Goal: Task Accomplishment & Management: Complete application form

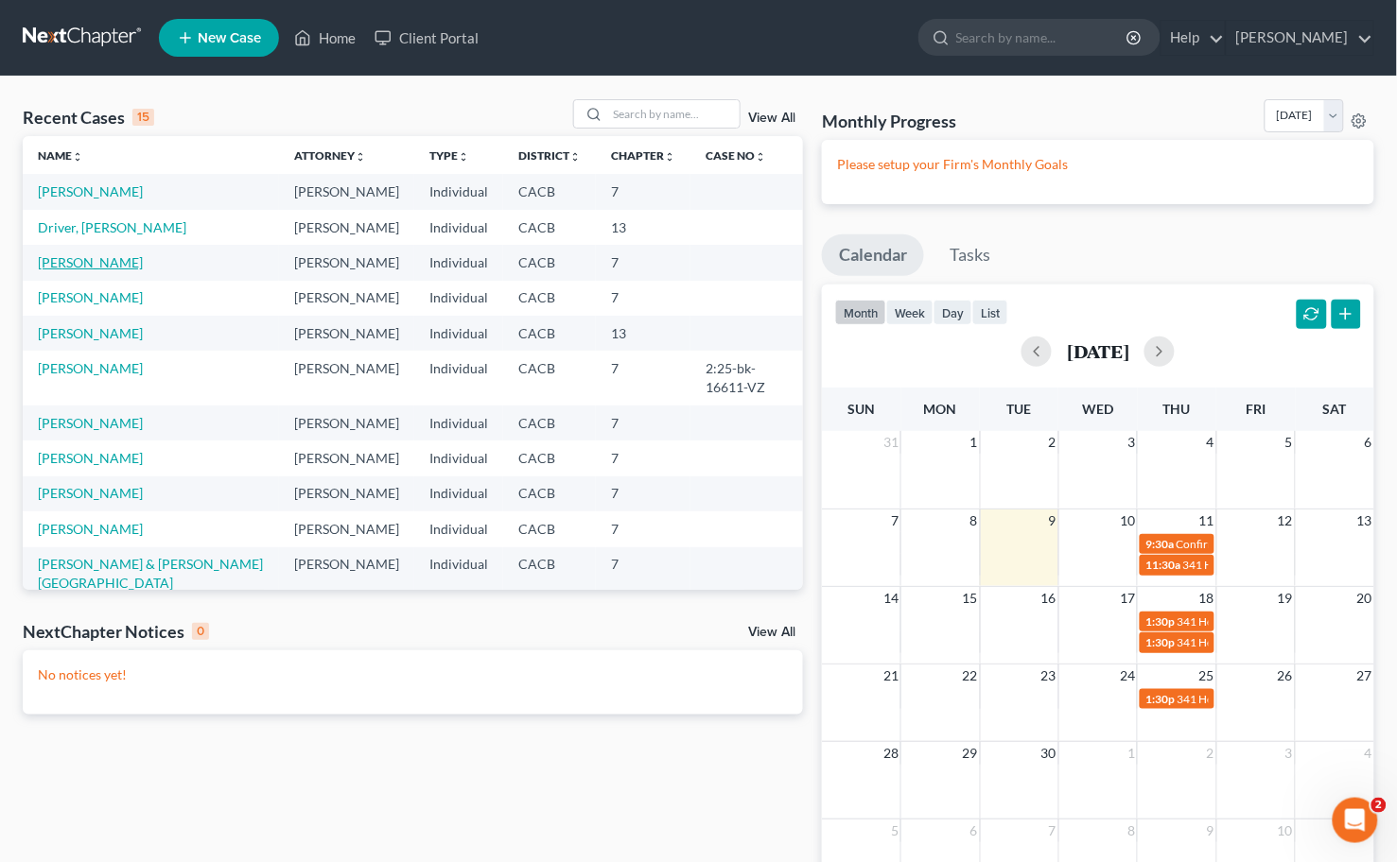
click at [85, 269] on link "[PERSON_NAME]" at bounding box center [90, 262] width 105 height 16
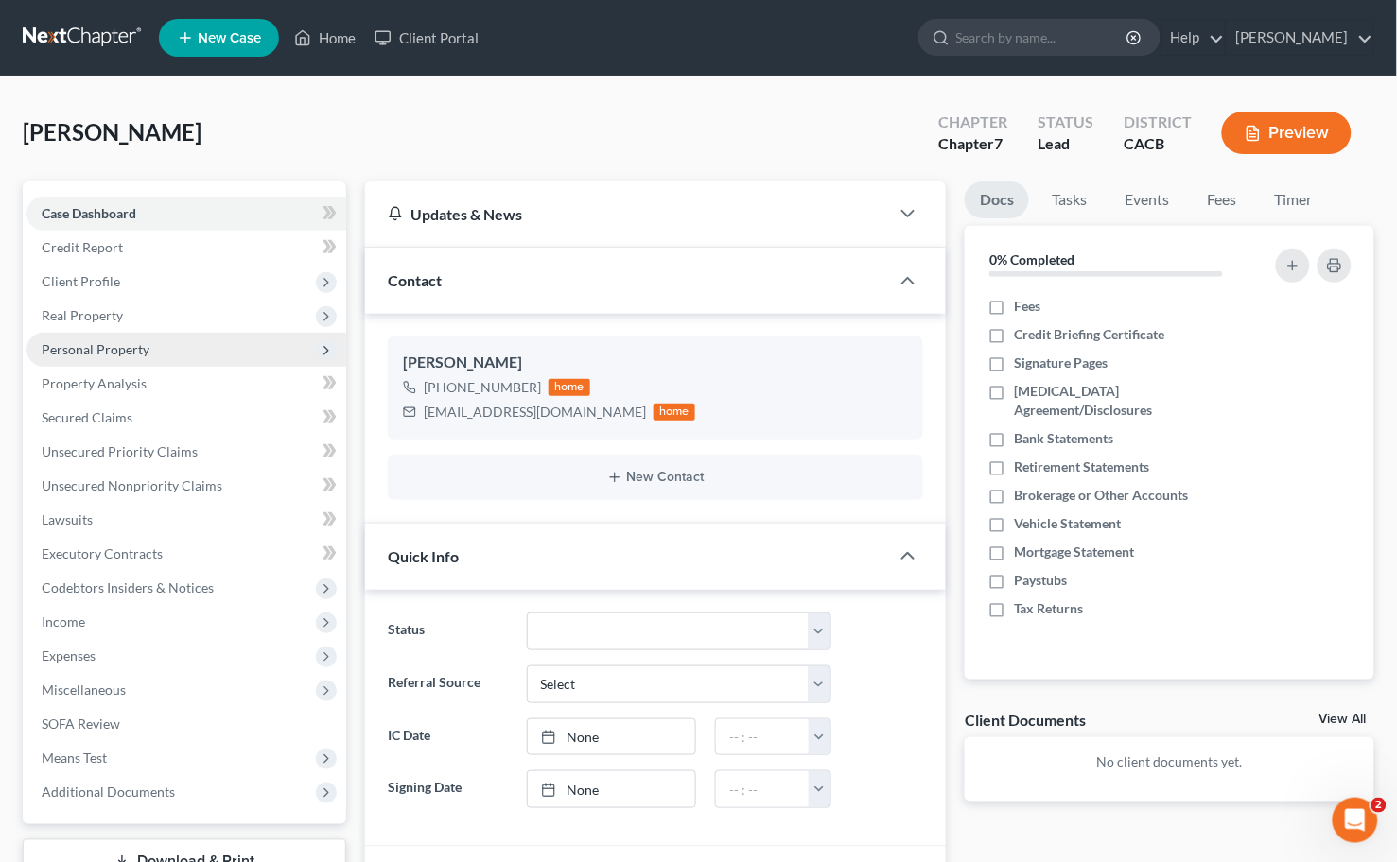
click at [130, 333] on span "Personal Property" at bounding box center [186, 350] width 320 height 34
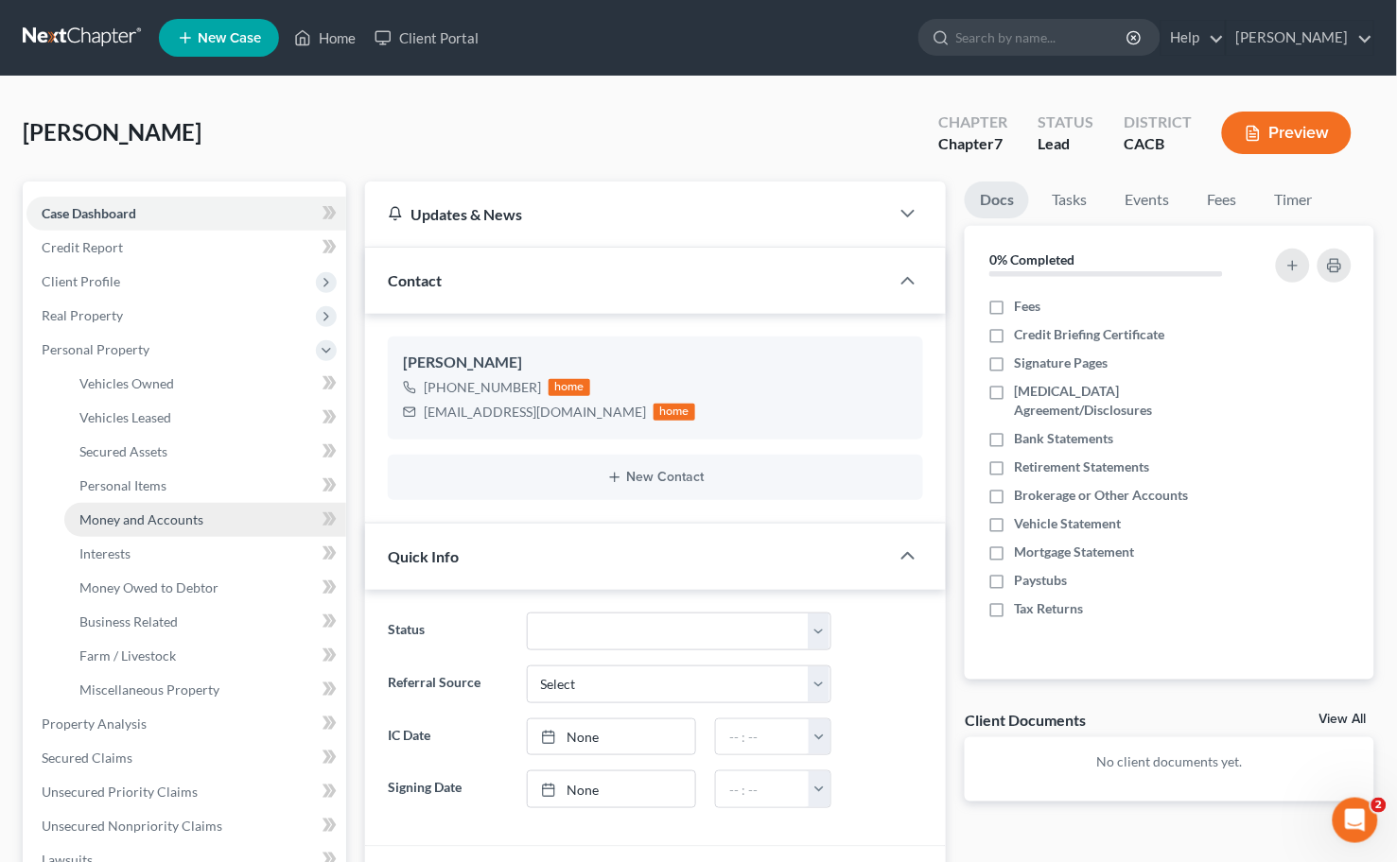
click at [205, 513] on link "Money and Accounts" at bounding box center [205, 520] width 282 height 34
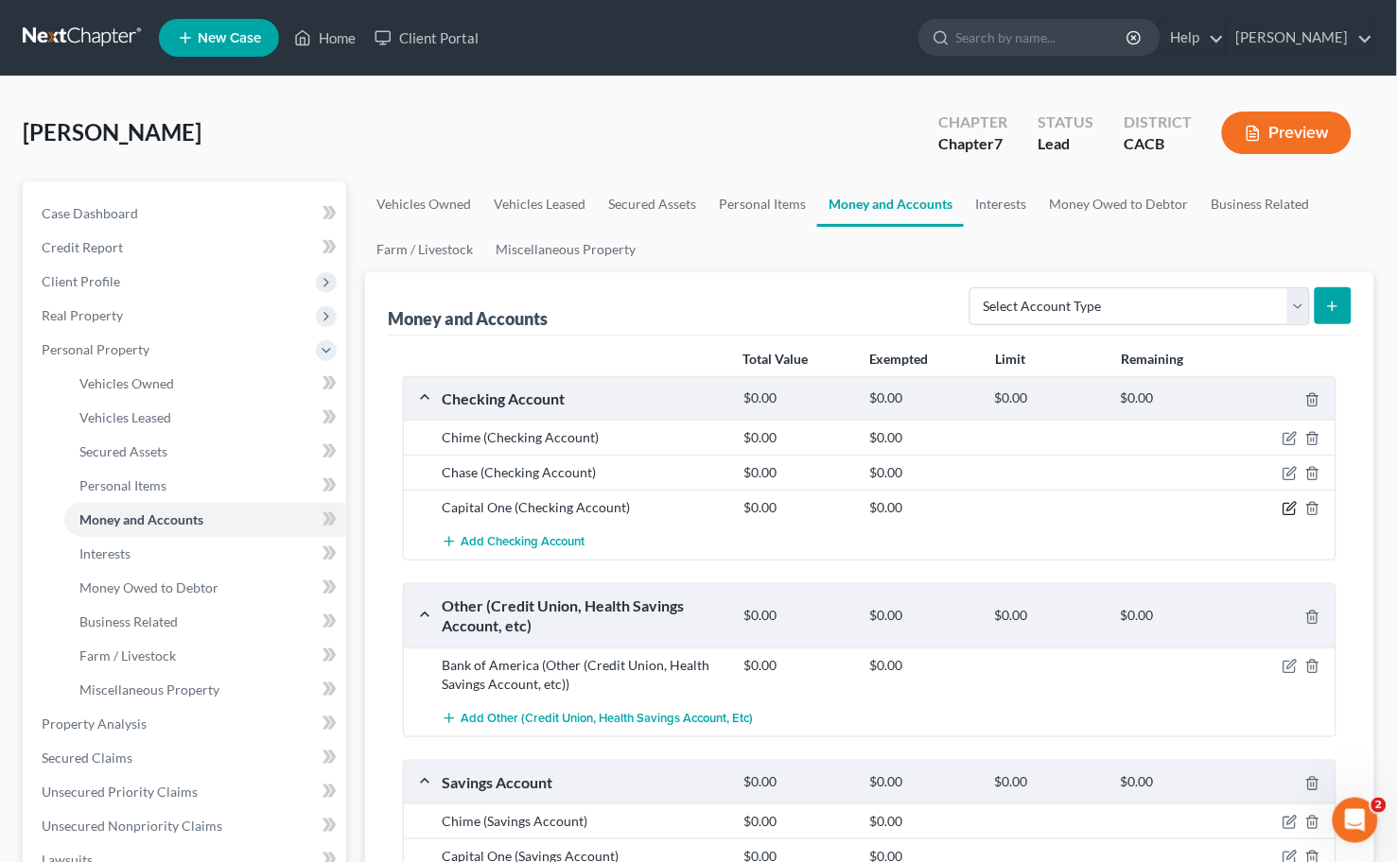
click at [1283, 503] on icon "button" at bounding box center [1289, 508] width 15 height 15
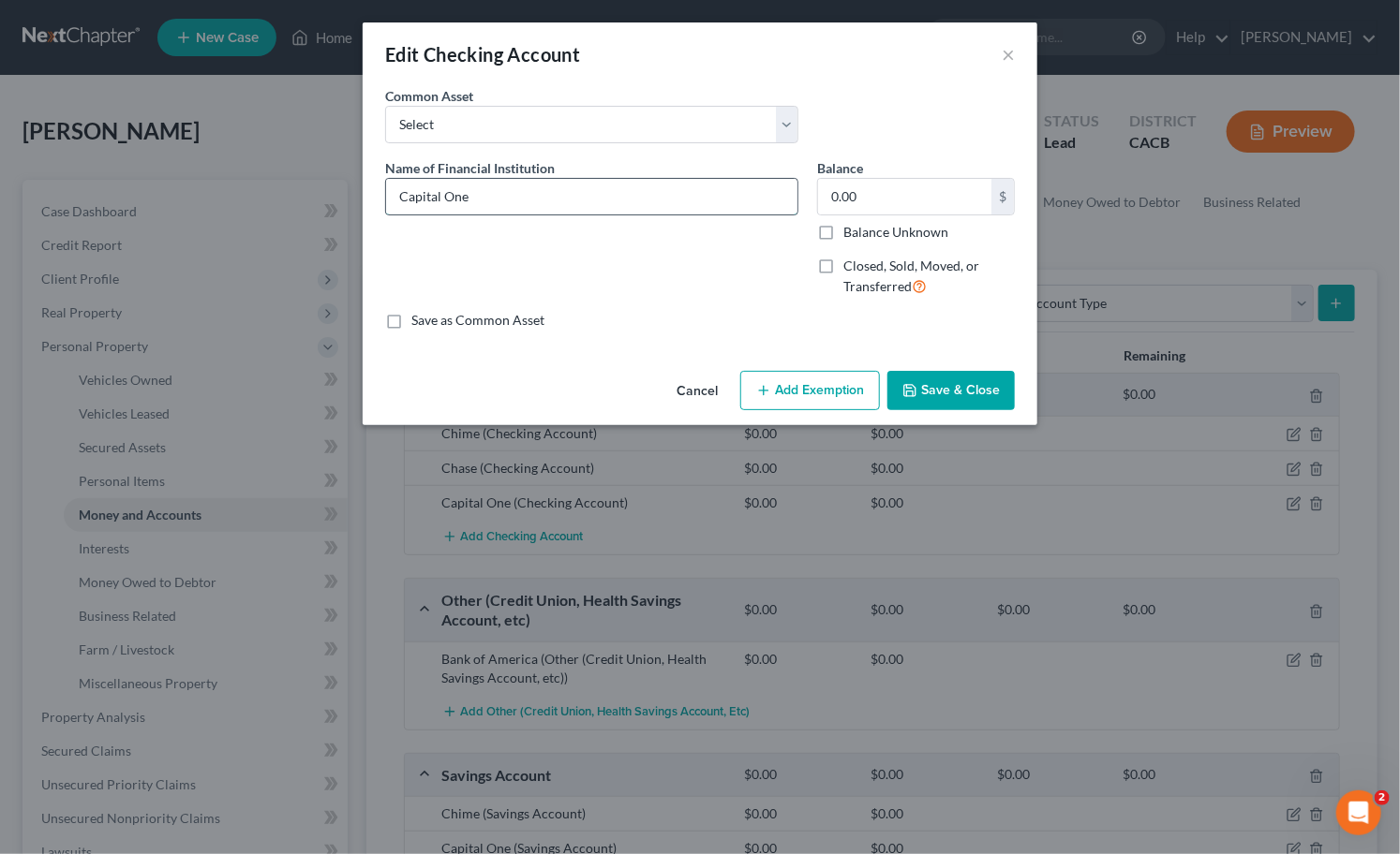
click at [498, 188] on input "Capital One" at bounding box center [592, 197] width 411 height 36
type input "Capital One (5222)"
click at [884, 202] on input "0.00" at bounding box center [904, 197] width 173 height 36
drag, startPoint x: 893, startPoint y: 195, endPoint x: 857, endPoint y: 98, distance: 103.5
click at [785, 185] on div "Name of Financial Institution * Capital One (5222) Balance 0.00 $ Balance Unkno…" at bounding box center [700, 235] width 648 height 154
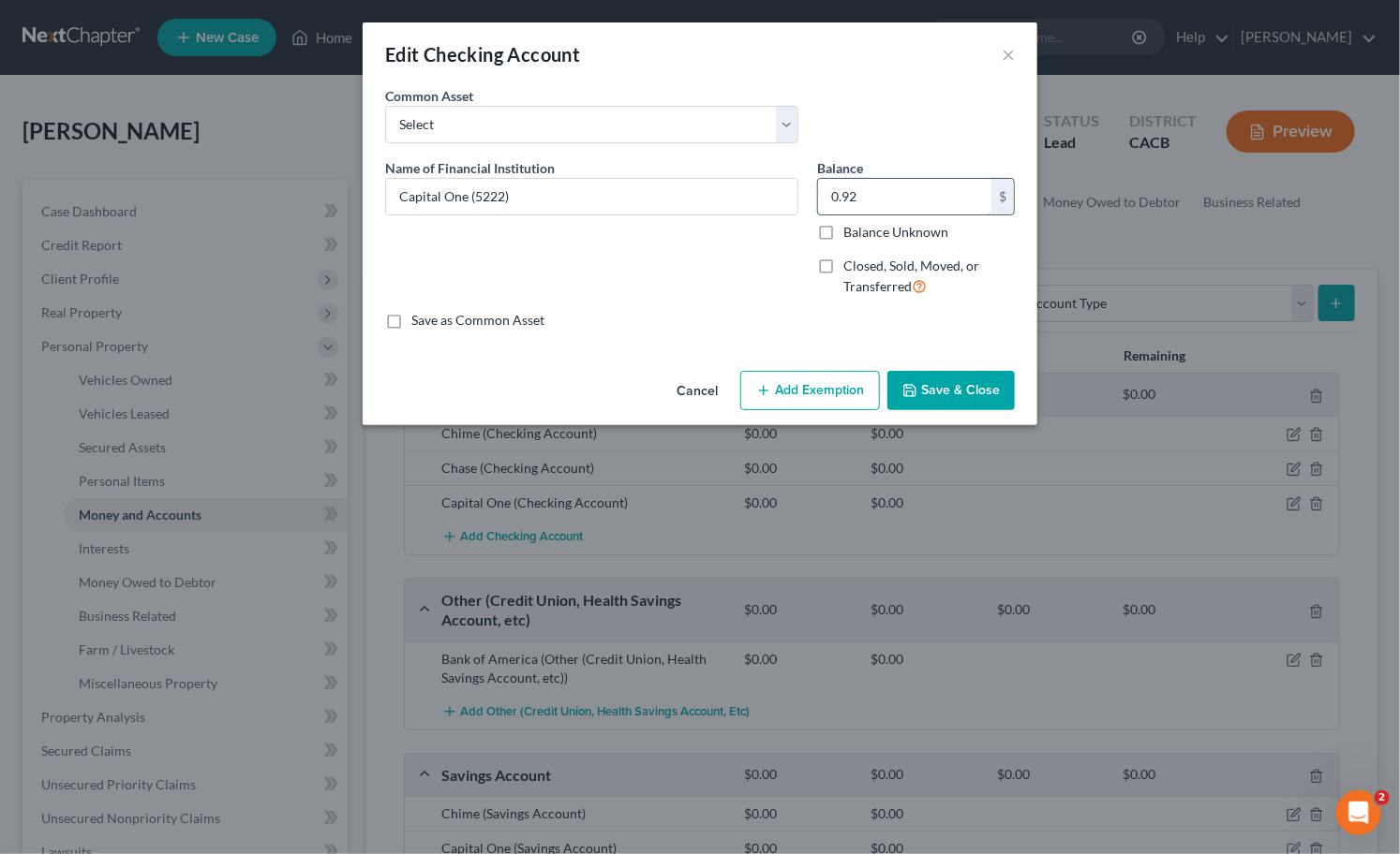
drag, startPoint x: 847, startPoint y: 198, endPoint x: 824, endPoint y: 198, distance: 23.0
click at [824, 198] on input "0.92" at bounding box center [904, 197] width 173 height 36
type input "0.92"
drag, startPoint x: 846, startPoint y: 398, endPoint x: 731, endPoint y: 460, distance: 130.6
click at [844, 398] on button "Add Exemption" at bounding box center [809, 390] width 140 height 40
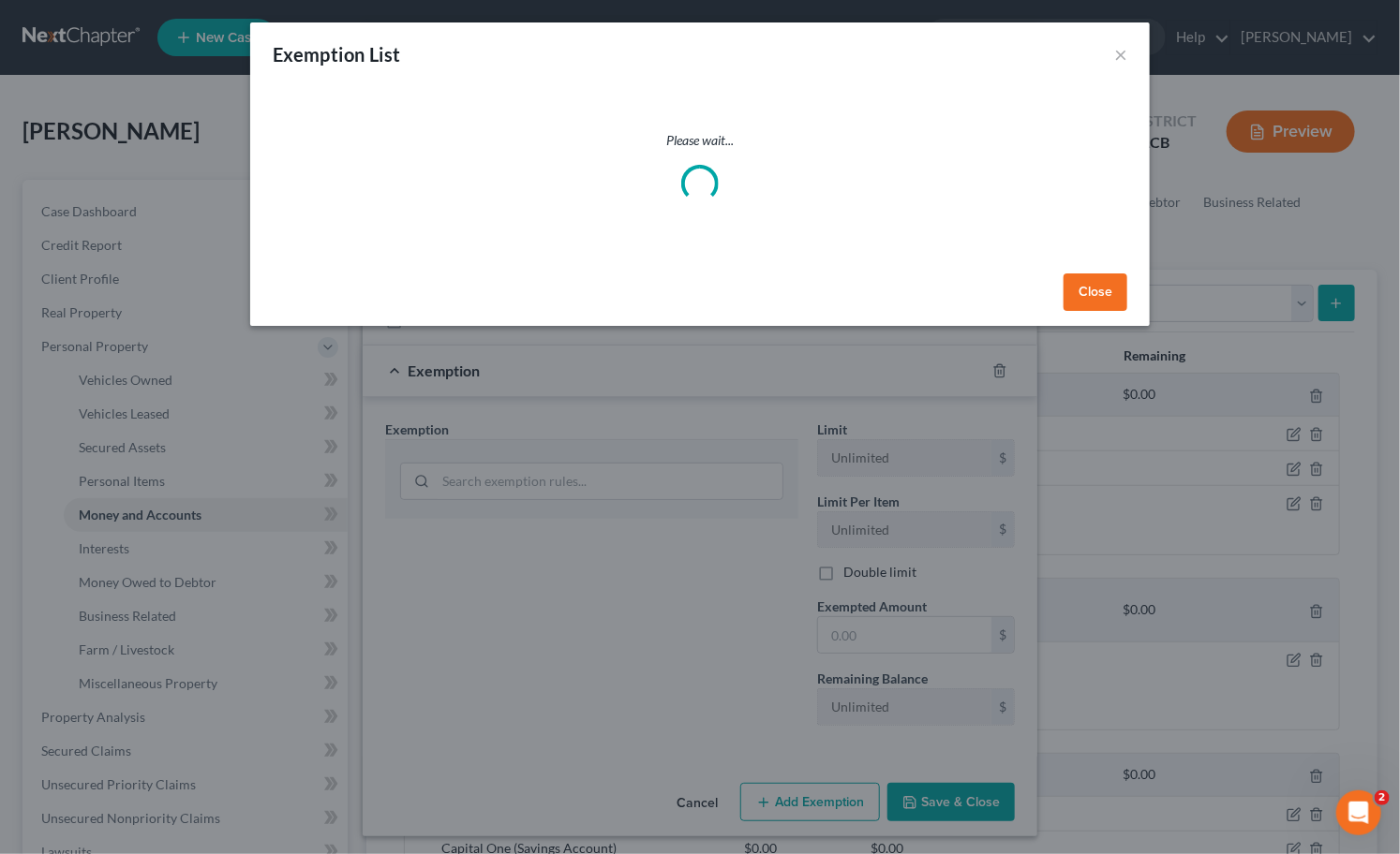
click at [624, 502] on div "Exemption List × Please wait... Close" at bounding box center [700, 427] width 1400 height 854
select select "5"
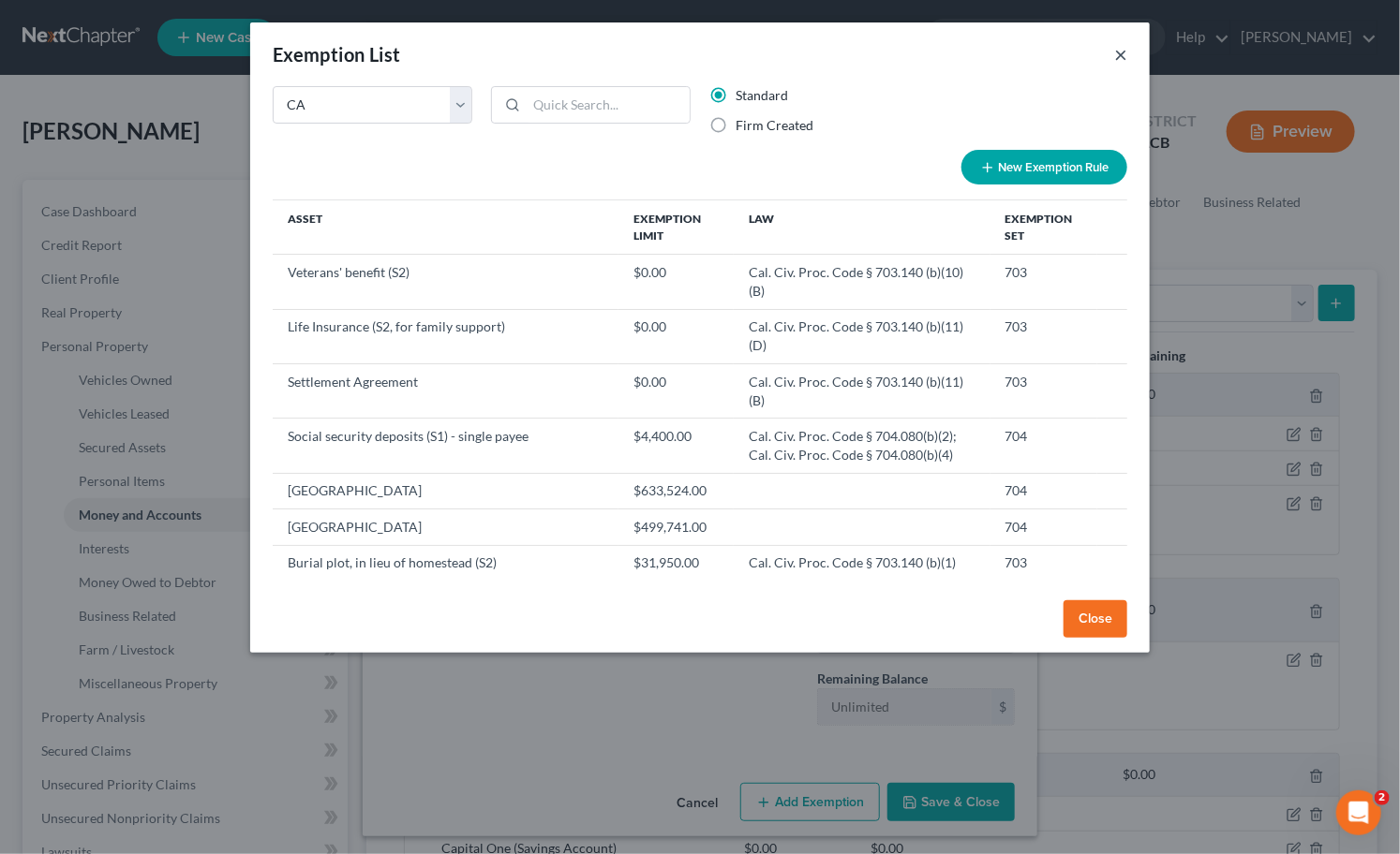
click at [1118, 52] on button "×" at bounding box center [1120, 53] width 13 height 23
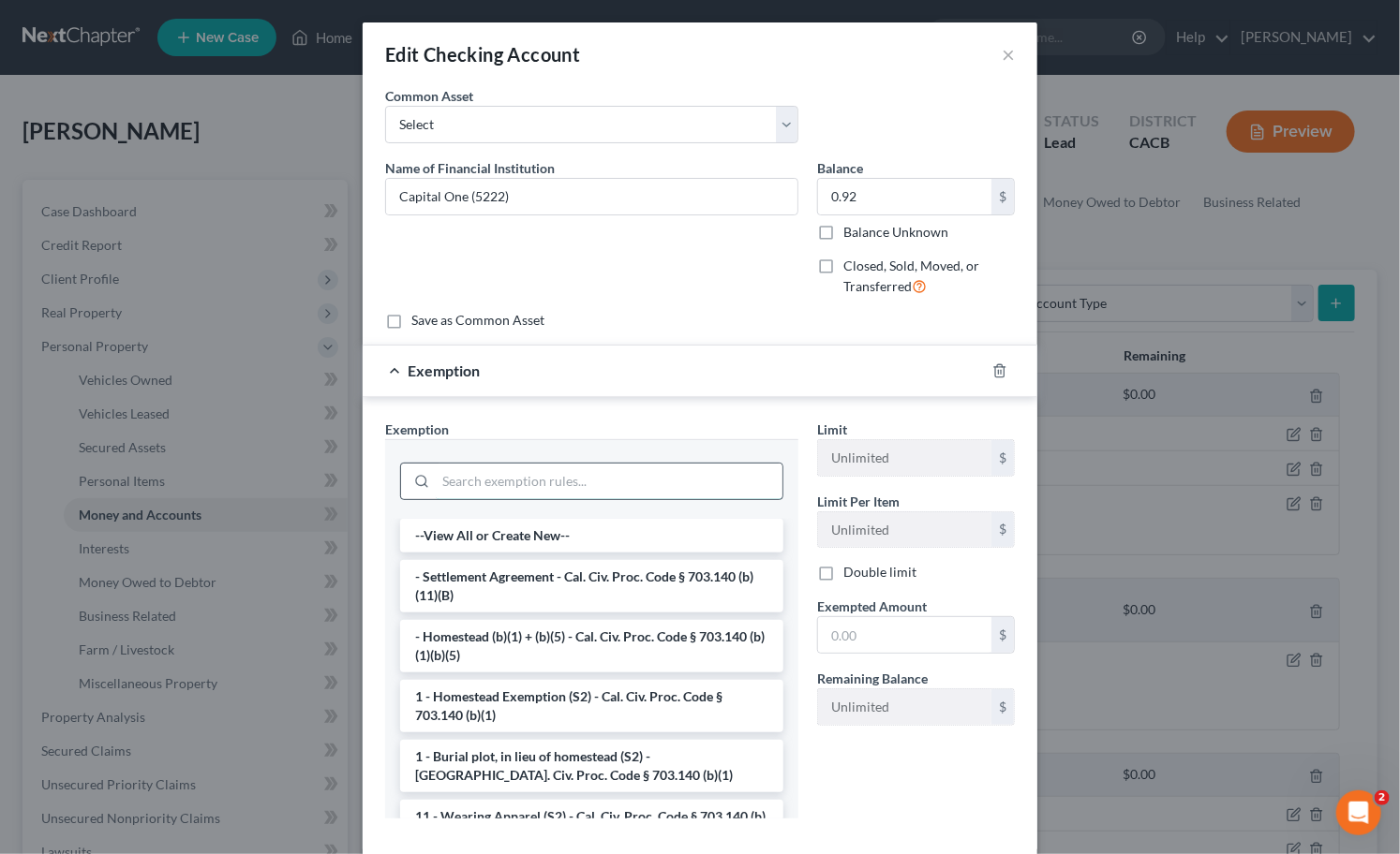
click at [702, 479] on input "search" at bounding box center [609, 481] width 347 height 36
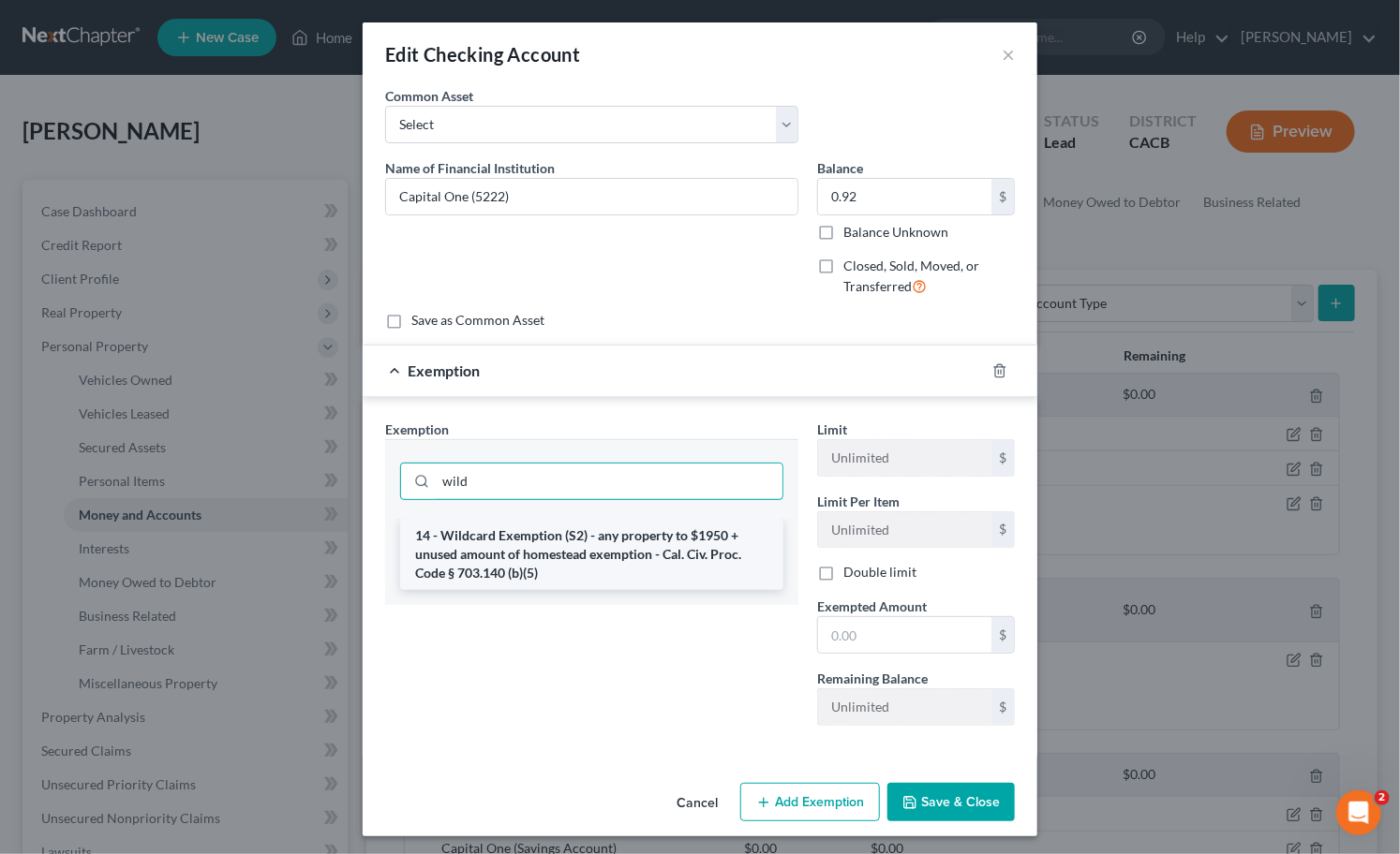
type input "wild"
click at [680, 559] on li "14 - Wildcard Exemption (S2) - any property to $1950 + unused amount of homeste…" at bounding box center [592, 555] width 383 height 71
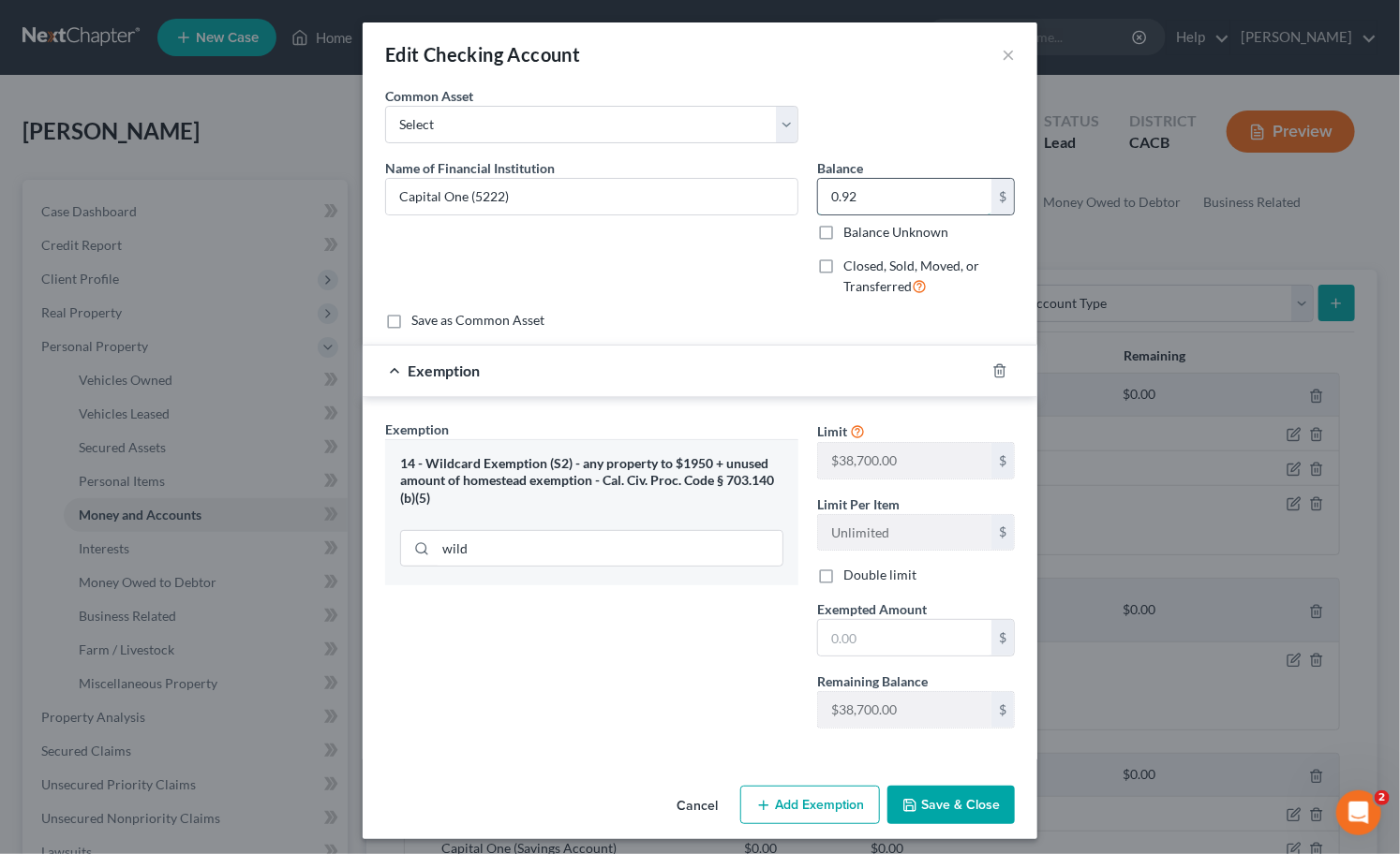
click at [952, 192] on input "0.92" at bounding box center [904, 197] width 173 height 36
click at [902, 651] on input "text" at bounding box center [904, 638] width 173 height 36
paste input "0.92"
type input "0.92"
drag, startPoint x: 624, startPoint y: 672, endPoint x: 646, endPoint y: 671, distance: 22.0
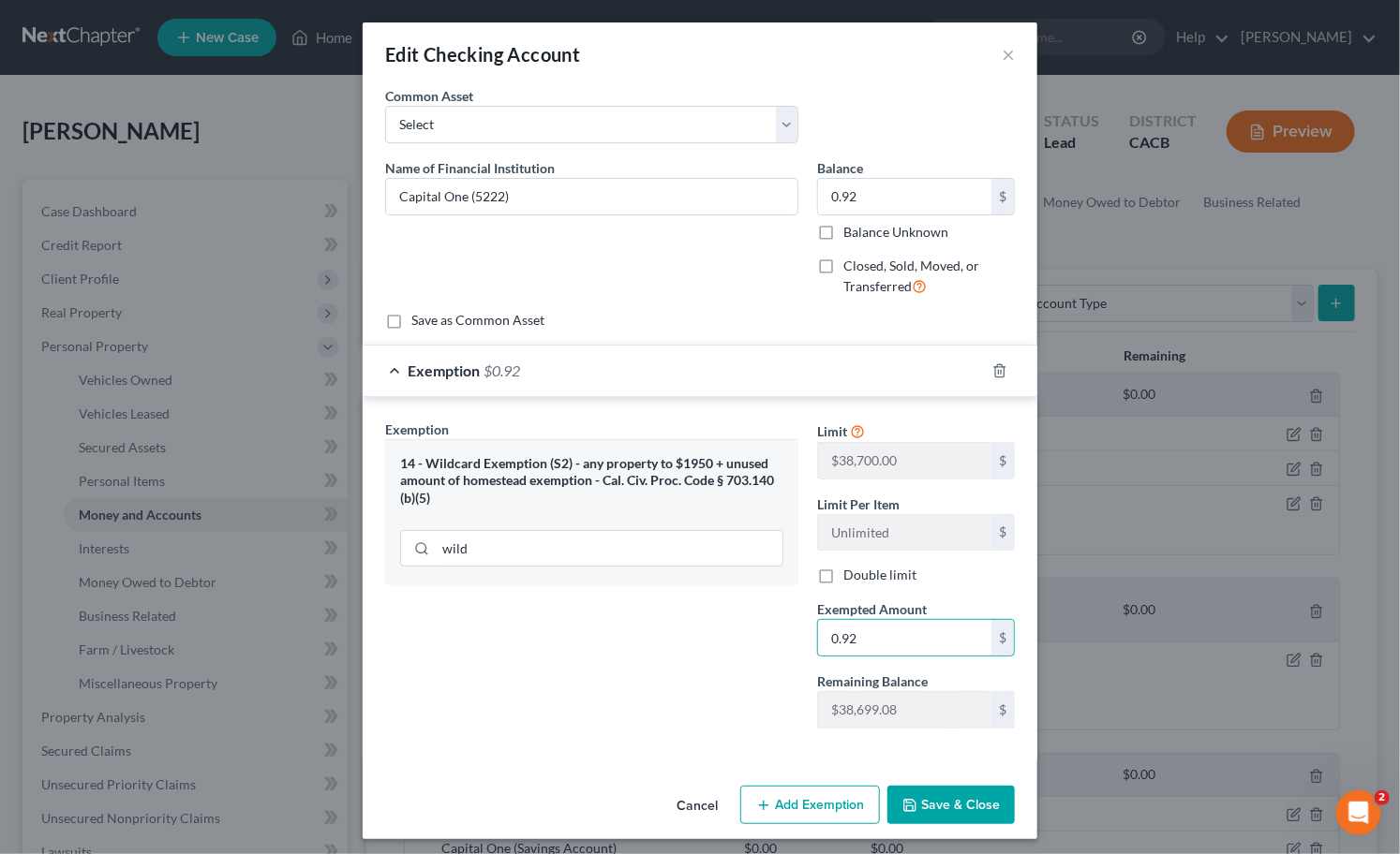
click at [624, 672] on div "Exemption Set must be selected for CA. Exemption * 14 - Wildcard Exemption (S2)…" at bounding box center [592, 582] width 432 height 324
click at [960, 801] on button "Save & Close" at bounding box center [950, 805] width 128 height 40
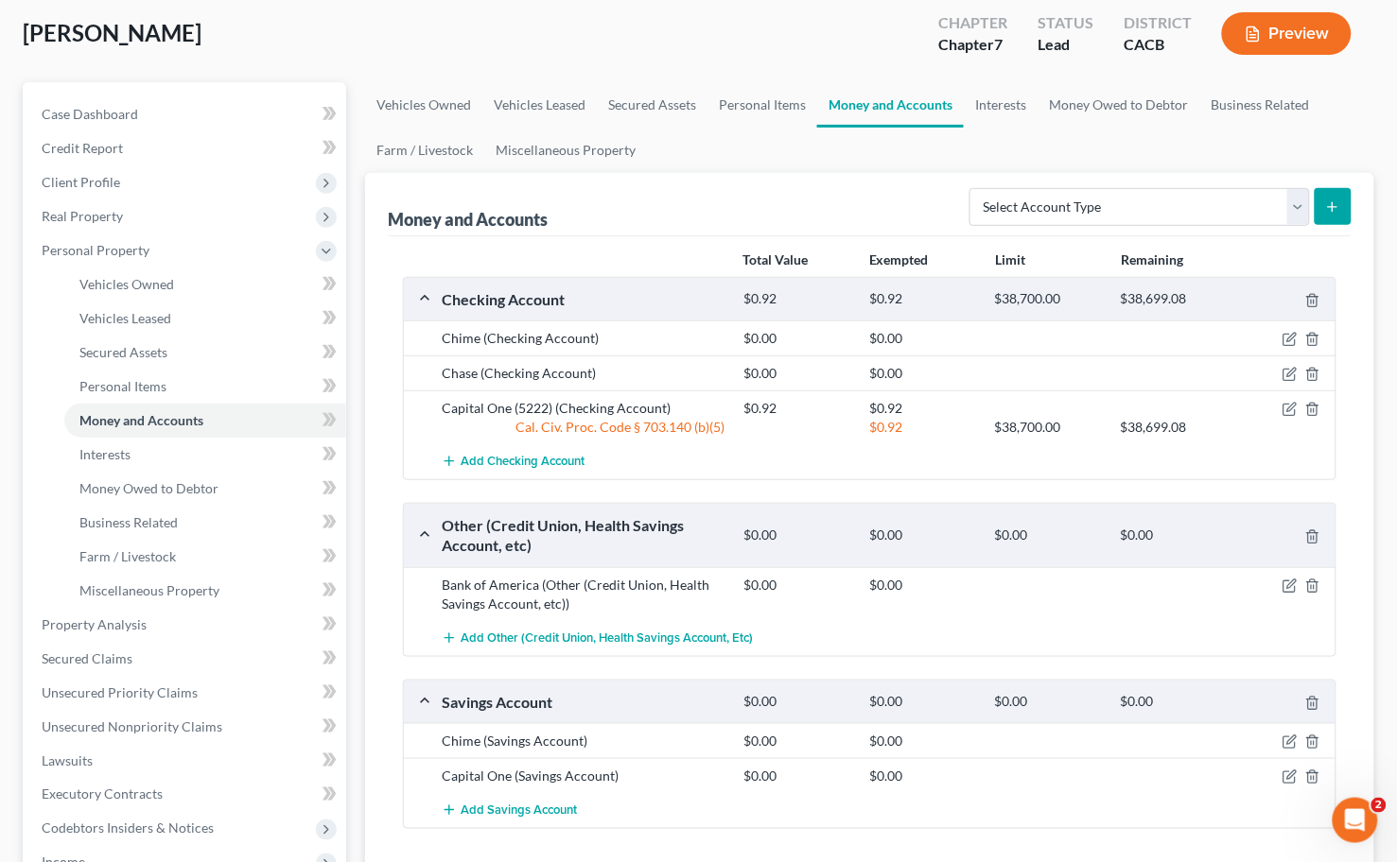
scroll to position [105, 0]
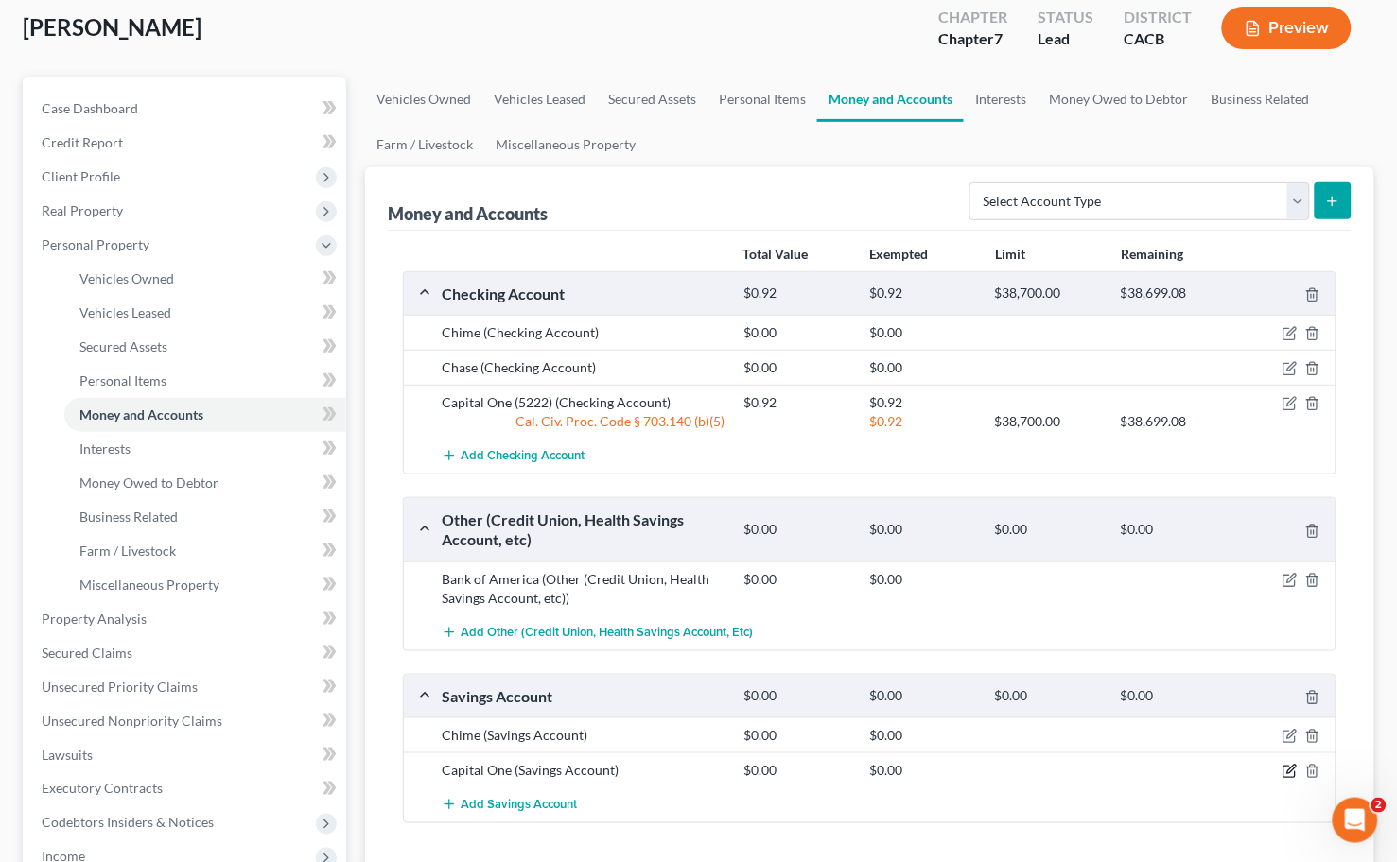
click at [1284, 773] on icon "button" at bounding box center [1289, 771] width 15 height 15
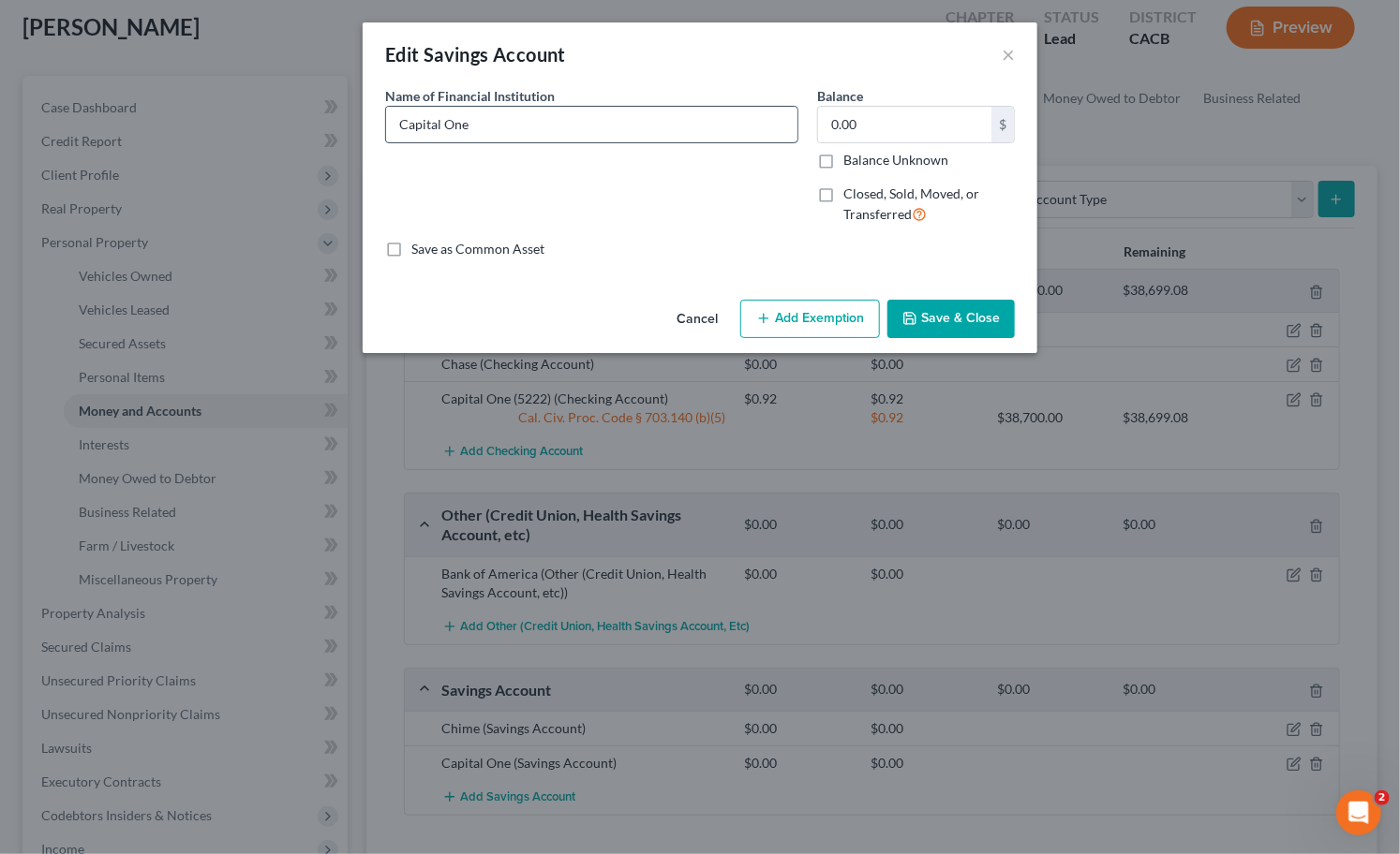
click at [626, 123] on input "Capital One" at bounding box center [592, 125] width 411 height 36
click at [651, 129] on input "Capital One (4476(" at bounding box center [592, 125] width 411 height 36
type input "Capital One (4476)"
type input "0"
click at [965, 305] on button "Save & Close" at bounding box center [950, 320] width 128 height 40
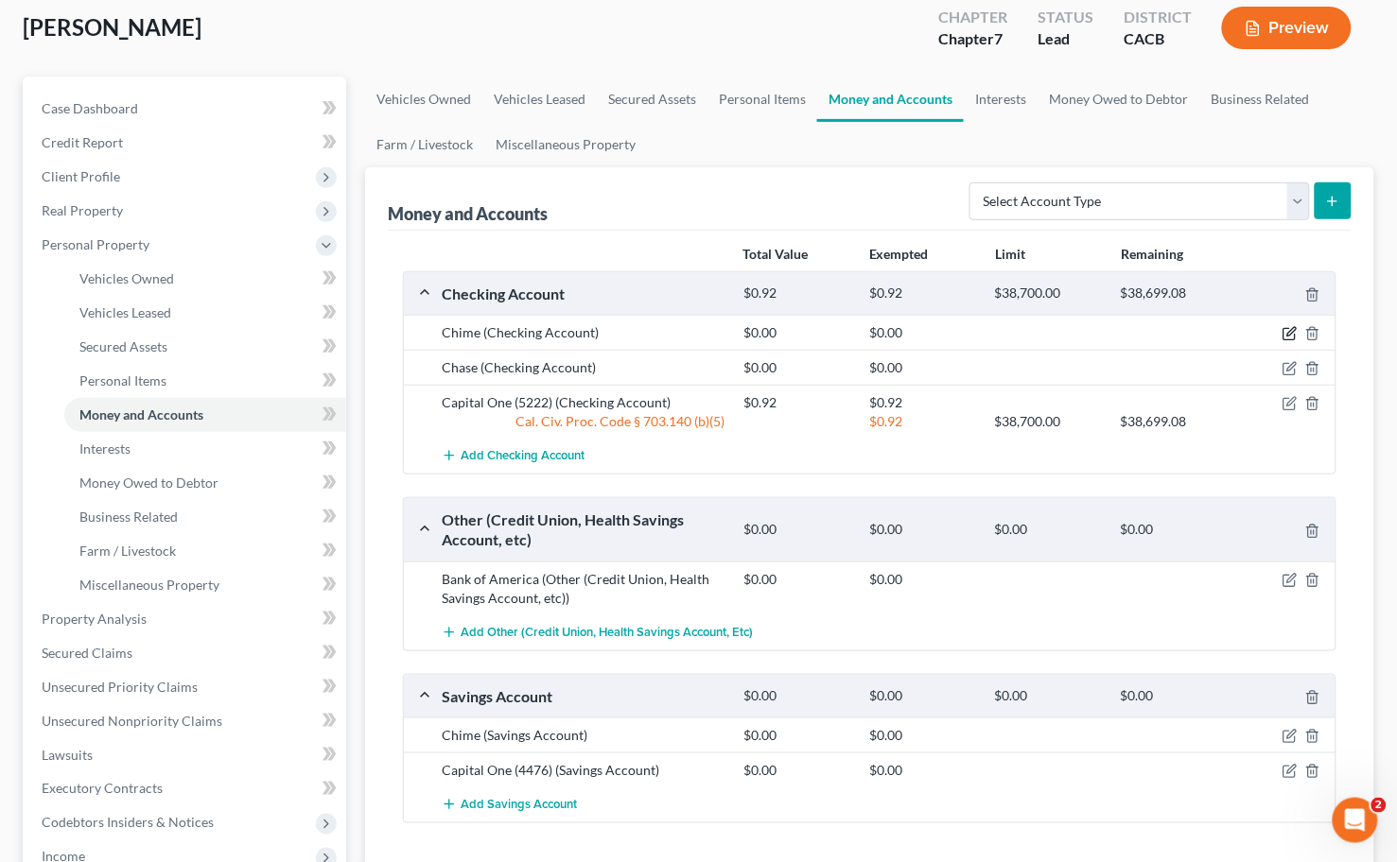
click at [1283, 329] on icon "button" at bounding box center [1288, 334] width 11 height 11
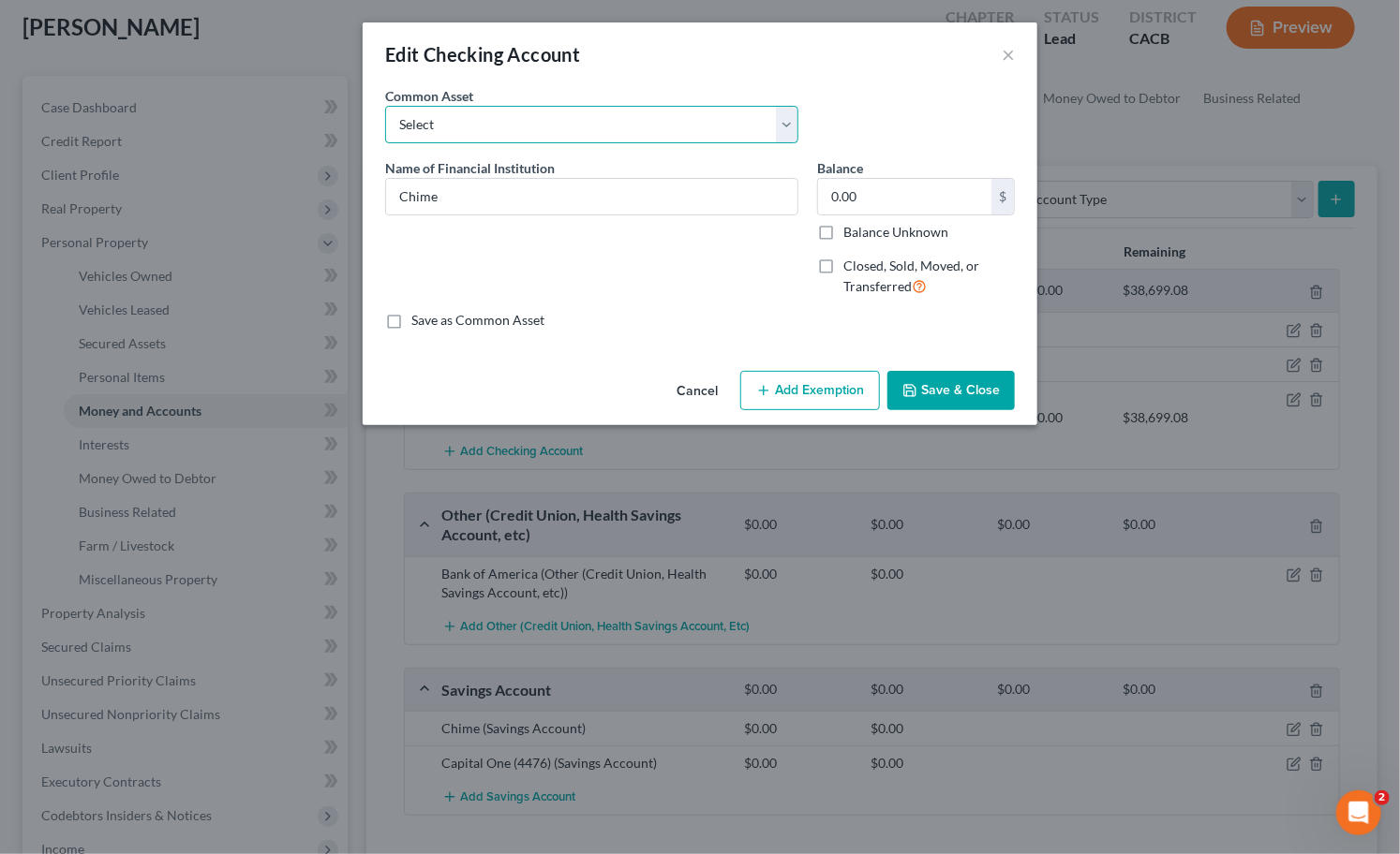
click at [634, 132] on select "Select True Grocer Credit Union (1868)" at bounding box center [592, 125] width 413 height 38
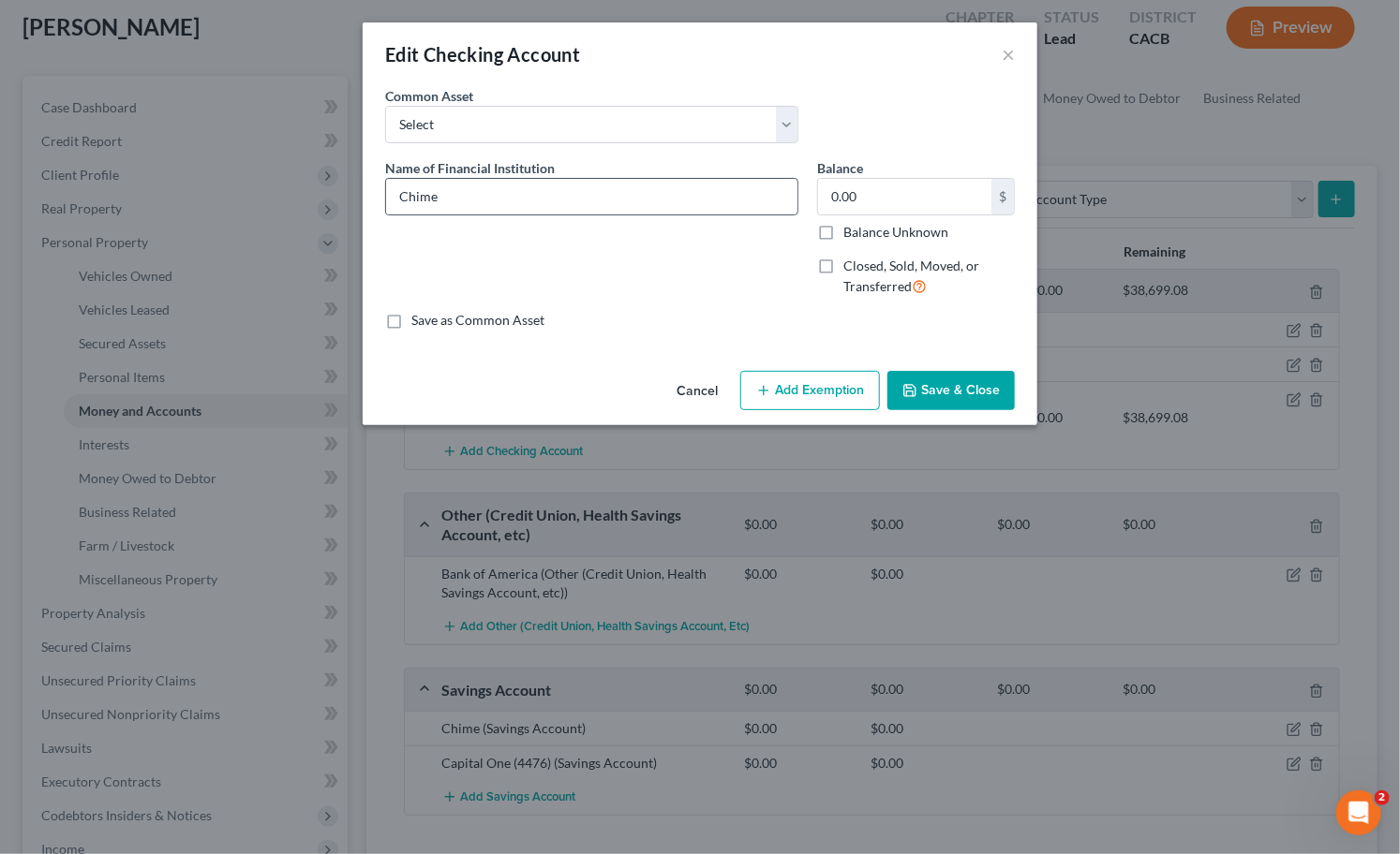
drag, startPoint x: 525, startPoint y: 279, endPoint x: 530, endPoint y: 214, distance: 65.2
click at [528, 267] on div "Name of Financial Institution * Chime" at bounding box center [592, 235] width 432 height 154
click at [531, 211] on input "Chime" at bounding box center [592, 197] width 411 height 36
type input "Chime (1879)"
click at [904, 189] on input "0.00" at bounding box center [904, 197] width 173 height 36
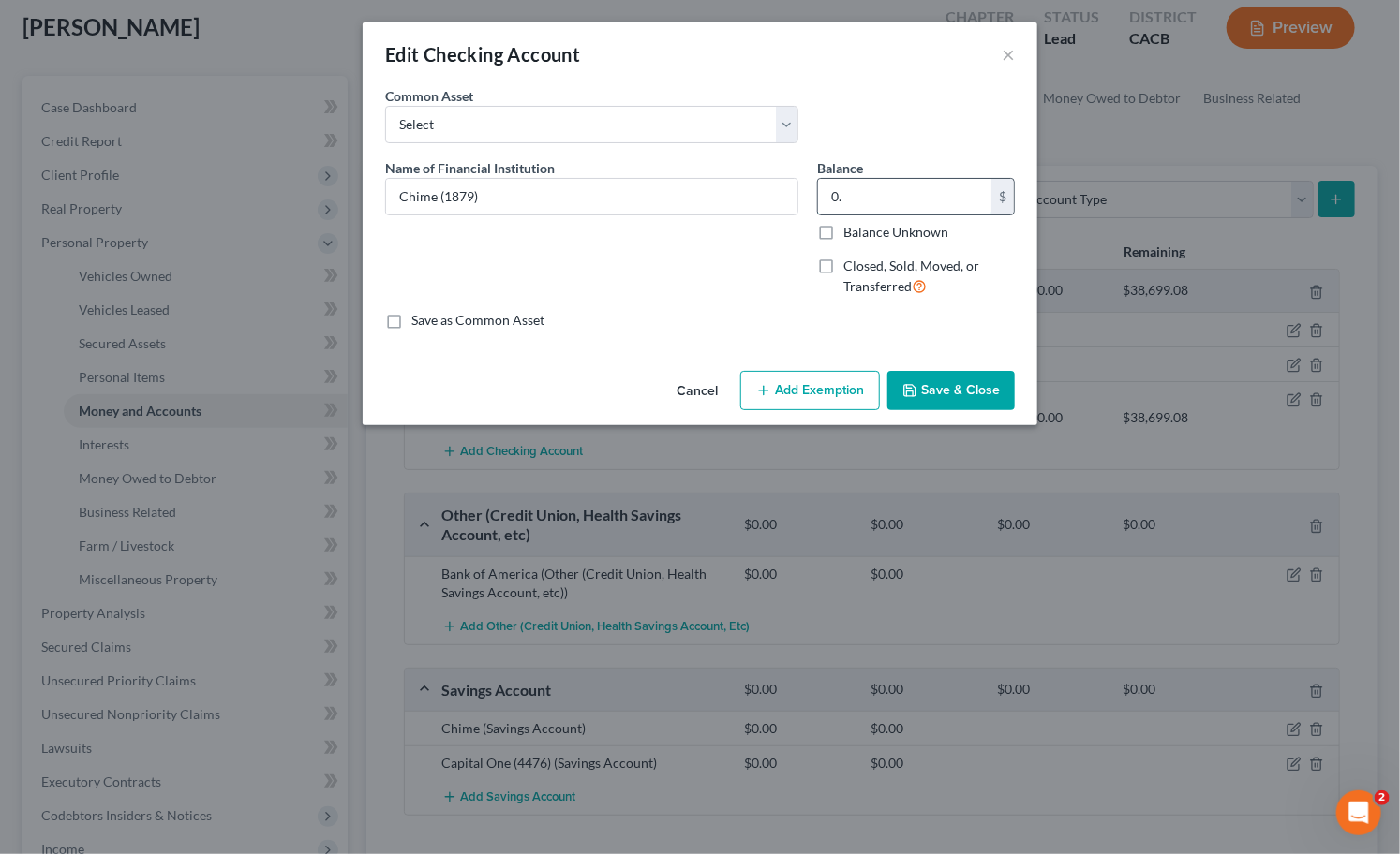
type input "0"
drag, startPoint x: 913, startPoint y: 199, endPoint x: 826, endPoint y: 198, distance: 87.0
click at [826, 198] on input "99.94" at bounding box center [904, 197] width 173 height 36
type input "99.94"
click at [816, 401] on button "Add Exemption" at bounding box center [809, 390] width 140 height 40
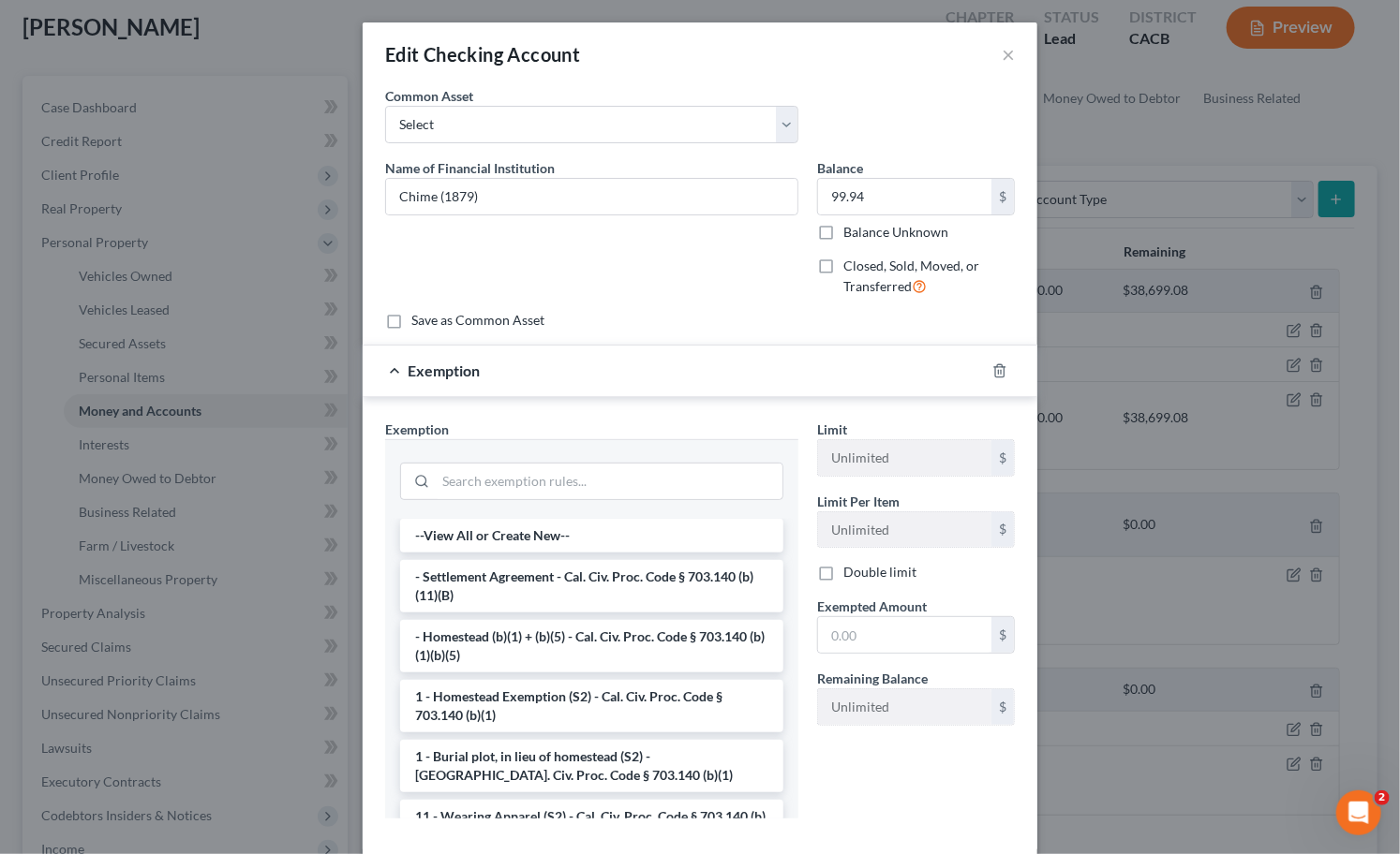
click at [707, 456] on div at bounding box center [592, 480] width 383 height 49
click at [705, 465] on input "search" at bounding box center [609, 481] width 347 height 36
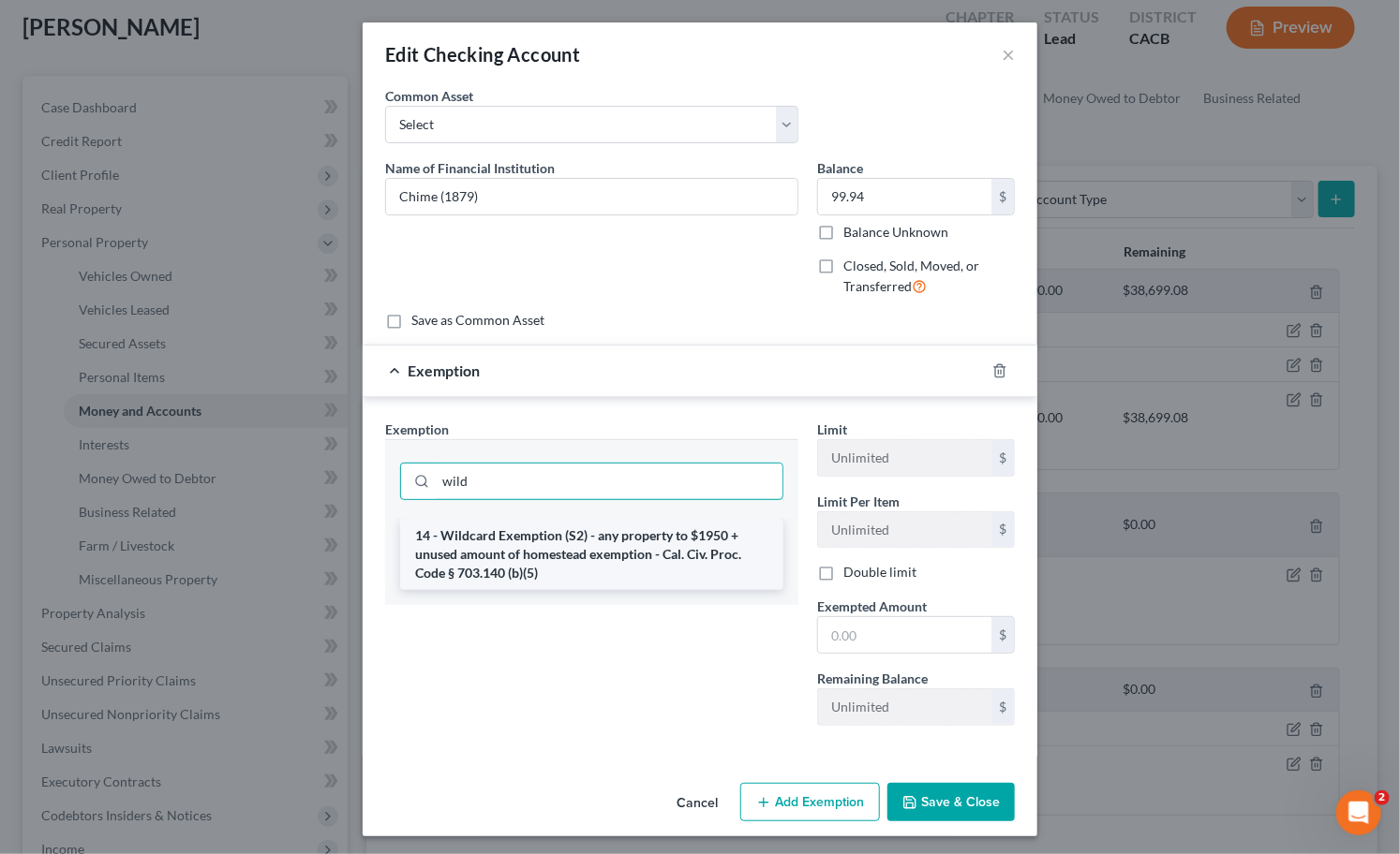
type input "wild"
click at [709, 534] on li "14 - Wildcard Exemption (S2) - any property to $1950 + unused amount of homeste…" at bounding box center [592, 555] width 383 height 71
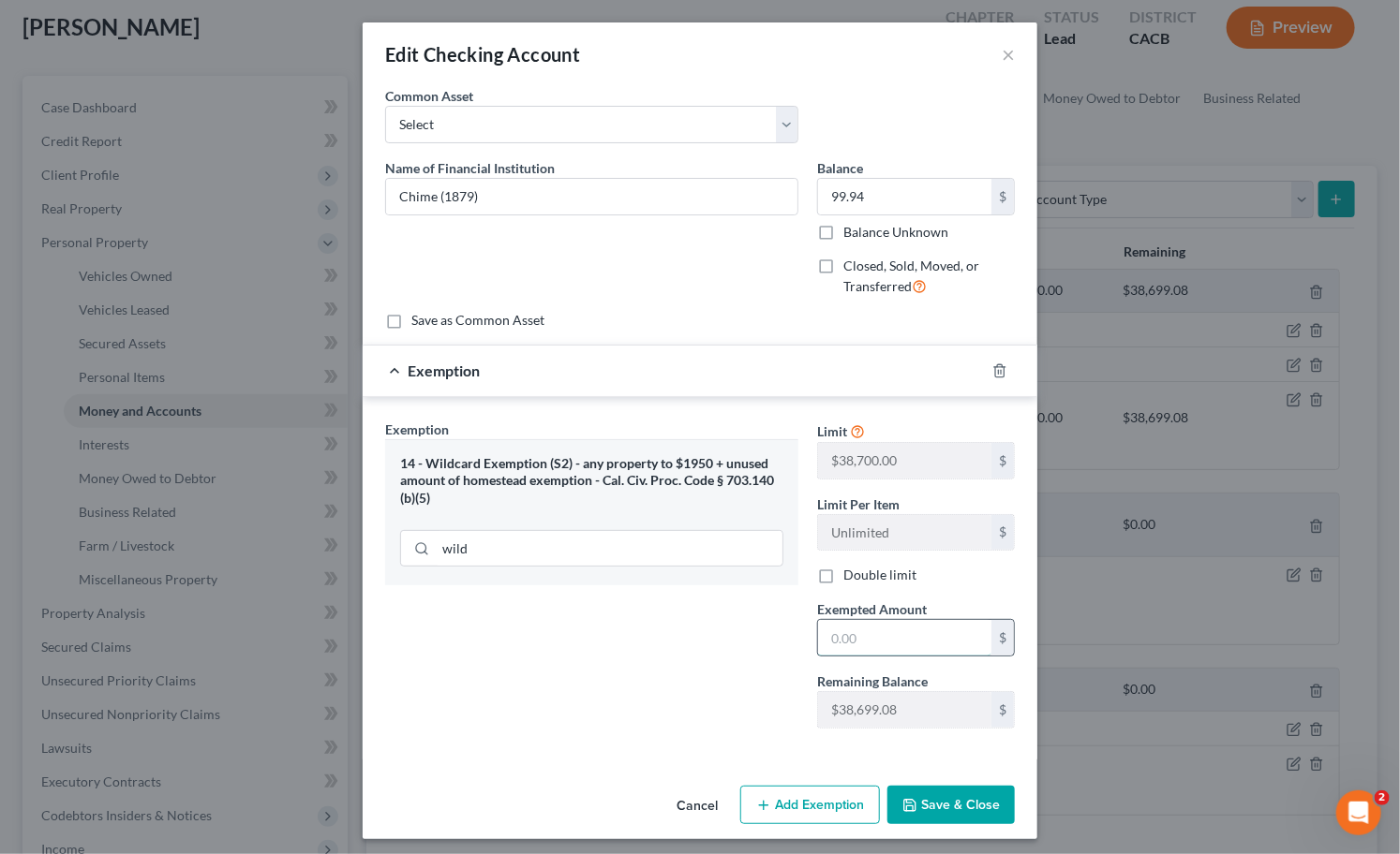
click at [856, 635] on input "text" at bounding box center [904, 638] width 173 height 36
paste input "99.94"
type input "99.94"
click at [953, 817] on button "Save & Close" at bounding box center [950, 805] width 128 height 40
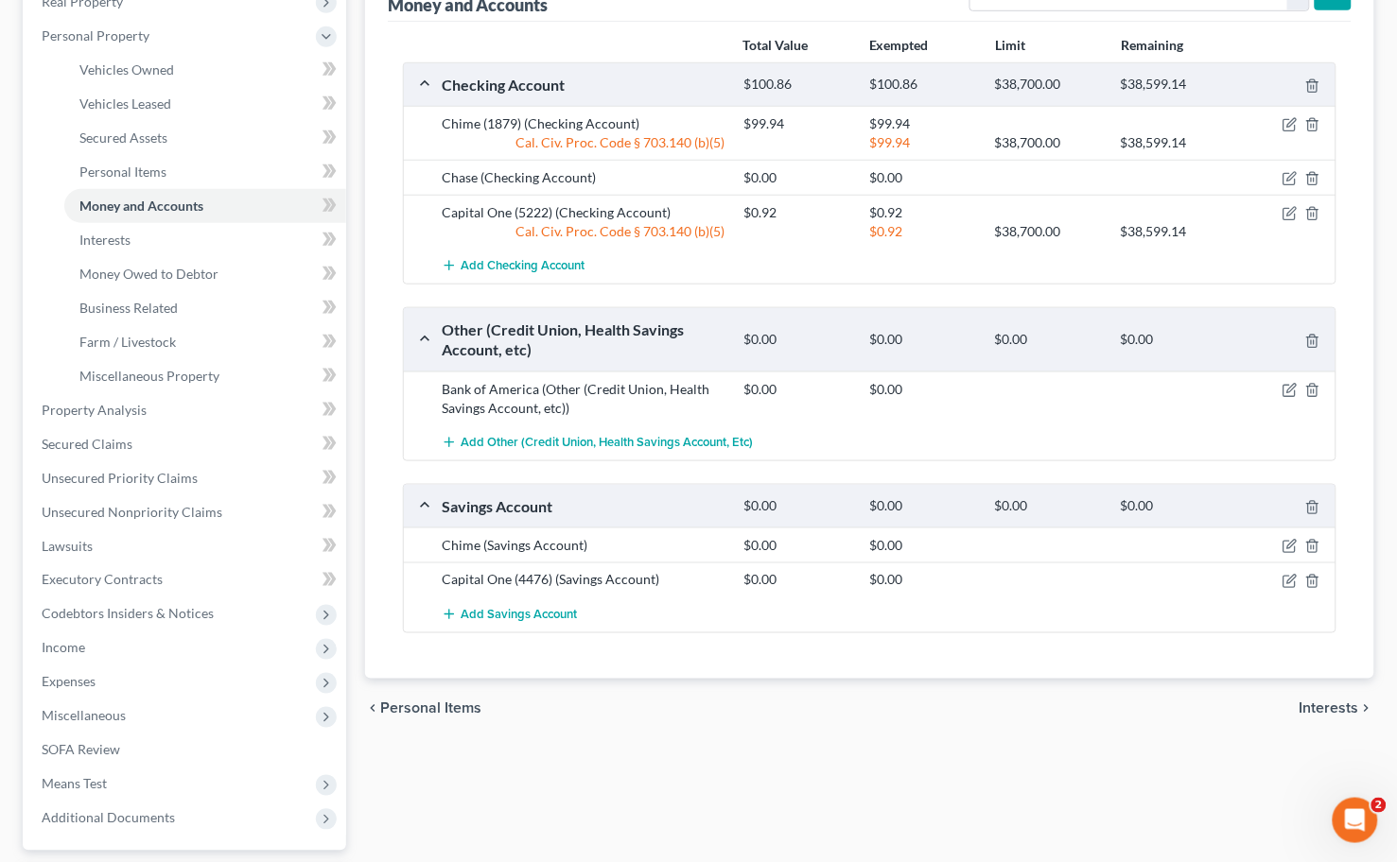
scroll to position [315, 0]
click at [1288, 545] on icon "button" at bounding box center [1289, 545] width 15 height 15
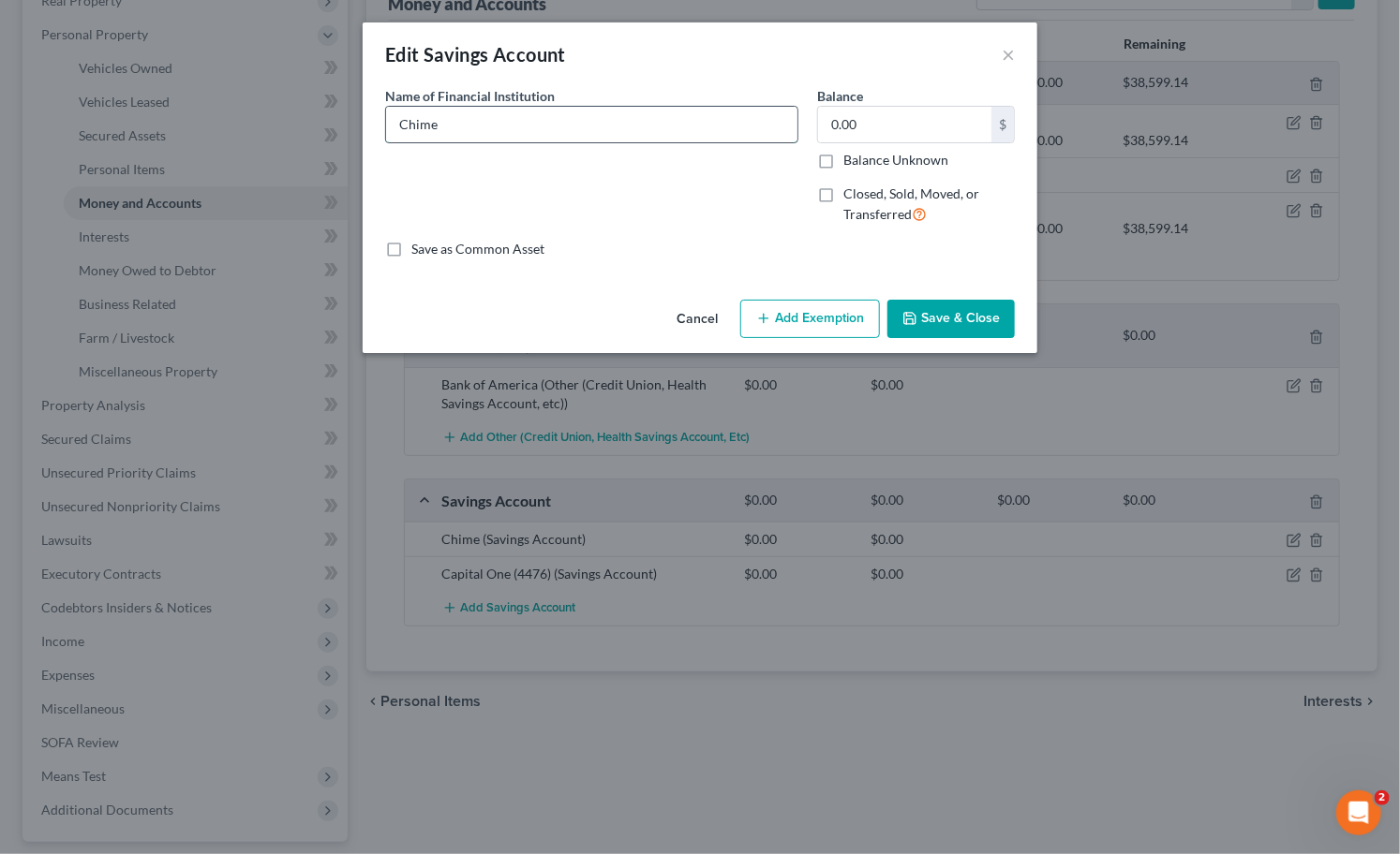
click at [574, 127] on input "Chime" at bounding box center [592, 125] width 411 height 36
type input "Chime (0936)"
type input "0"
click at [985, 328] on button "Save & Close" at bounding box center [950, 320] width 128 height 40
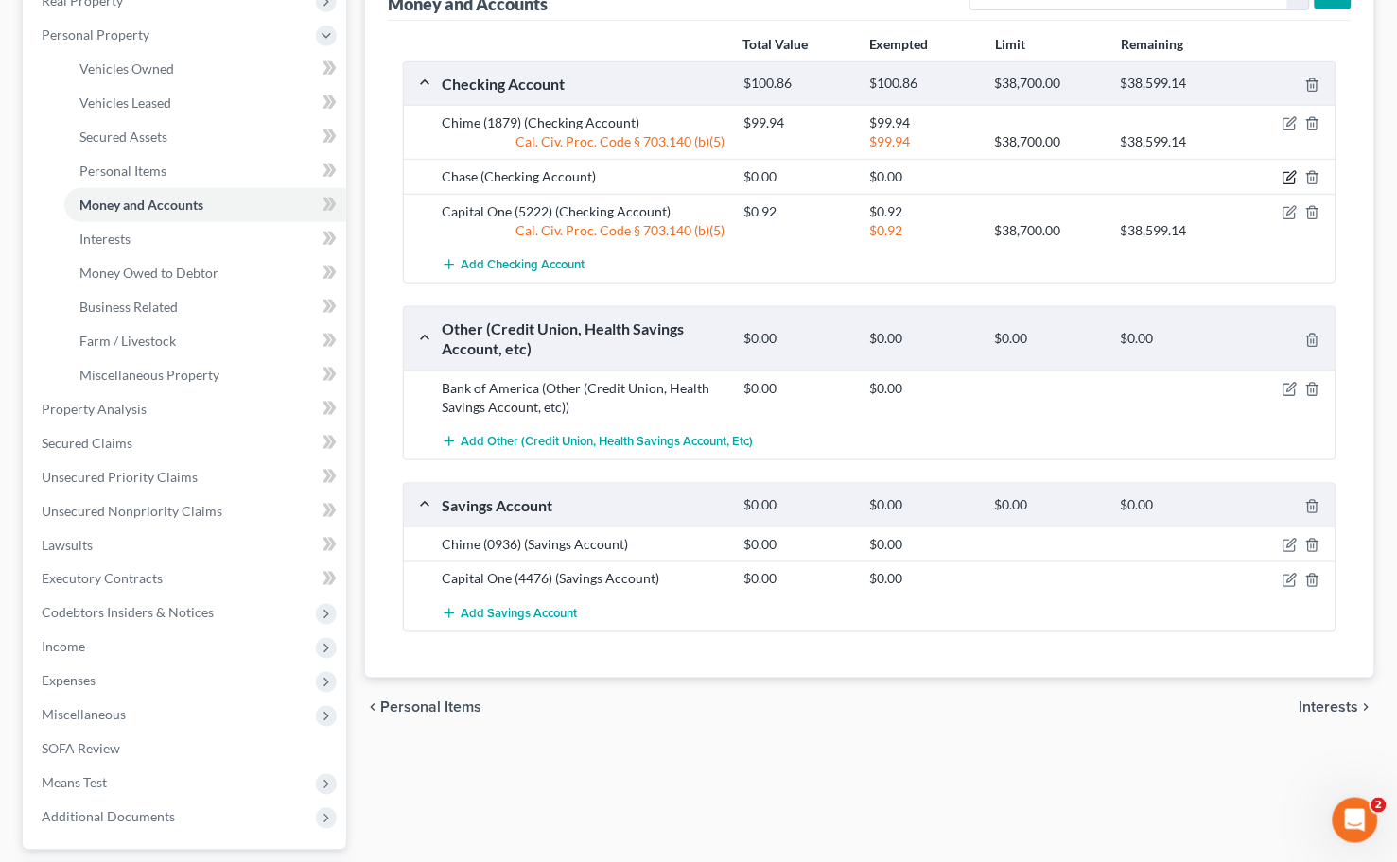
click at [1286, 174] on icon "button" at bounding box center [1289, 177] width 15 height 15
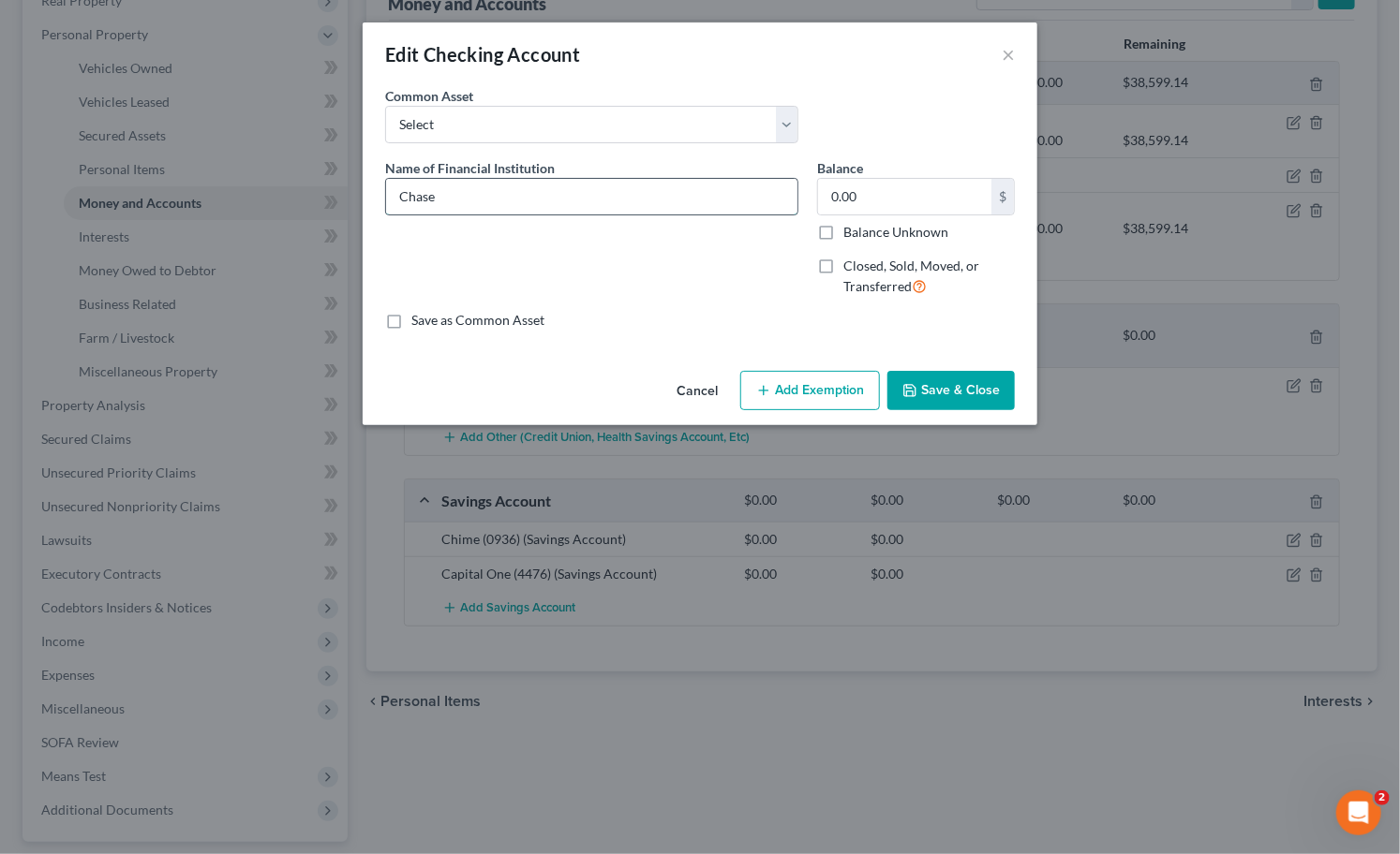
drag, startPoint x: 456, startPoint y: 187, endPoint x: 489, endPoint y: 187, distance: 33.0
click at [456, 187] on input "Chase" at bounding box center [592, 197] width 411 height 36
type input "Chase (6136)"
click at [868, 191] on input "0.00" at bounding box center [904, 197] width 173 height 36
drag, startPoint x: 868, startPoint y: 191, endPoint x: 830, endPoint y: 192, distance: 38.0
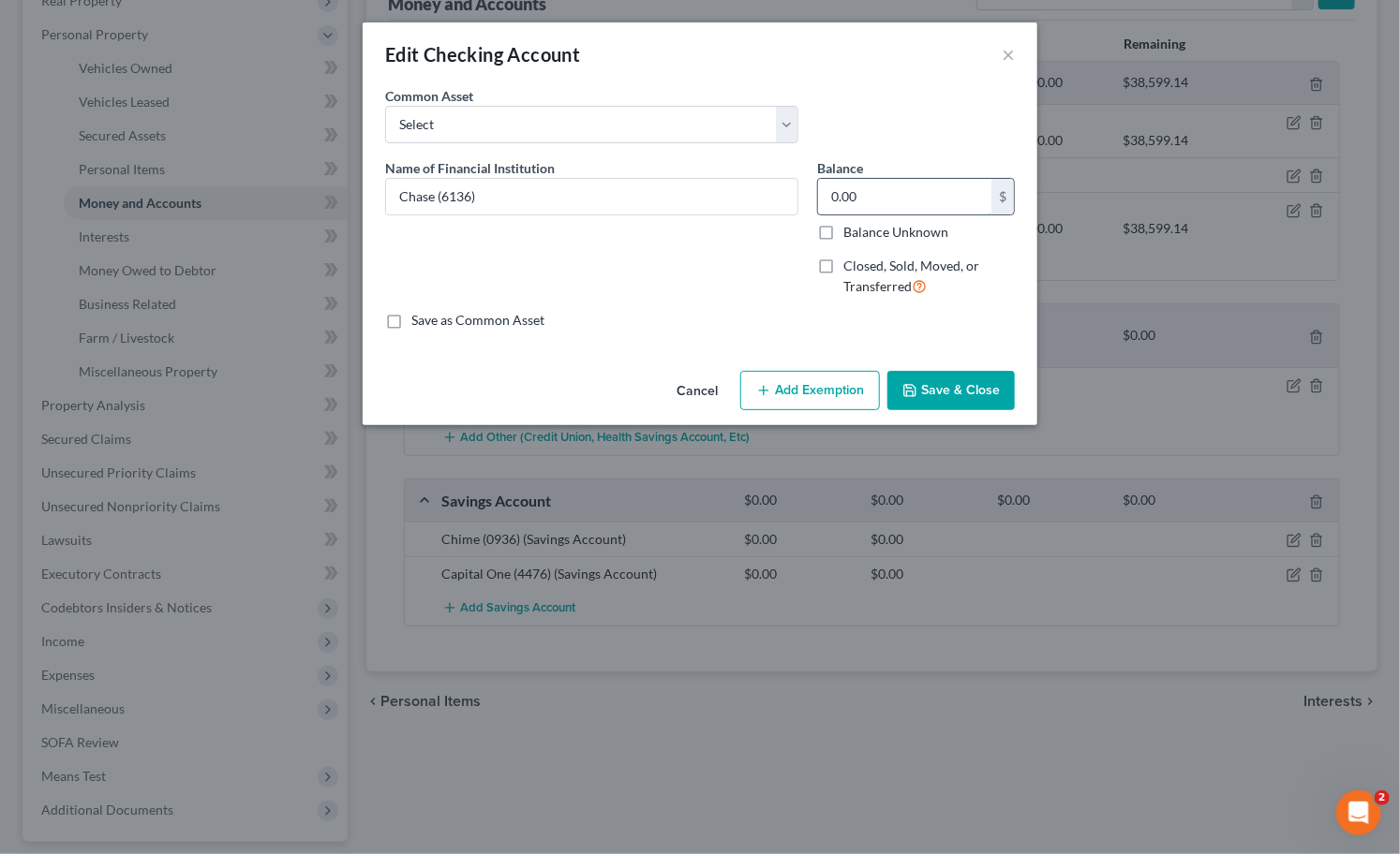
click at [830, 192] on input "0.00" at bounding box center [904, 197] width 173 height 36
drag, startPoint x: 892, startPoint y: 195, endPoint x: 808, endPoint y: 197, distance: 84.0
click at [808, 197] on div "Balance 88.02 $ Balance Unknown Balance Undetermined 88.02 $ Balance Unknown Cl…" at bounding box center [915, 235] width 216 height 154
type input "88.02"
click at [802, 395] on button "Add Exemption" at bounding box center [809, 390] width 140 height 40
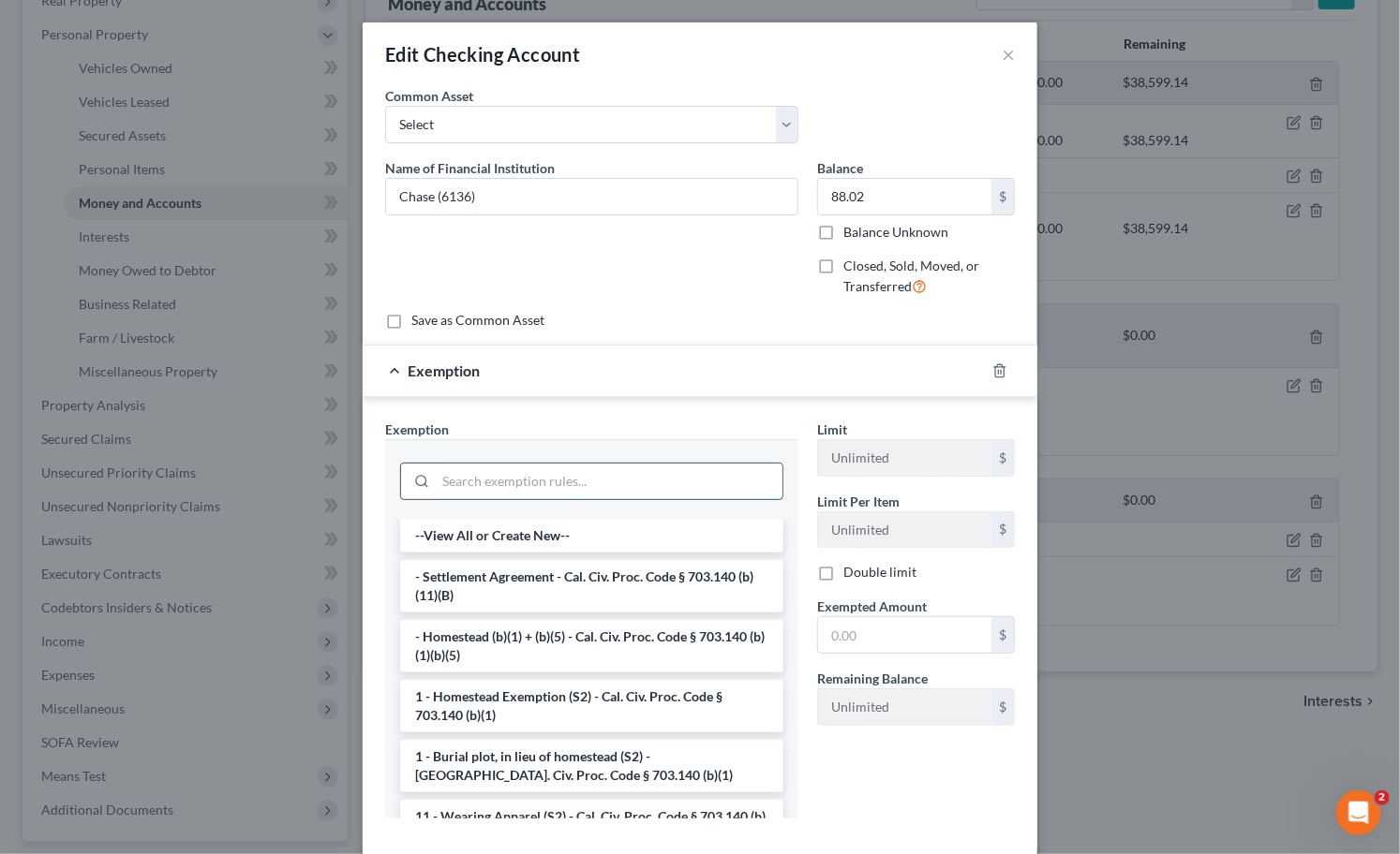
click at [568, 467] on input "search" at bounding box center [609, 481] width 347 height 36
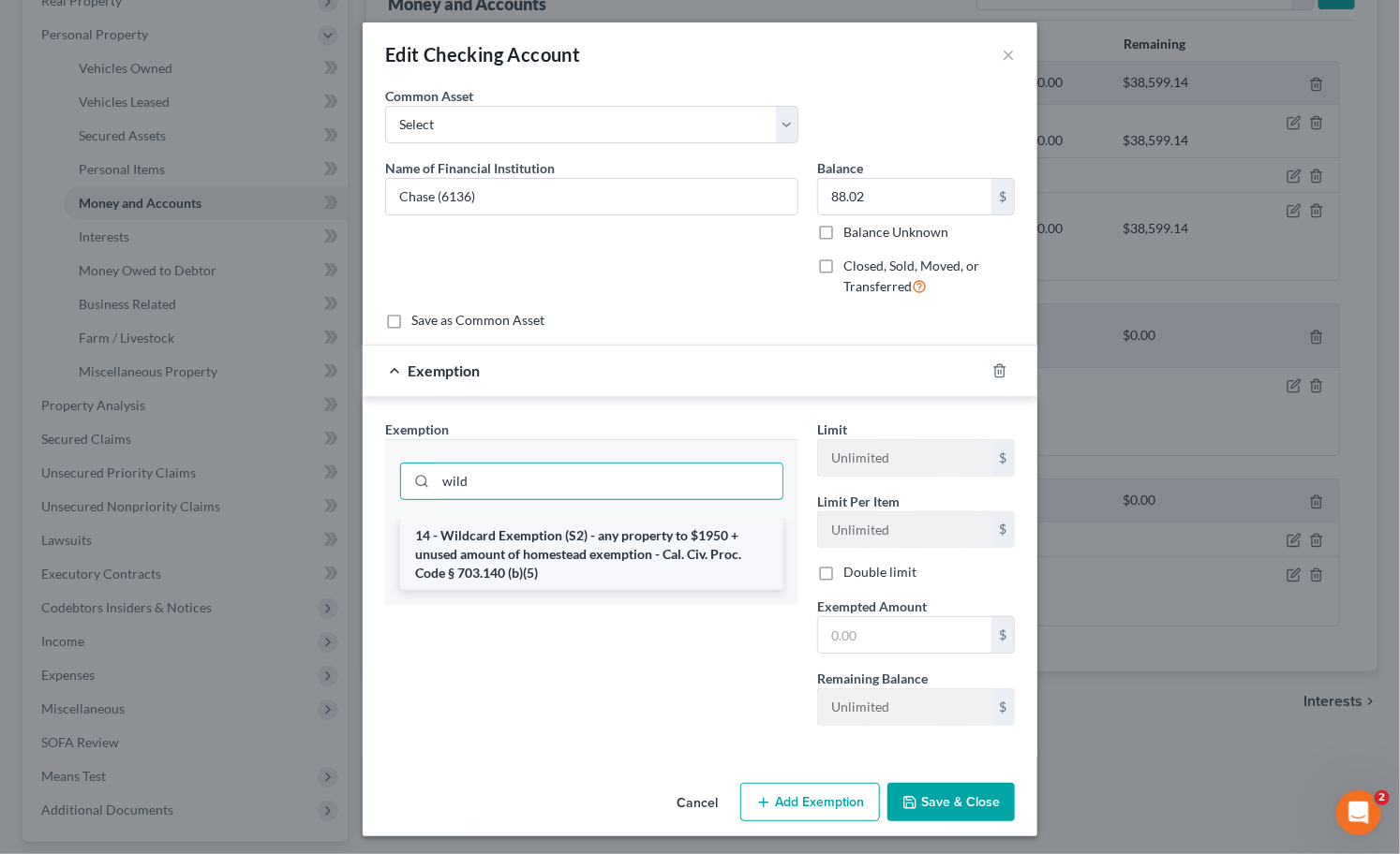
type input "wild"
click at [569, 536] on li "14 - Wildcard Exemption (S2) - any property to $1950 + unused amount of homeste…" at bounding box center [592, 555] width 383 height 71
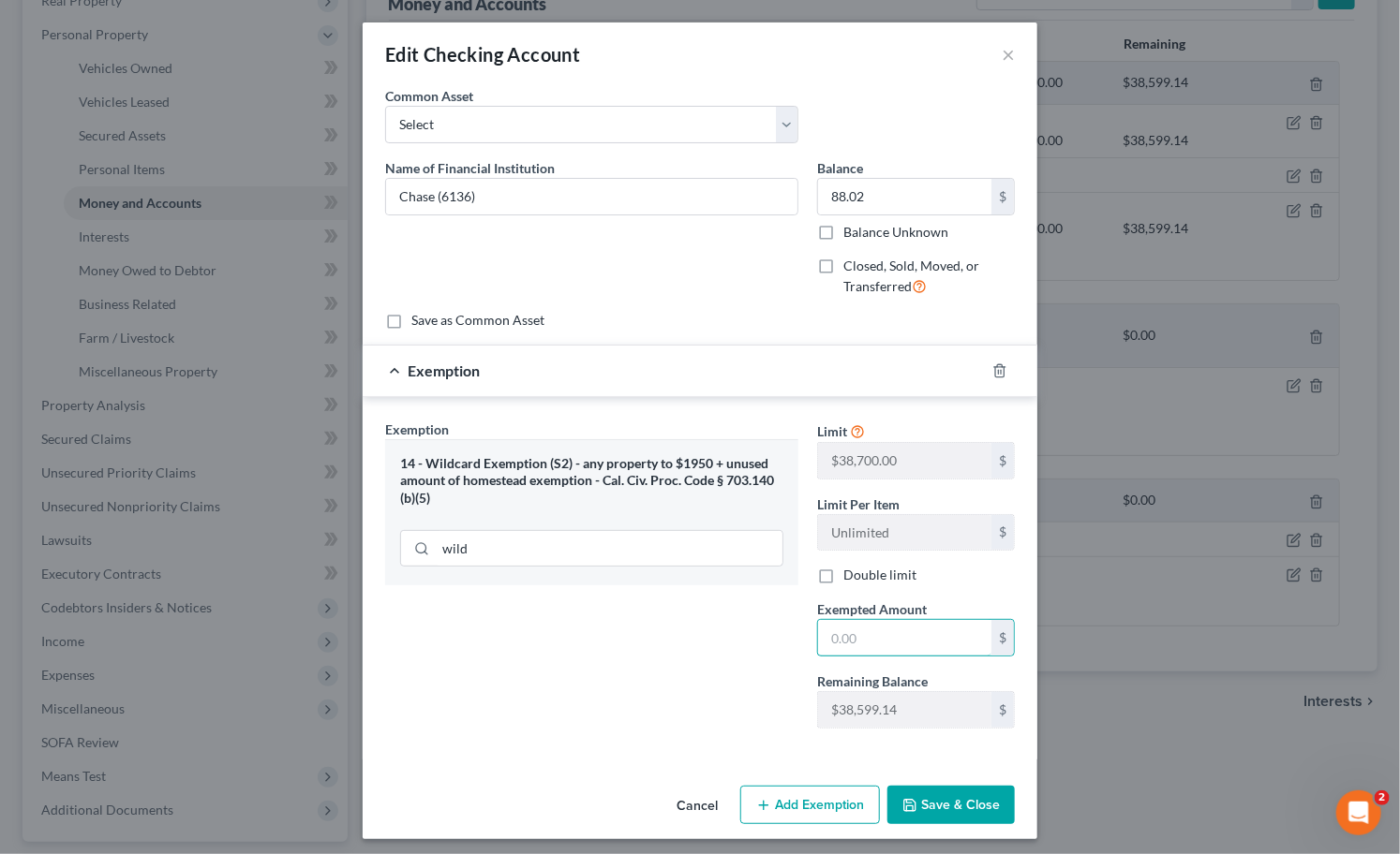
drag, startPoint x: 856, startPoint y: 643, endPoint x: 766, endPoint y: 663, distance: 92.2
click at [856, 643] on input "text" at bounding box center [904, 638] width 173 height 36
paste input "88.02"
type input "88.02"
drag, startPoint x: 709, startPoint y: 677, endPoint x: 778, endPoint y: 725, distance: 84.1
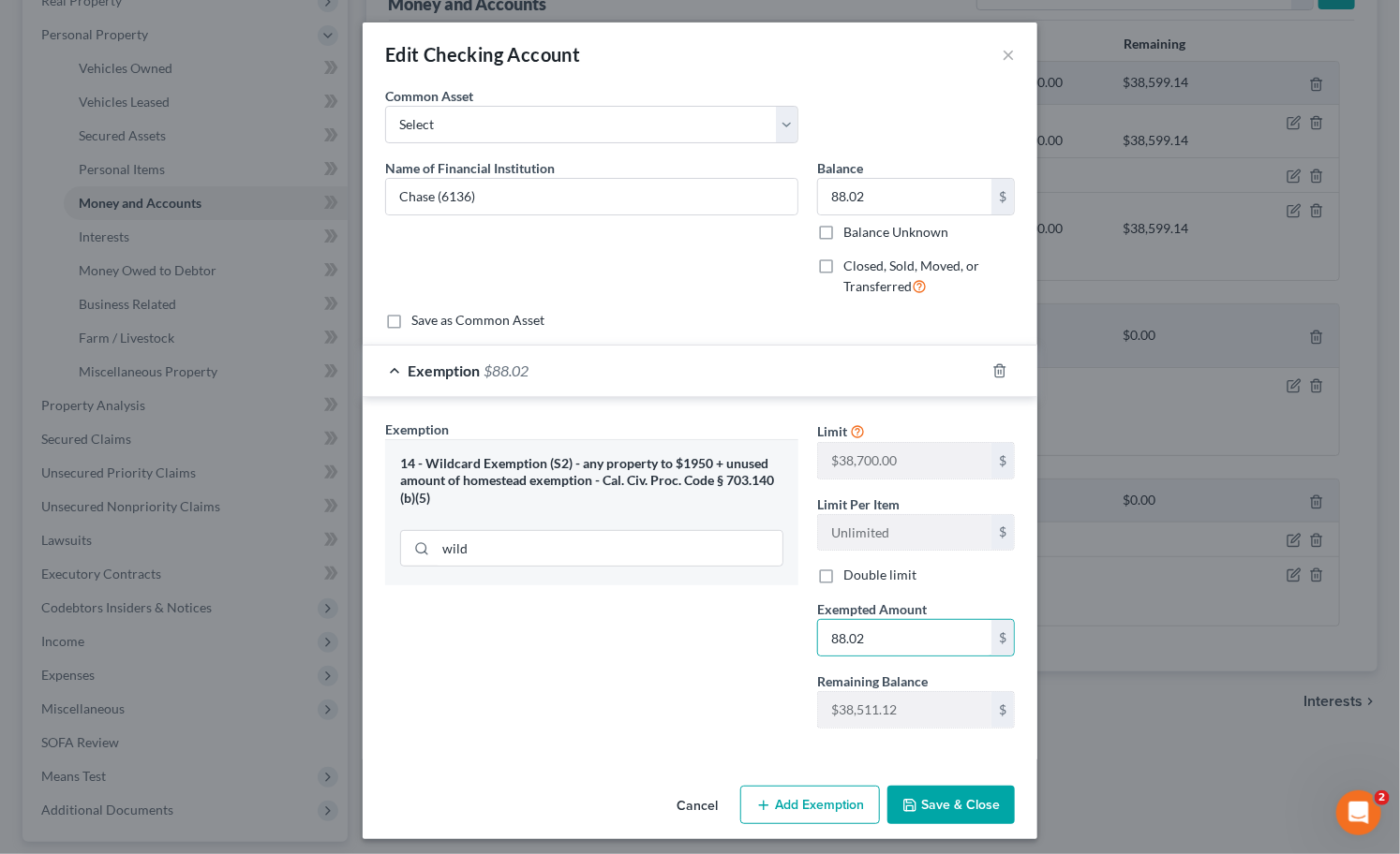
click at [709, 677] on div "Exemption Set must be selected for CA. Exemption * 14 - Wildcard Exemption (S2)…" at bounding box center [592, 582] width 432 height 324
click at [954, 801] on button "Save & Close" at bounding box center [950, 805] width 128 height 40
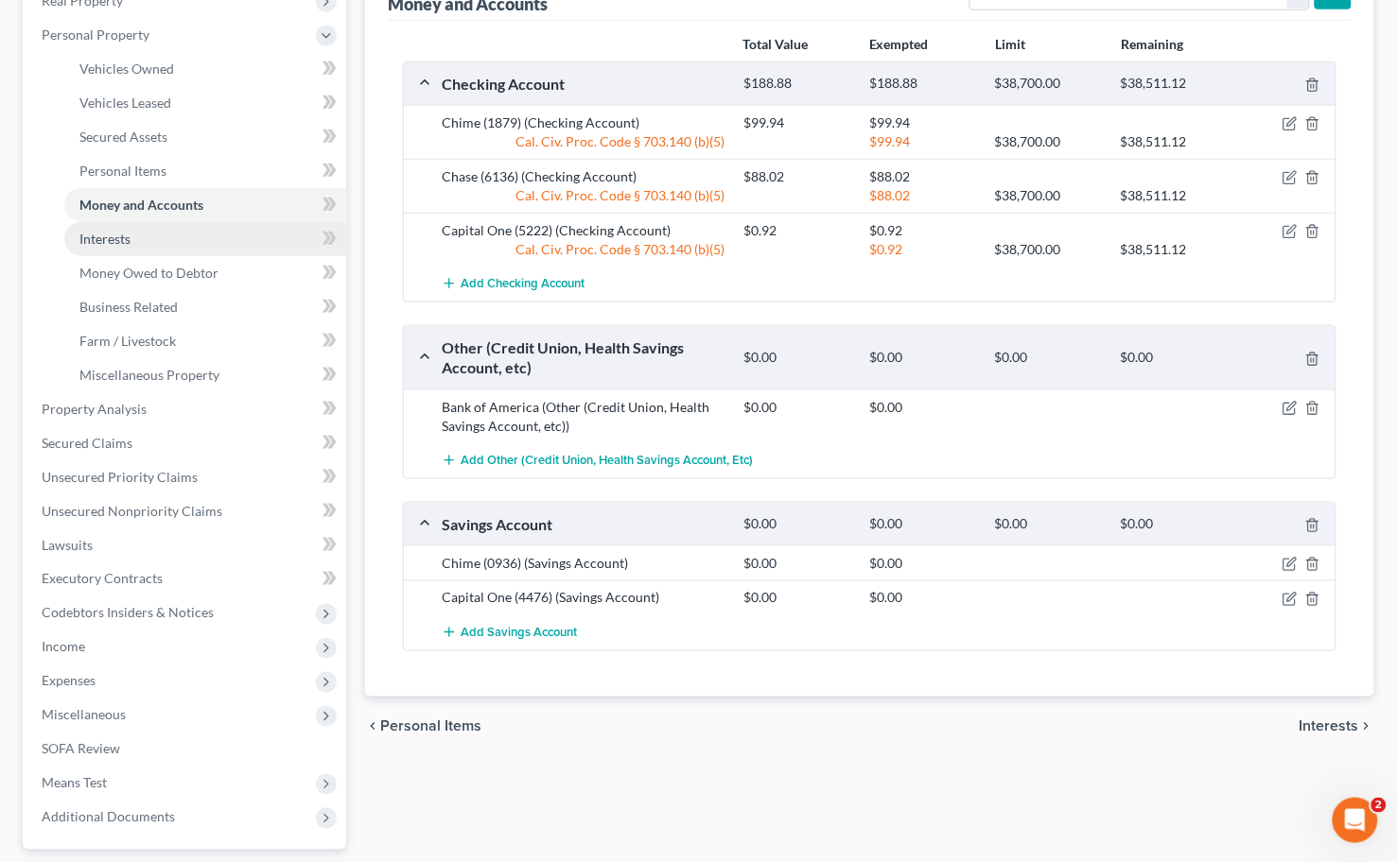
click at [200, 243] on link "Interests" at bounding box center [205, 239] width 282 height 34
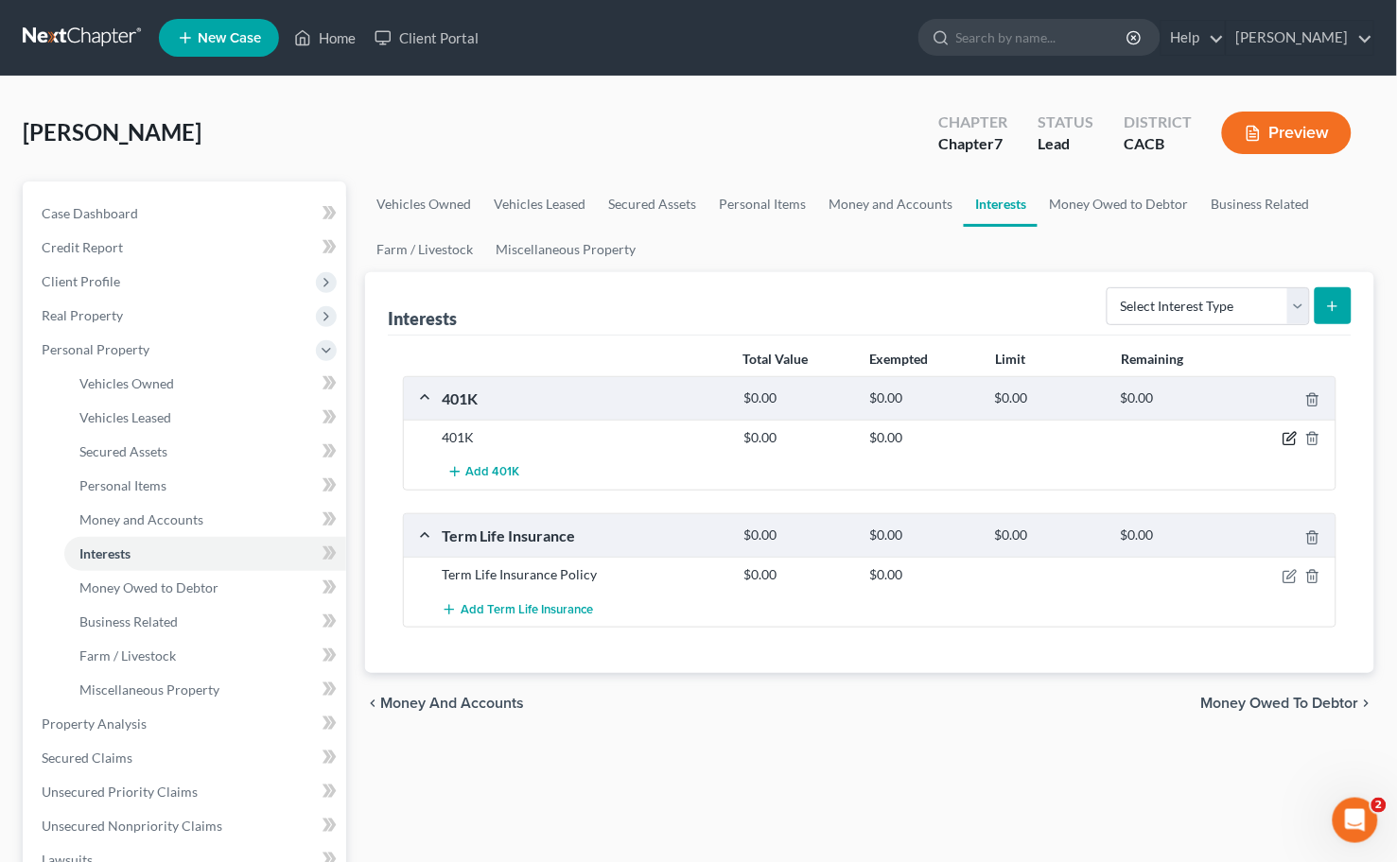
click at [1284, 431] on icon "button" at bounding box center [1289, 438] width 15 height 15
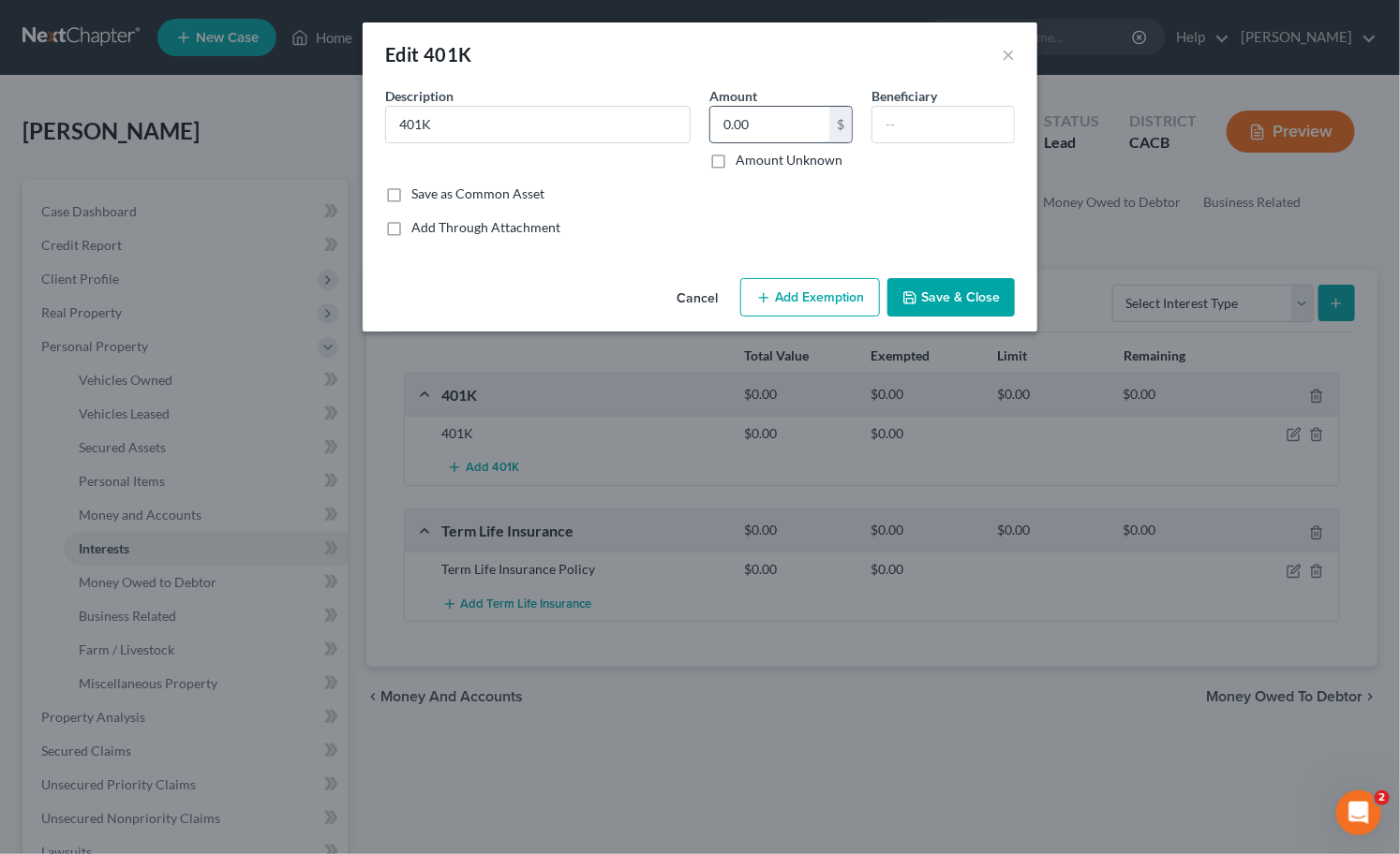
click at [784, 129] on input "0.00" at bounding box center [770, 125] width 119 height 36
type input "6"
type input "5,381.43"
click at [909, 128] on input "text" at bounding box center [942, 125] width 142 height 36
type input "Debtor"
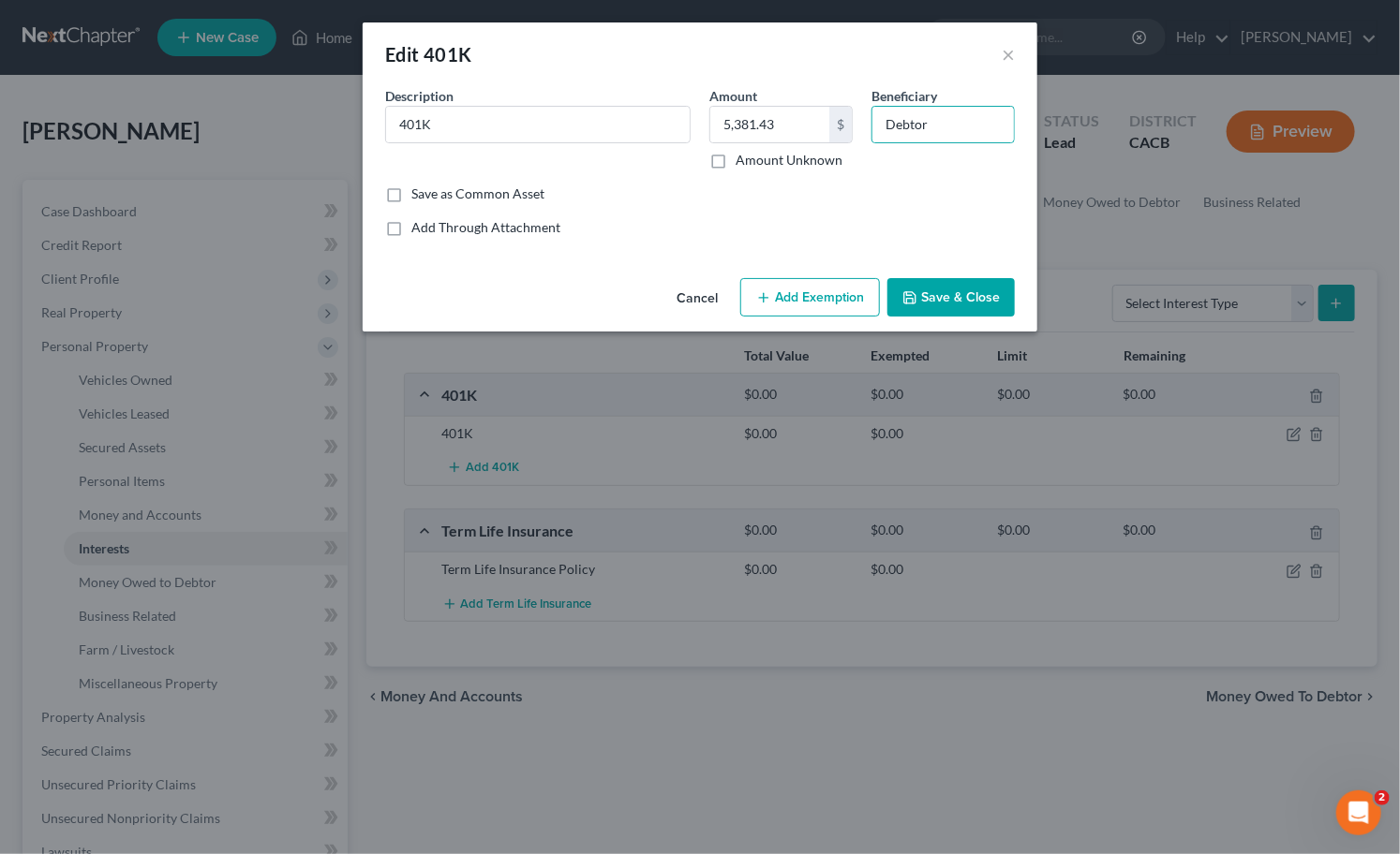
click at [888, 304] on button "Save & Close" at bounding box center [950, 298] width 128 height 40
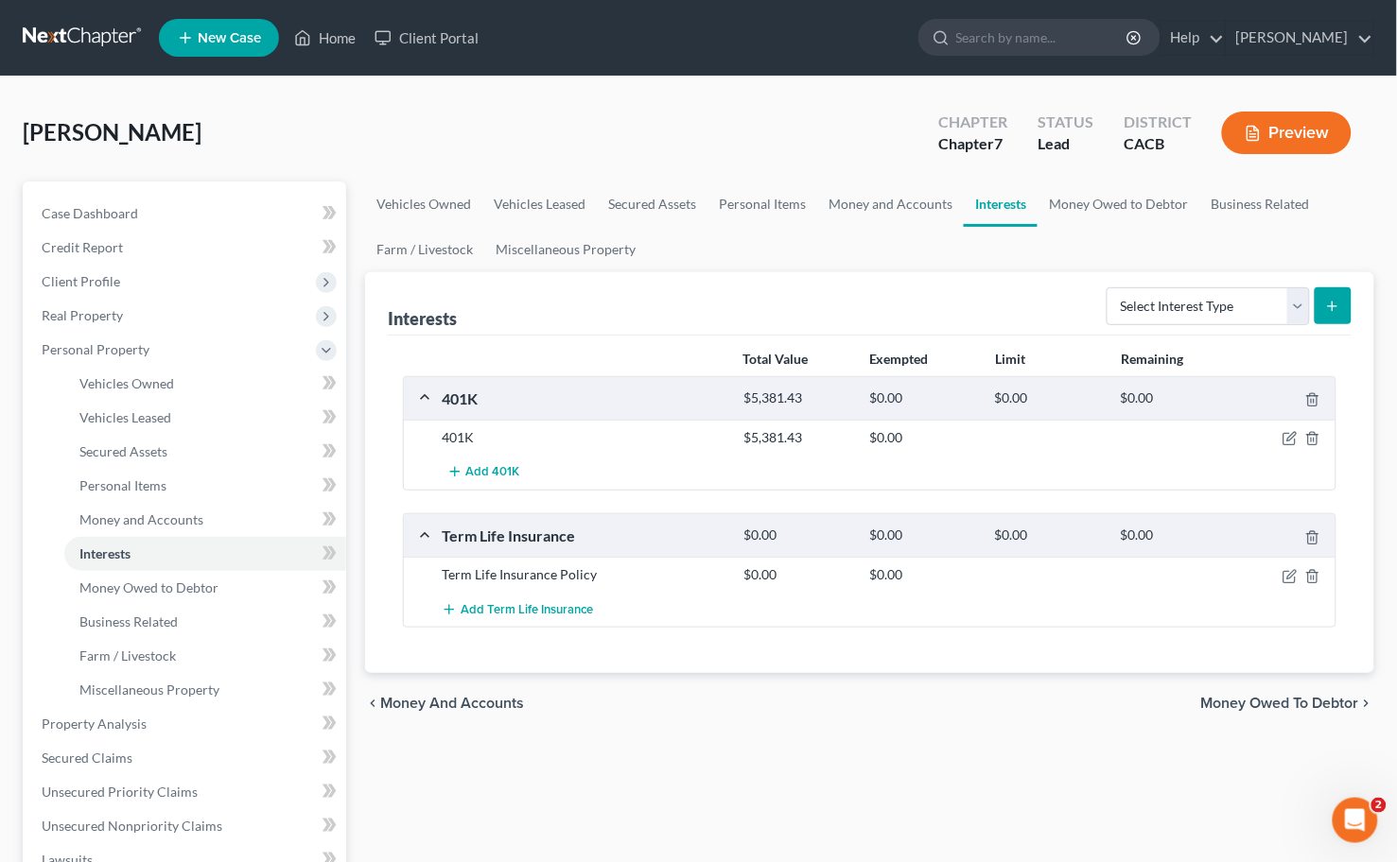
click at [1279, 442] on div at bounding box center [1287, 437] width 100 height 19
click at [1283, 440] on icon "button" at bounding box center [1288, 439] width 11 height 11
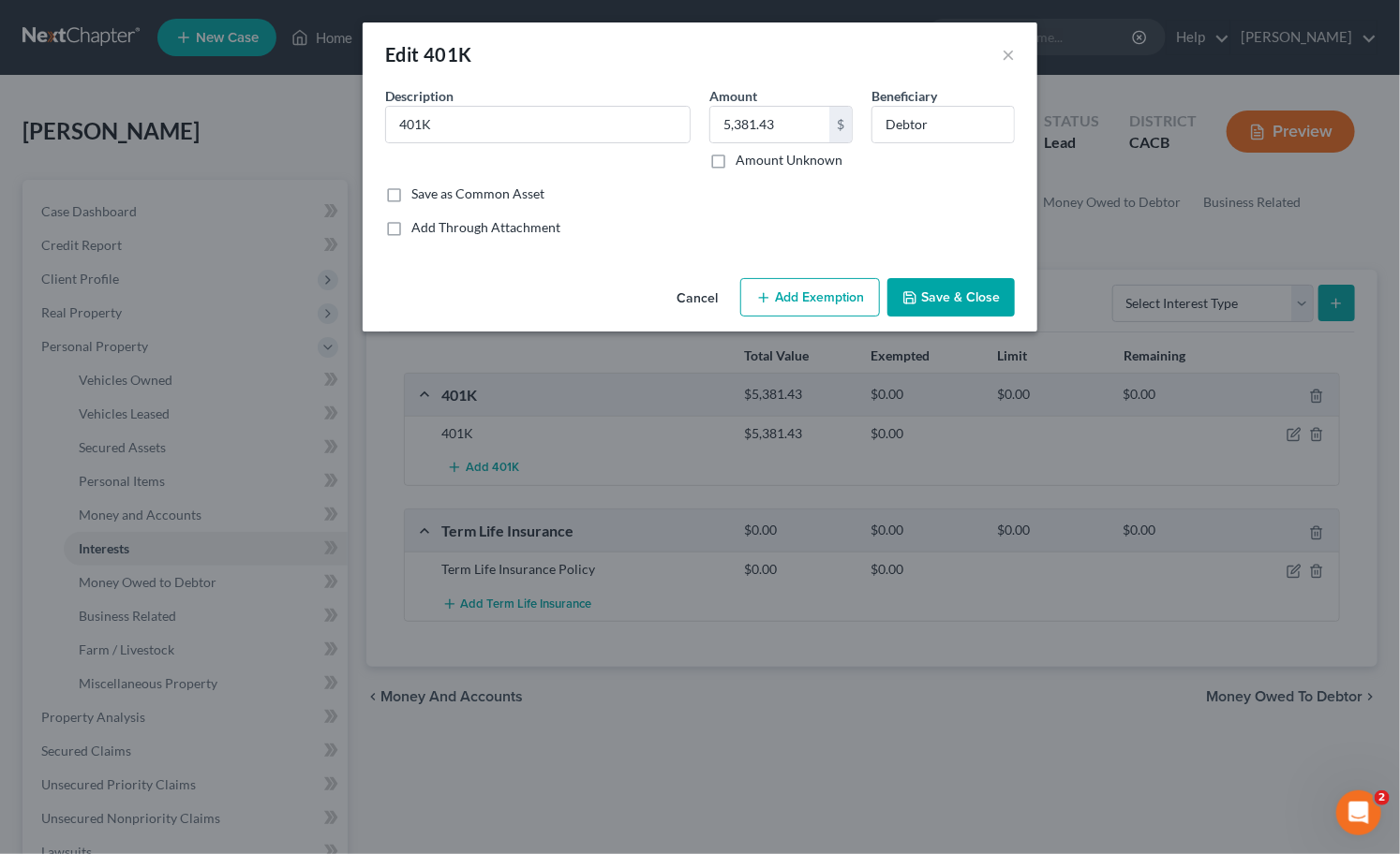
click at [804, 284] on button "Add Exemption" at bounding box center [809, 298] width 140 height 40
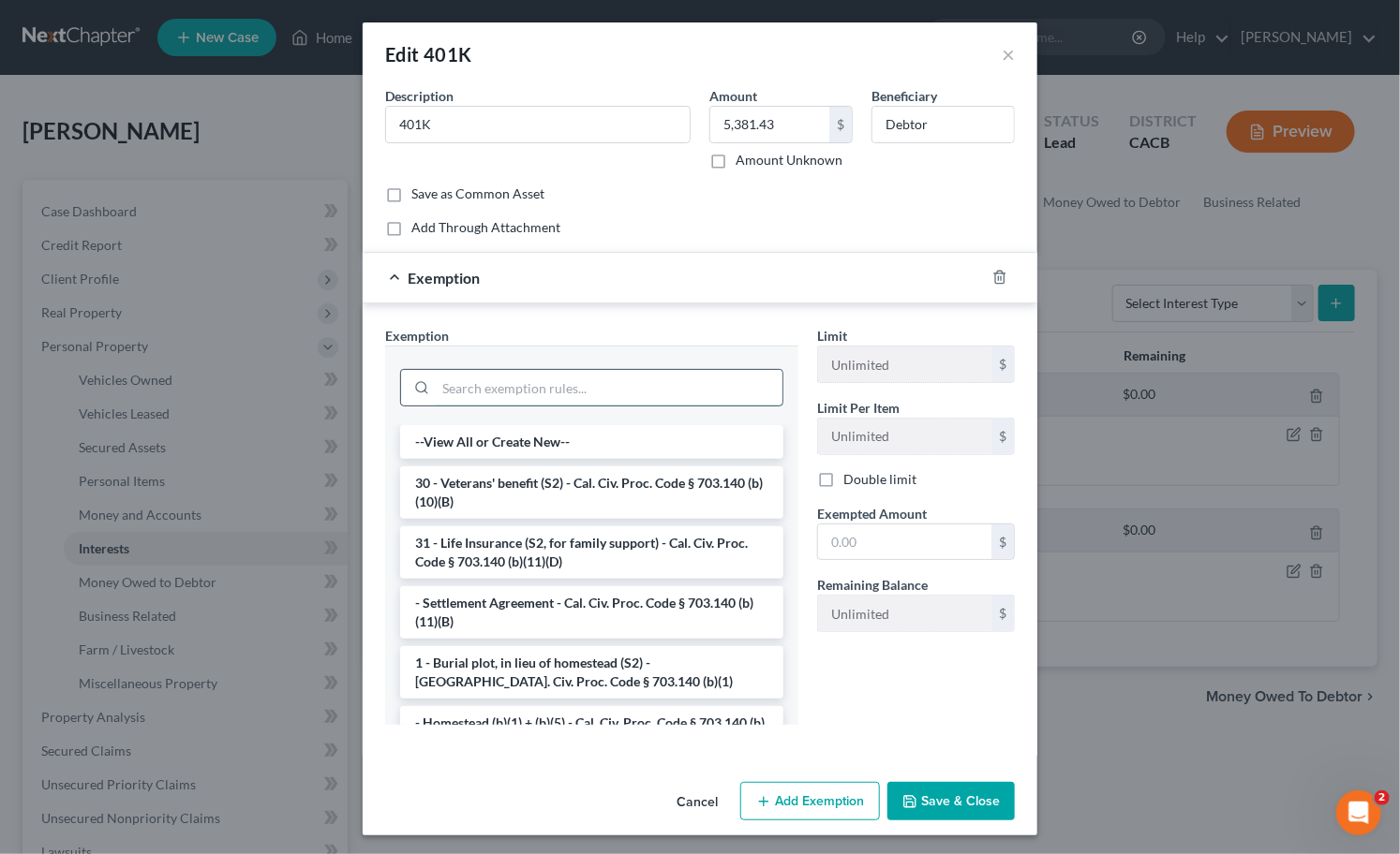
click at [641, 382] on input "search" at bounding box center [609, 387] width 347 height 36
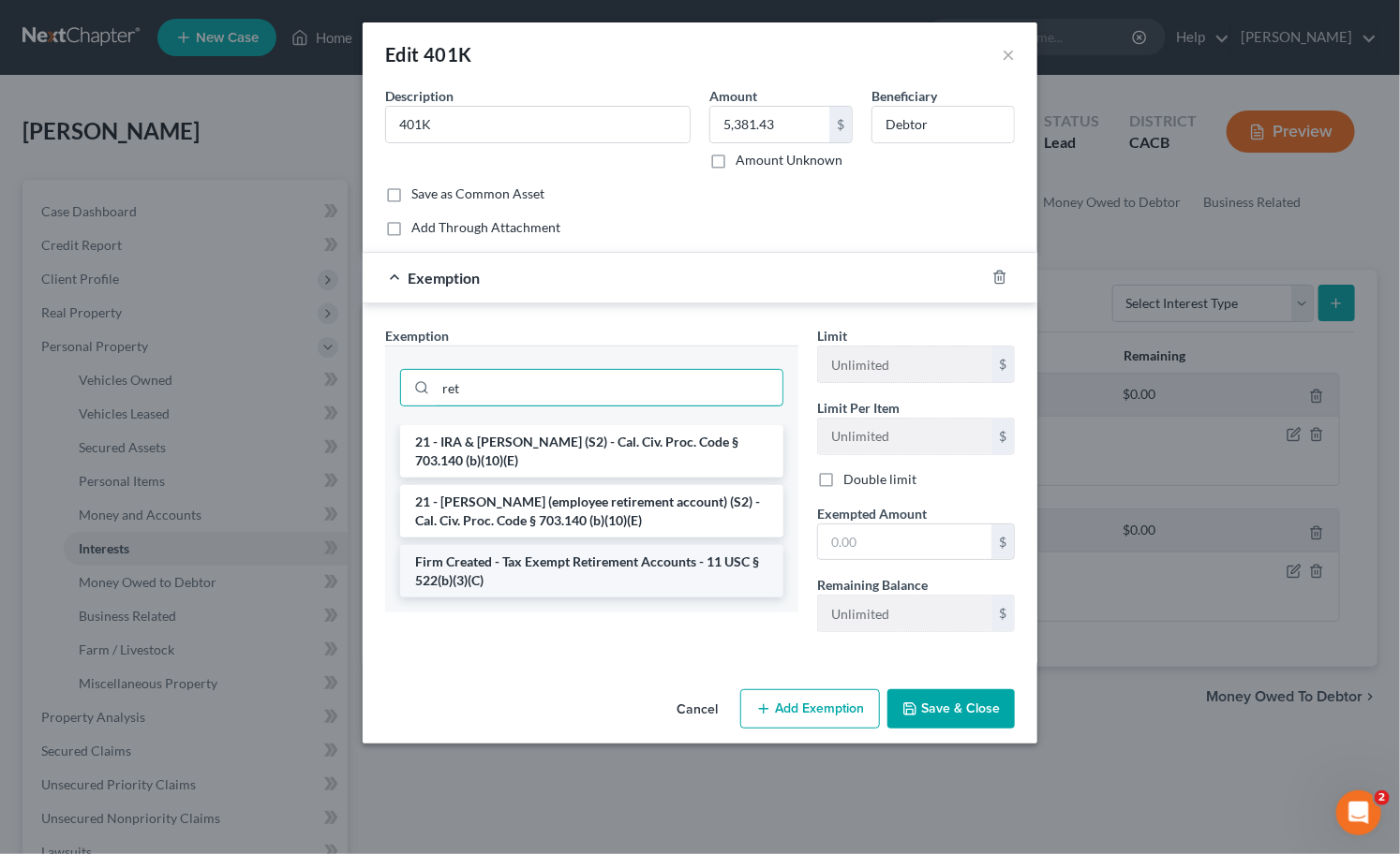
type input "ret"
click at [620, 575] on li "Firm Created - Tax Exempt Retirement Accounts - 11 USC § 522(b)(3)(C)" at bounding box center [592, 571] width 383 height 53
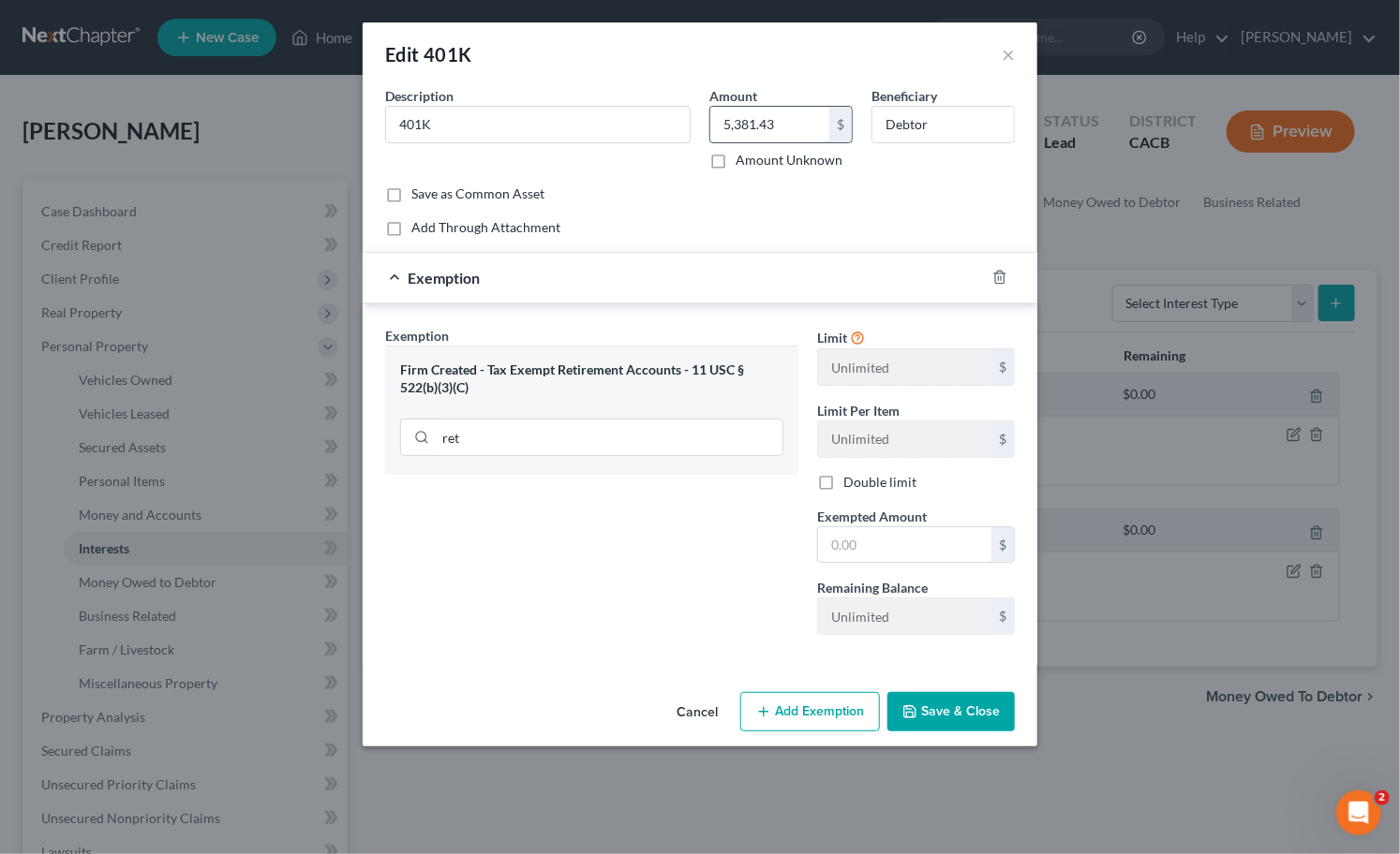
click at [812, 136] on input "5,381.43" at bounding box center [770, 125] width 119 height 36
click at [848, 535] on input "text" at bounding box center [904, 545] width 173 height 36
paste input "5,381.43"
type input "5,381.43"
click at [745, 555] on div "Exemption Set must be selected for CA. Exemption * Firm Created - Tax Exempt Re…" at bounding box center [592, 487] width 432 height 324
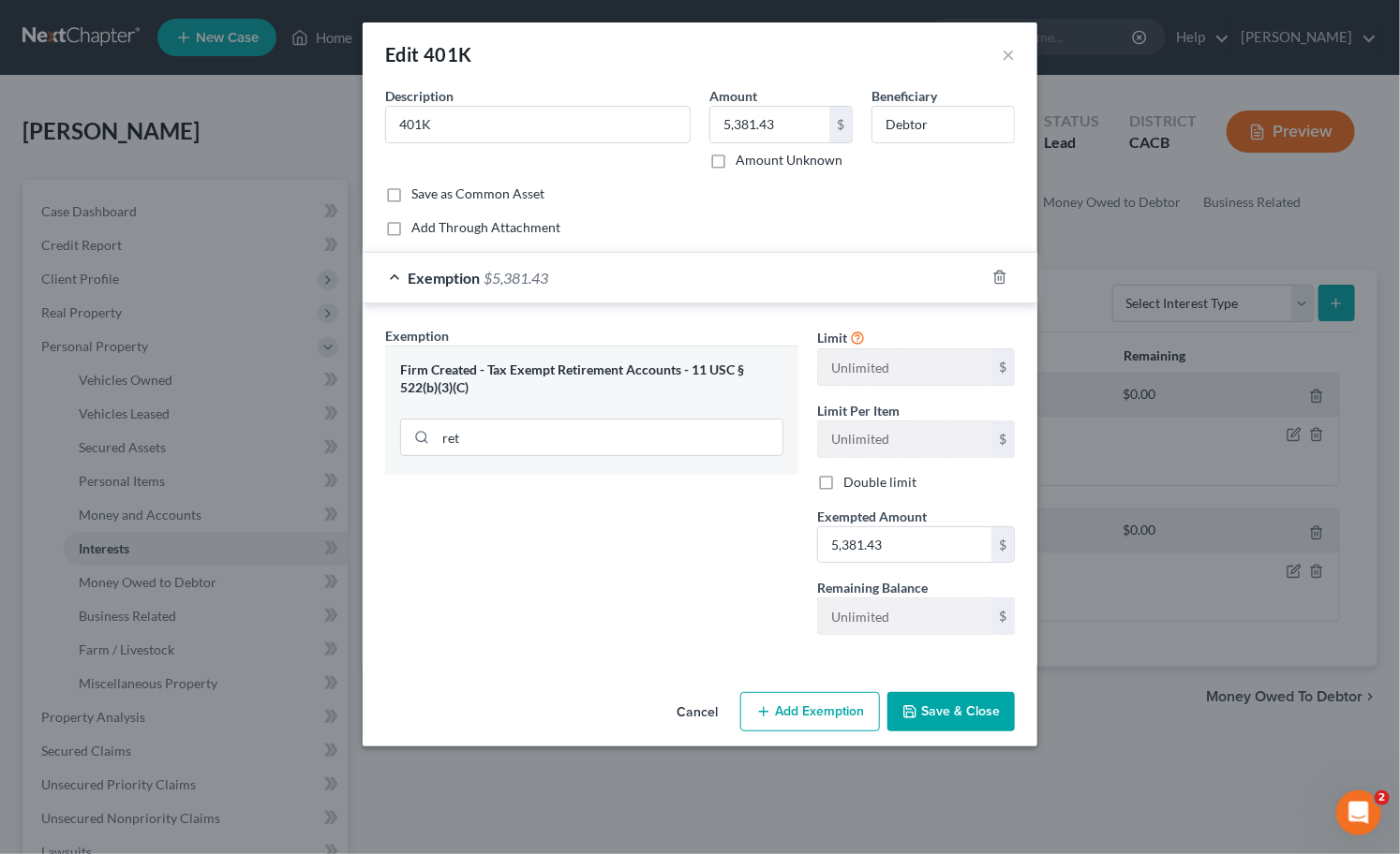
click at [960, 694] on button "Save & Close" at bounding box center [950, 712] width 128 height 40
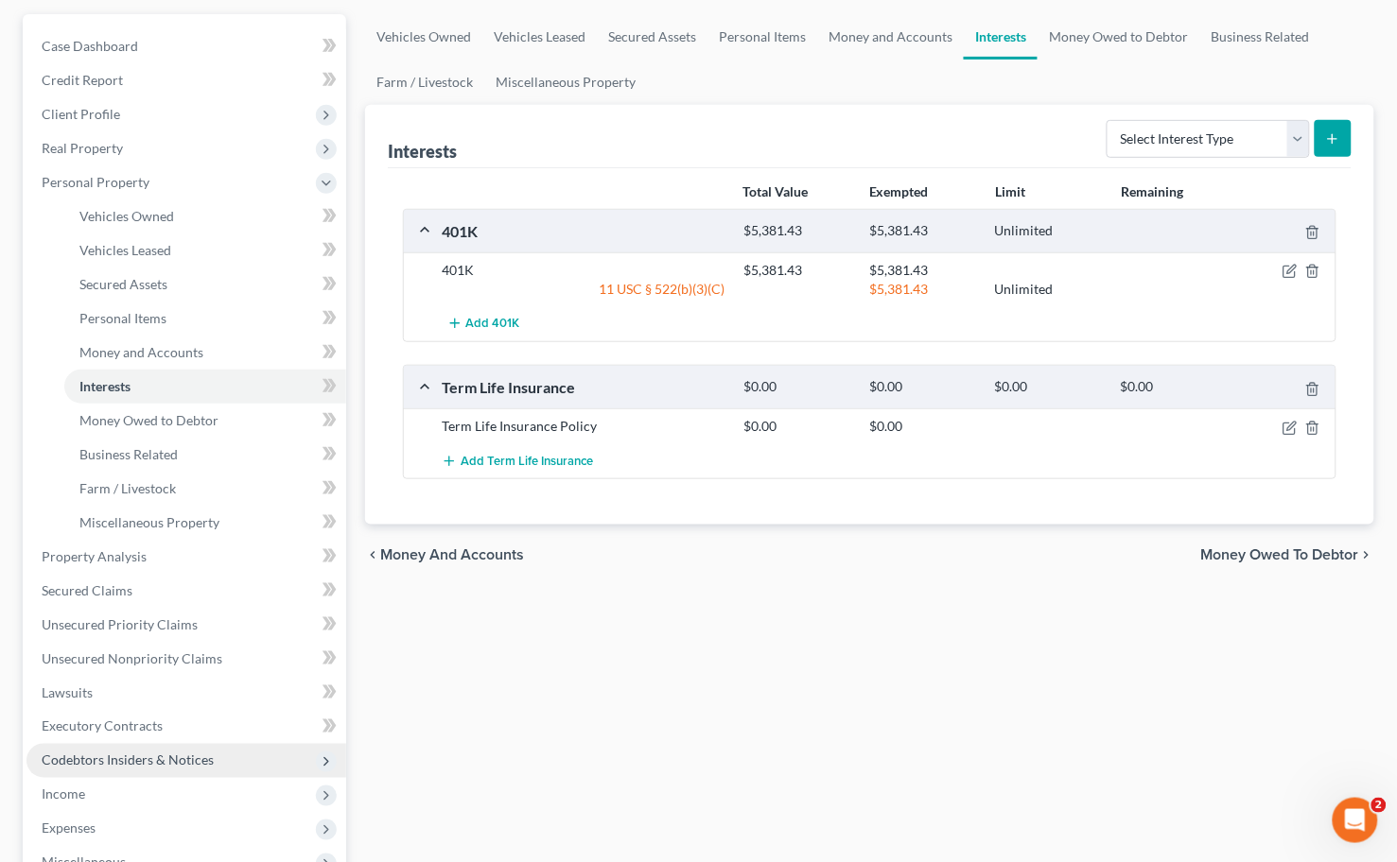
scroll to position [210, 0]
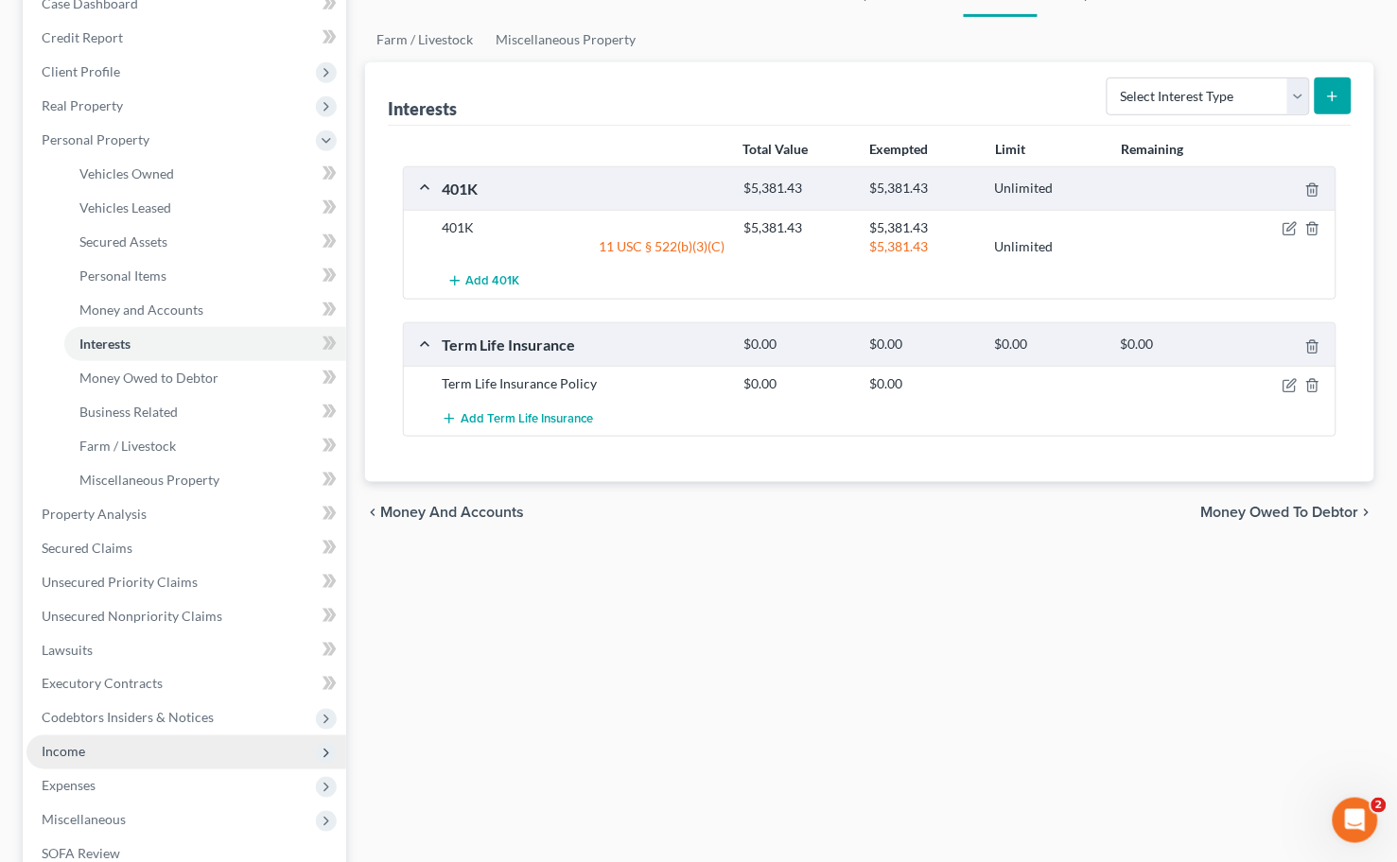
click at [78, 755] on span "Income" at bounding box center [63, 752] width 43 height 16
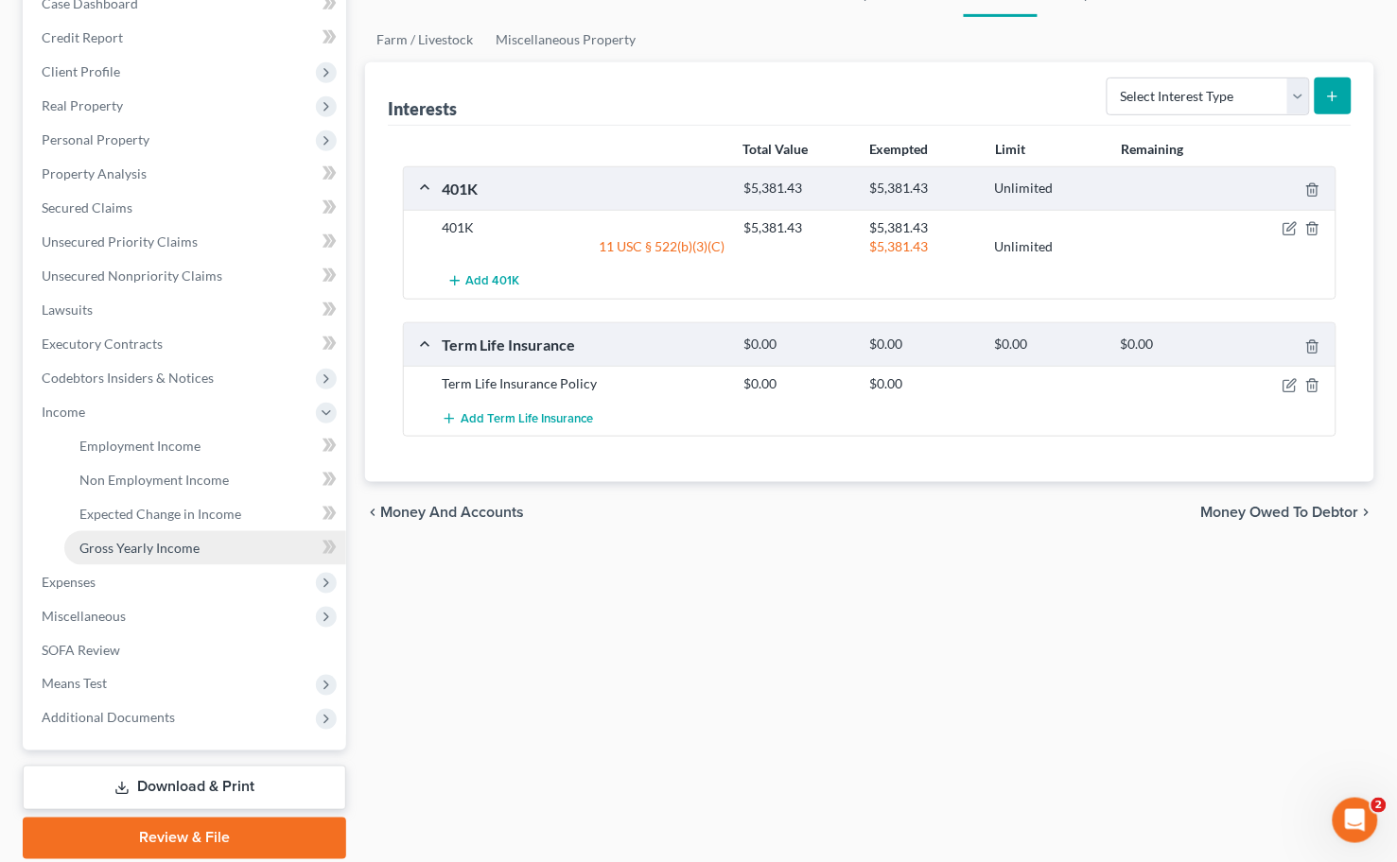
click at [171, 552] on span "Gross Yearly Income" at bounding box center [139, 548] width 120 height 16
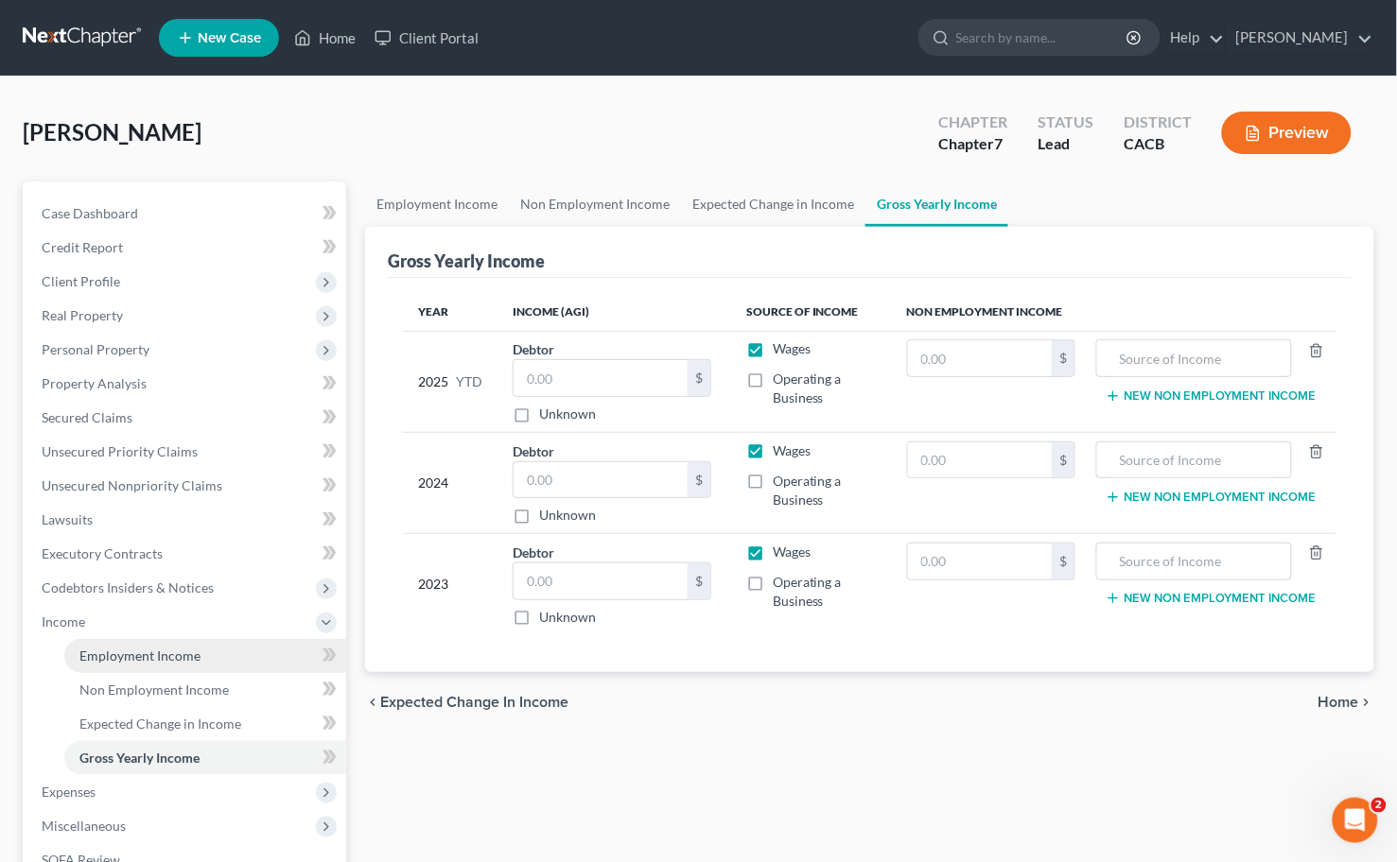
click at [151, 660] on span "Employment Income" at bounding box center [139, 656] width 121 height 16
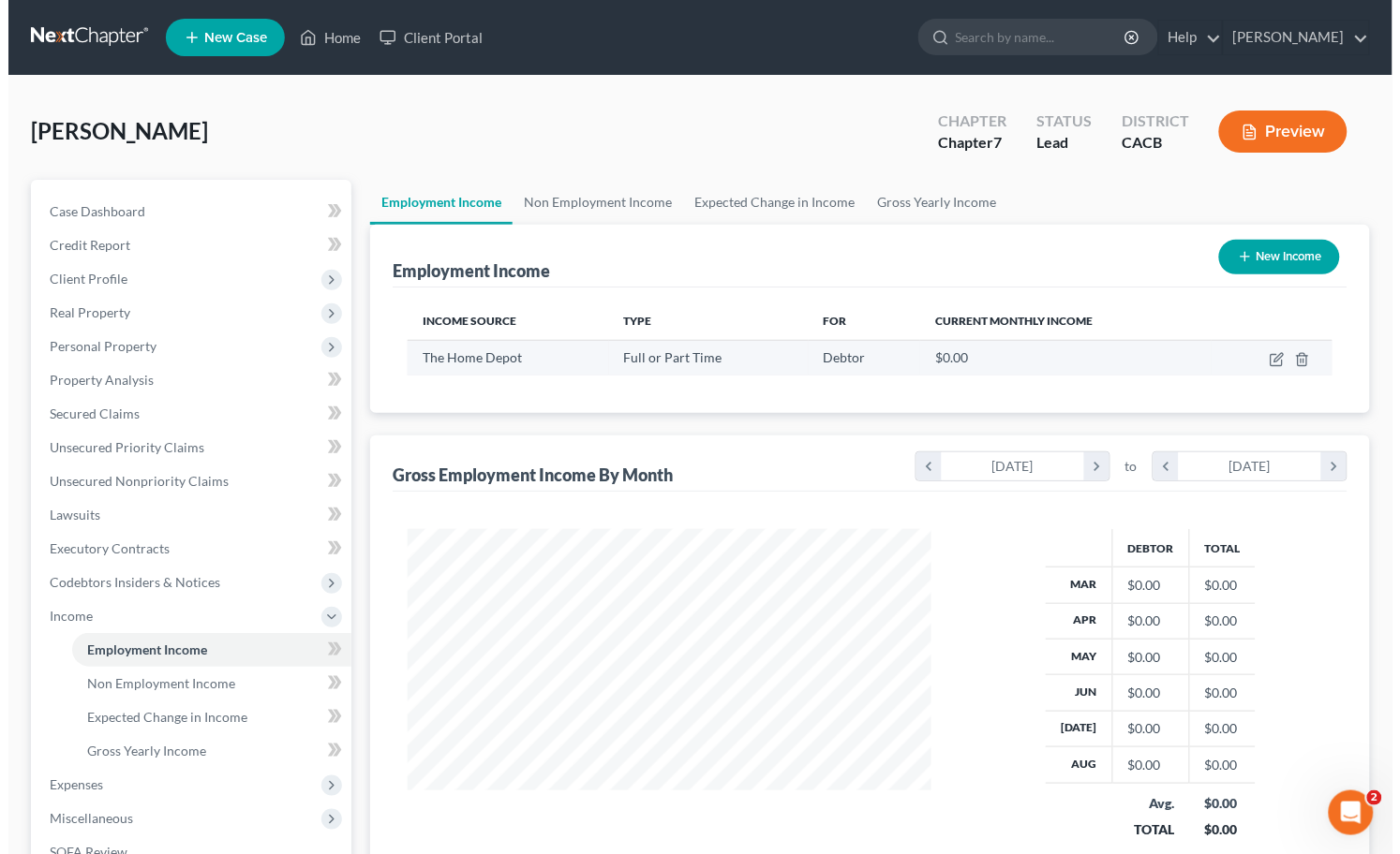
scroll to position [336, 562]
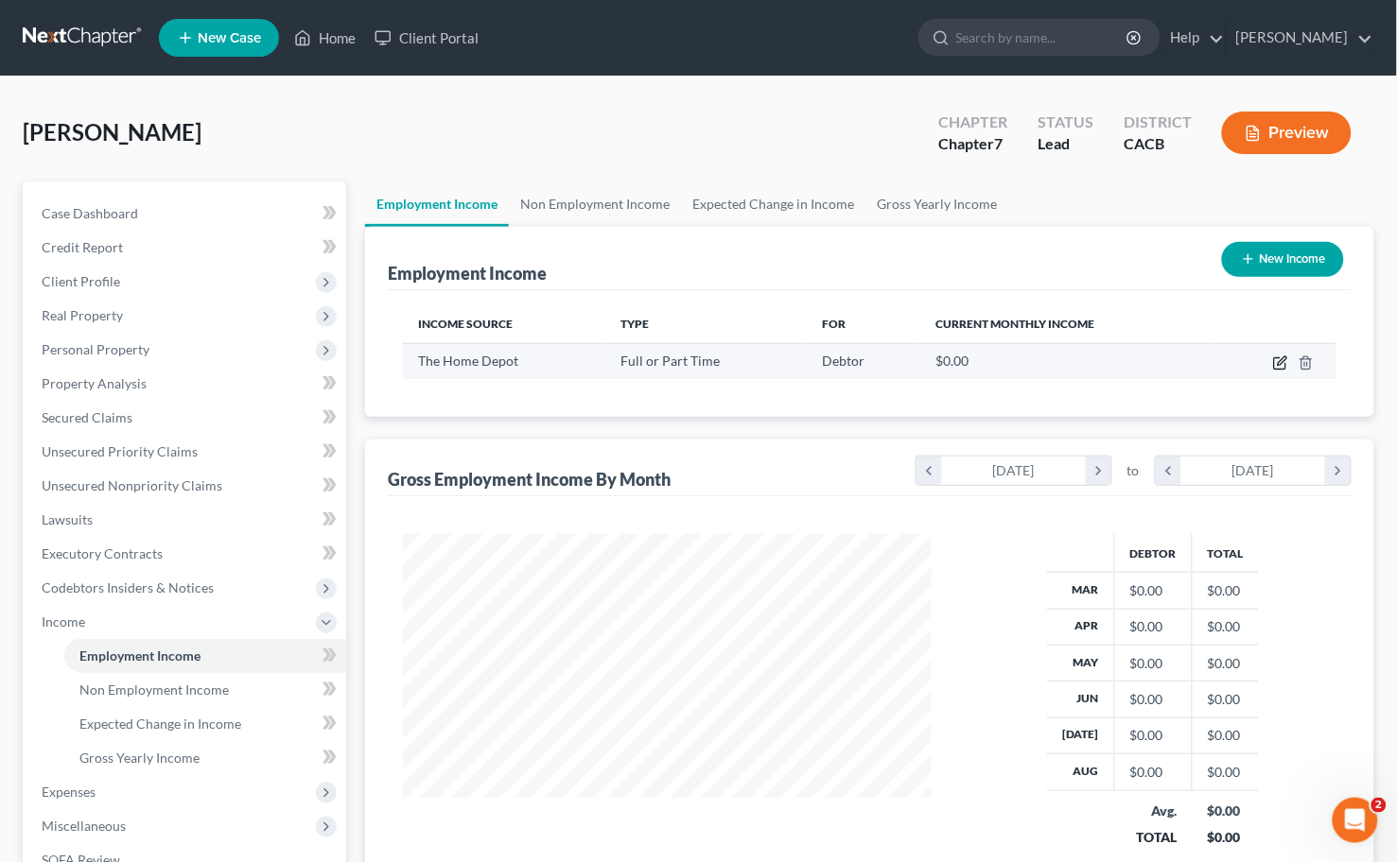
click at [1279, 363] on icon "button" at bounding box center [1281, 360] width 9 height 9
select select "0"
select select "4"
select select "0"
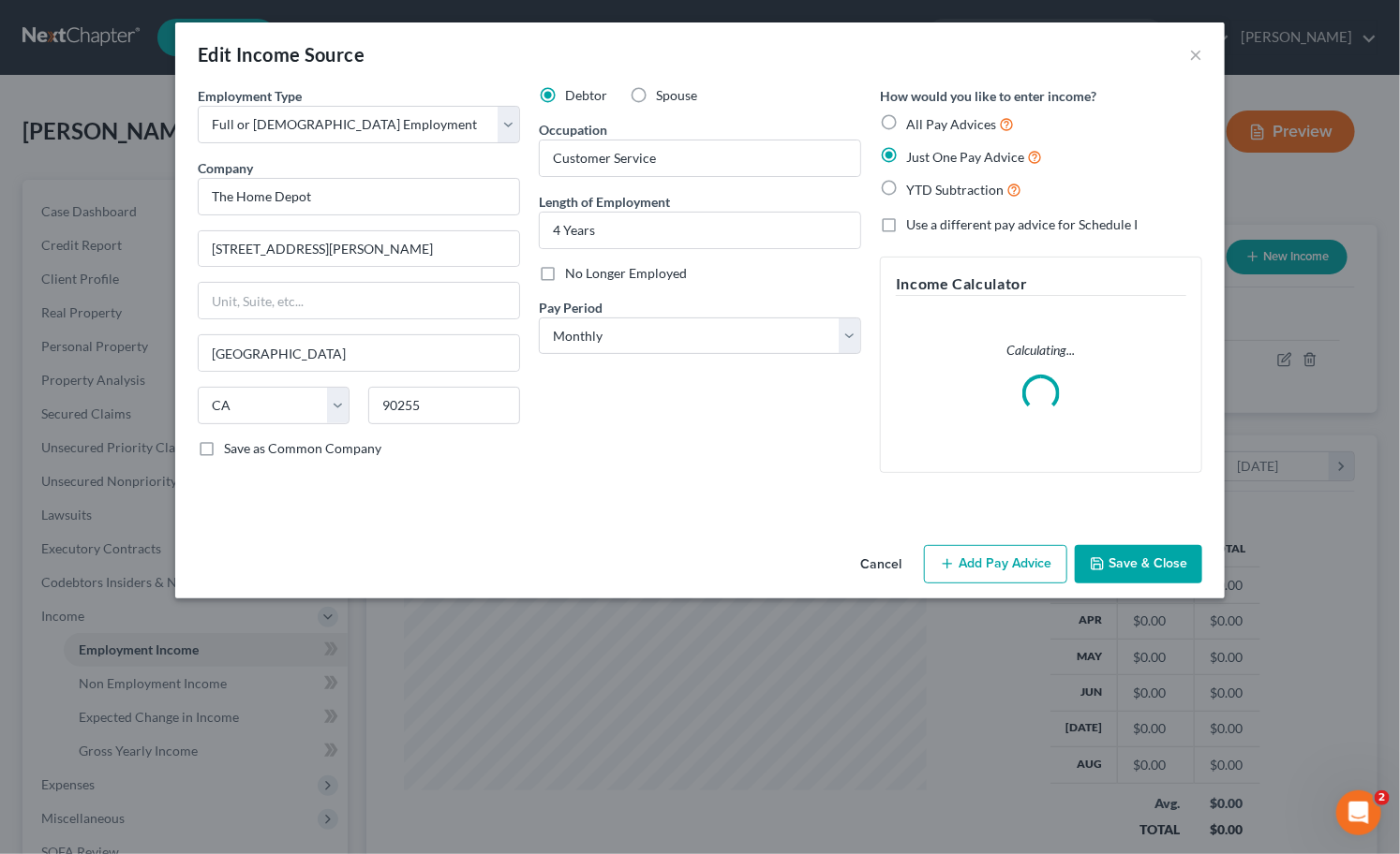
scroll to position [336, 568]
click at [1037, 568] on button "Add Pay Advice" at bounding box center [995, 565] width 144 height 40
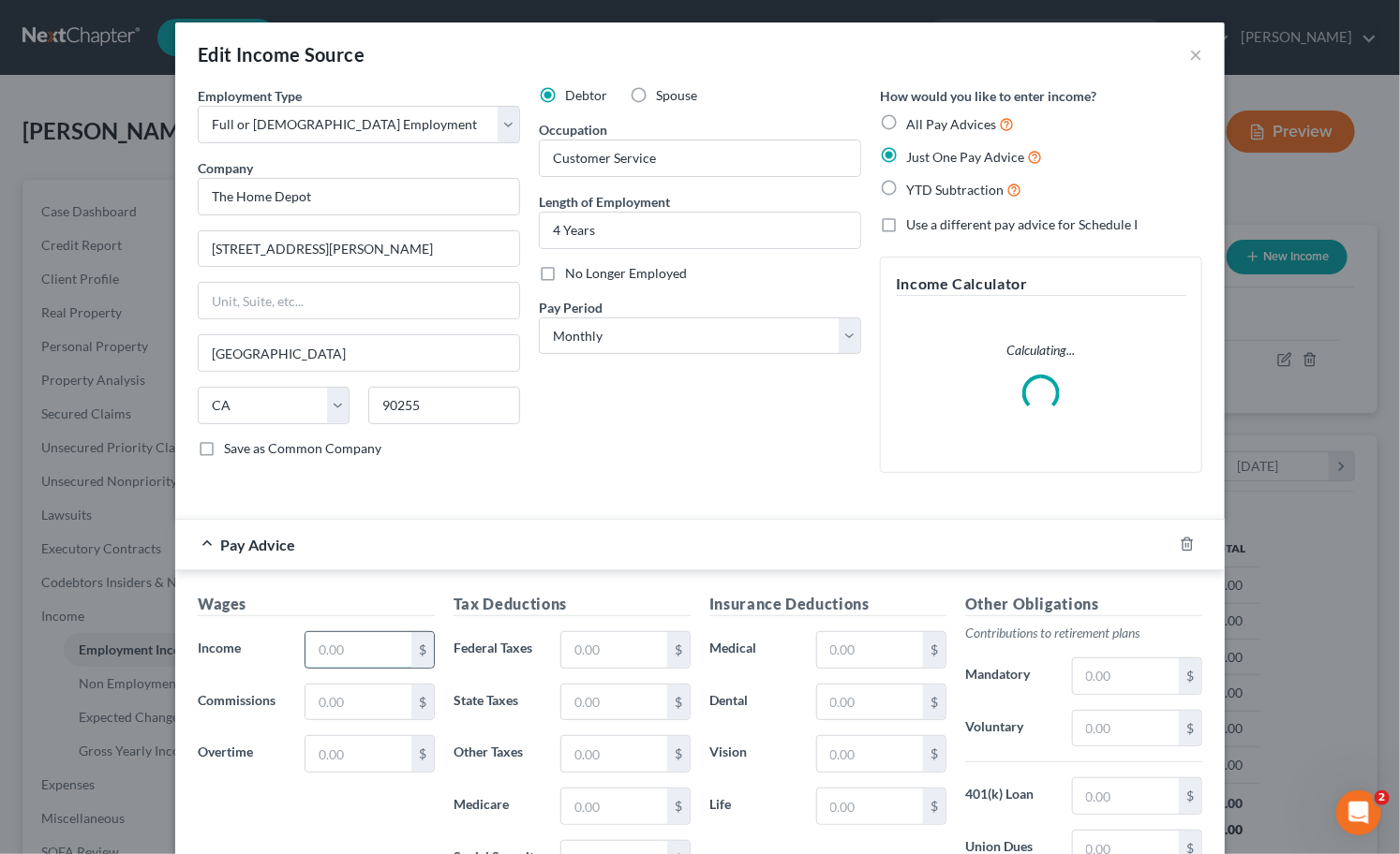
click at [361, 652] on input "text" at bounding box center [358, 650] width 106 height 36
type input "3,132.41"
click at [577, 646] on input "text" at bounding box center [613, 650] width 106 height 36
type input "484.90"
click at [862, 659] on input "text" at bounding box center [870, 650] width 106 height 36
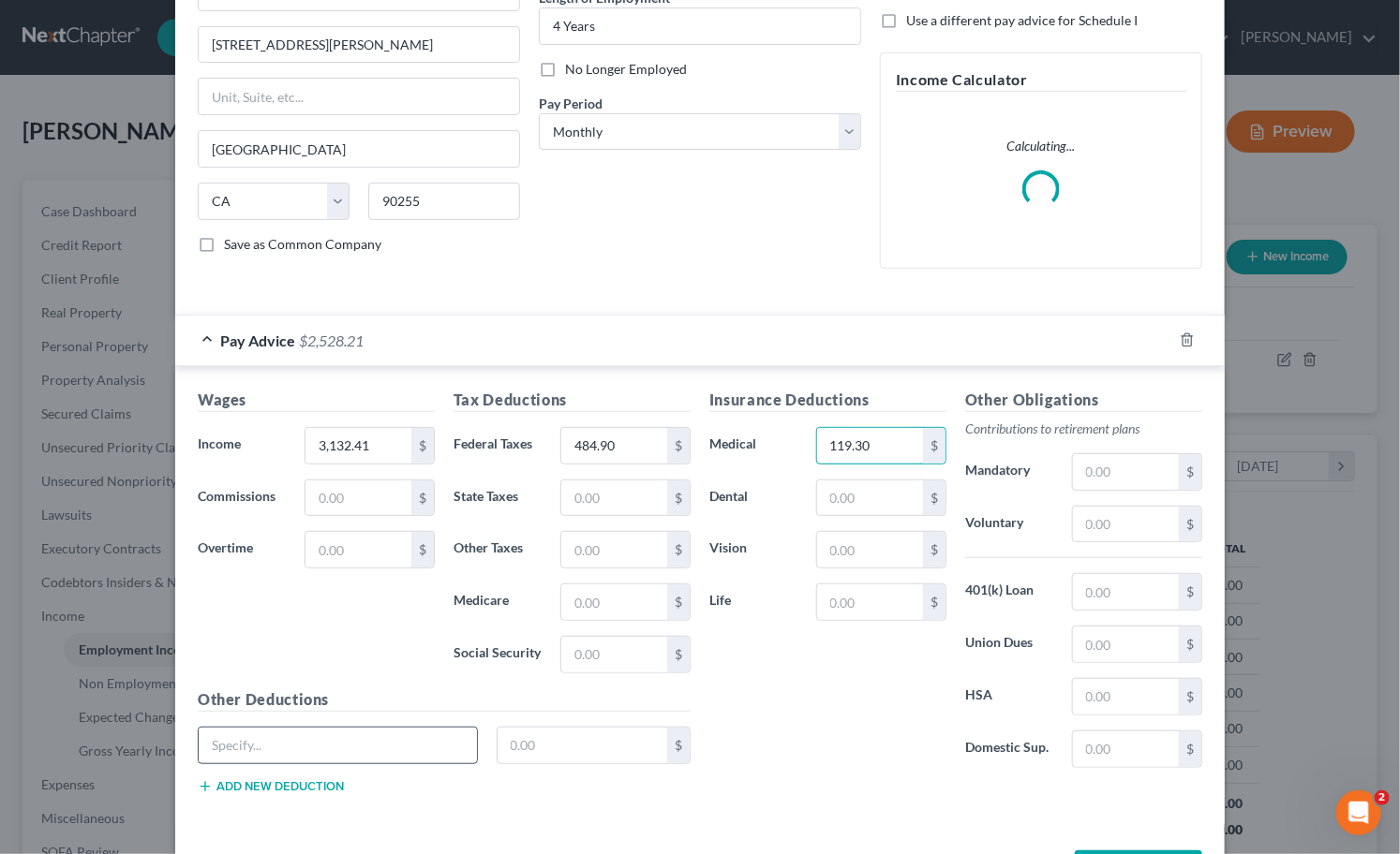
scroll to position [208, 0]
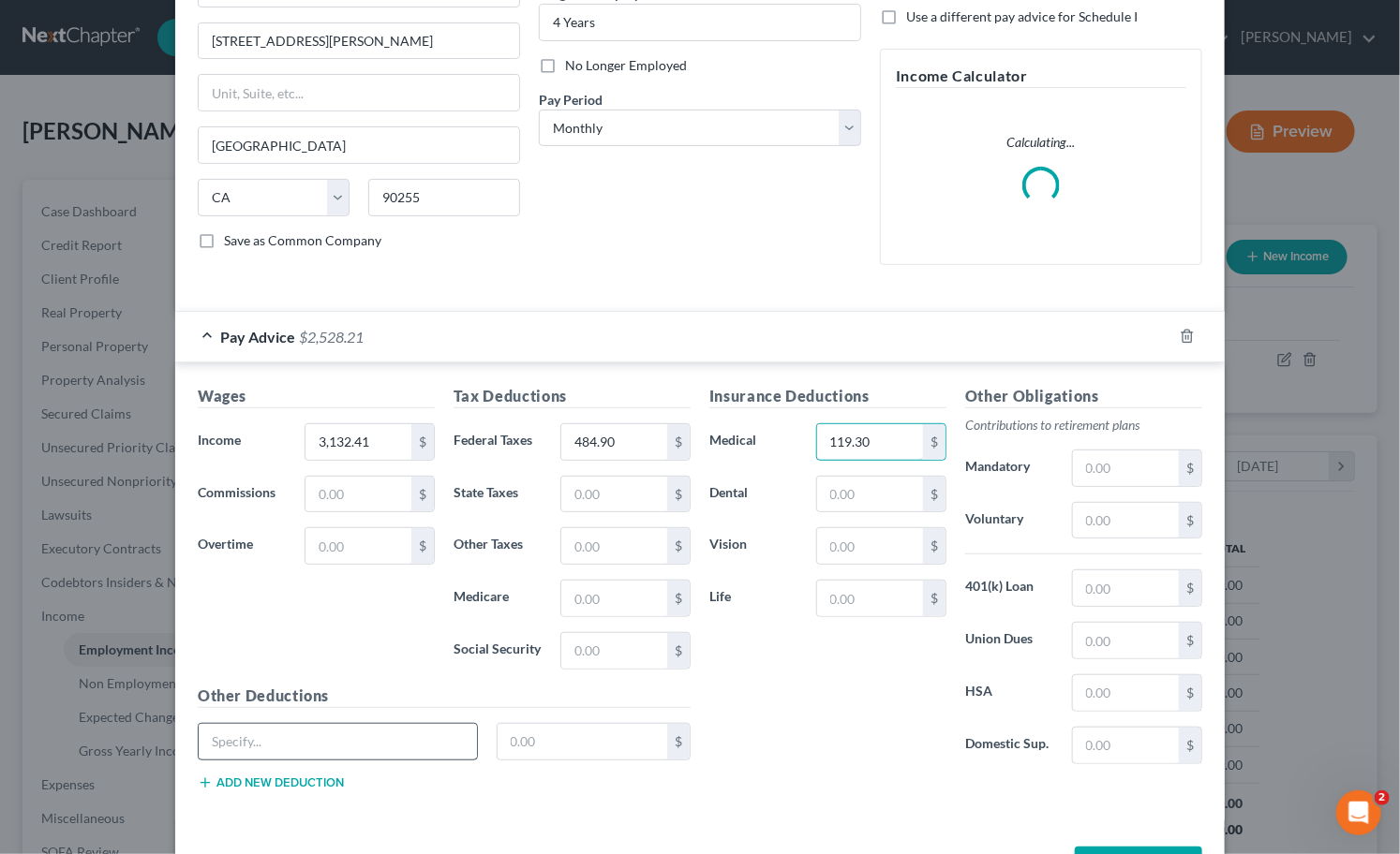
type input "119.30"
click at [253, 745] on input "text" at bounding box center [337, 742] width 278 height 36
type input "Disability"
drag, startPoint x: 573, startPoint y: 792, endPoint x: 577, endPoint y: 763, distance: 29.3
click at [574, 784] on div "Other Deductions Disability $ Add new deduction" at bounding box center [444, 745] width 511 height 121
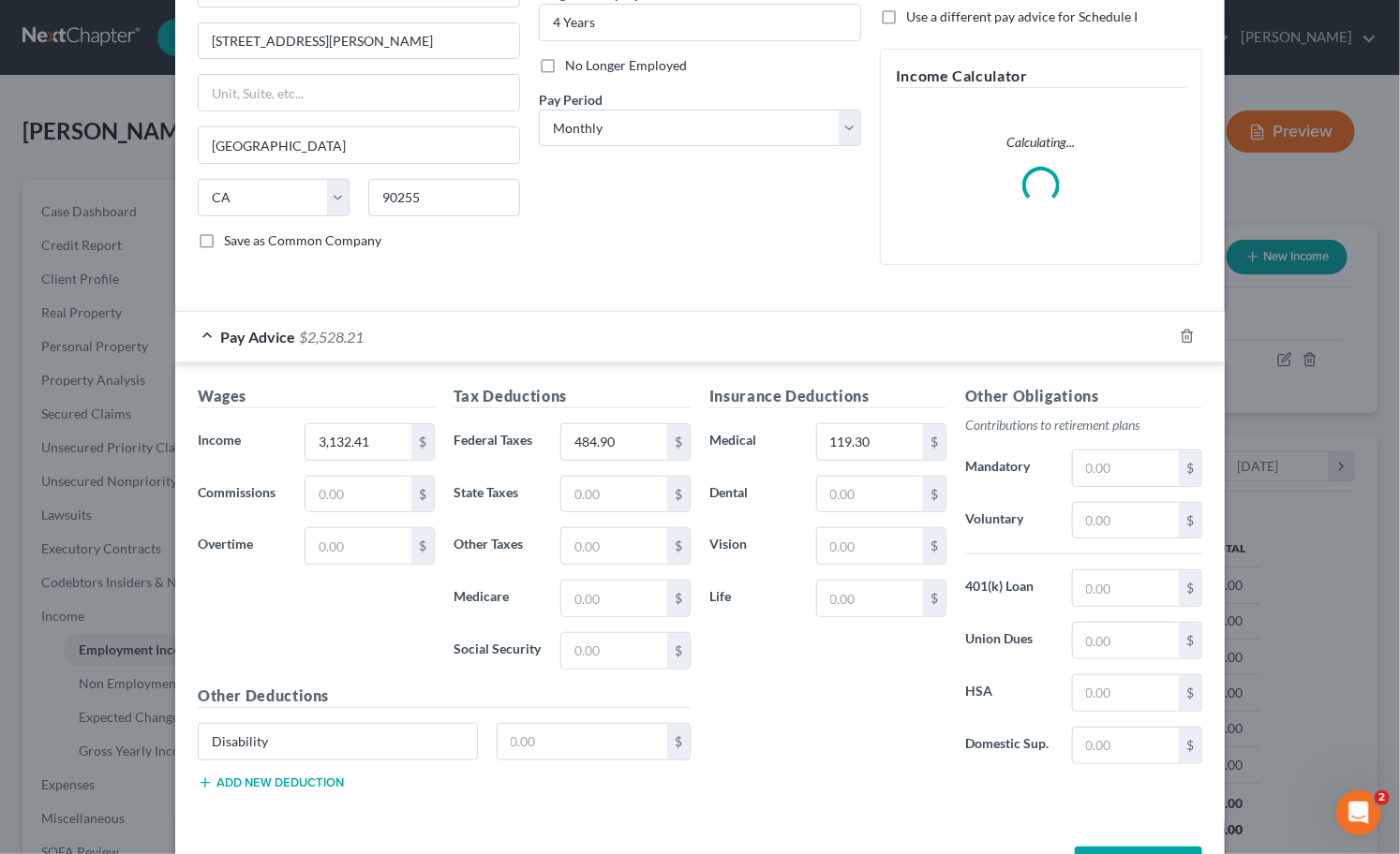
click at [577, 763] on div "Disability $" at bounding box center [444, 749] width 511 height 53
click at [578, 746] on input "text" at bounding box center [583, 742] width 170 height 36
type input "10.12"
drag, startPoint x: 852, startPoint y: 609, endPoint x: 851, endPoint y: 593, distance: 16.0
click at [853, 609] on input "text" at bounding box center [870, 598] width 106 height 36
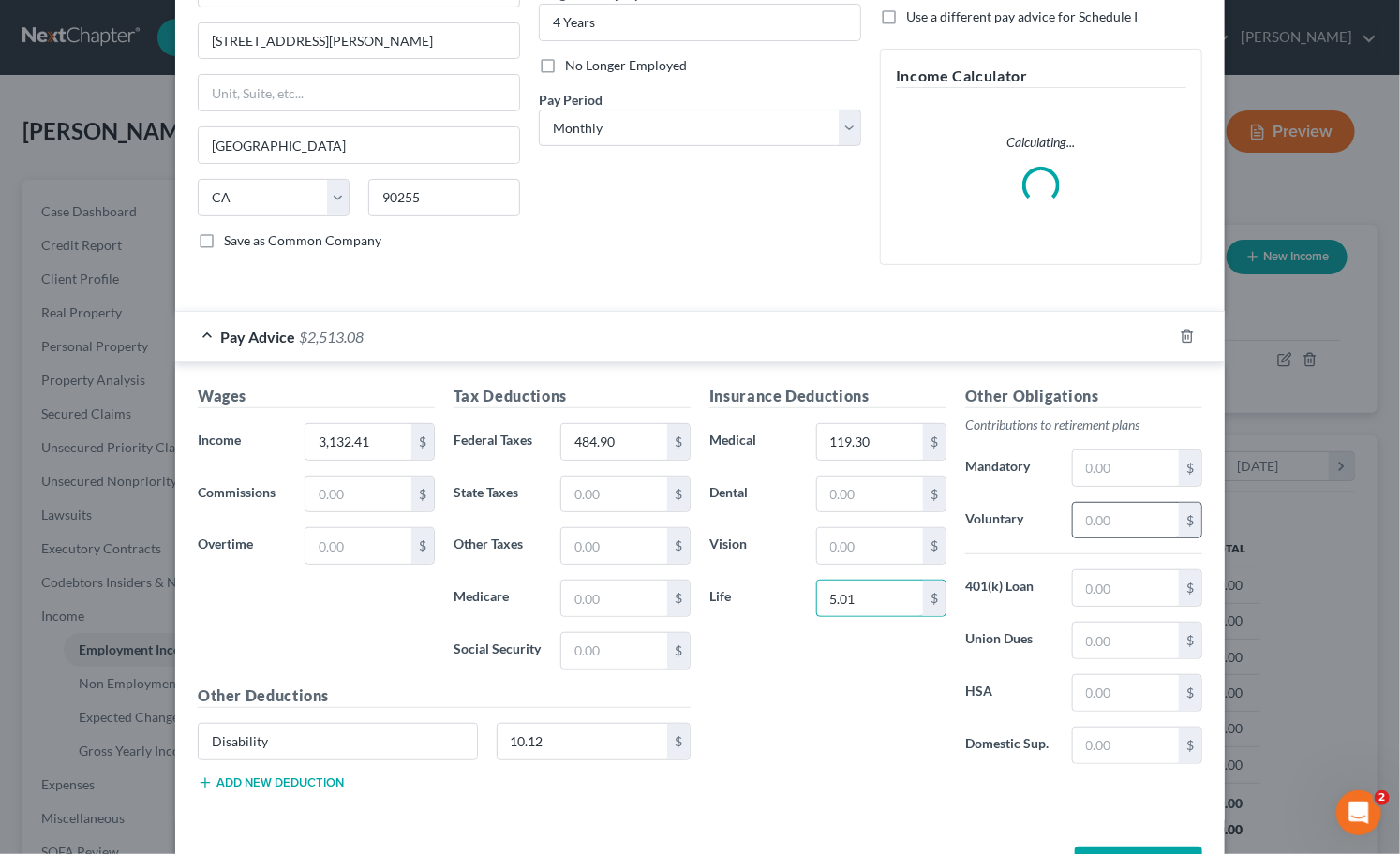
type input "5.01"
click at [1112, 518] on input "text" at bounding box center [1126, 521] width 106 height 36
type input "219.52"
click at [1110, 585] on input "text" at bounding box center [1126, 588] width 106 height 36
type input "71.23"
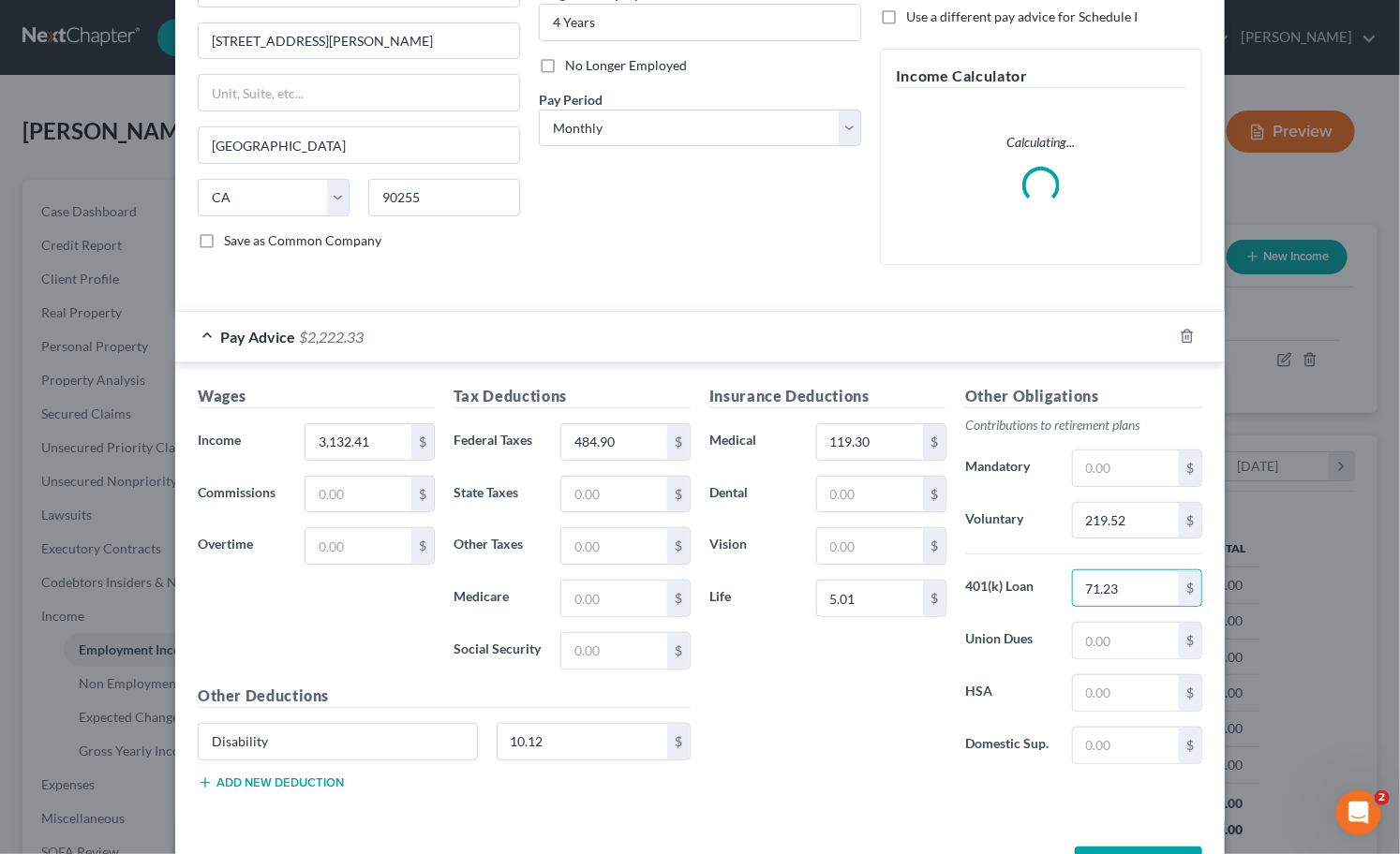
click at [292, 781] on button "Add new deduction" at bounding box center [271, 783] width 147 height 15
click at [285, 789] on input "text" at bounding box center [337, 795] width 278 height 36
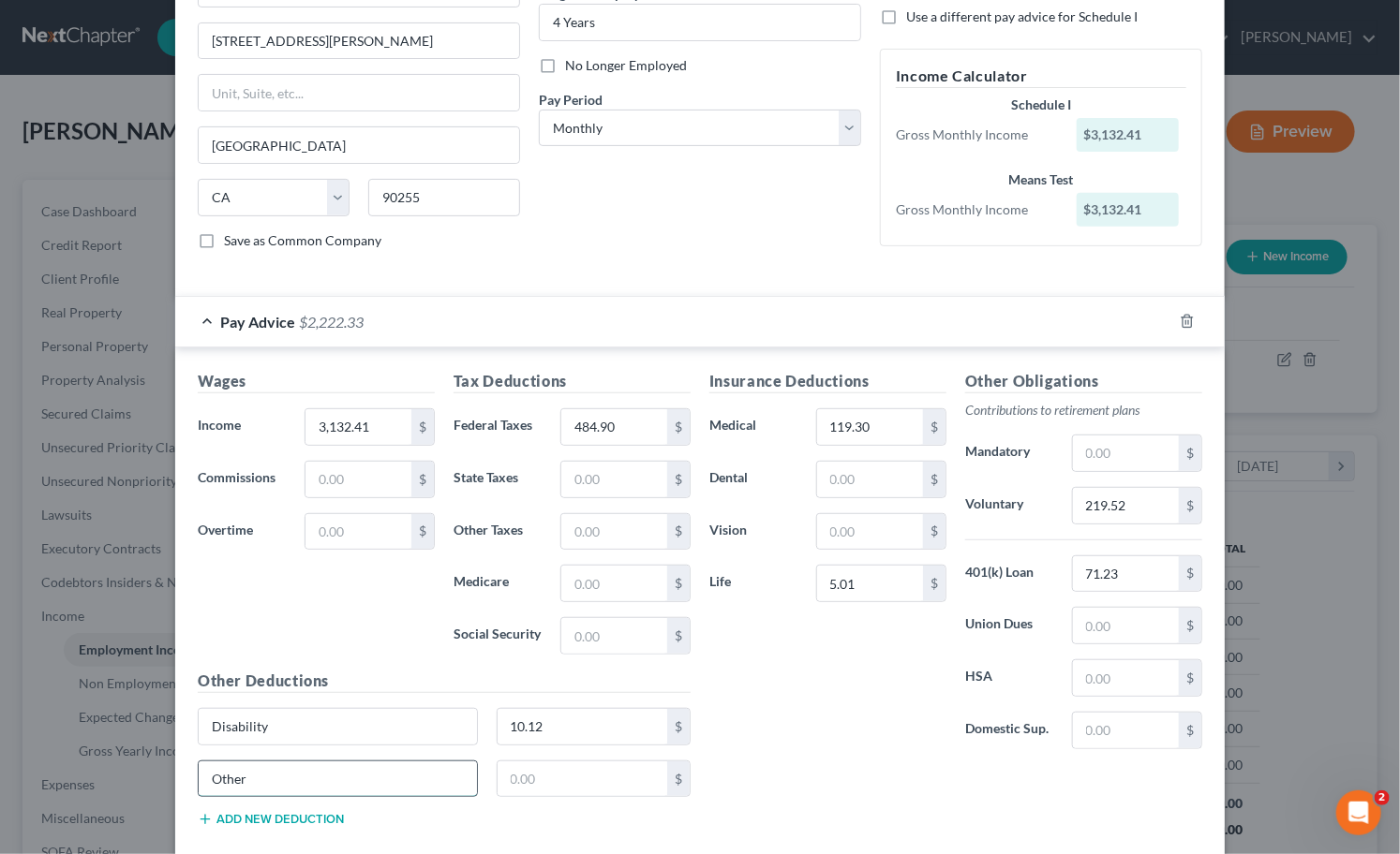
type input "Other"
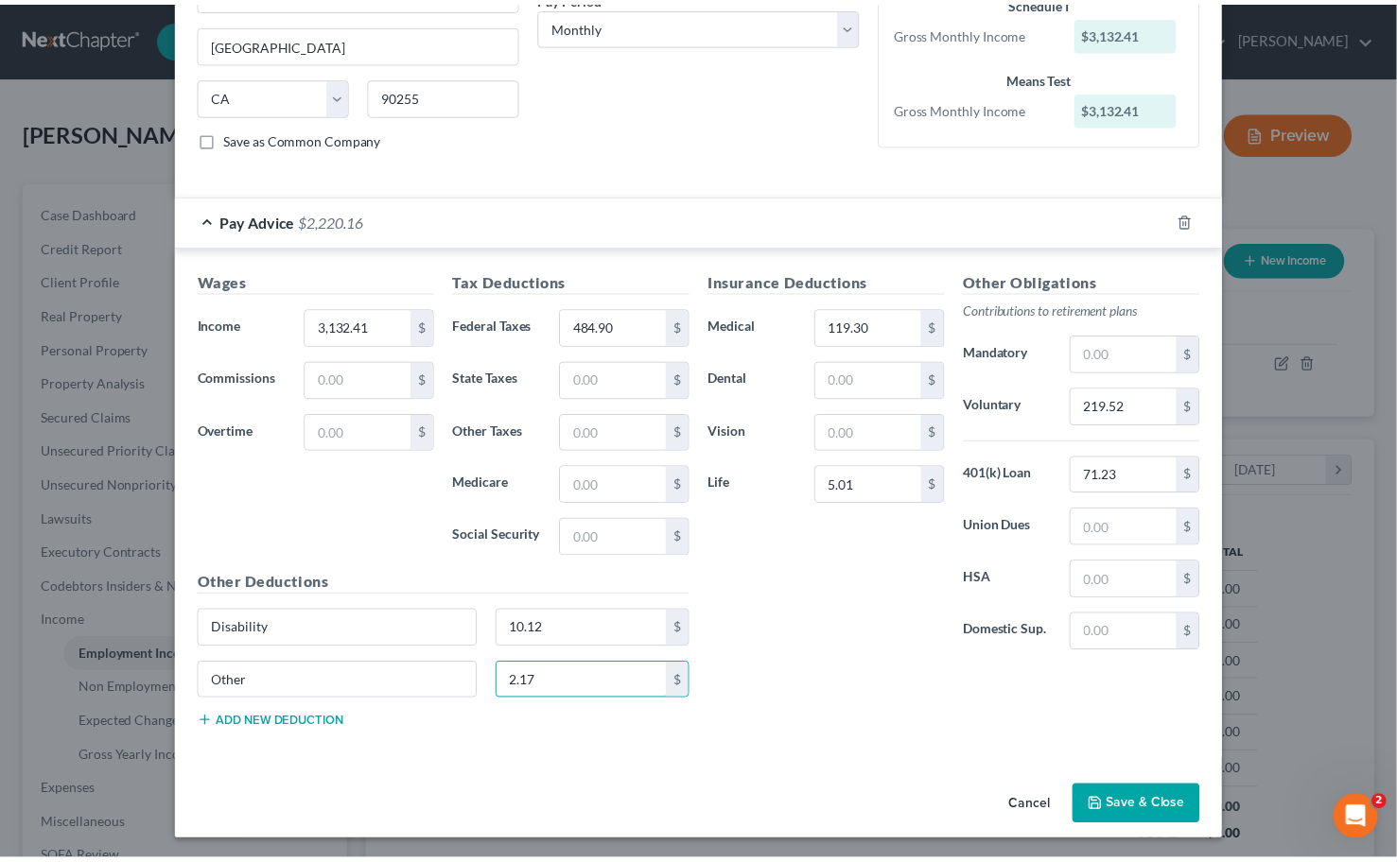
scroll to position [319, 0]
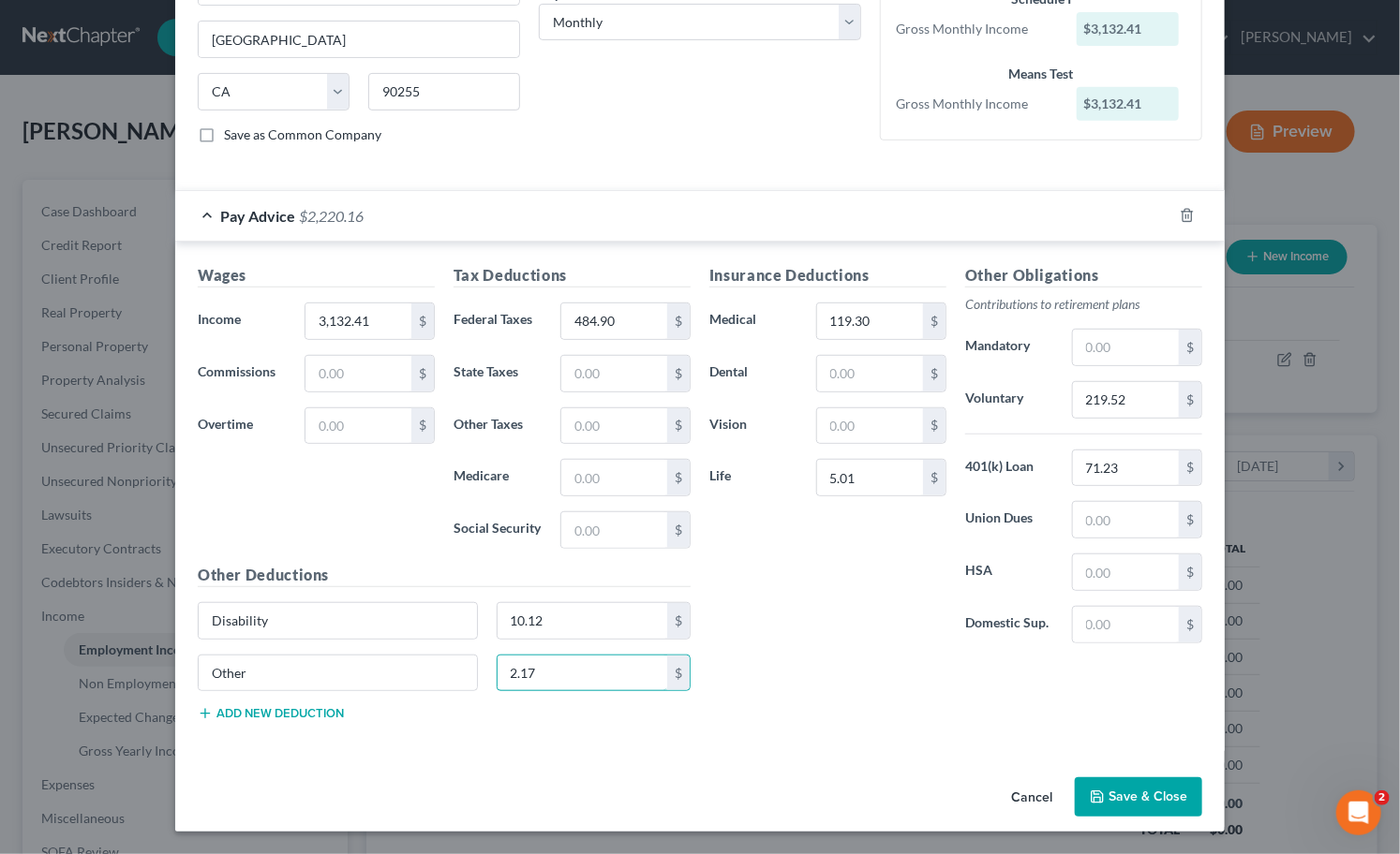
type input "2.17"
click at [1096, 792] on icon "button" at bounding box center [1097, 797] width 15 height 15
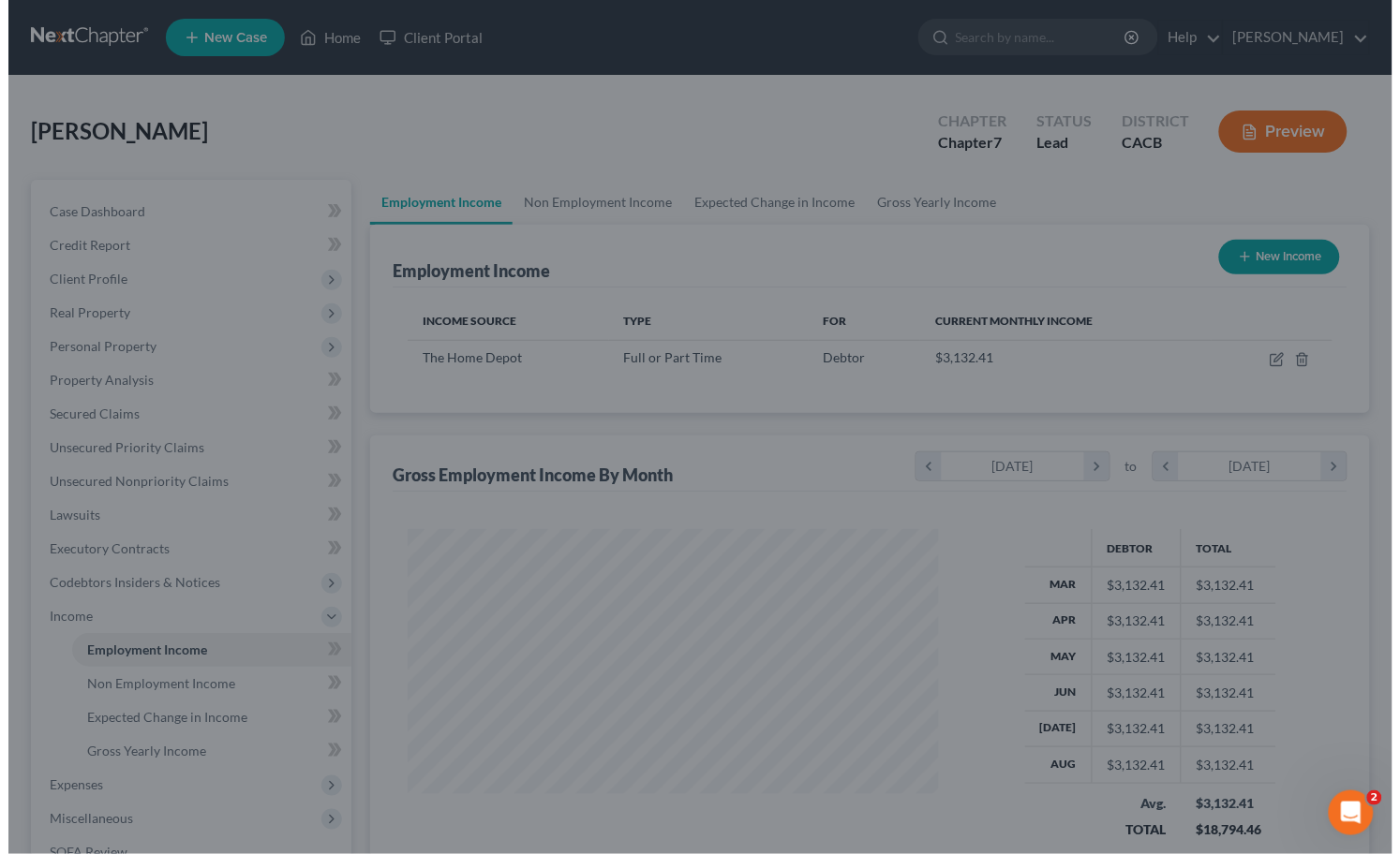
scroll to position [936449, 936300]
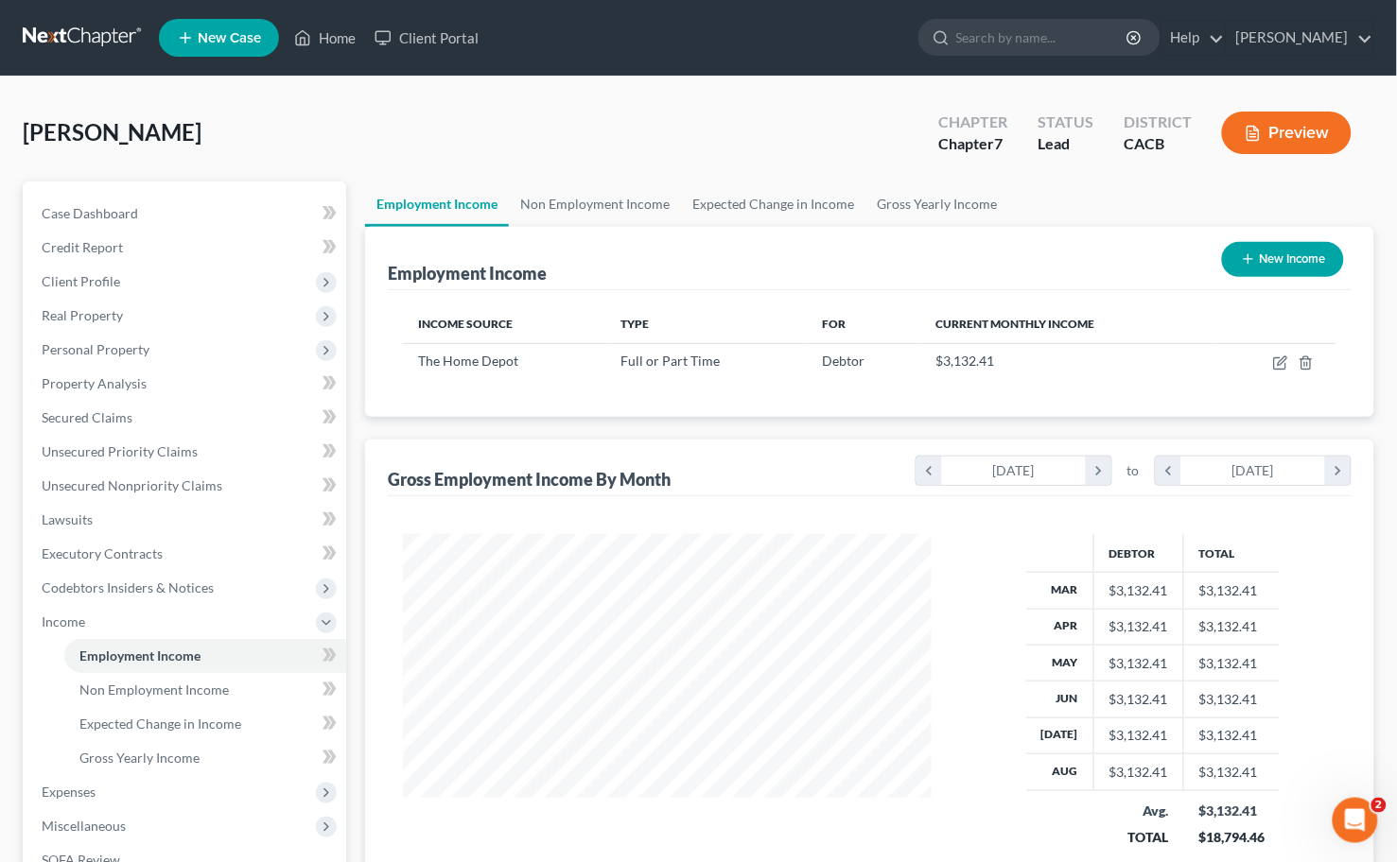
click at [1297, 140] on button "Preview" at bounding box center [1287, 133] width 130 height 43
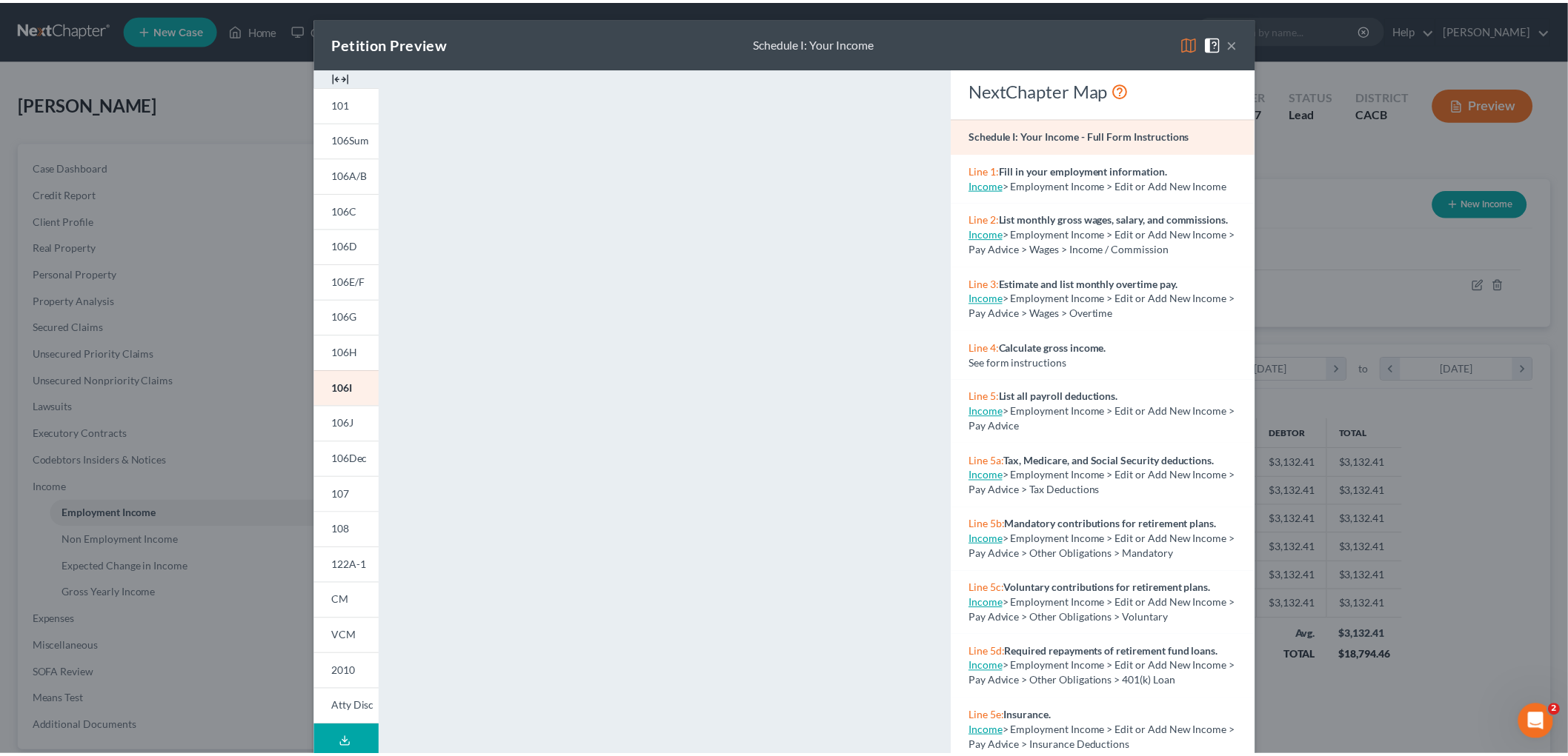
scroll to position [79, 0]
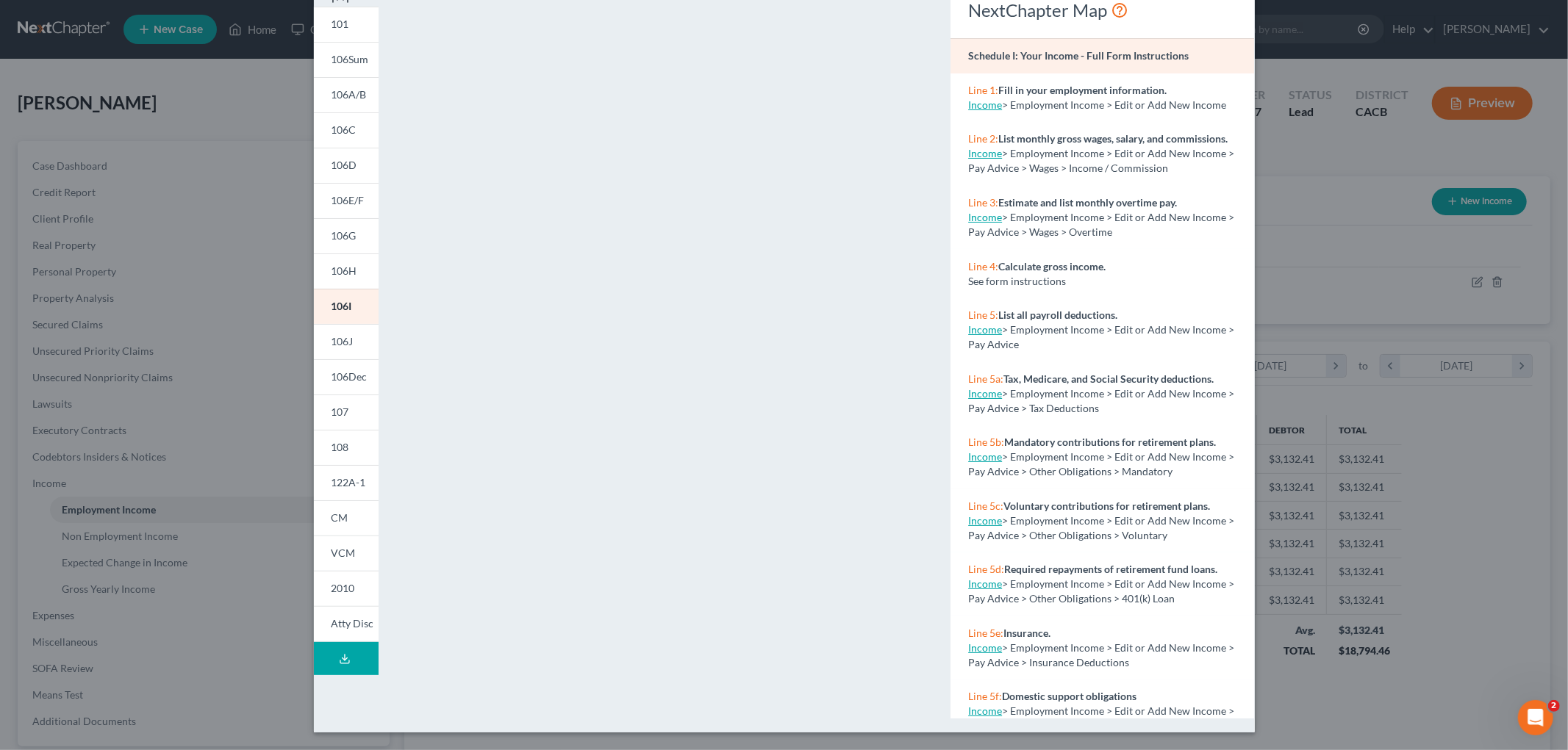
click at [1098, 441] on div "Petition Preview Schedule I: Your Income × 101 106Sum 106A/B 106C 106D 106E/F 1…" at bounding box center [784, 375] width 1568 height 750
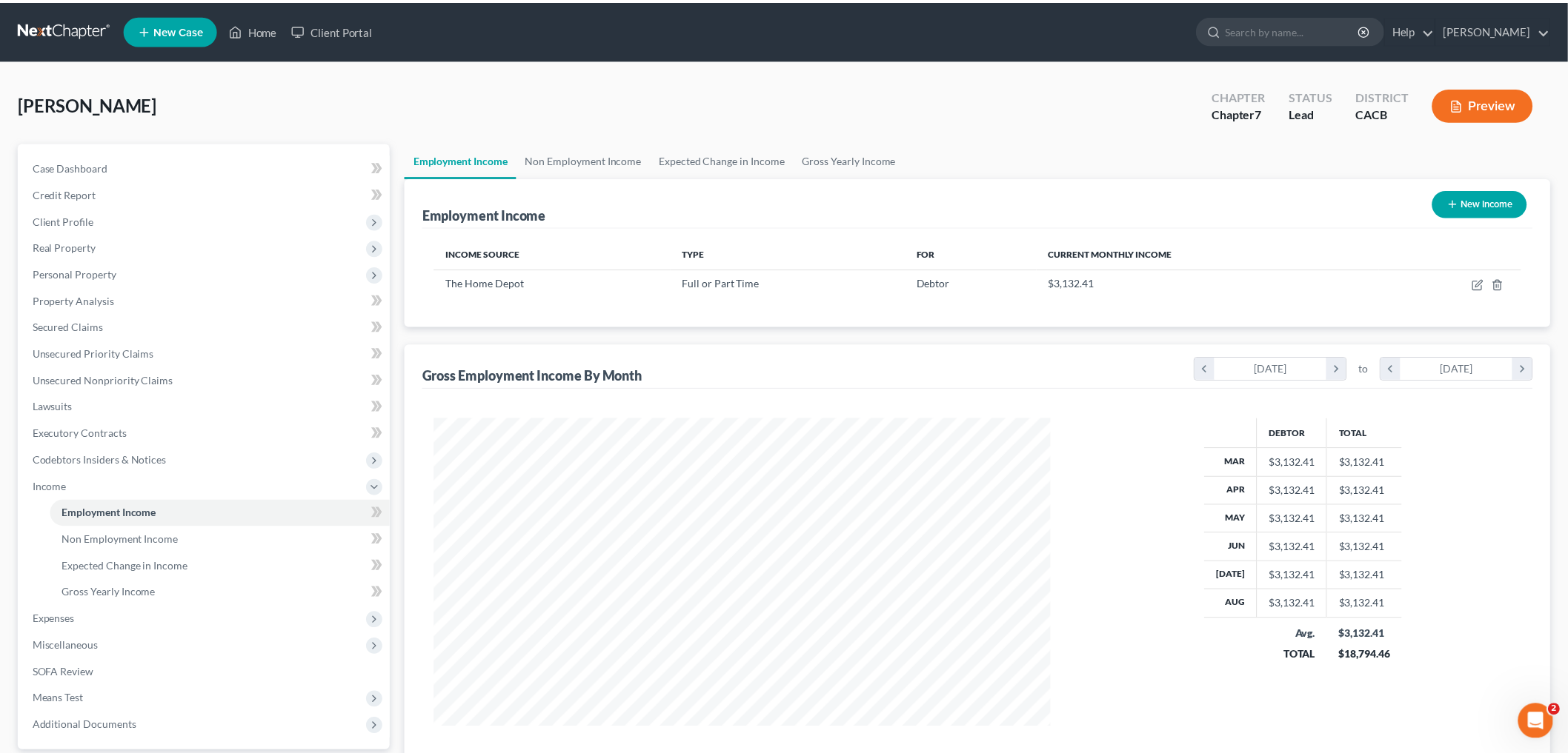
scroll to position [740460, 740297]
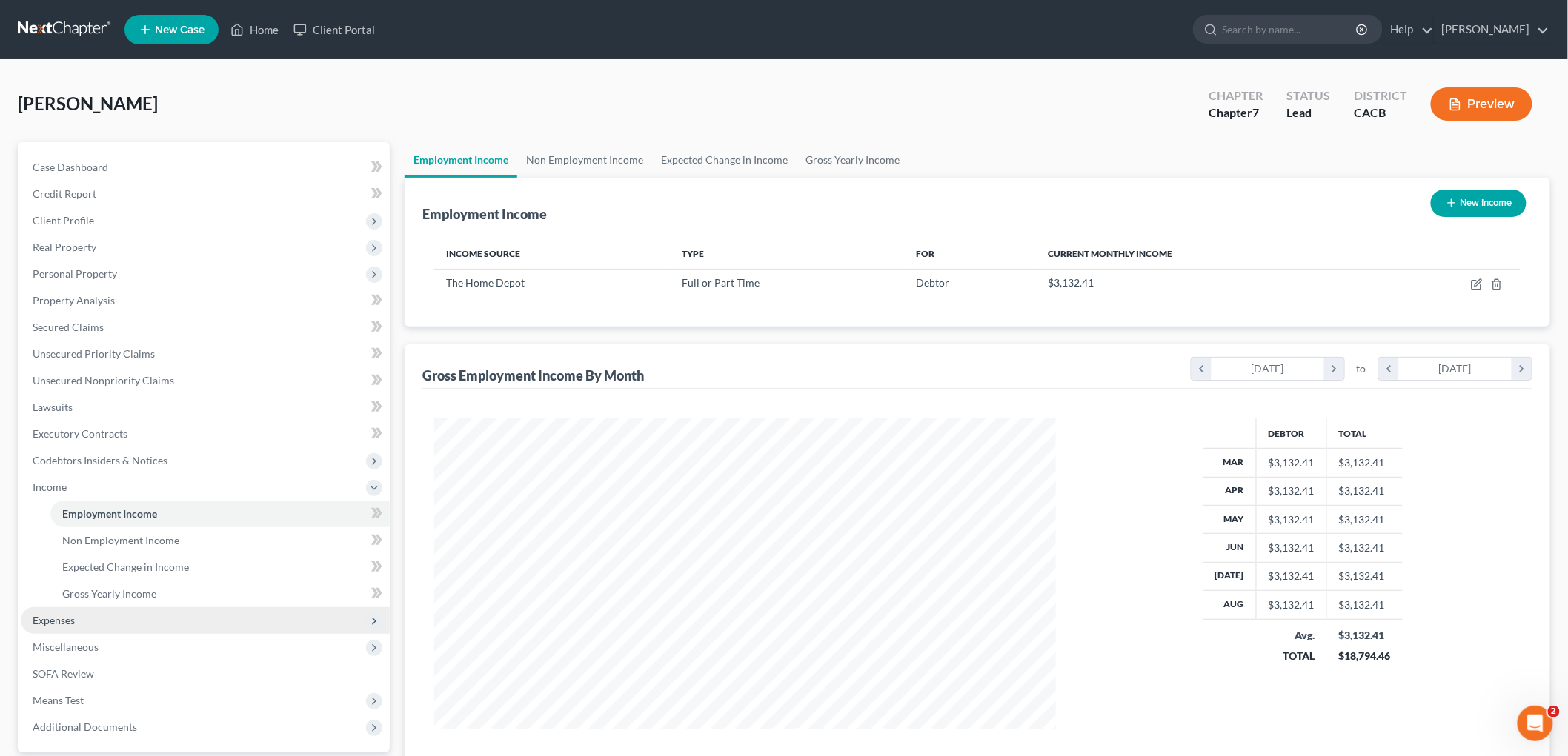
click at [78, 622] on span "Expenses" at bounding box center [205, 620] width 369 height 27
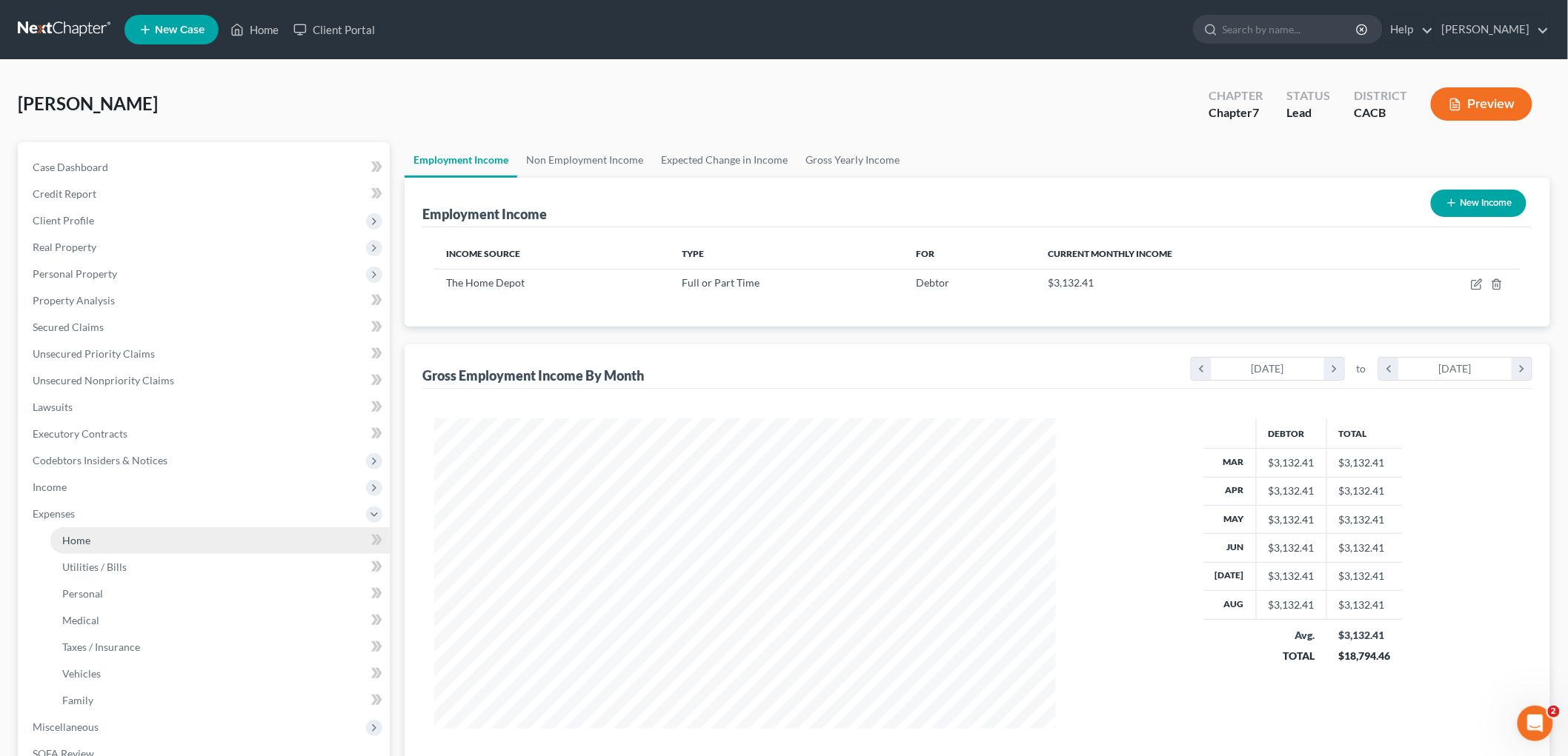
click at [93, 527] on link "Home" at bounding box center [219, 541] width 339 height 27
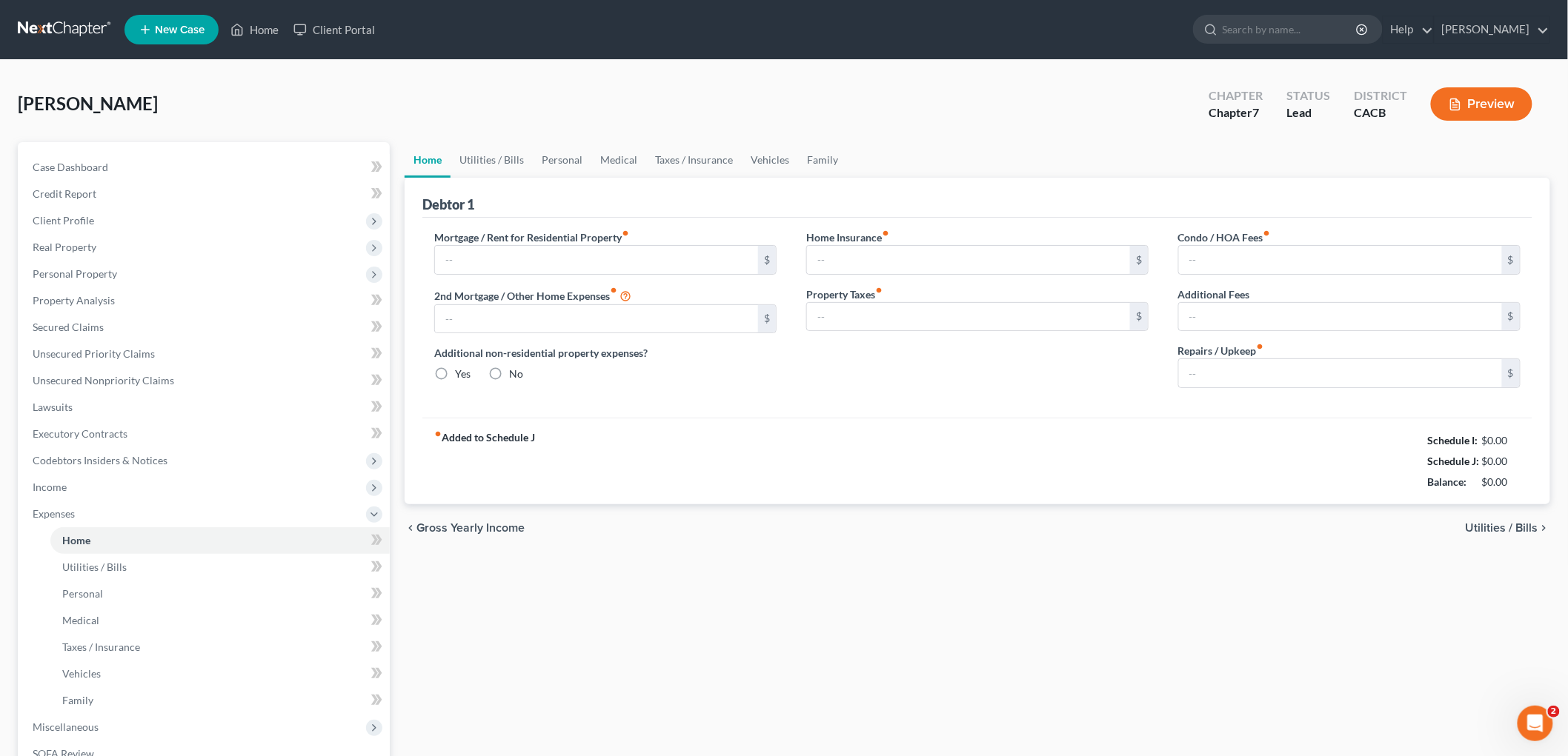
type input "400.00"
type input "0.00"
radio input "true"
type input "0.00"
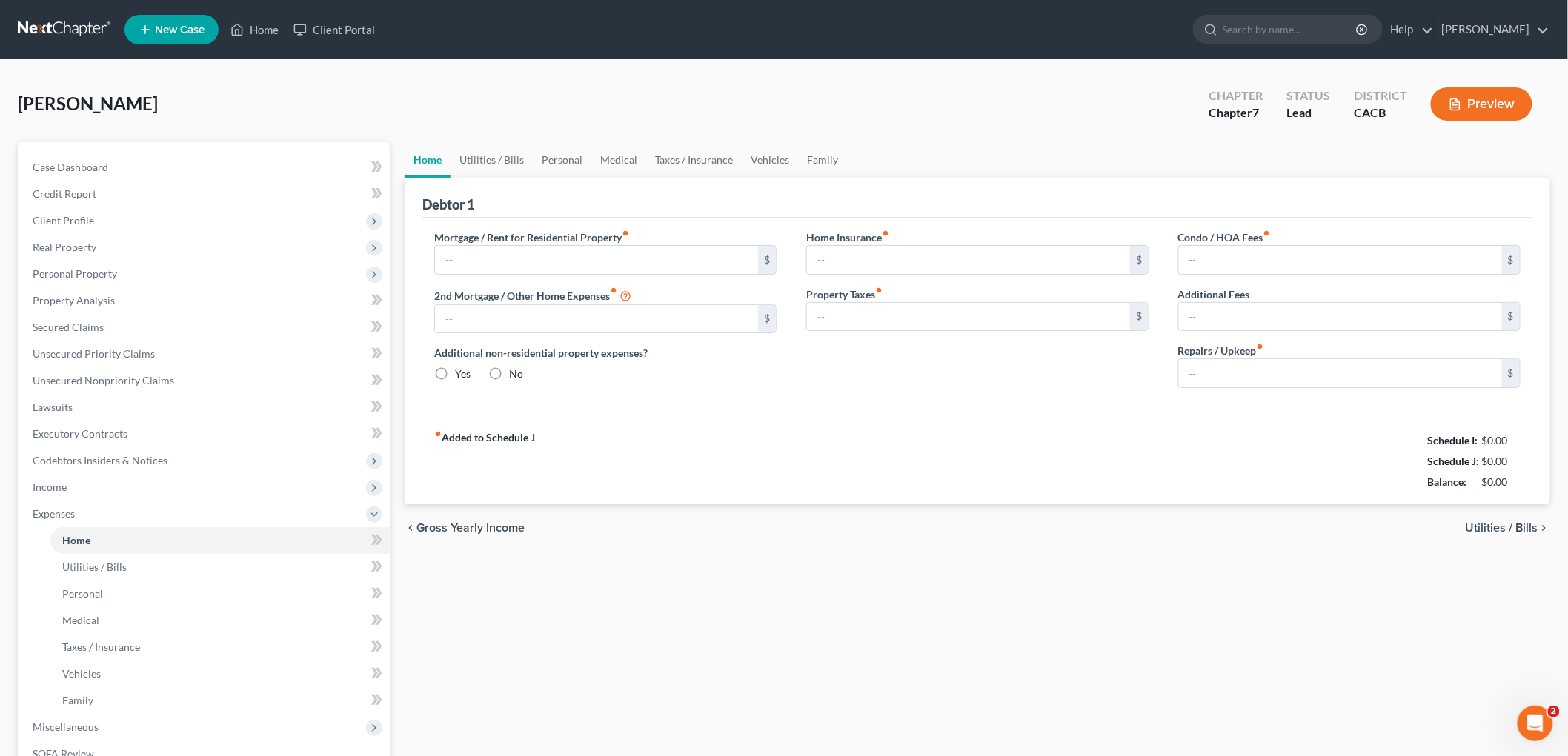
type input "0.00"
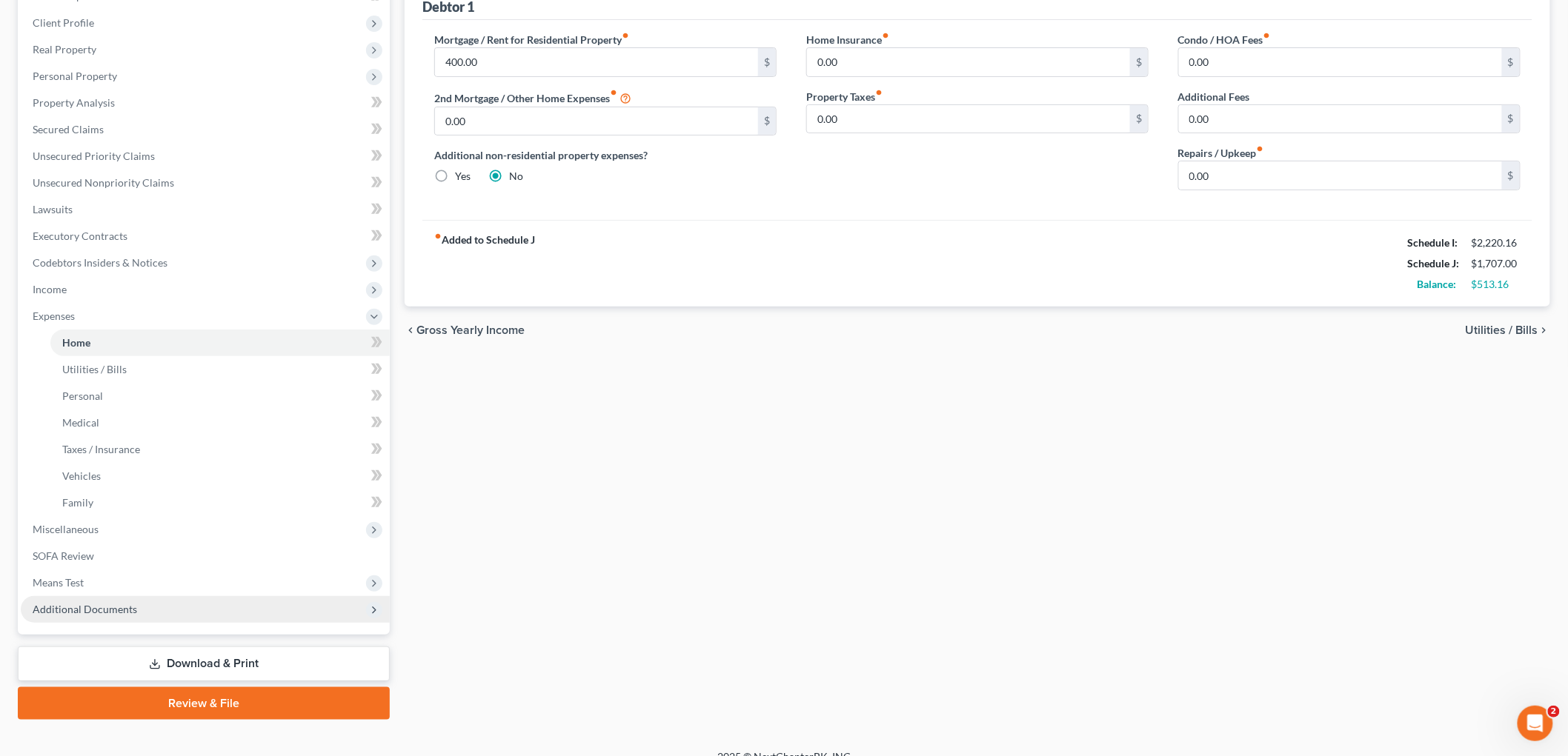
scroll to position [216, 0]
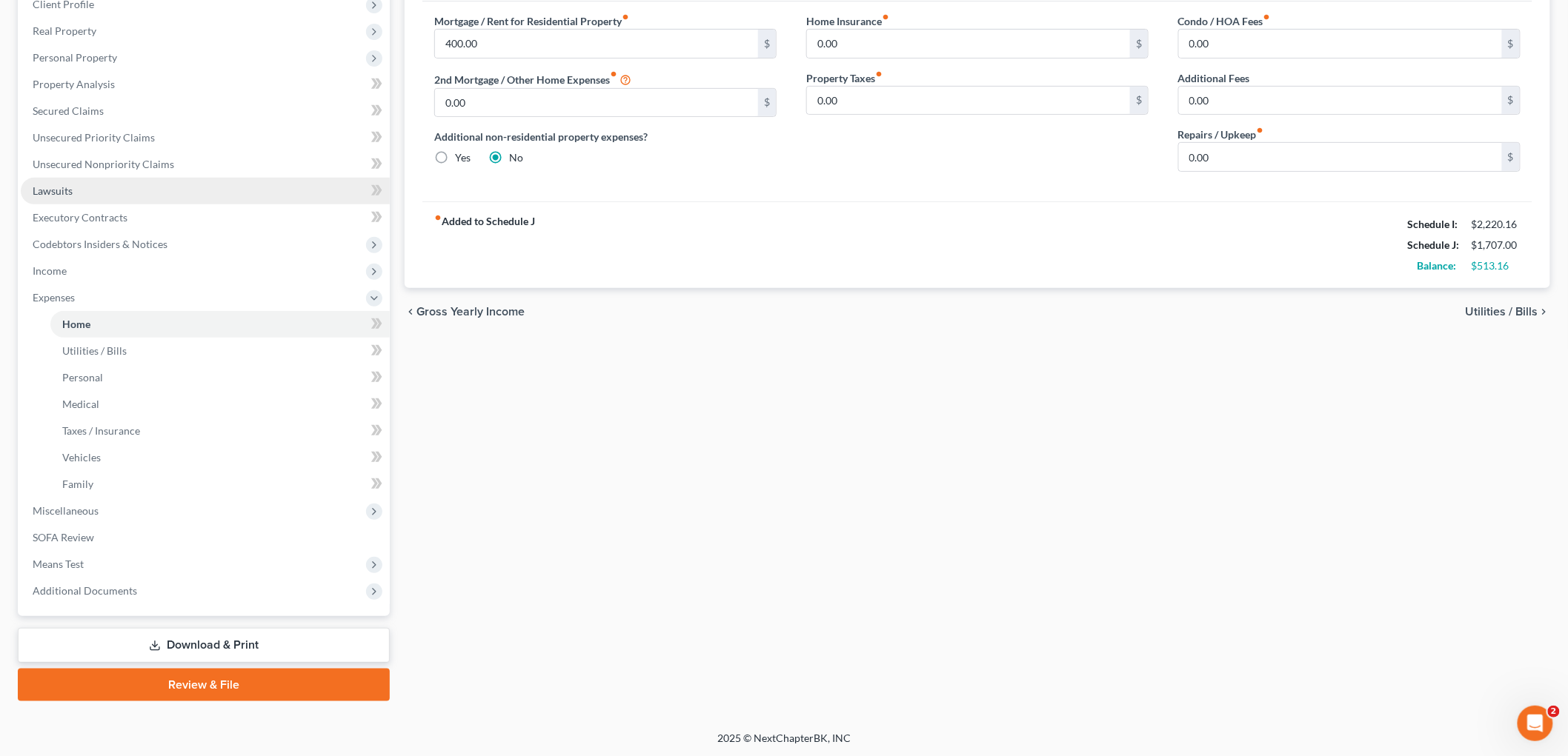
click at [105, 178] on link "Lawsuits" at bounding box center [205, 191] width 369 height 27
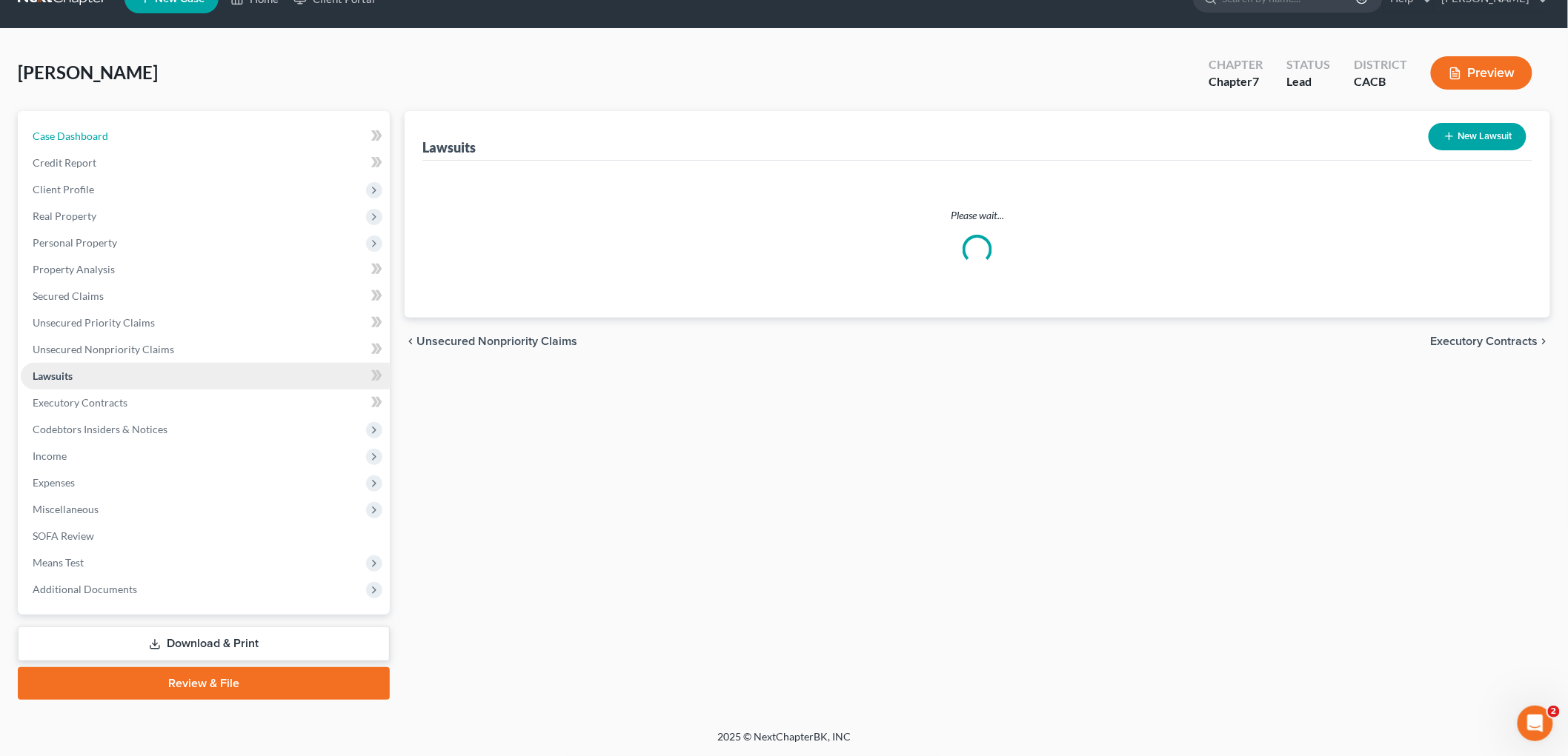
scroll to position [5, 0]
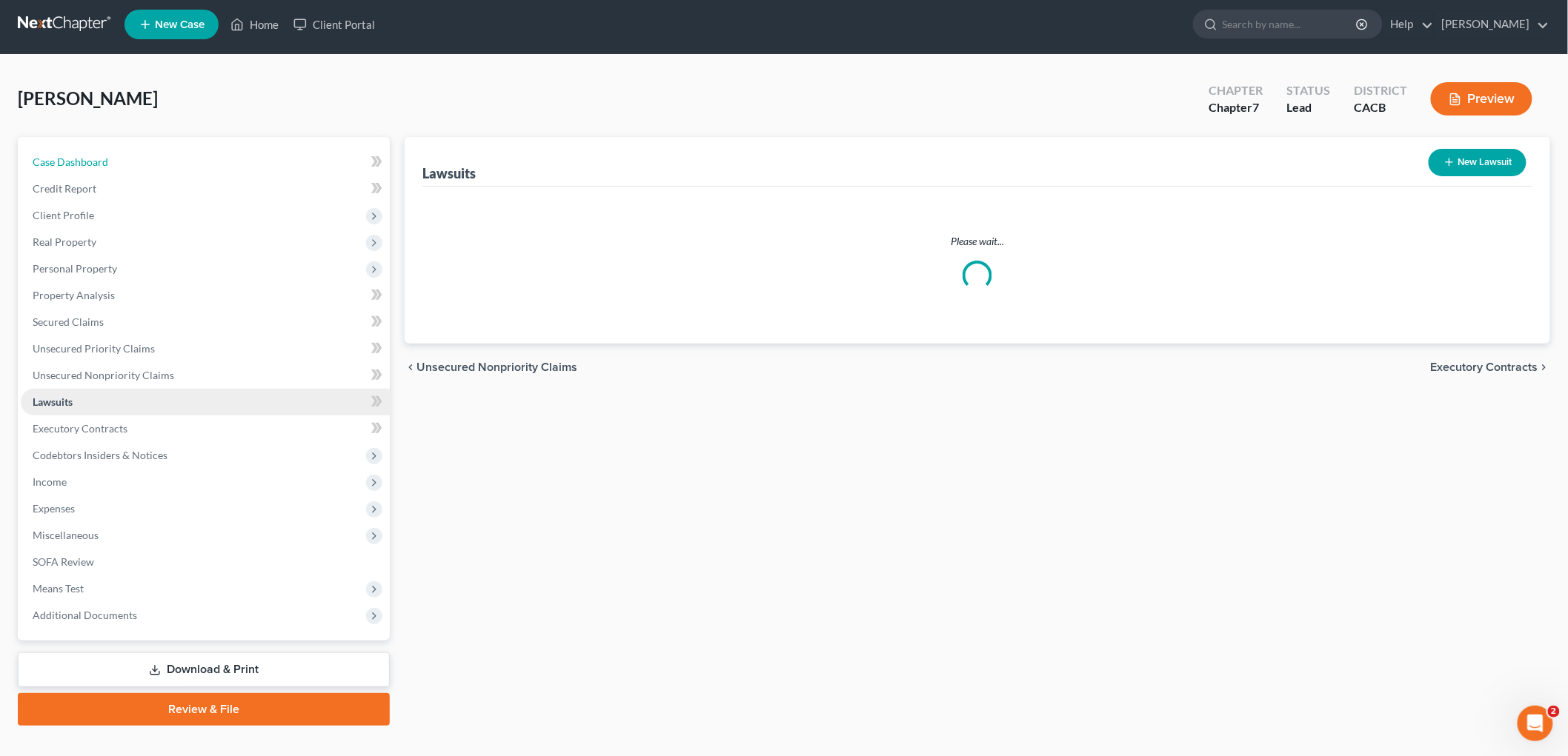
drag, startPoint x: 107, startPoint y: 168, endPoint x: 94, endPoint y: 401, distance: 233.4
click at [107, 168] on link "Case Dashboard" at bounding box center [205, 162] width 369 height 27
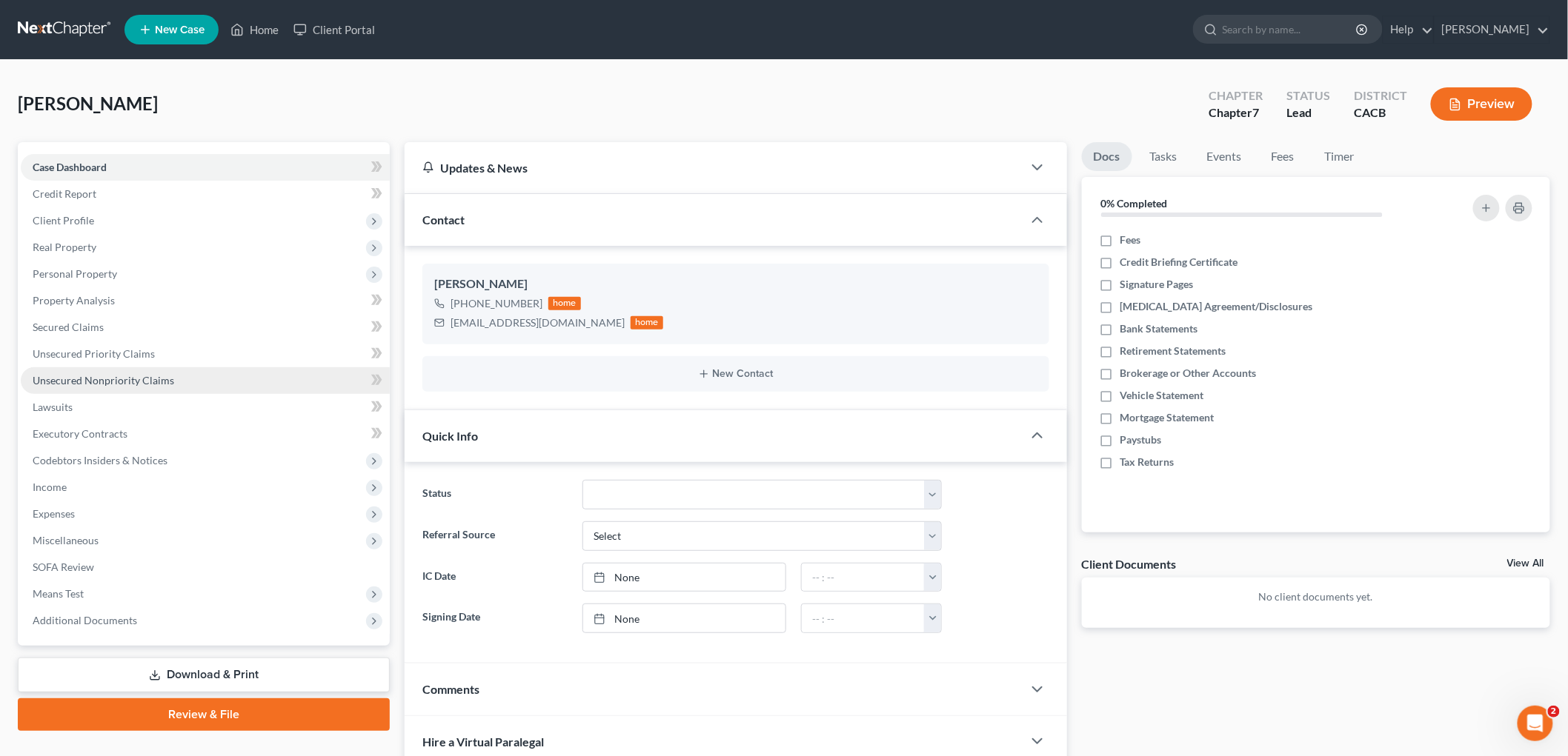
click at [107, 376] on span "Unsecured Nonpriority Claims" at bounding box center [103, 381] width 142 height 13
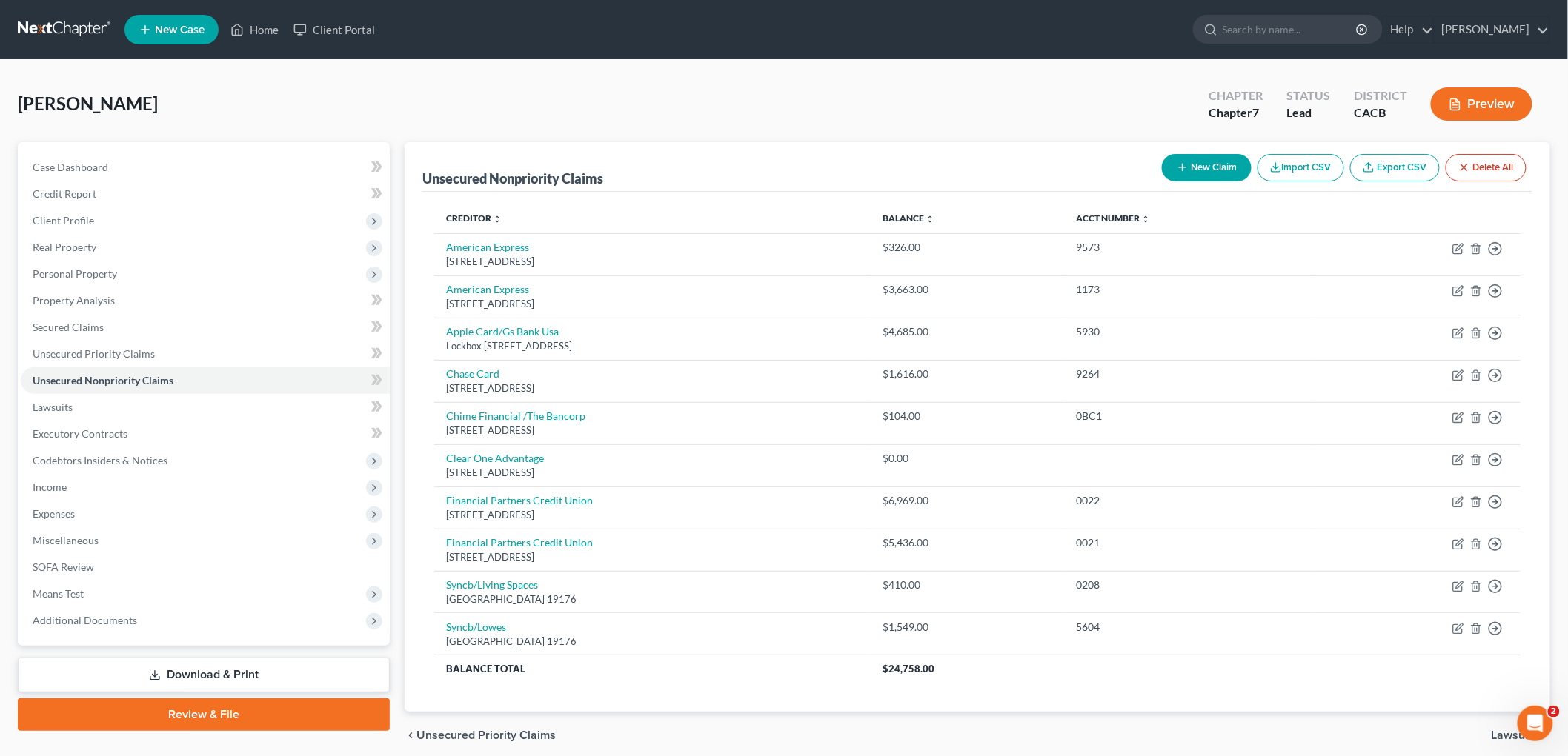
click at [1106, 168] on button "New Claim" at bounding box center [1207, 168] width 89 height 27
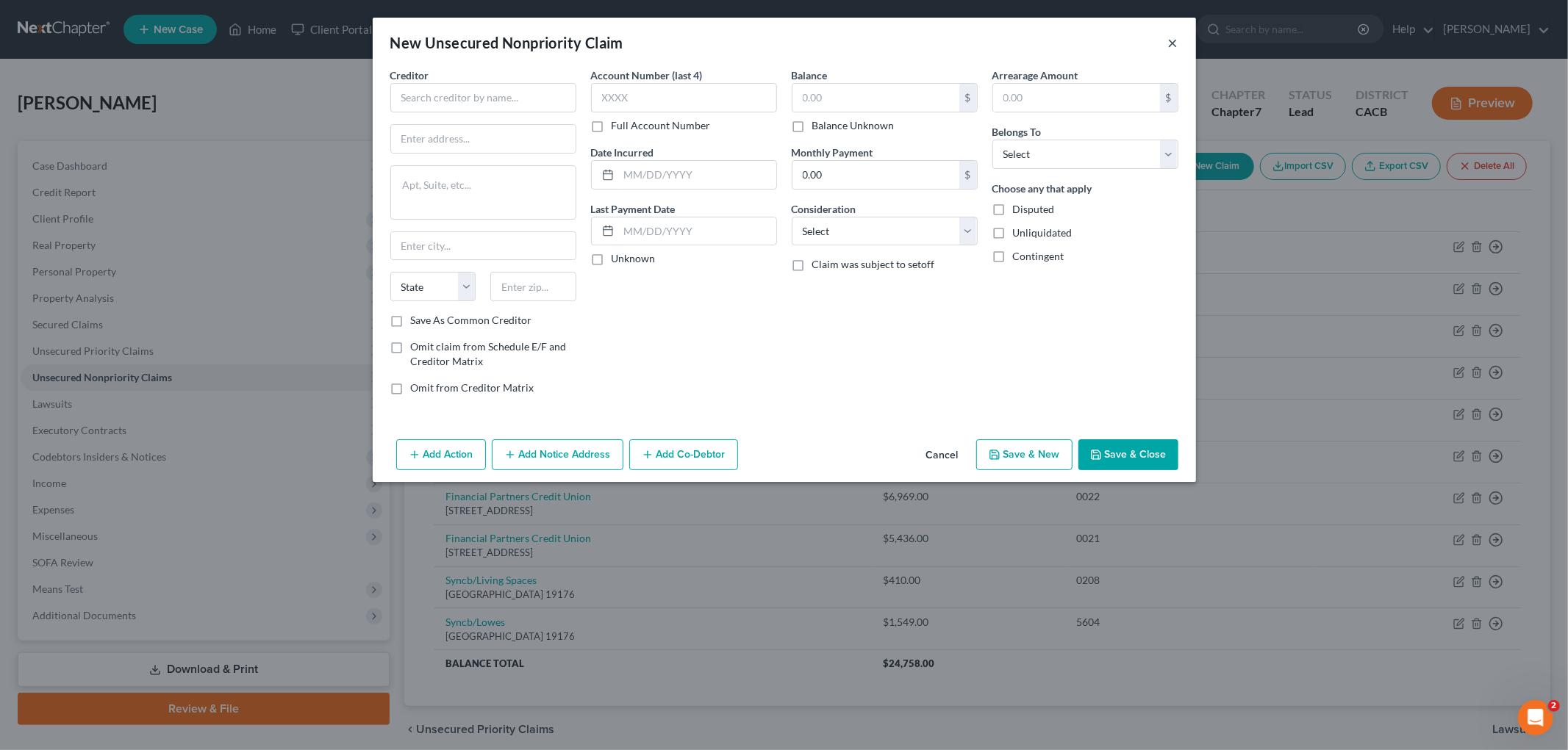
click at [1098, 47] on button "×" at bounding box center [1172, 42] width 10 height 18
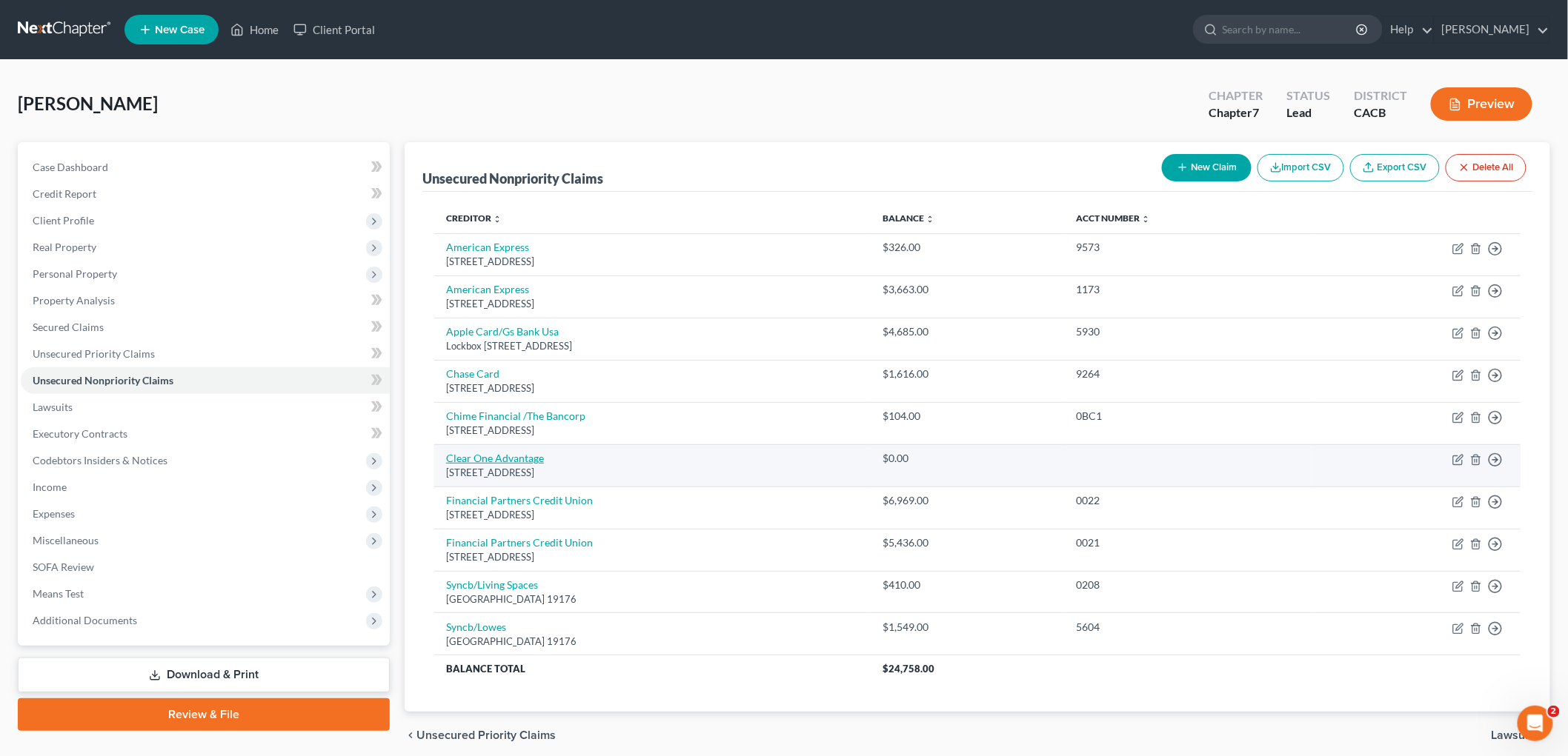
click at [480, 462] on link "Clear One Advantage" at bounding box center [494, 458] width 98 height 13
select select "3"
select select "16"
select select "0"
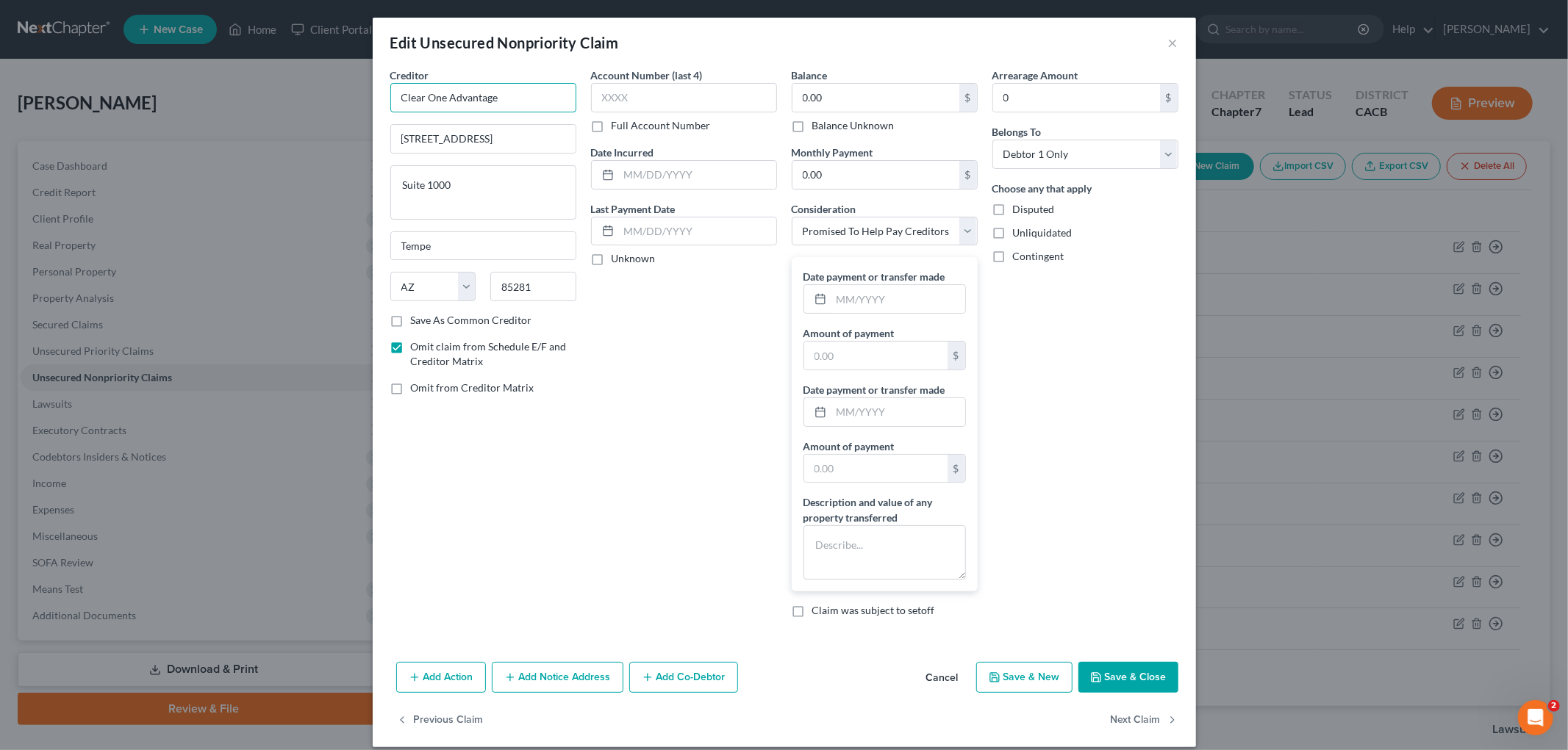
drag, startPoint x: 508, startPoint y: 91, endPoint x: 383, endPoint y: 91, distance: 125.0
click at [306, 88] on div "Edit Unsecured Nonpriority Claim × Creditor * Clear One Advantage [STREET_ADDRE…" at bounding box center [784, 375] width 1568 height 750
click at [899, 554] on textarea at bounding box center [884, 553] width 162 height 54
paste textarea "Debtor paid $1,704.90 to Clear One Advantage from [DATE] through [DATE]. Clear …"
type textarea "Debtor paid $1,704.90 to Clear One Advantage from [DATE] through [DATE]. Clear …"
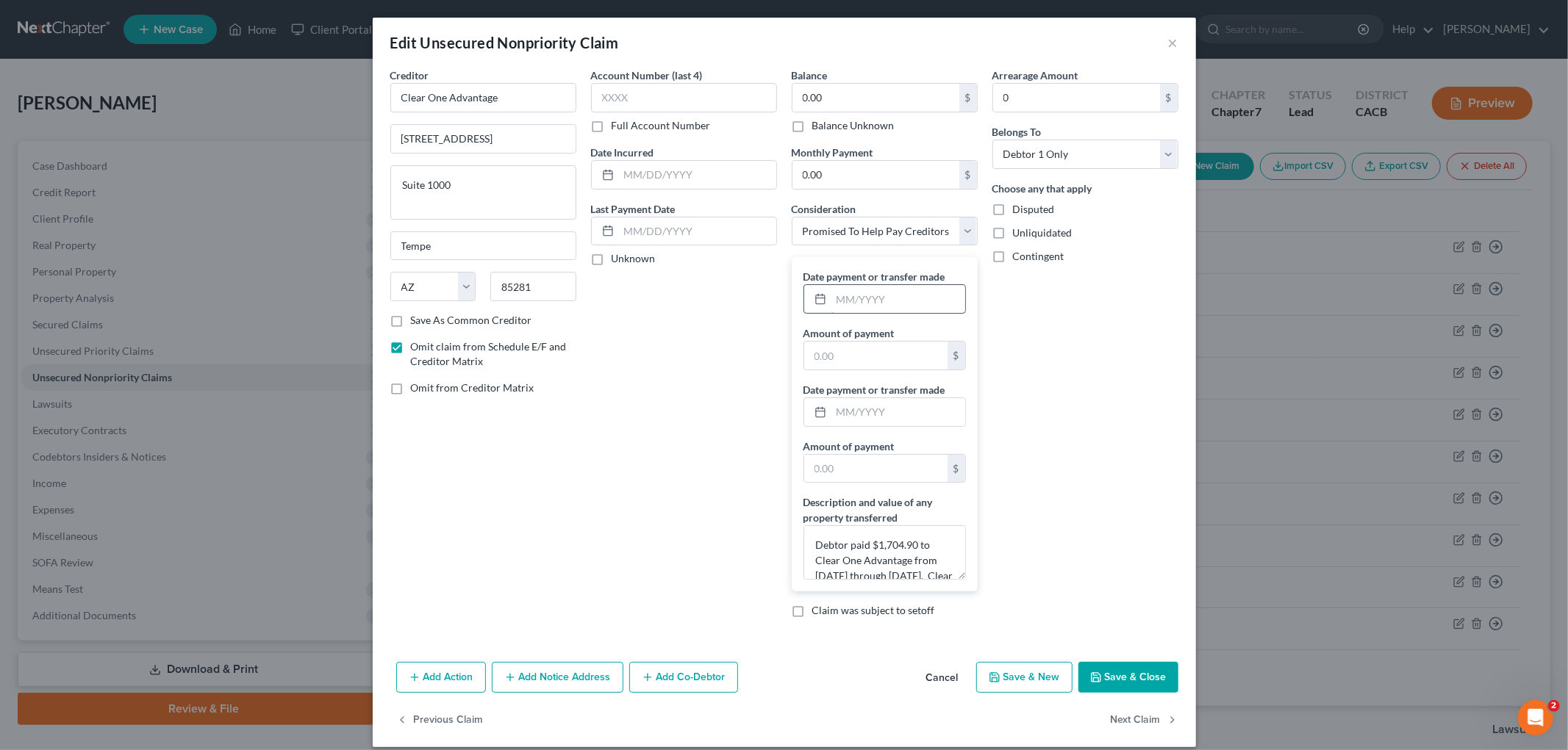
click at [871, 289] on input "text" at bounding box center [898, 299] width 134 height 28
type input "03/2025"
type input "1,704.90"
click at [1098, 669] on button "Save & Close" at bounding box center [1128, 678] width 100 height 31
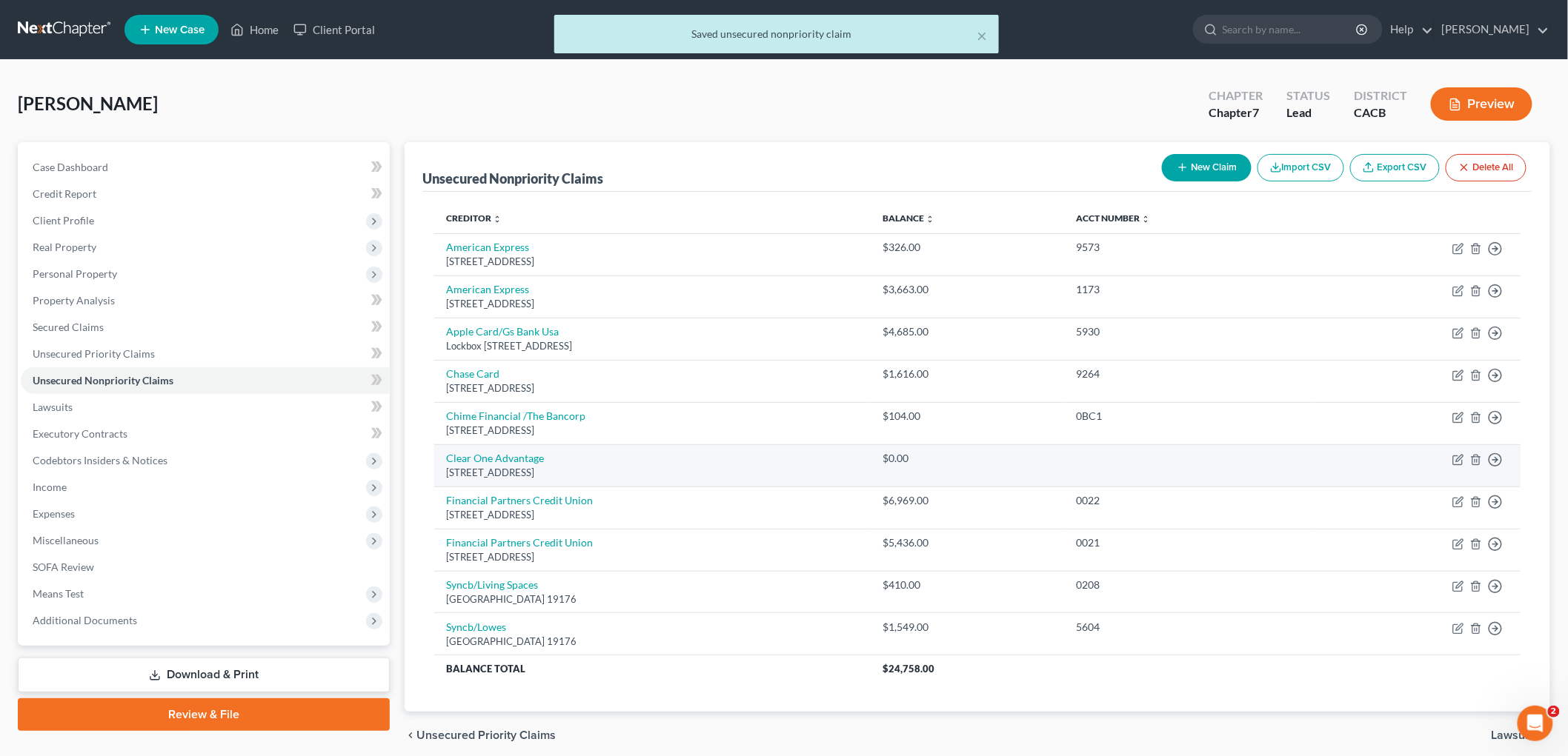
drag, startPoint x: 505, startPoint y: 472, endPoint x: 505, endPoint y: 464, distance: 8.0
click at [505, 472] on div "[STREET_ADDRESS]" at bounding box center [652, 473] width 413 height 14
click at [505, 464] on link "Clear One Advantage" at bounding box center [494, 458] width 98 height 13
select select "3"
select select "16"
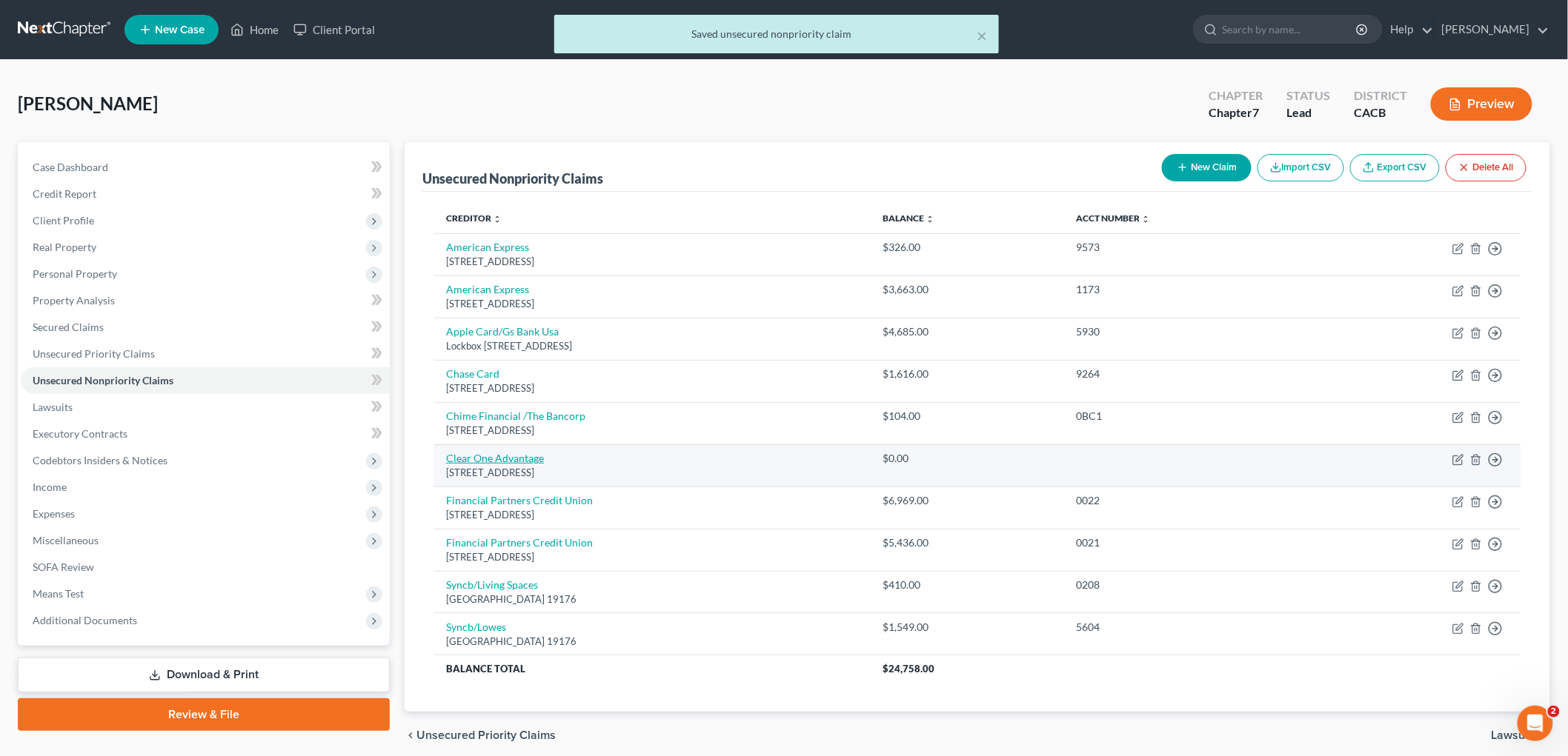
select select "0"
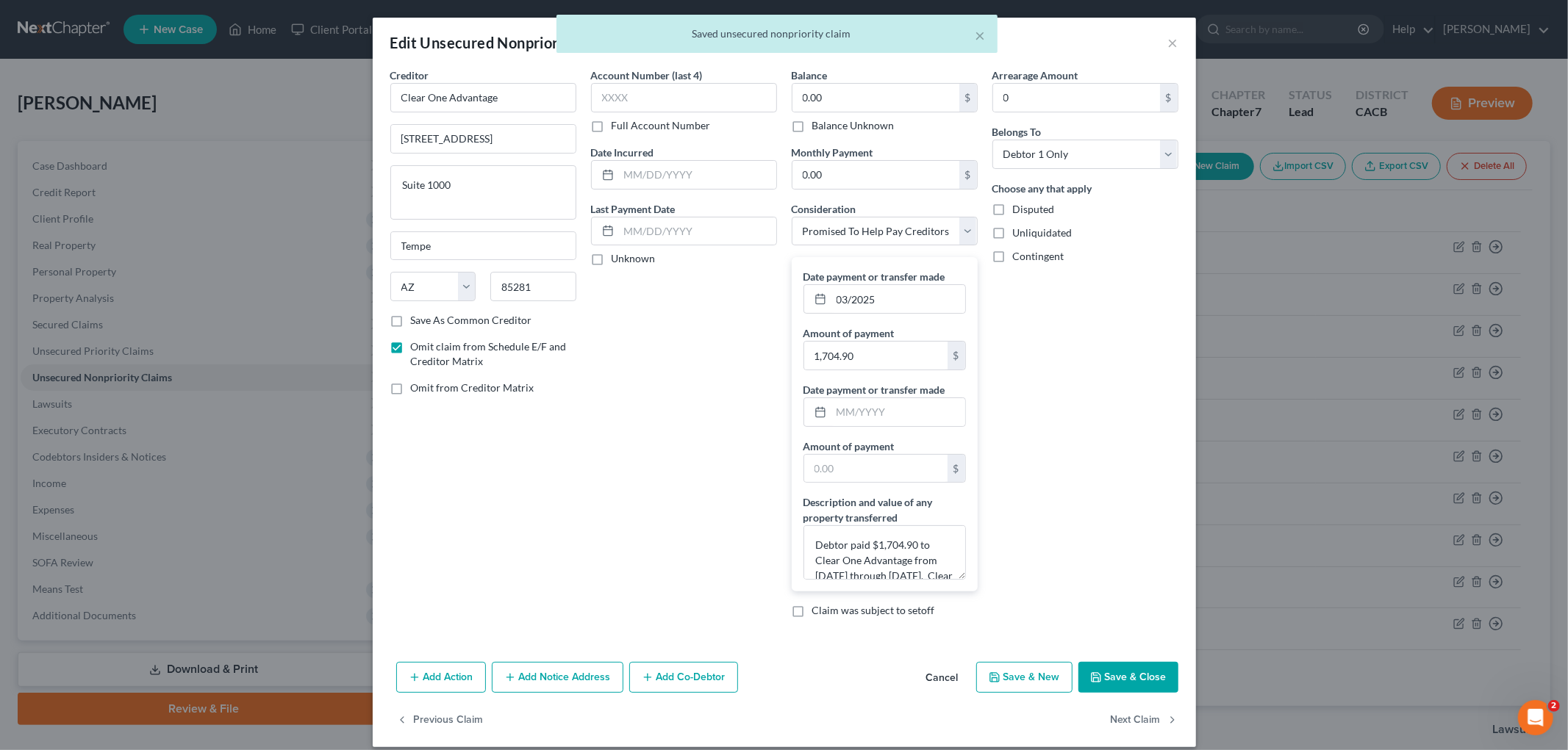
click at [461, 385] on span "Omit from Creditor Matrix" at bounding box center [473, 388] width 124 height 12
click at [426, 385] on input "Omit from Creditor Matrix" at bounding box center [421, 385] width 9 height 9
checkbox input "true"
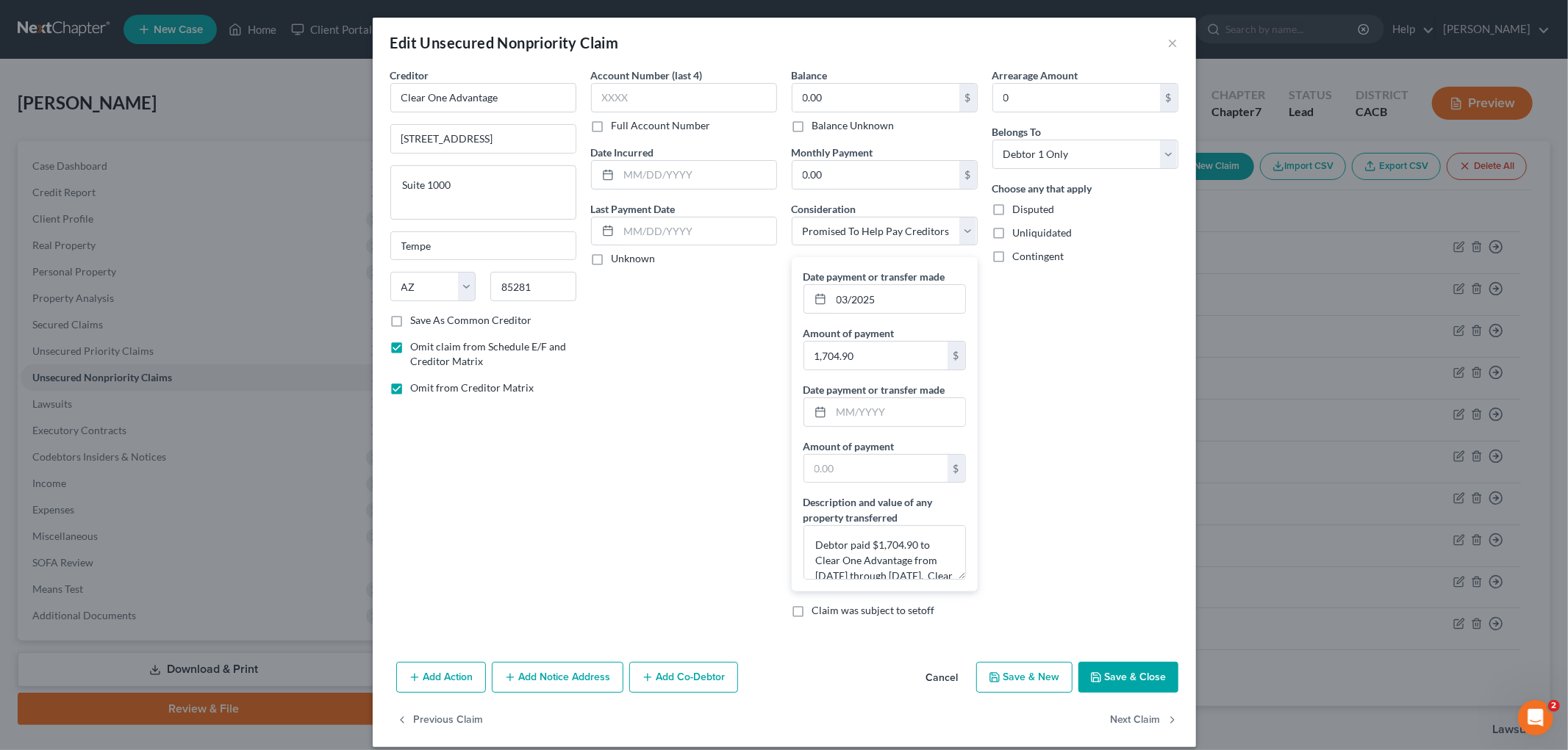
click at [1098, 669] on button "Save & Close" at bounding box center [1128, 678] width 100 height 31
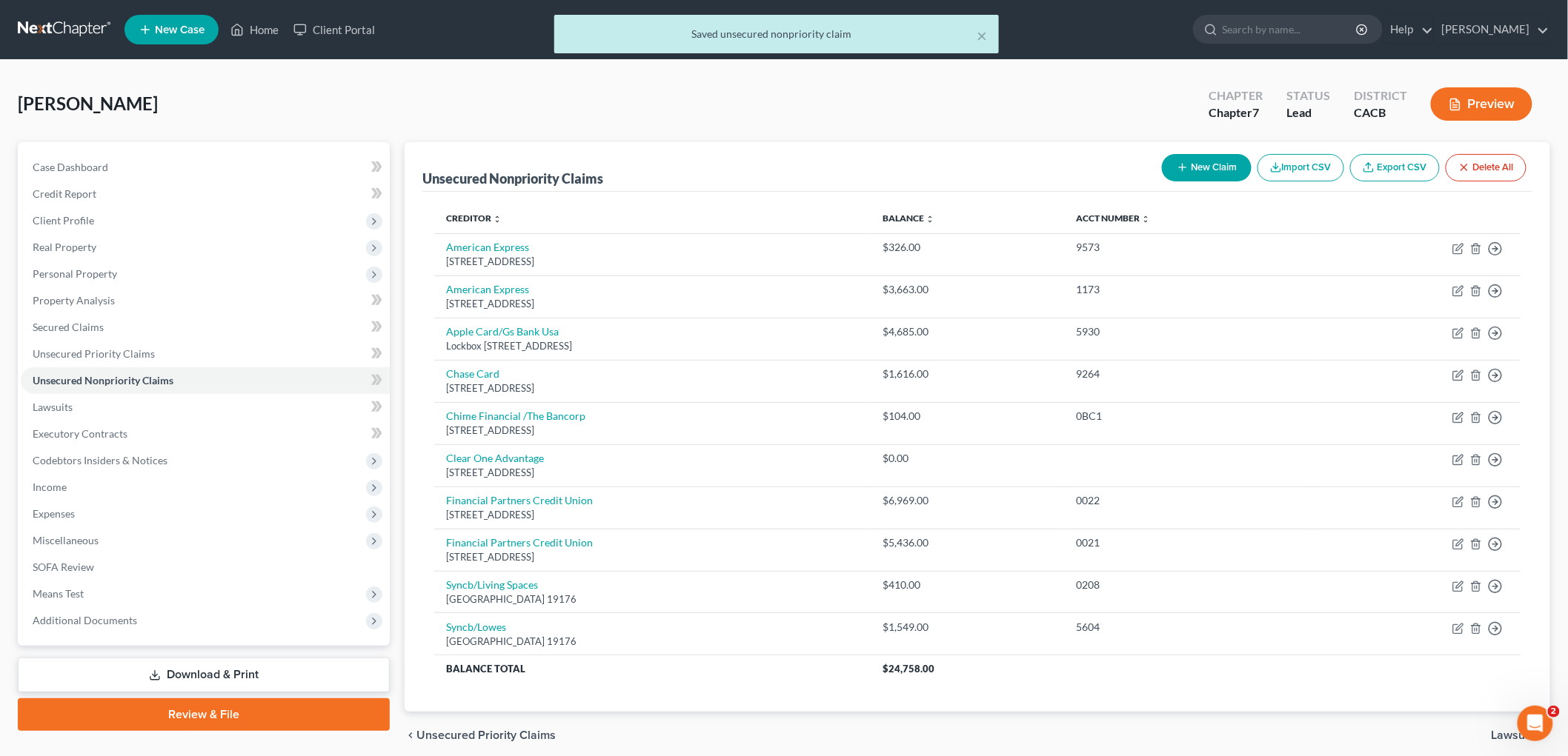
click at [1106, 119] on button "Preview" at bounding box center [1482, 104] width 102 height 34
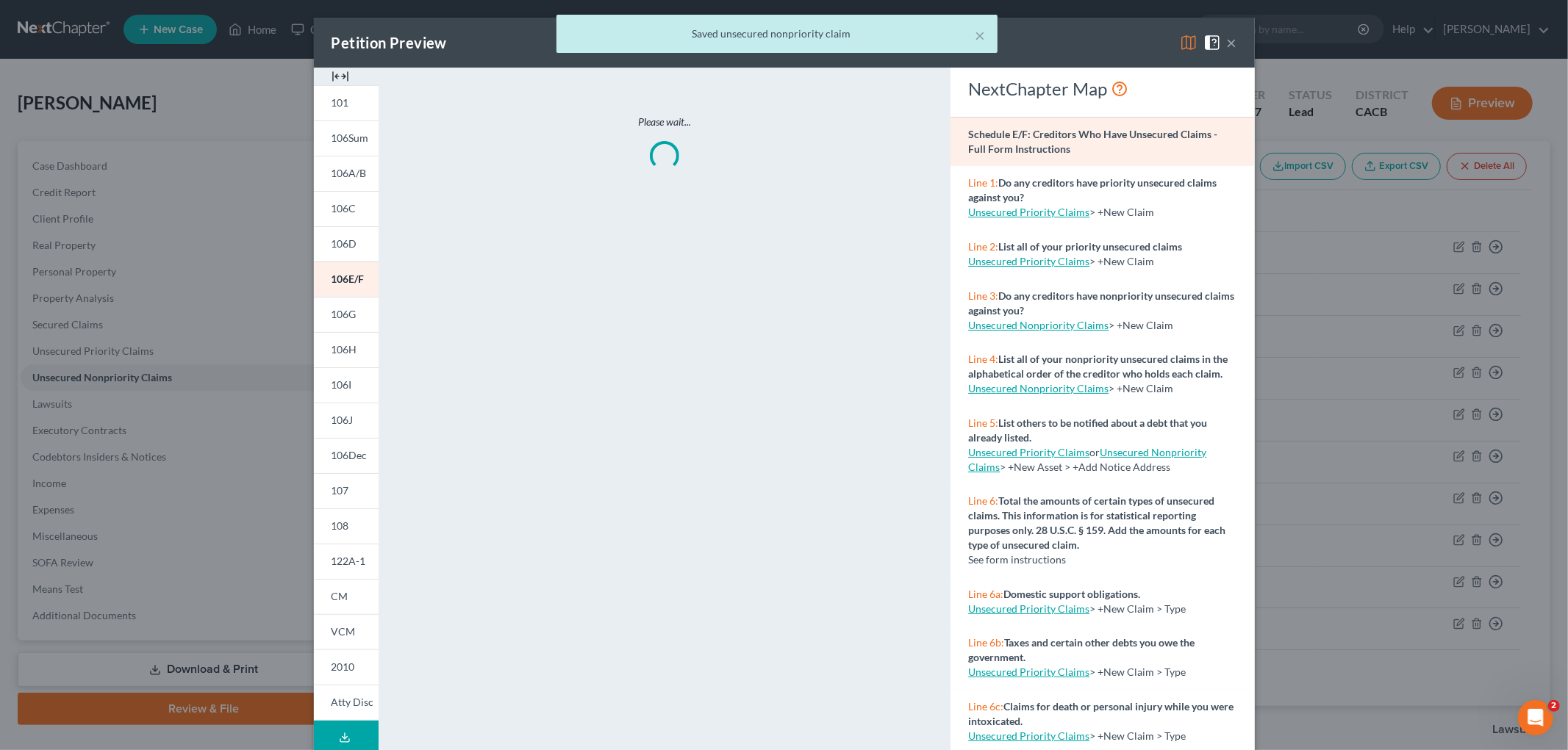
click at [1098, 45] on div "× Saved unsecured nonpriority claim" at bounding box center [777, 37] width 1568 height 46
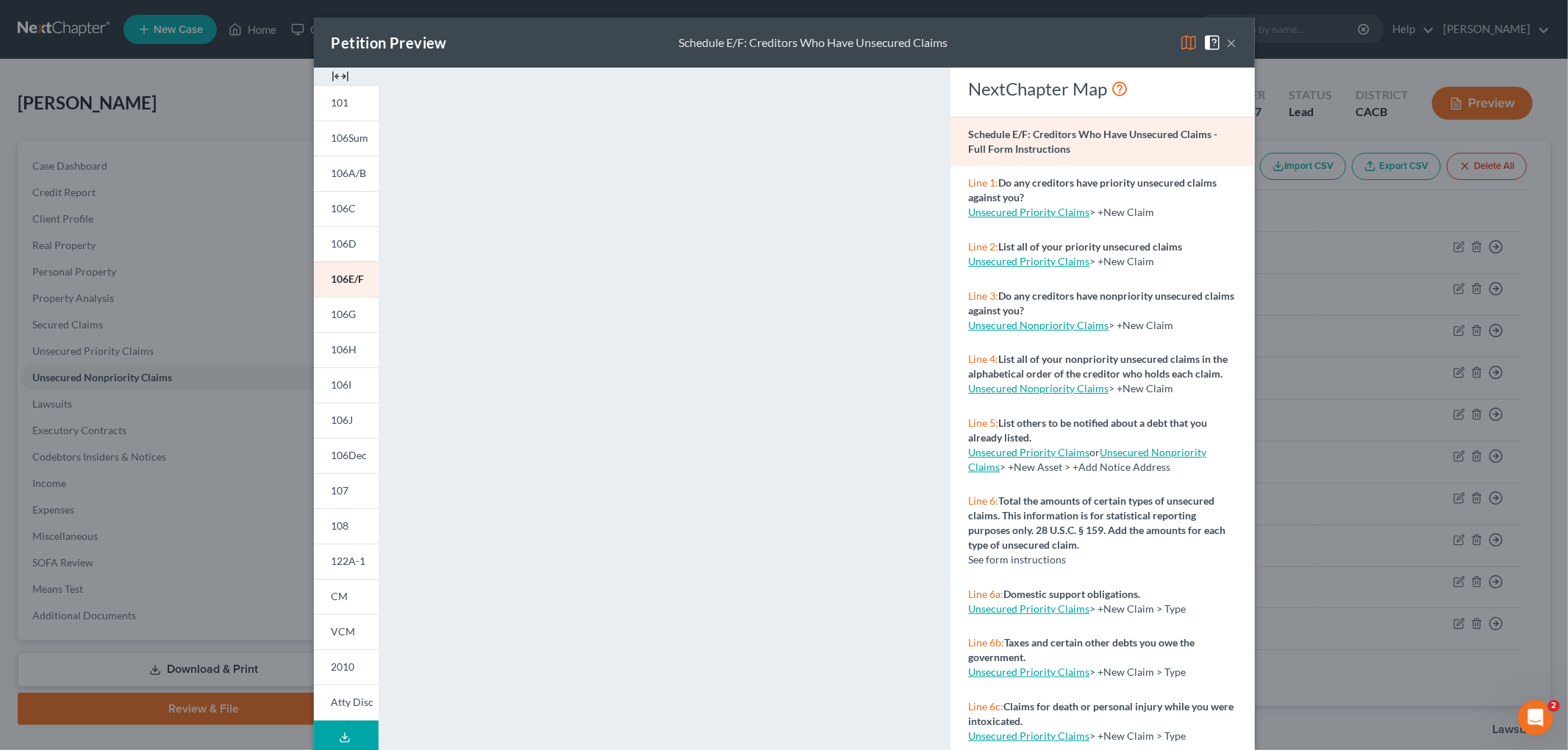
click at [1098, 44] on img at bounding box center [1189, 42] width 18 height 18
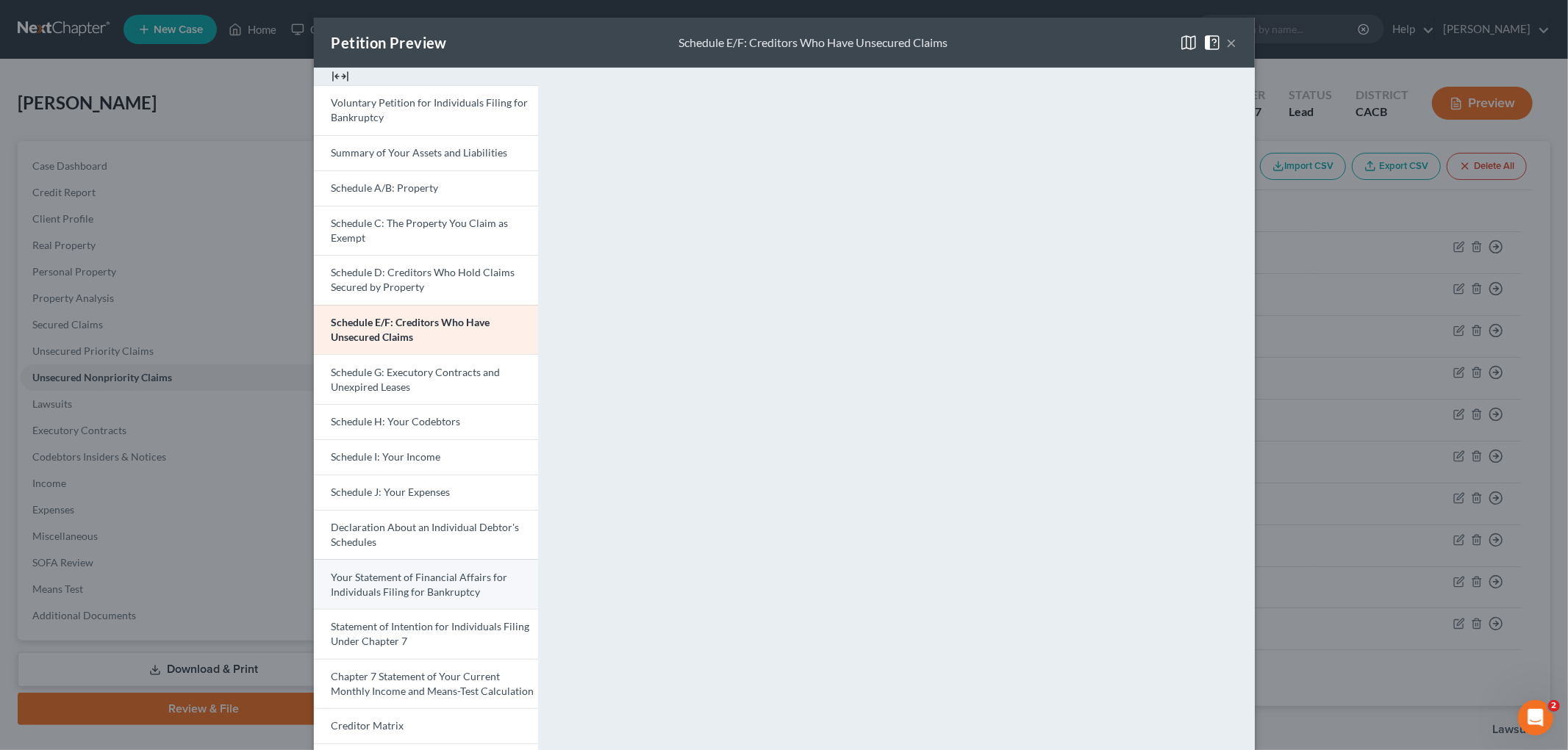
click at [435, 586] on span "Your Statement of Financial Affairs for Individuals Filing for Bankruptcy" at bounding box center [419, 584] width 176 height 27
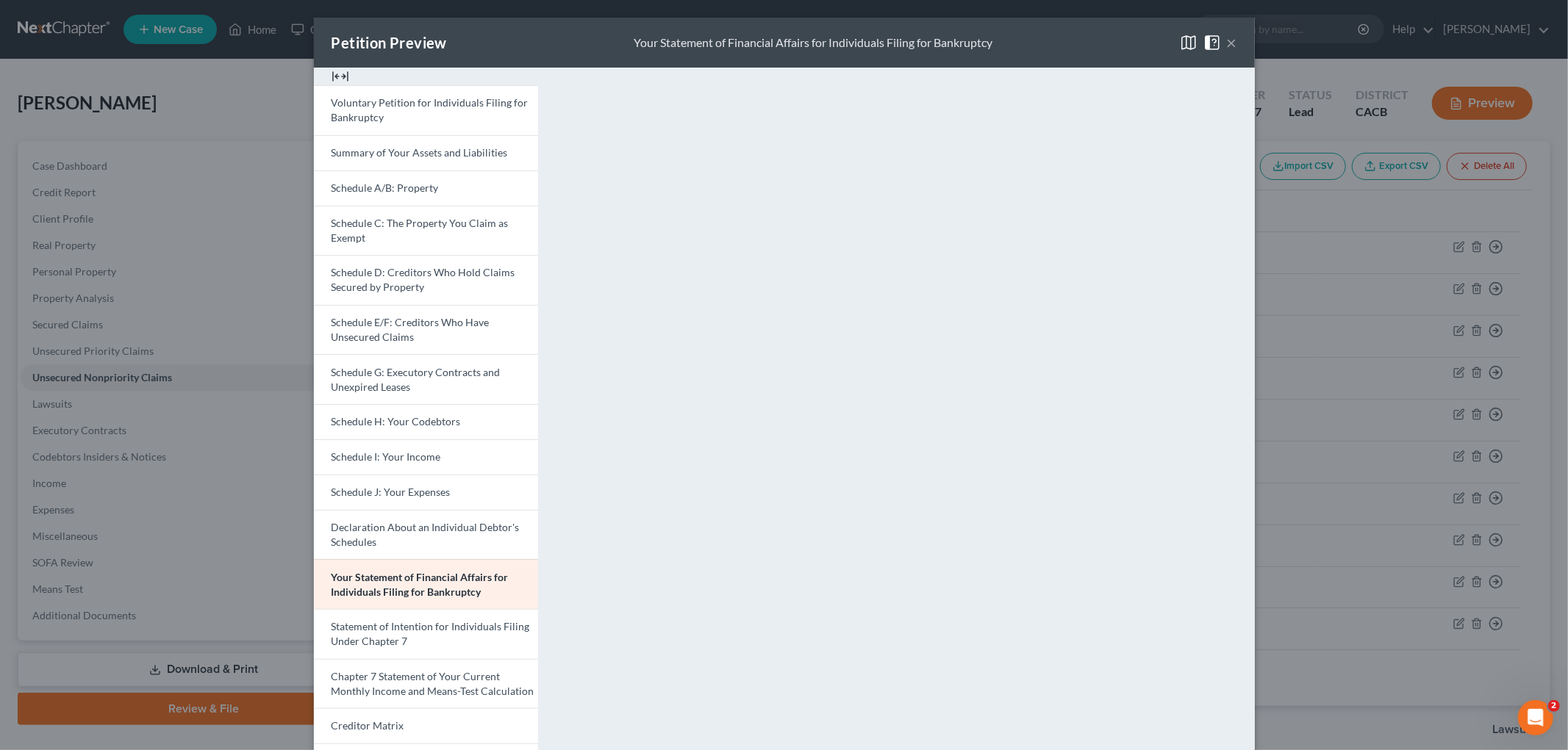
click at [1098, 438] on div "Petition Preview Your Statement of Financial Affairs for Individuals Filing for…" at bounding box center [784, 375] width 1568 height 750
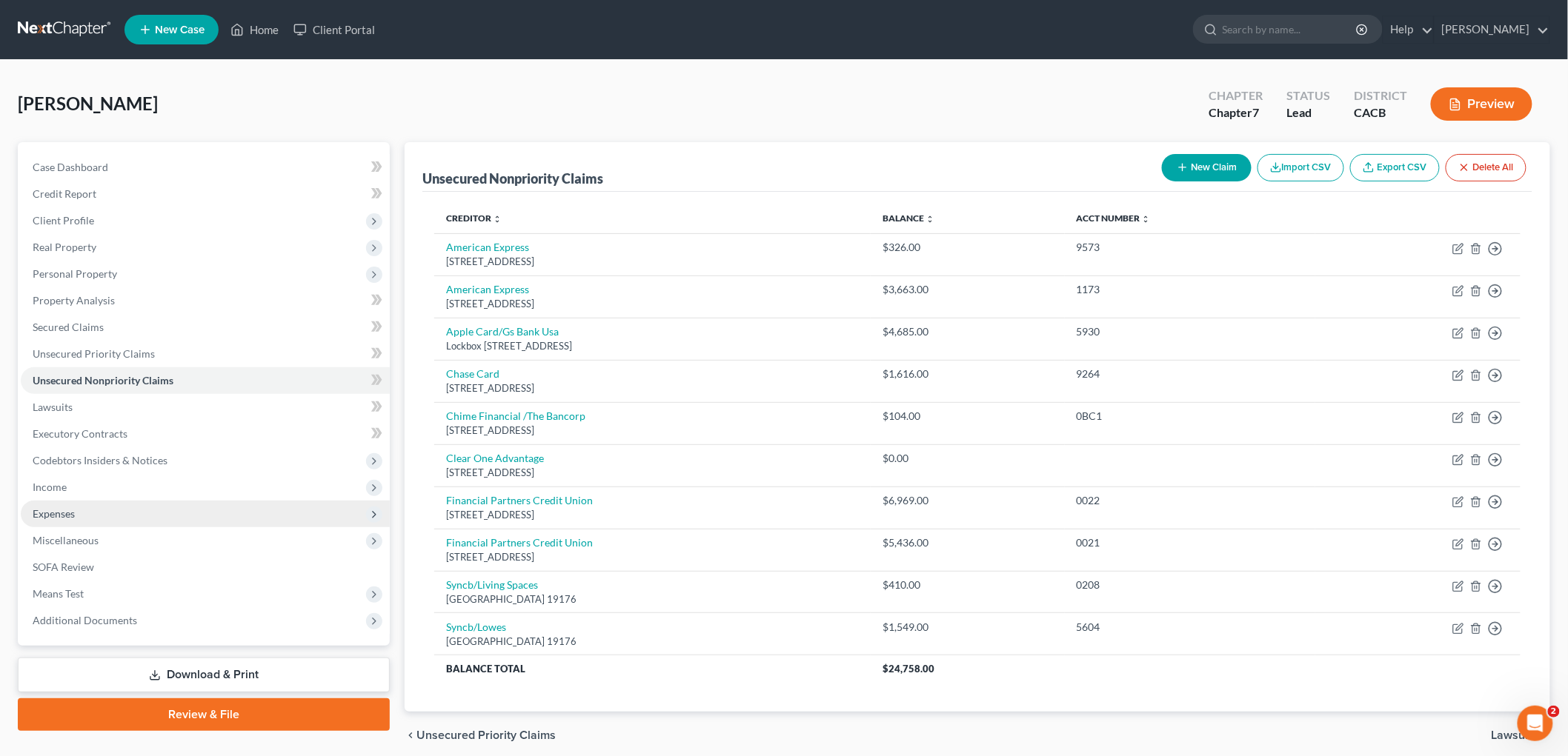
click at [95, 512] on span "Expenses" at bounding box center [205, 514] width 369 height 27
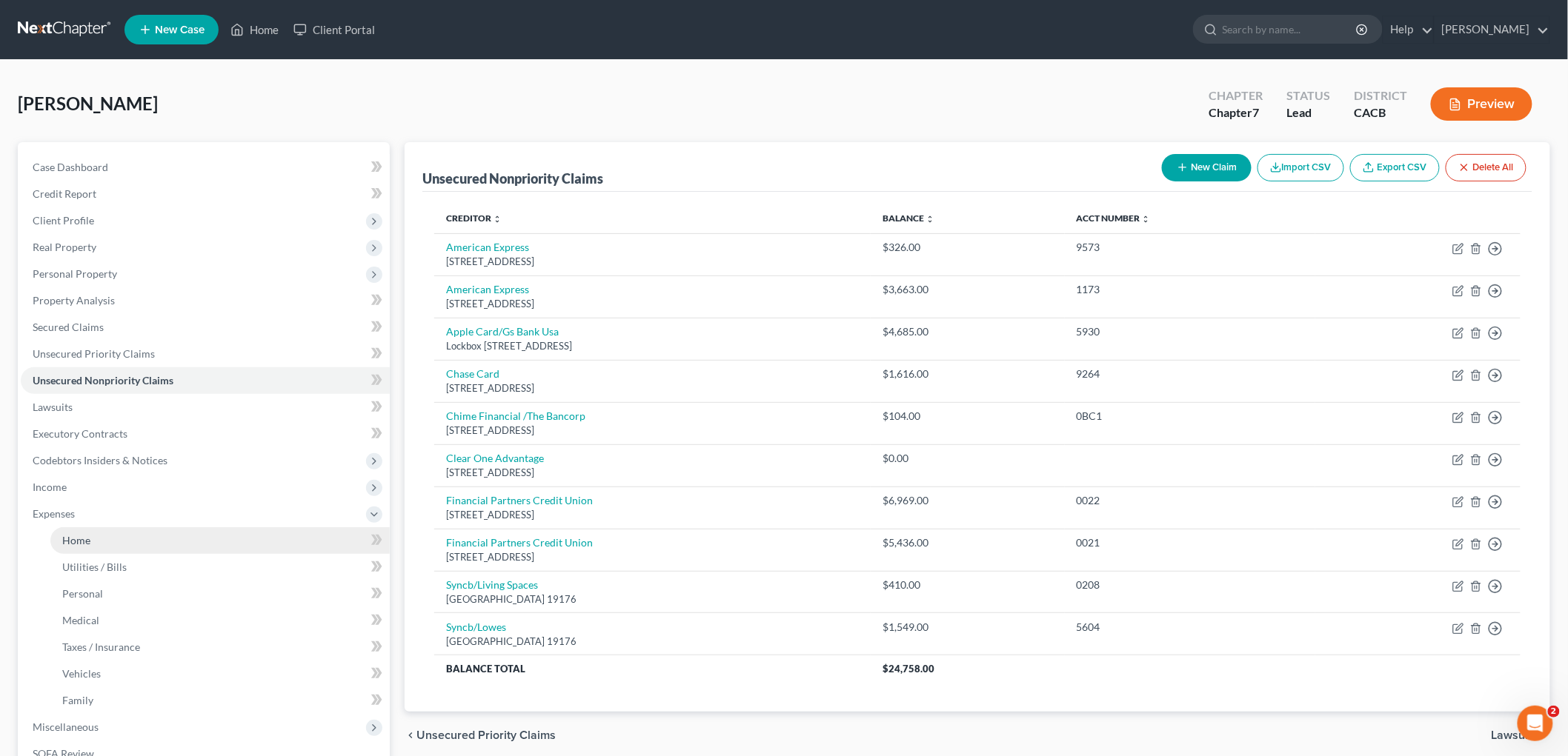
click at [100, 532] on link "Home" at bounding box center [219, 541] width 339 height 27
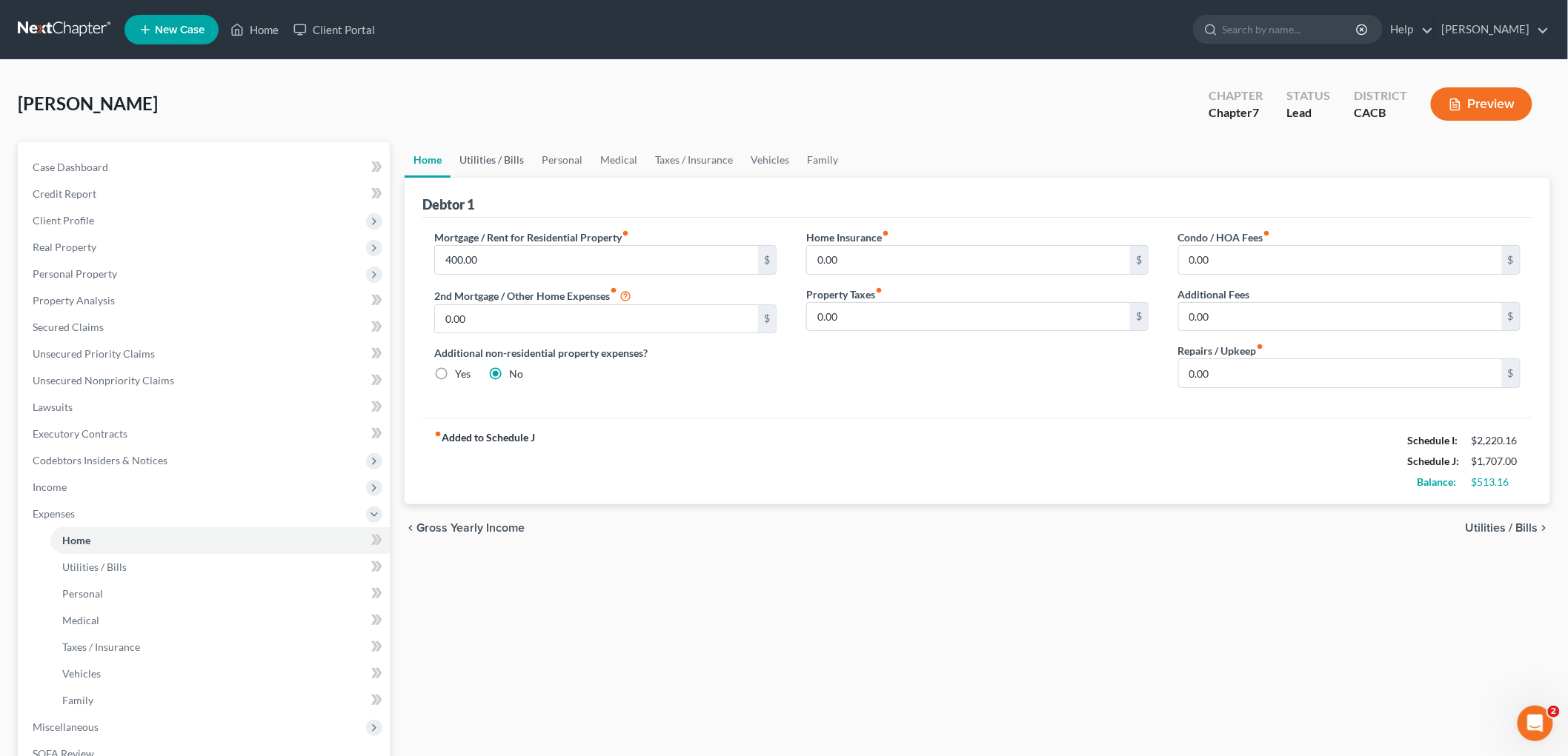
click at [492, 164] on link "Utilities / Bills" at bounding box center [491, 160] width 82 height 35
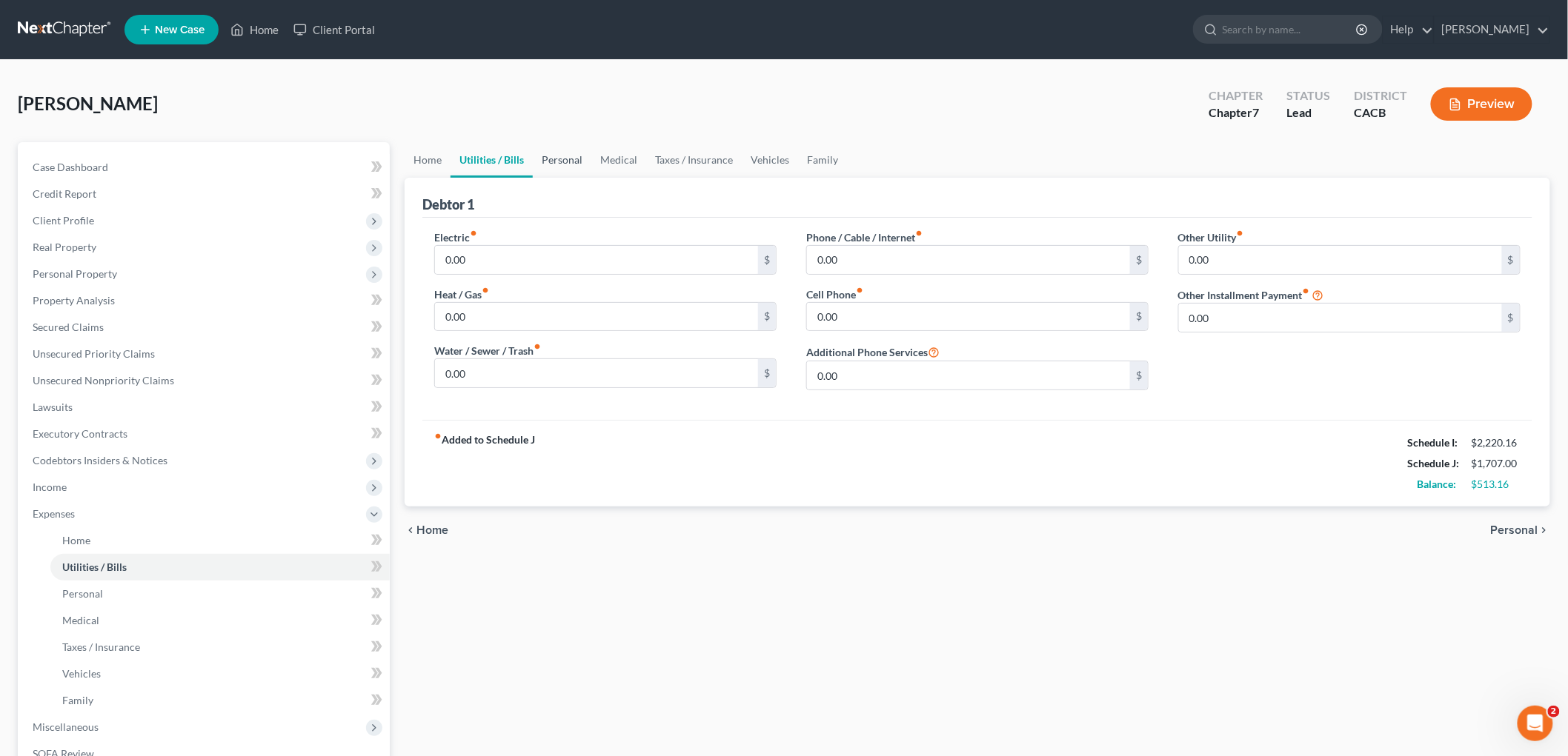
click at [572, 173] on link "Personal" at bounding box center [562, 160] width 59 height 35
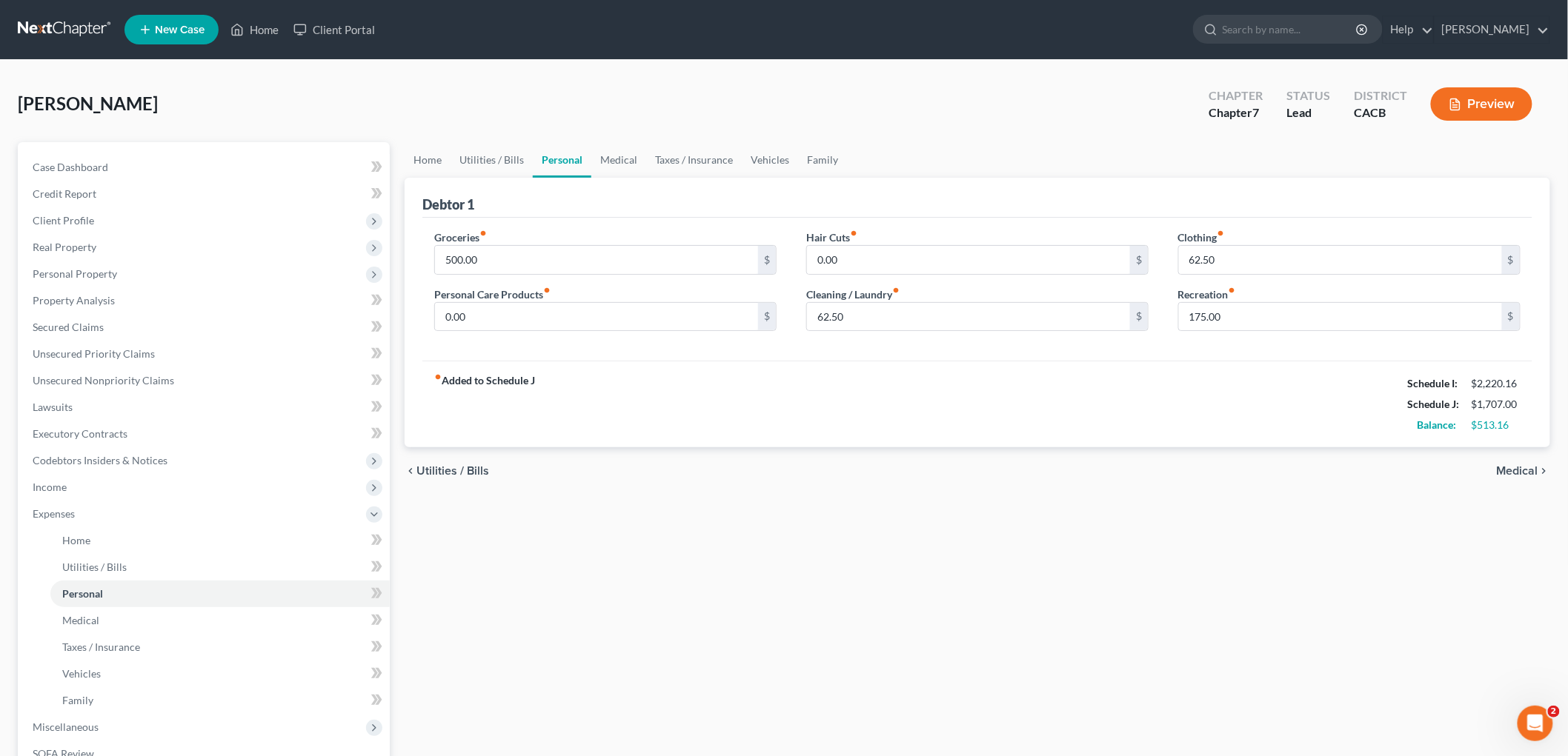
click at [567, 159] on link "Personal" at bounding box center [562, 160] width 59 height 35
click at [502, 313] on input "0.00" at bounding box center [596, 317] width 323 height 28
type input "200"
type input "600"
drag, startPoint x: 480, startPoint y: 309, endPoint x: 491, endPoint y: 317, distance: 13.6
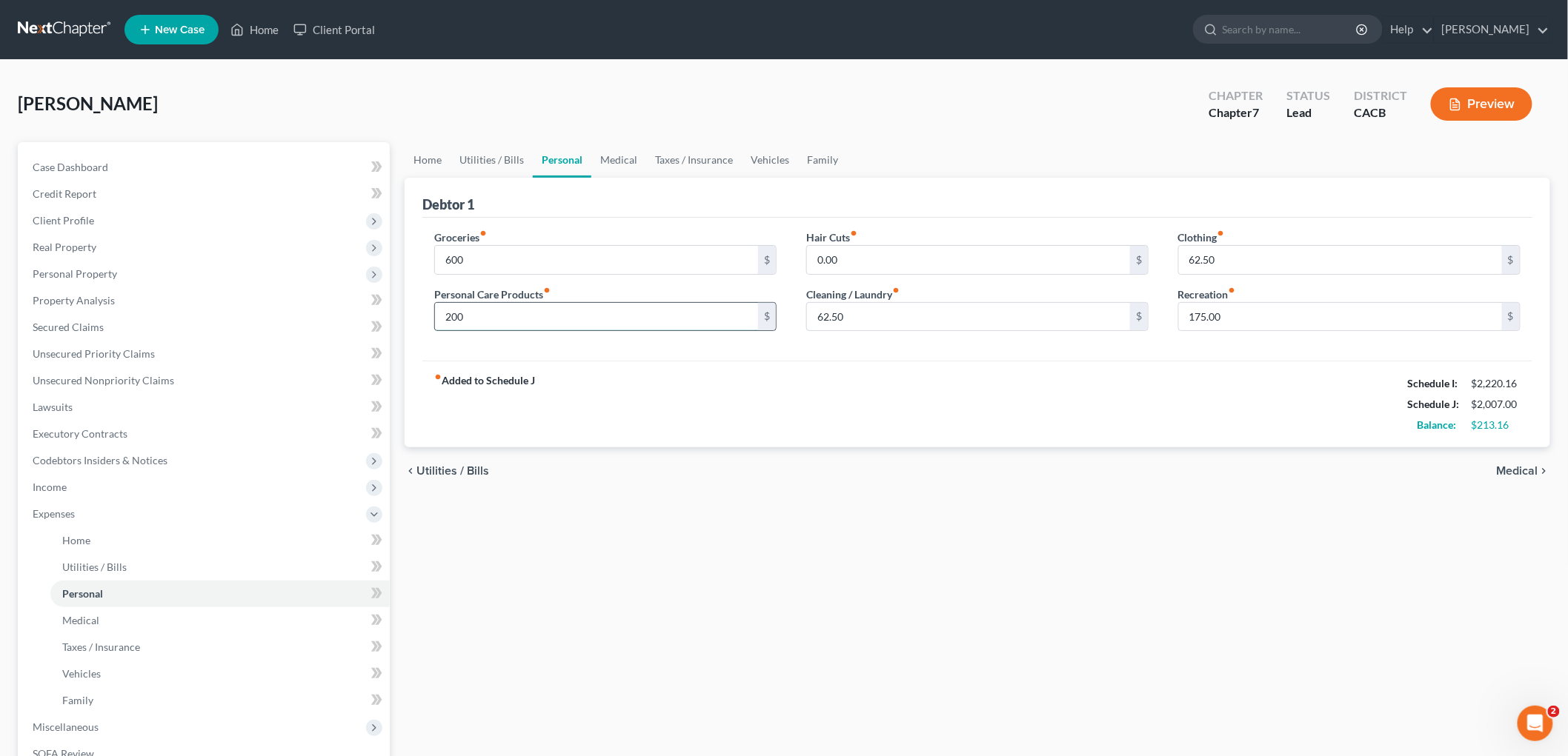
click at [480, 312] on input "200" at bounding box center [596, 317] width 323 height 28
type input "150"
click at [1106, 334] on div "Clothing fiber_manual_record 62.50 $ Recreation fiber_manual_record 175.00 $" at bounding box center [1349, 287] width 372 height 114
click at [1106, 314] on input "175.00" at bounding box center [1340, 317] width 323 height 28
type input "200"
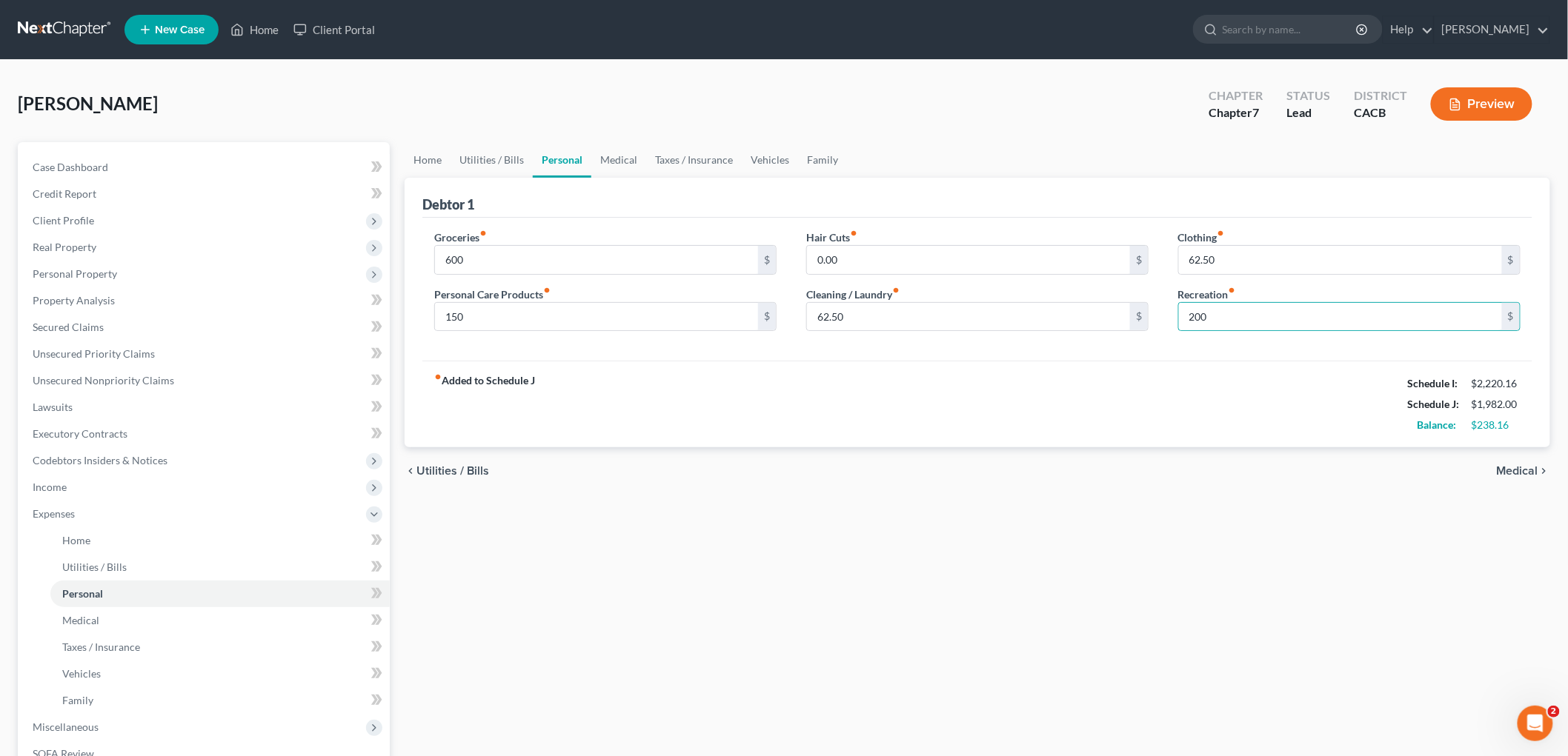
click at [1106, 281] on div "Clothing fiber_manual_record 62.50 $ Recreation fiber_manual_record 200 $" at bounding box center [1349, 287] width 372 height 114
click at [853, 303] on input "62.50" at bounding box center [969, 317] width 323 height 28
click at [1106, 251] on input "62.50" at bounding box center [1340, 260] width 323 height 28
type input "175"
click at [960, 327] on input "62.50" at bounding box center [969, 317] width 323 height 28
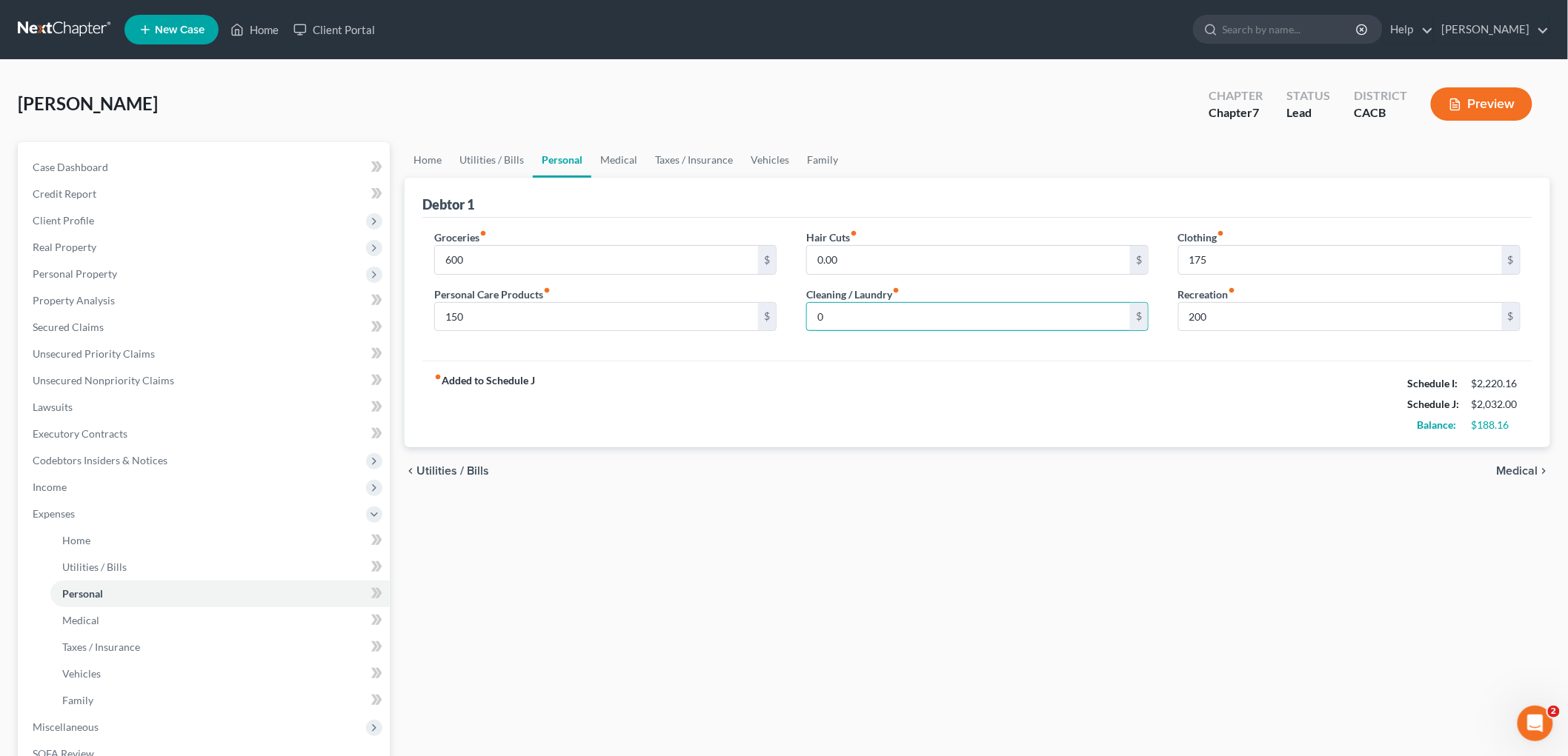
type input "0"
drag, startPoint x: 910, startPoint y: 421, endPoint x: 879, endPoint y: 422, distance: 31.0
click at [910, 421] on div "fiber_manual_record Added to Schedule J Schedule I: $2,220.16 Schedule J: $2,03…" at bounding box center [977, 403] width 1110 height 87
click at [603, 165] on link "Medical" at bounding box center [619, 160] width 55 height 35
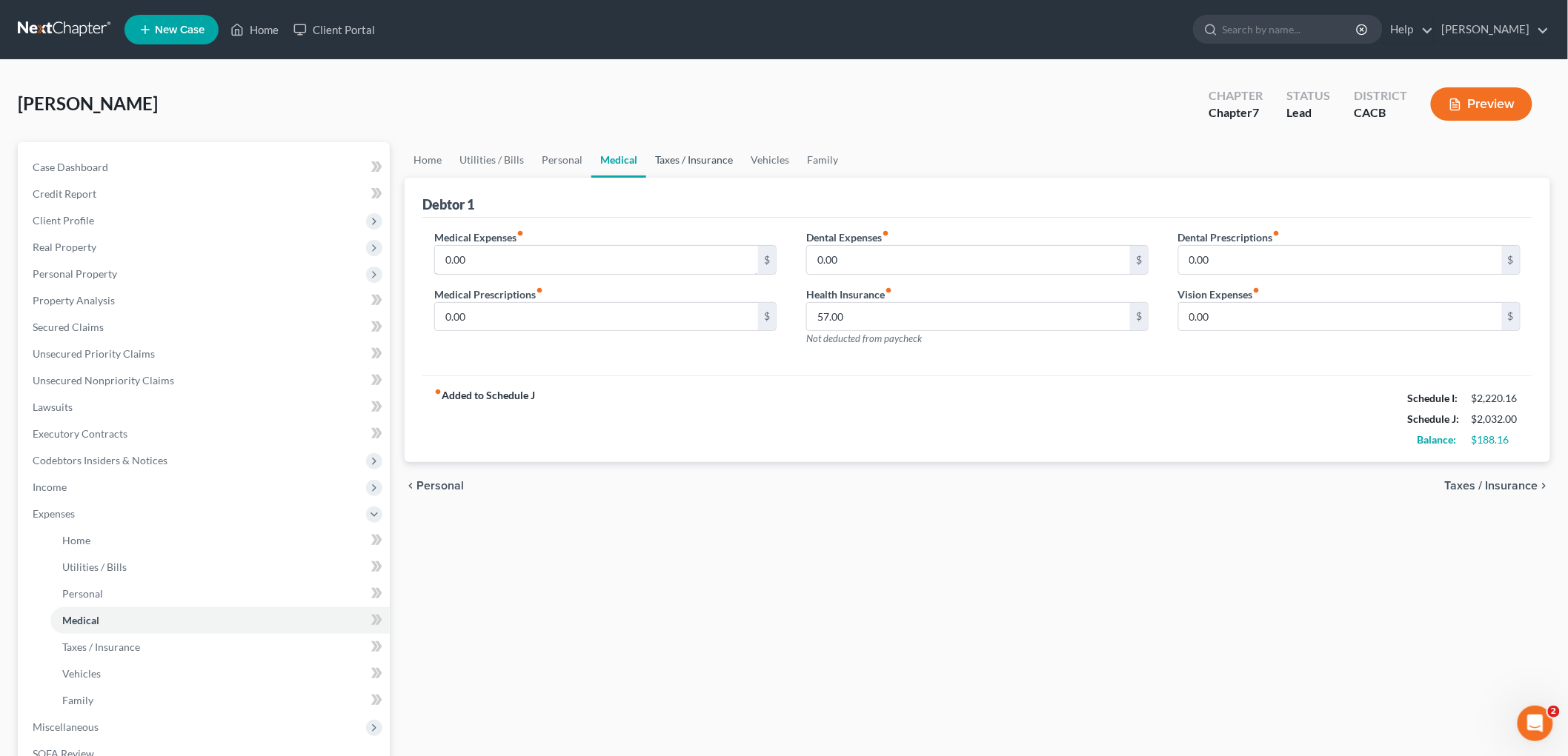
type input "[URL][DOMAIN_NAME]"
click at [519, 268] on input "[URL][DOMAIN_NAME]" at bounding box center [596, 260] width 323 height 28
click at [551, 259] on input "[URL][DOMAIN_NAME]" at bounding box center [596, 260] width 323 height 28
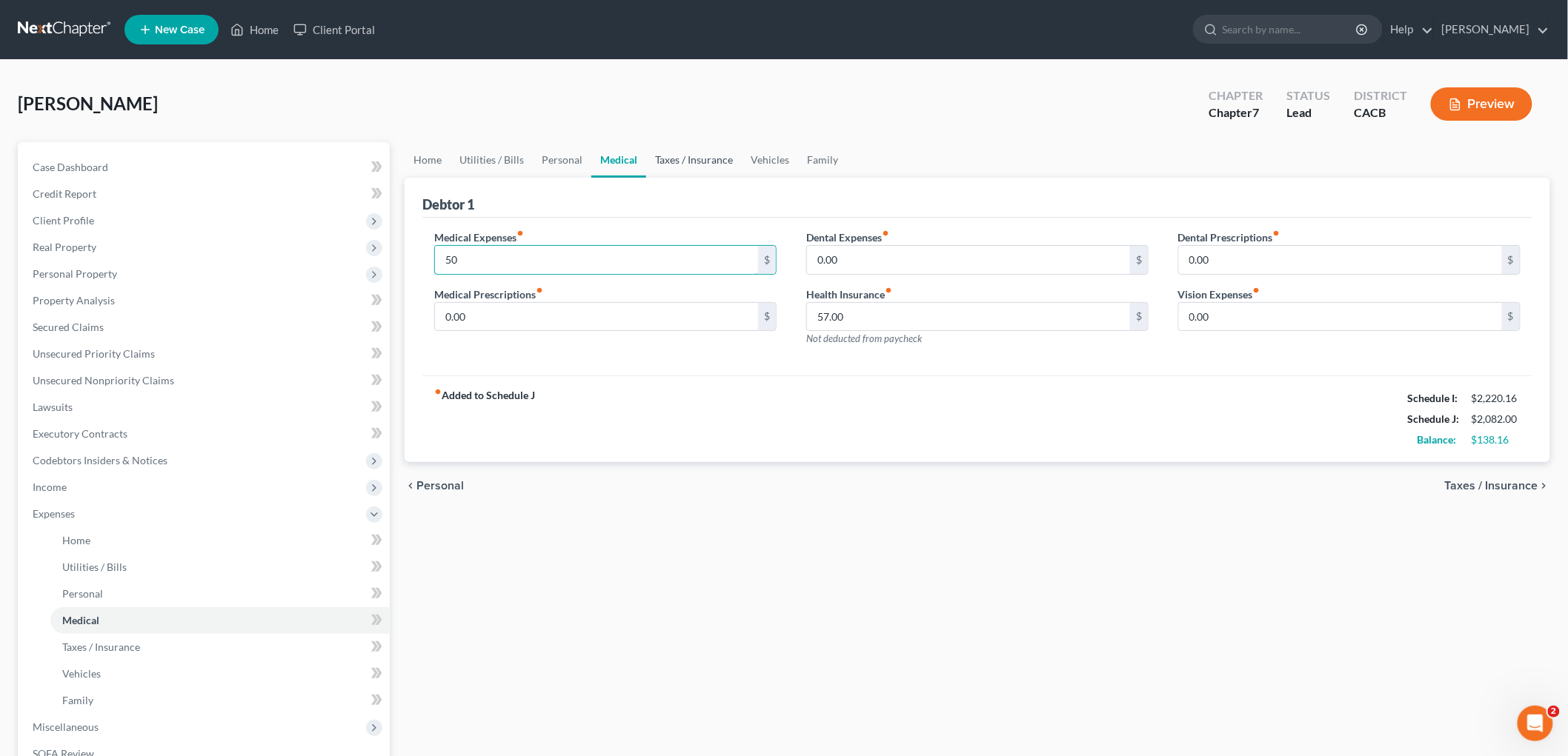
type input "50"
click at [665, 161] on link "Taxes / Insurance" at bounding box center [694, 160] width 96 height 35
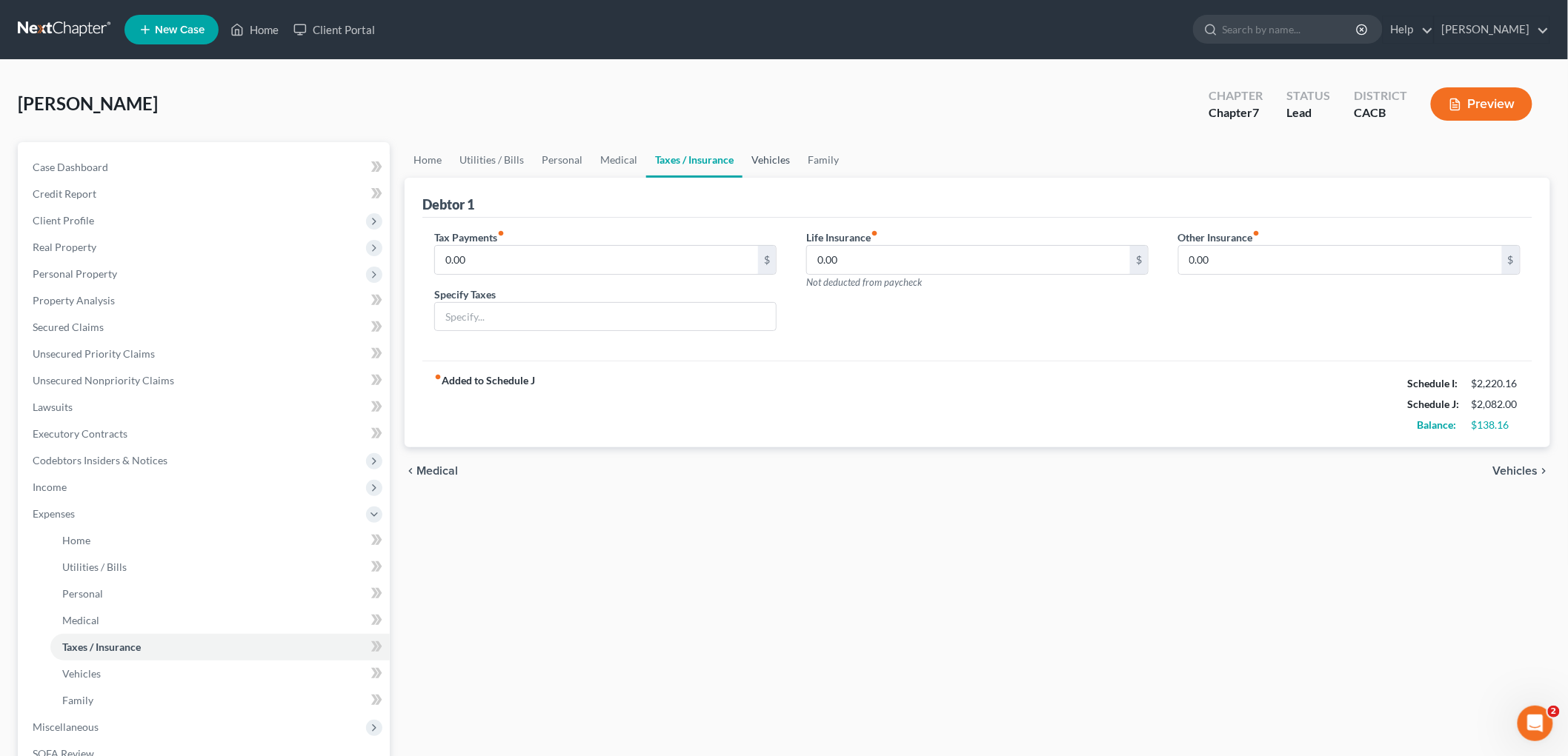
click at [755, 159] on link "Vehicles" at bounding box center [770, 160] width 56 height 35
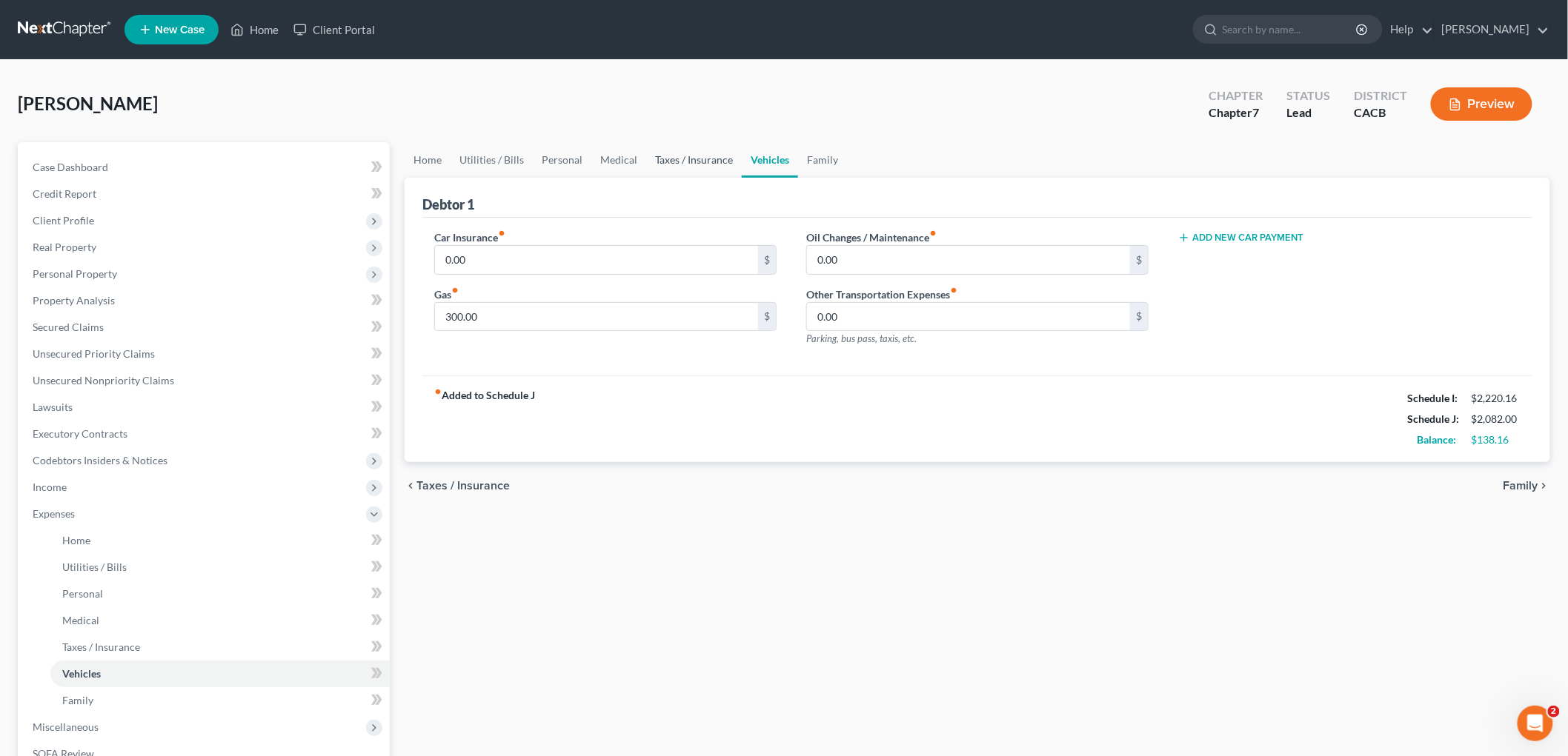
click at [701, 158] on link "Taxes / Insurance" at bounding box center [694, 160] width 96 height 35
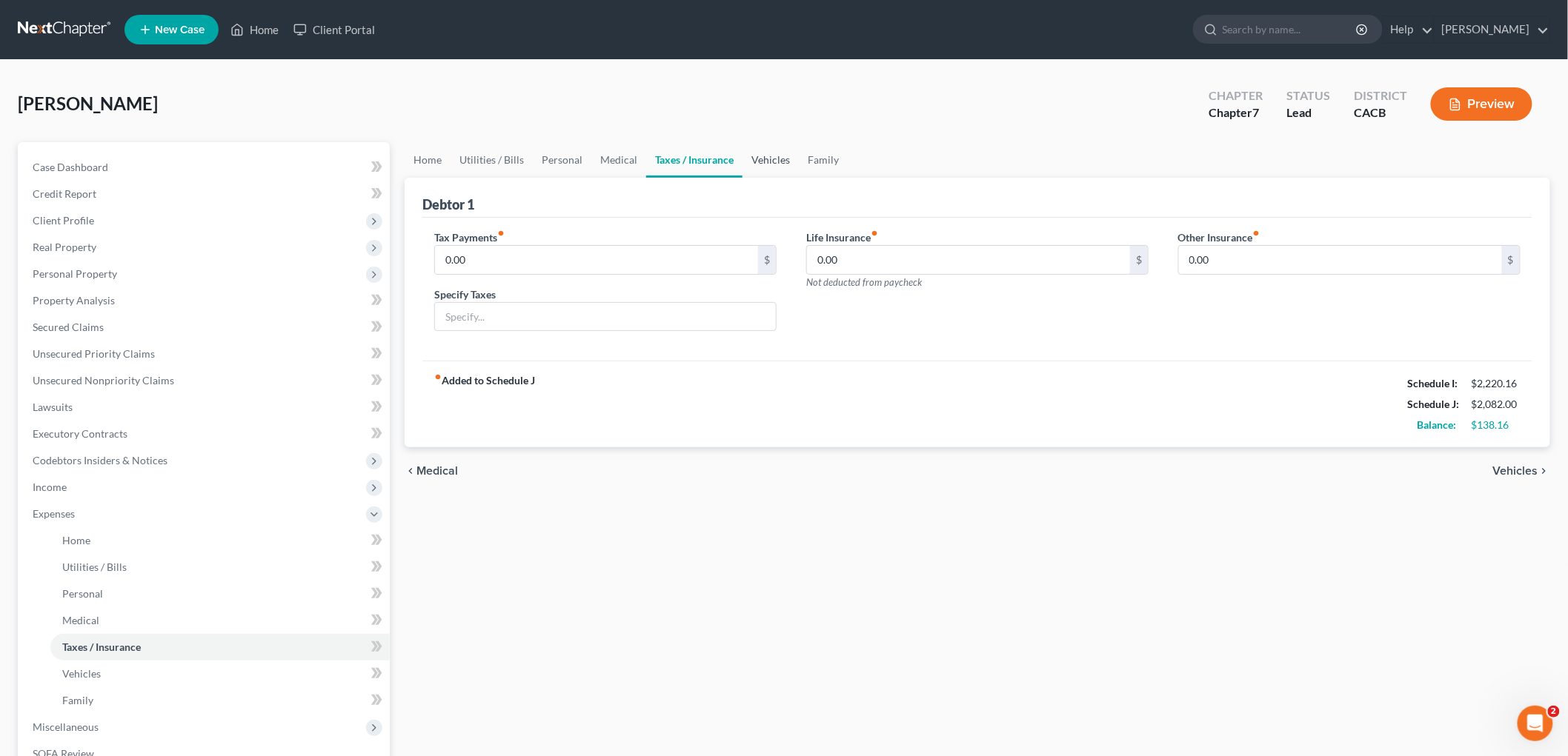
click at [747, 156] on link "Vehicles" at bounding box center [770, 160] width 56 height 35
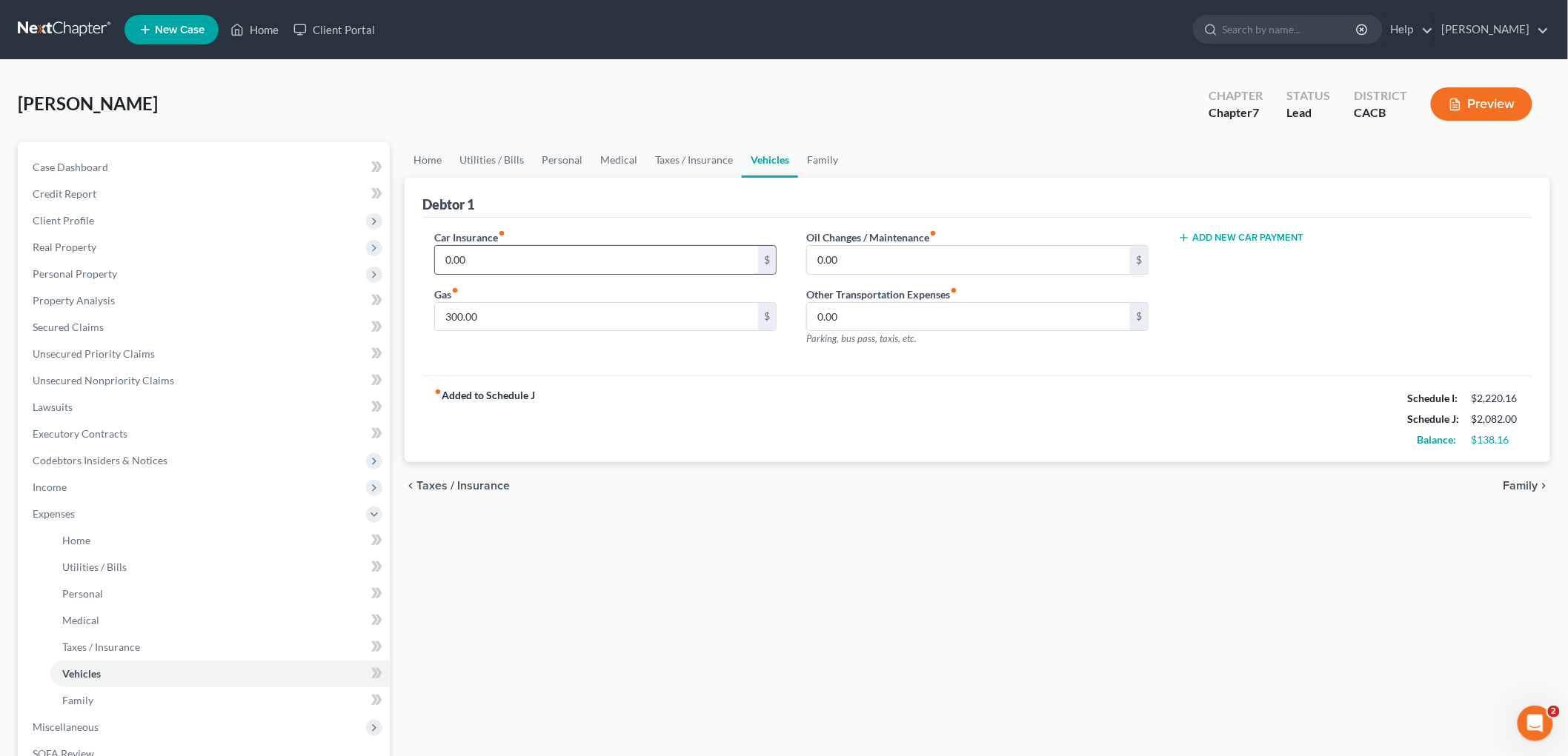
click at [509, 257] on input "0.00" at bounding box center [596, 260] width 323 height 28
type input "57"
click at [834, 152] on link "Family" at bounding box center [822, 160] width 49 height 35
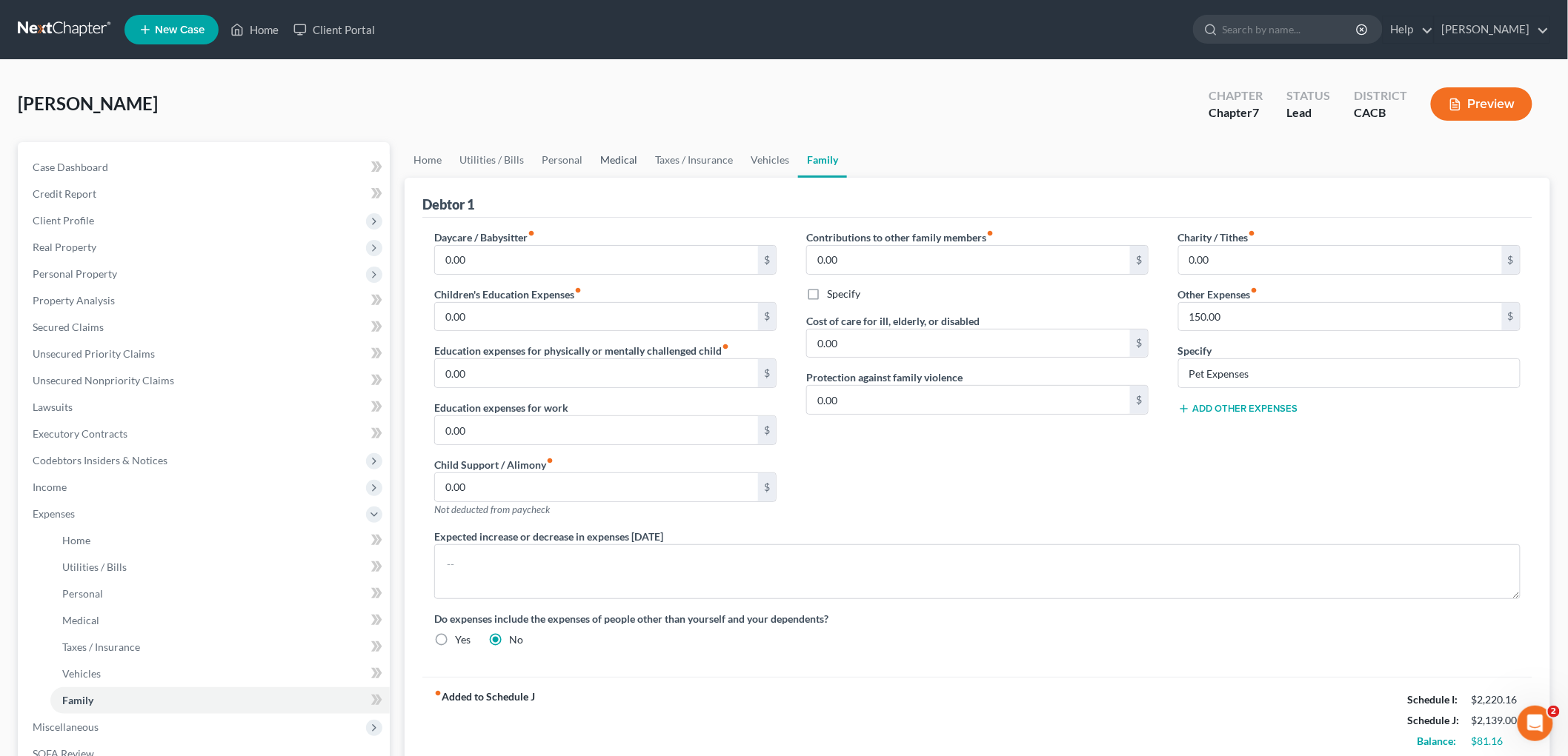
click at [637, 163] on link "Medical" at bounding box center [619, 160] width 55 height 35
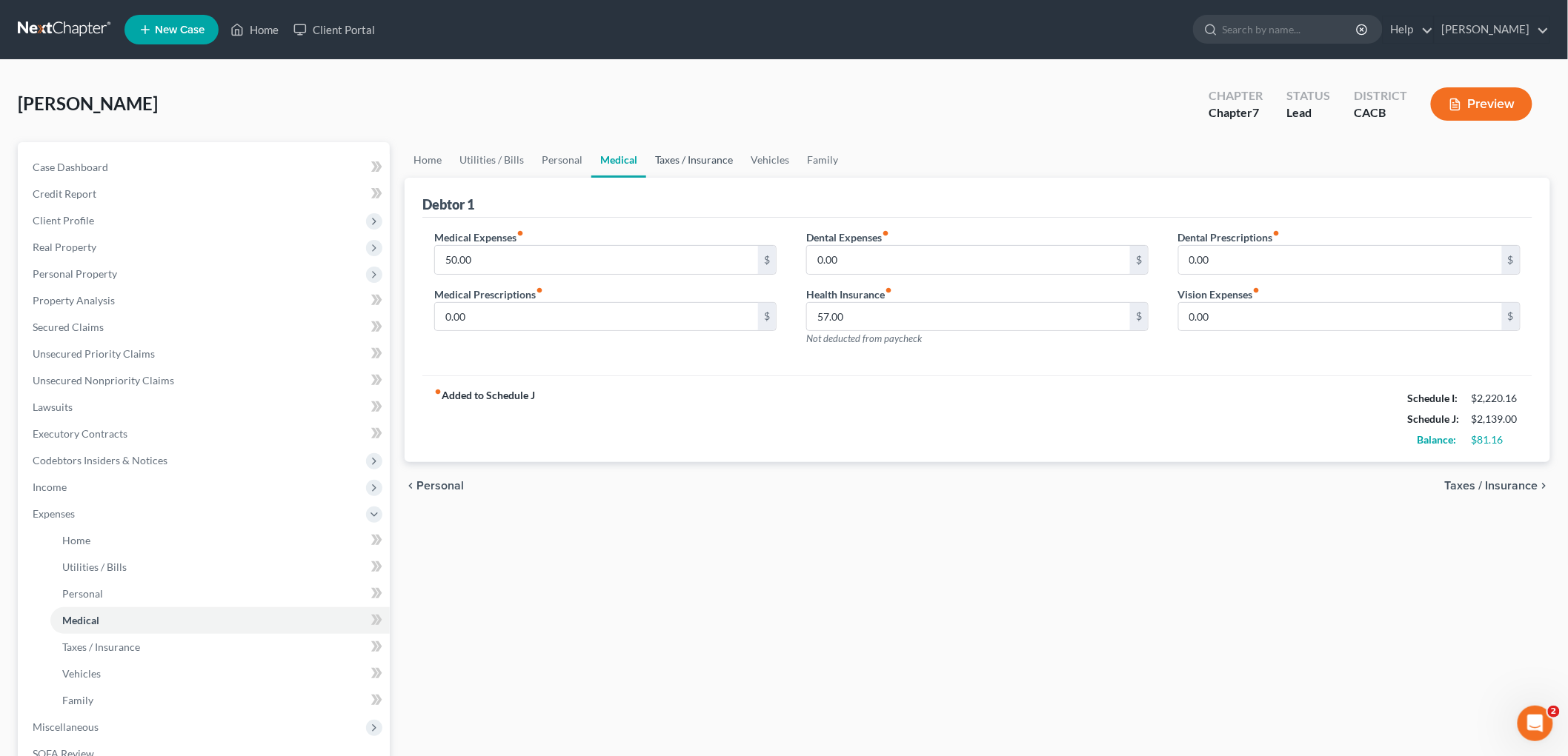
click at [728, 166] on link "Taxes / Insurance" at bounding box center [694, 160] width 96 height 35
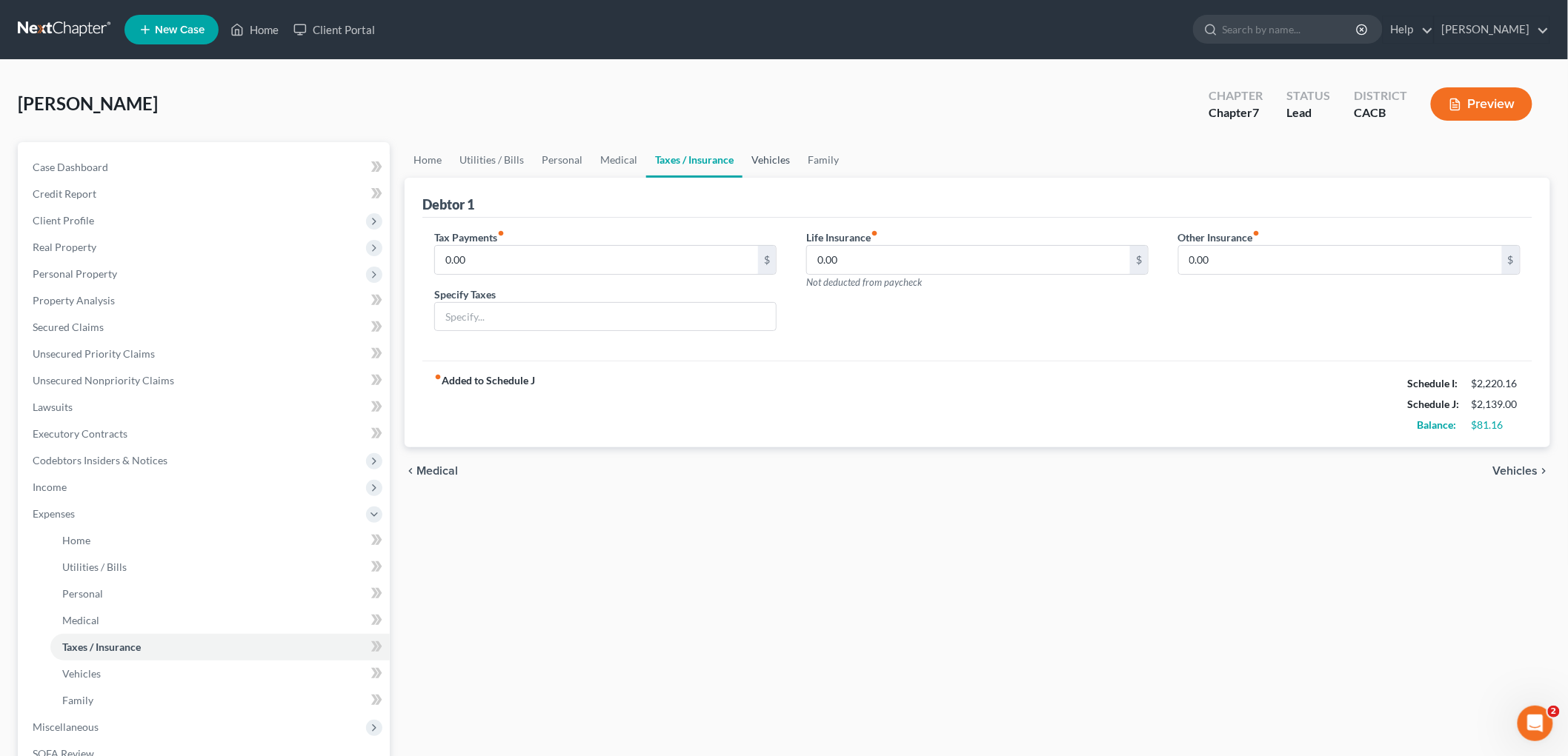
click at [766, 158] on link "Vehicles" at bounding box center [770, 160] width 56 height 35
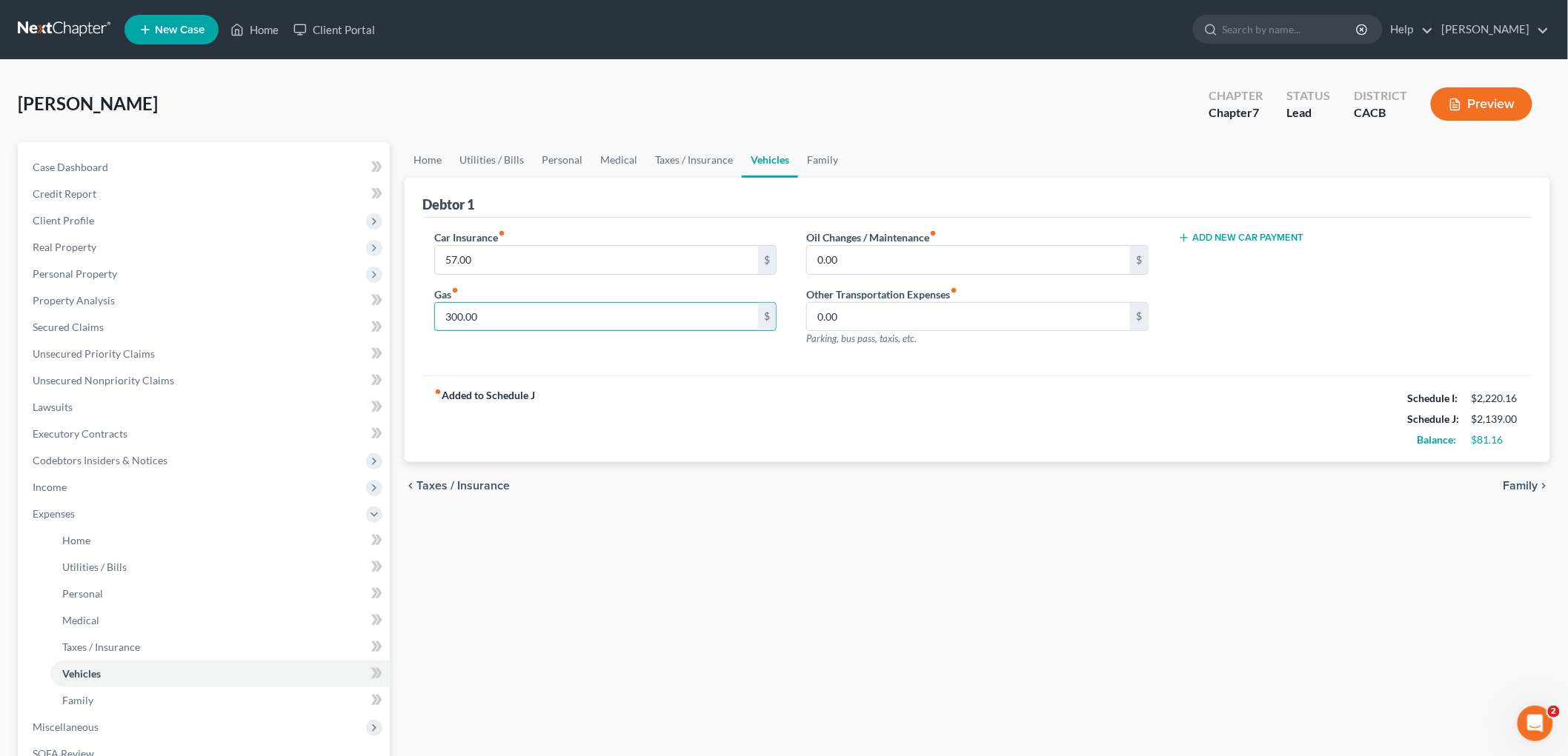
drag, startPoint x: 550, startPoint y: 312, endPoint x: 553, endPoint y: 287, distance: 25.2
click at [550, 312] on input "300.00" at bounding box center [596, 317] width 323 height 28
type input "350"
drag, startPoint x: 742, startPoint y: 407, endPoint x: 751, endPoint y: 401, distance: 10.8
click at [742, 407] on div "fiber_manual_record Added to Schedule J Schedule I: $2,220.16 Schedule J: $2,18…" at bounding box center [977, 418] width 1110 height 87
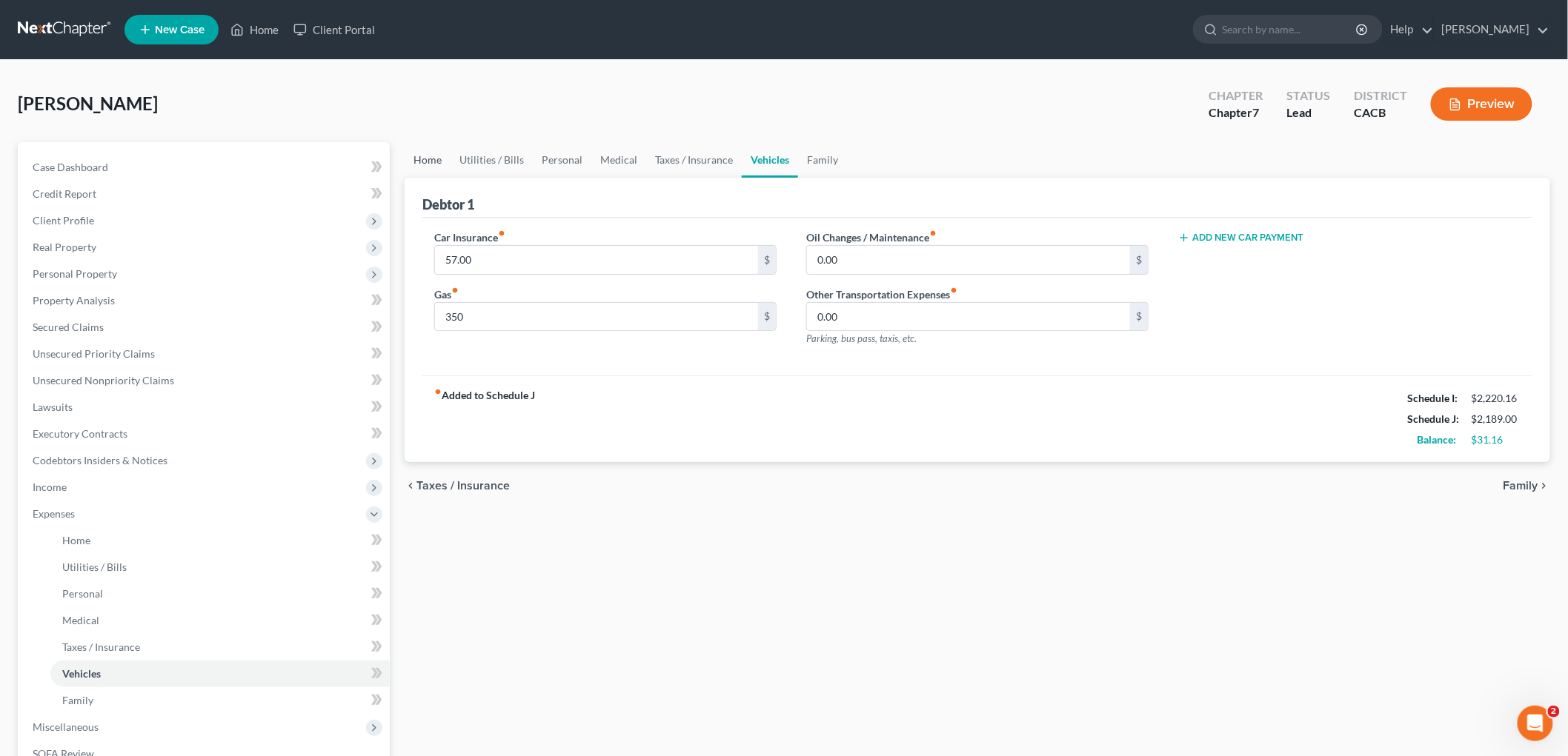
click at [433, 171] on link "Home" at bounding box center [427, 160] width 46 height 35
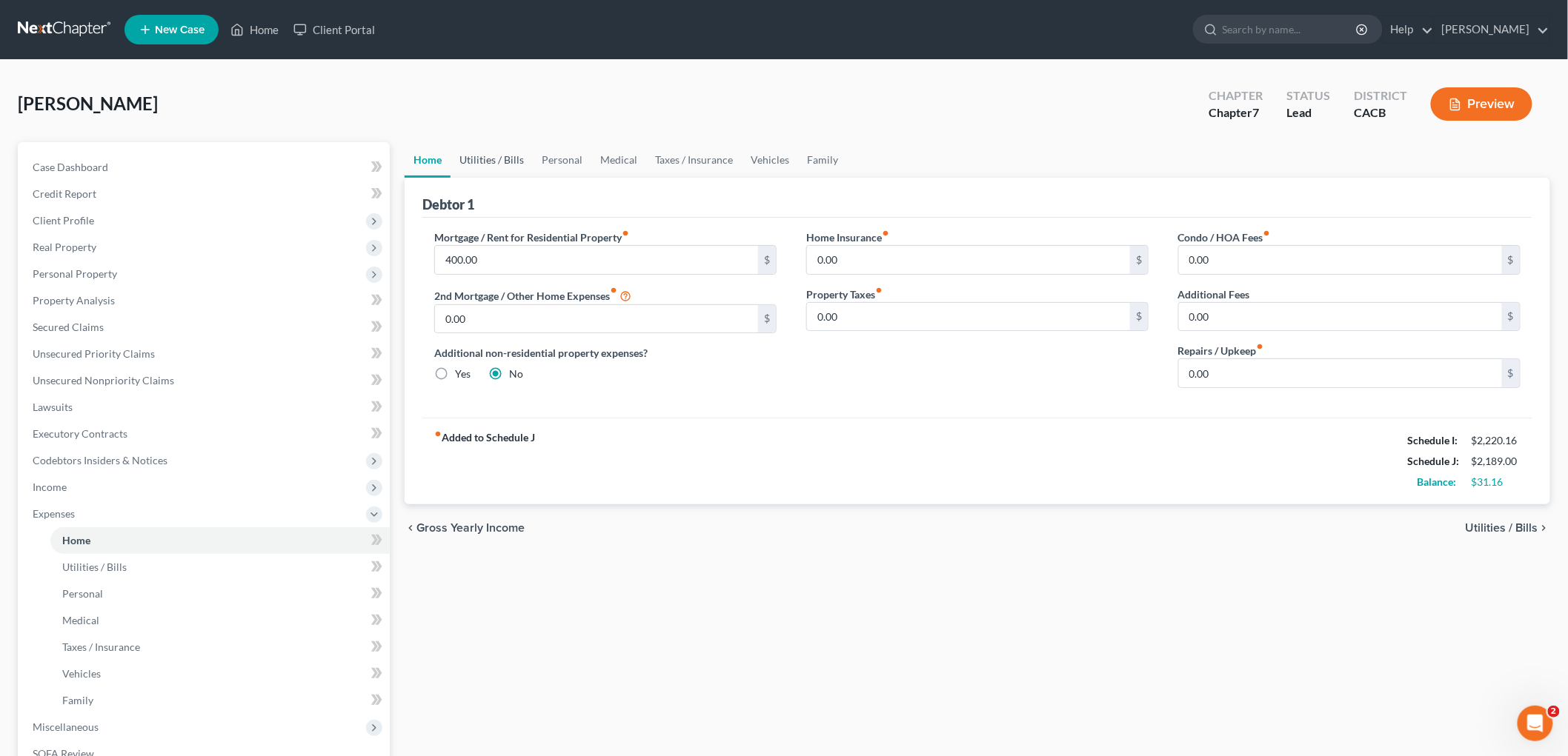
click at [472, 158] on link "Utilities / Bills" at bounding box center [491, 160] width 82 height 35
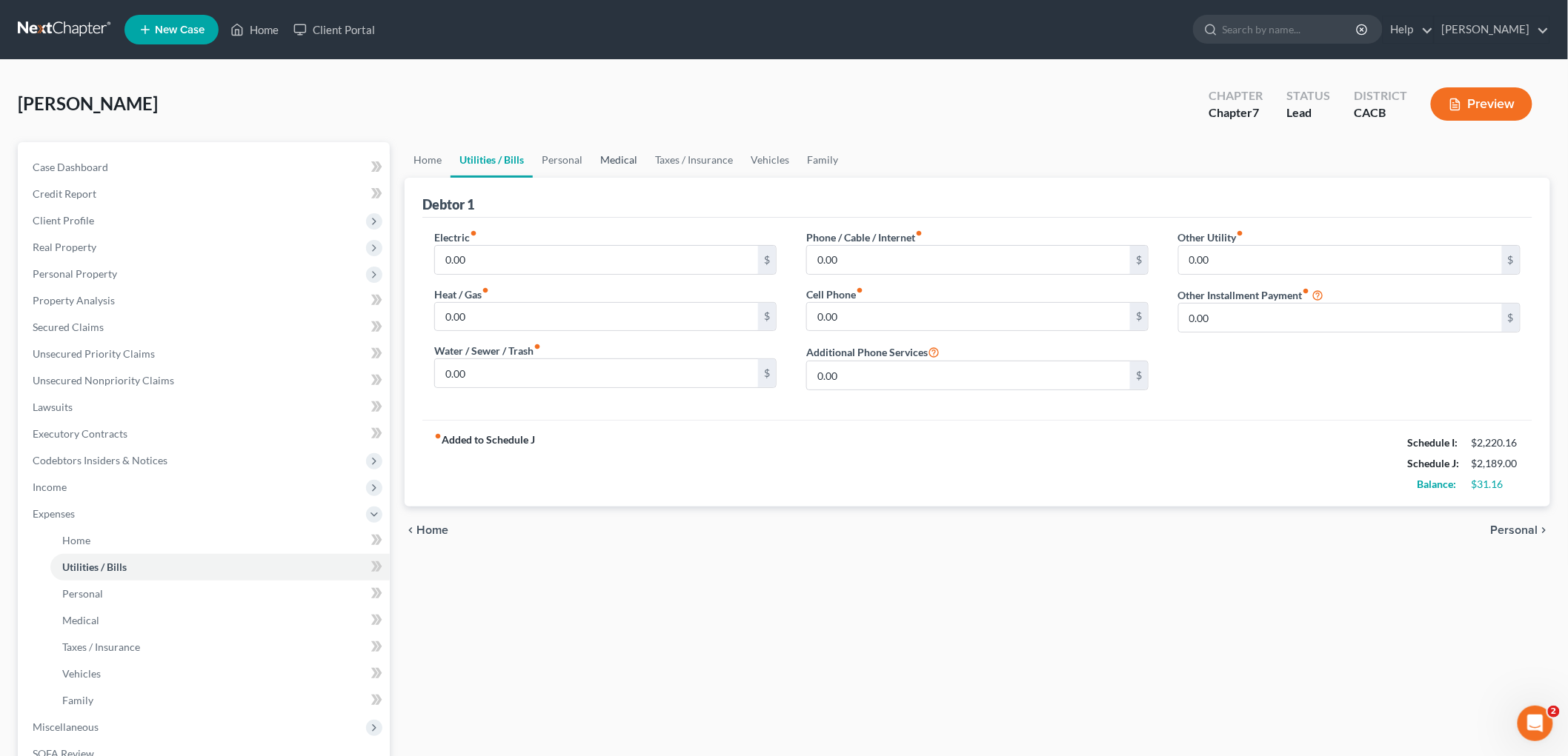
click at [627, 158] on link "Medical" at bounding box center [619, 160] width 55 height 35
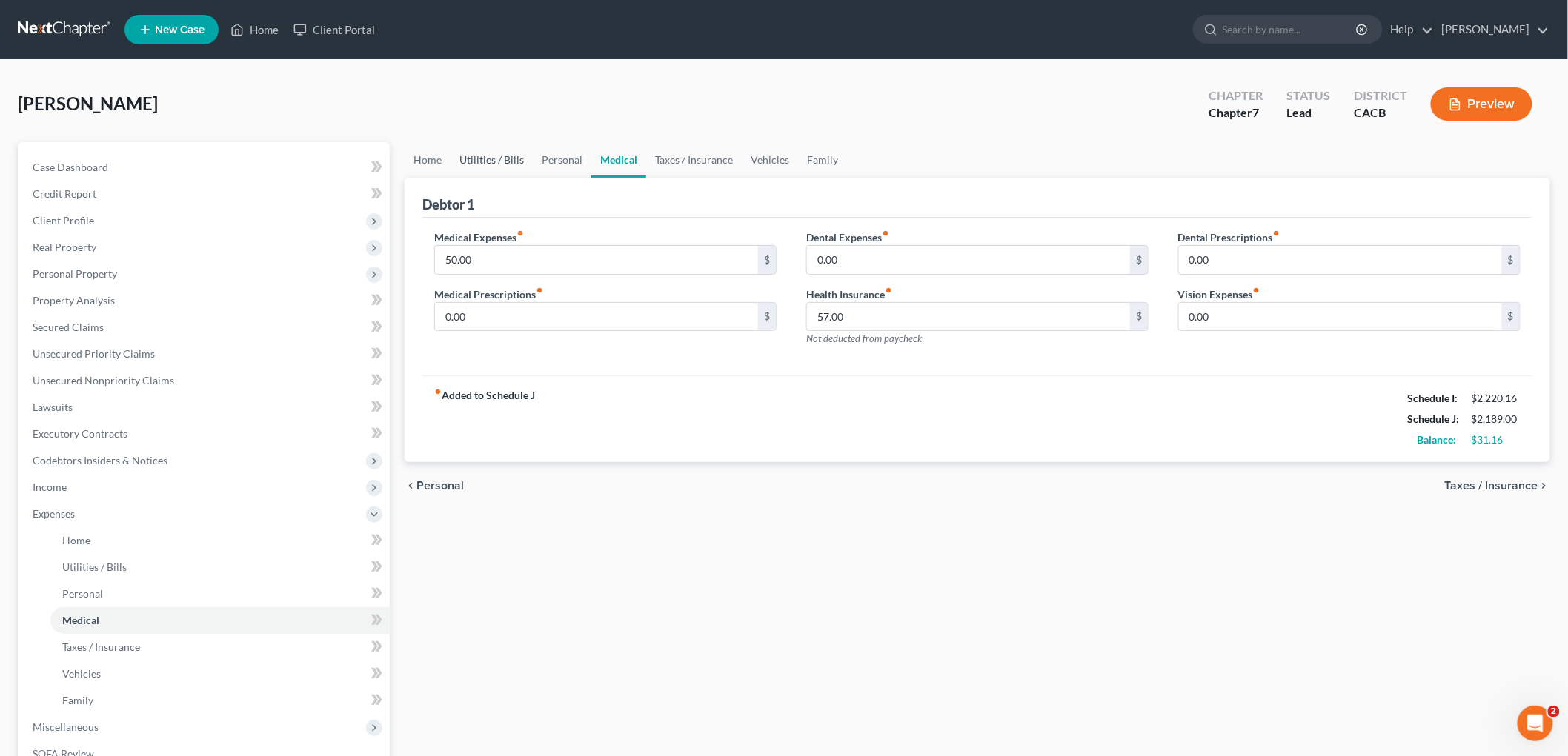
click at [495, 161] on link "Utilities / Bills" at bounding box center [491, 160] width 82 height 35
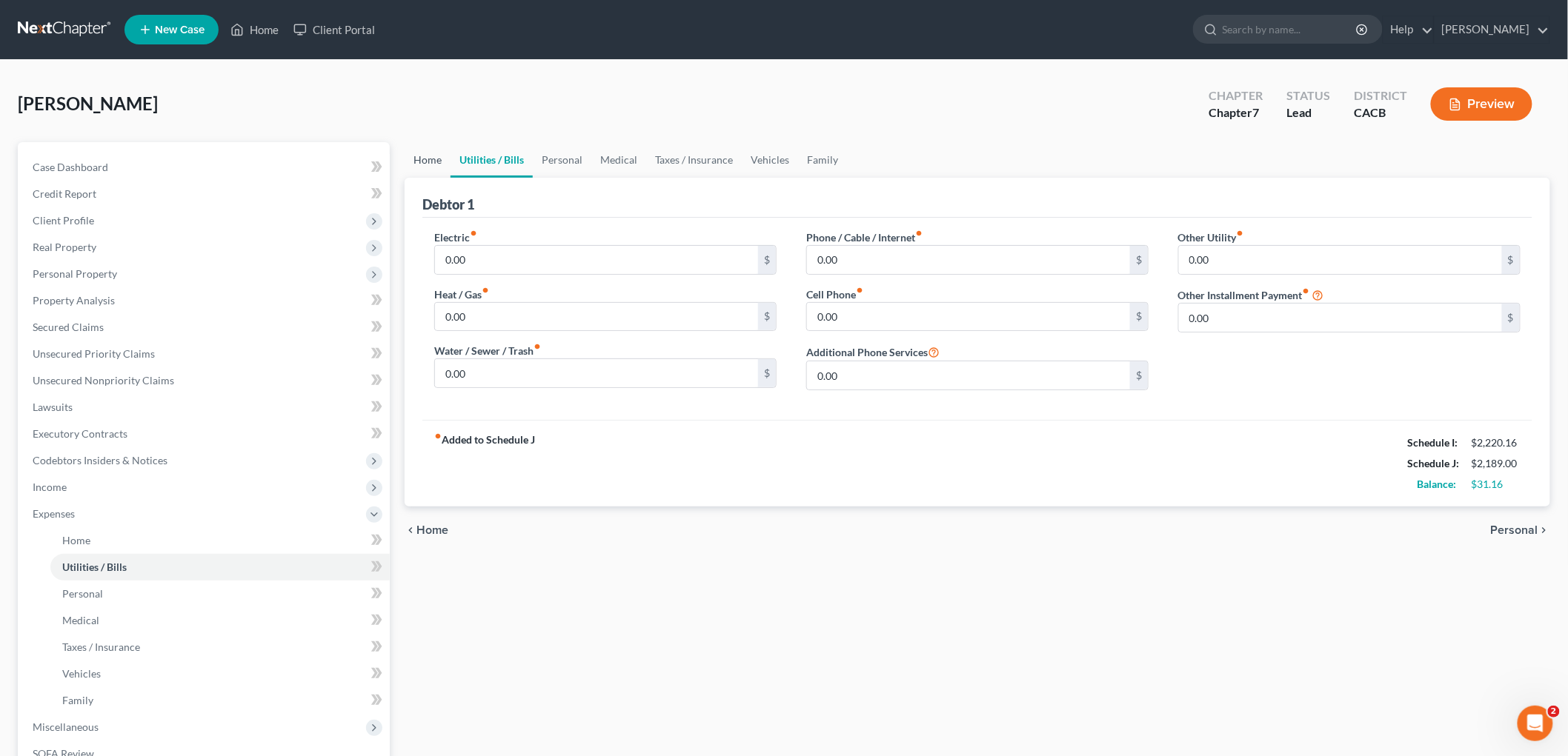
click at [415, 157] on link "Home" at bounding box center [427, 160] width 46 height 35
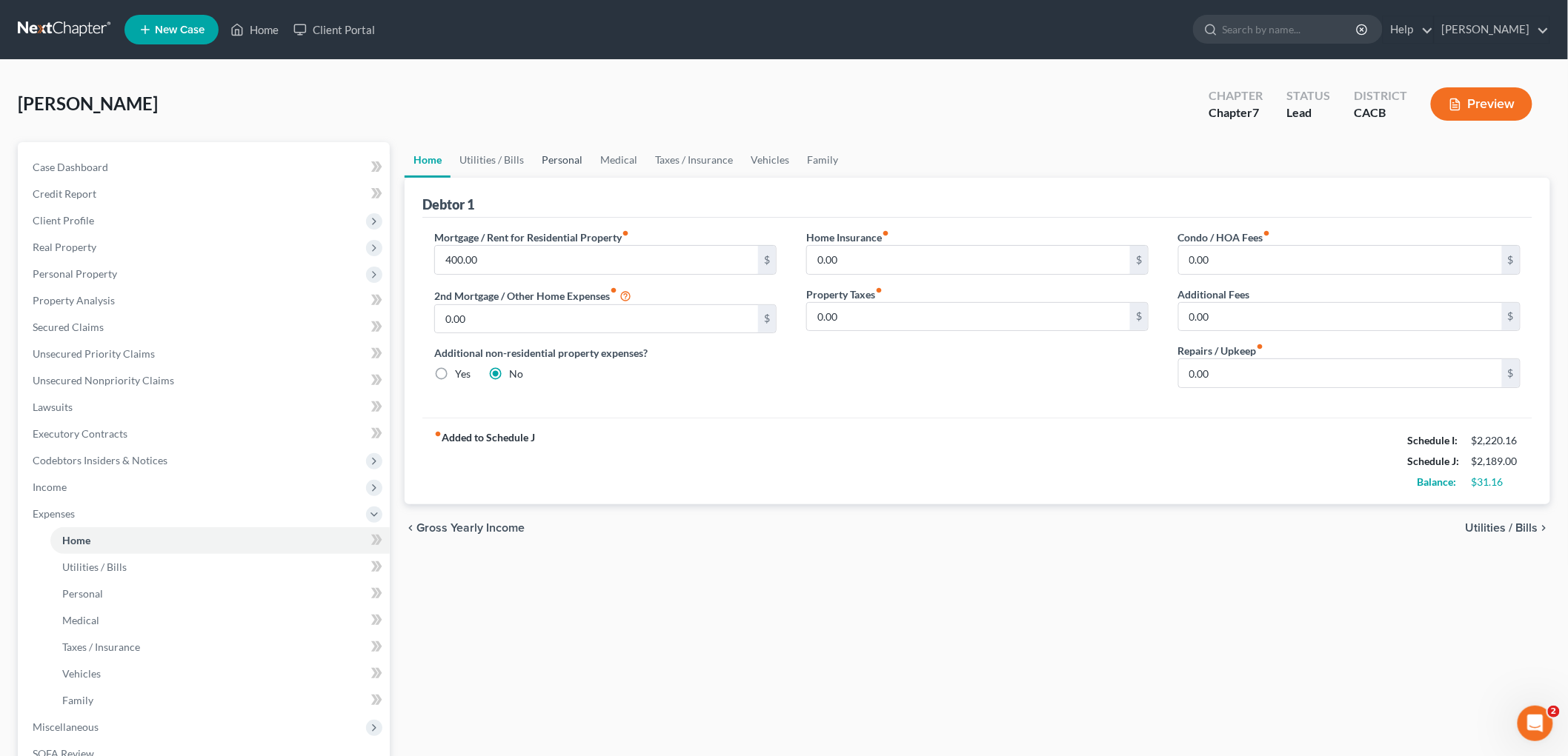
click at [570, 157] on link "Personal" at bounding box center [562, 160] width 59 height 35
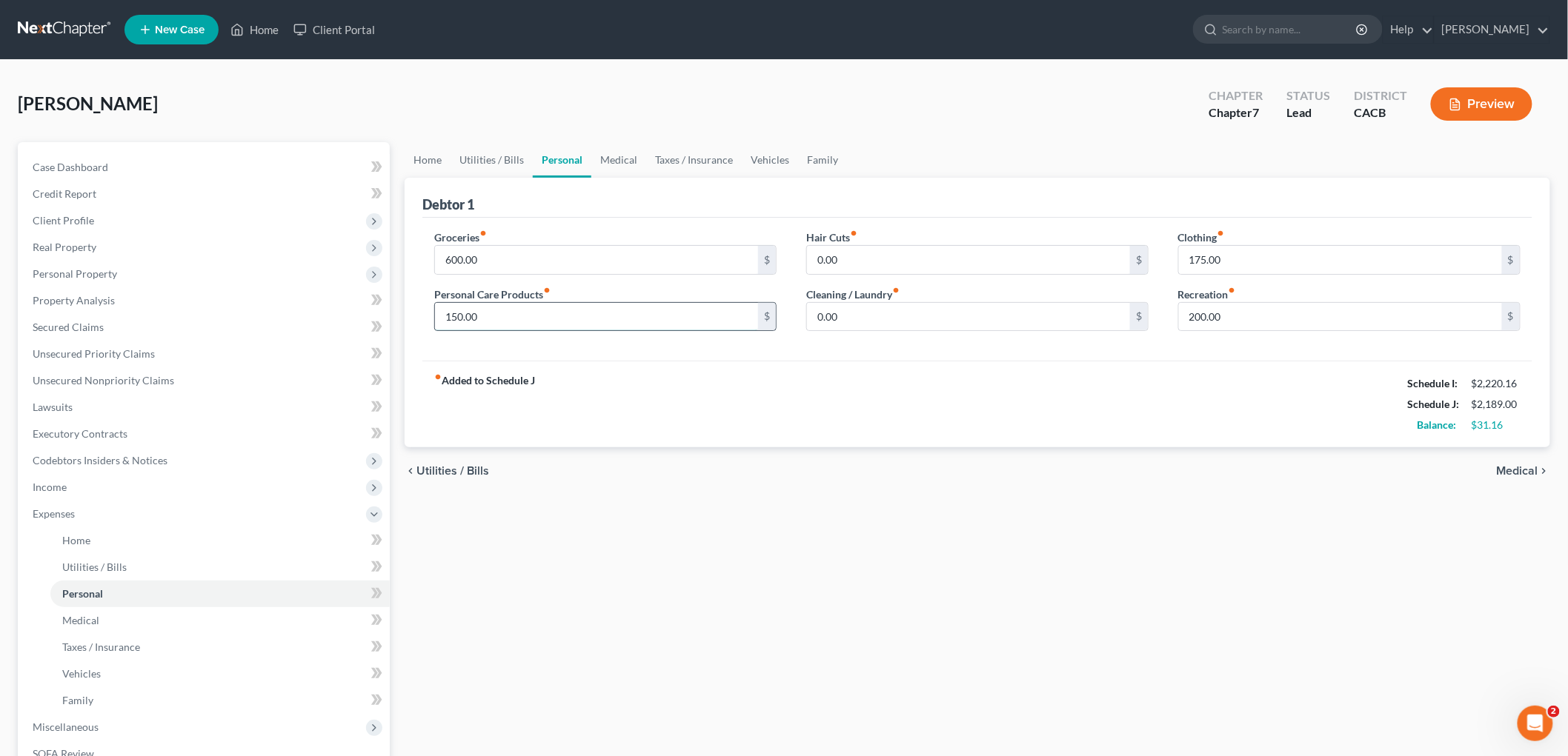
click at [588, 312] on input "150.00" at bounding box center [596, 317] width 323 height 28
type input "175"
click at [1106, 255] on input "175.00" at bounding box center [1340, 260] width 323 height 28
type input "180"
click at [587, 315] on input "175" at bounding box center [596, 317] width 323 height 28
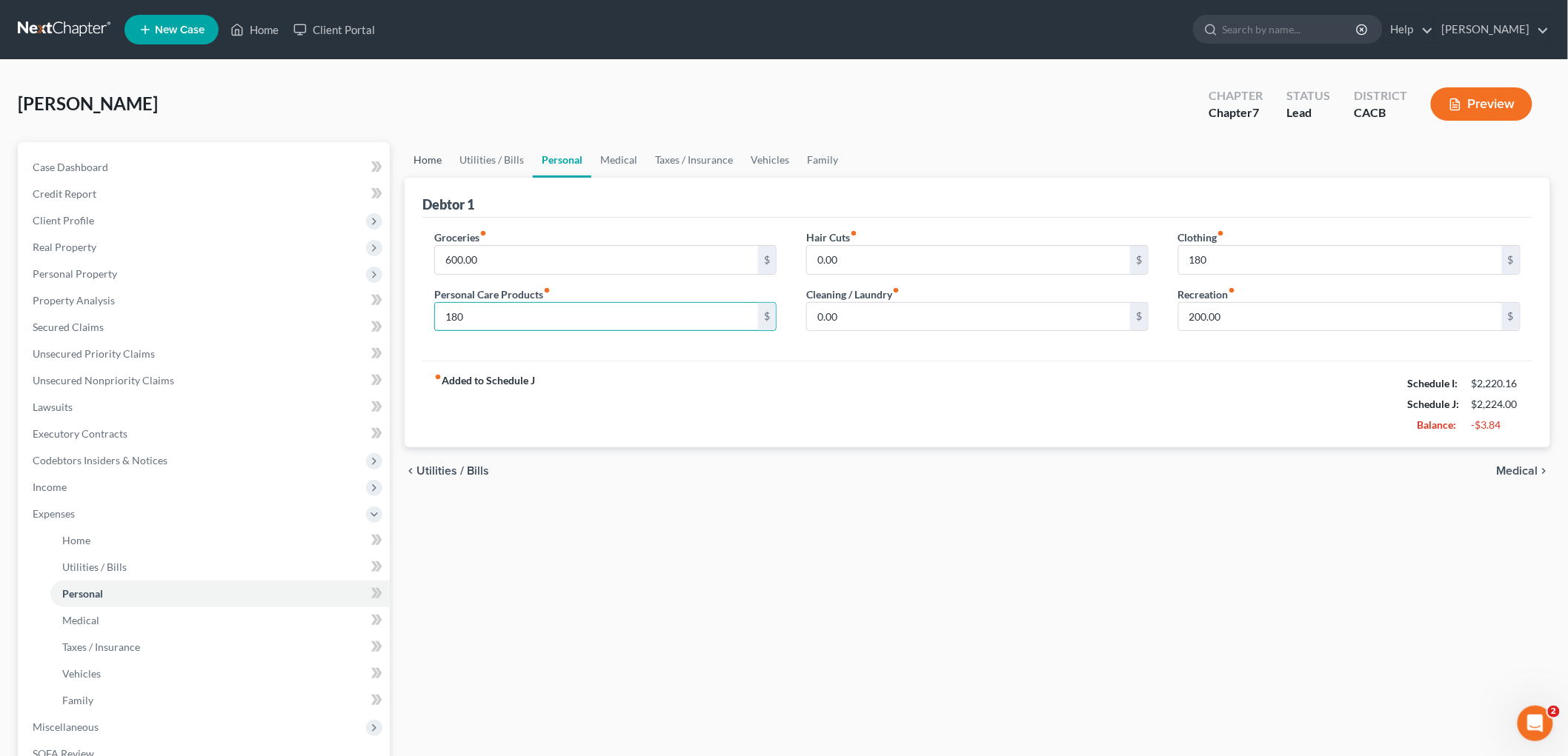
type input "180"
click at [432, 168] on link "Home" at bounding box center [427, 160] width 46 height 35
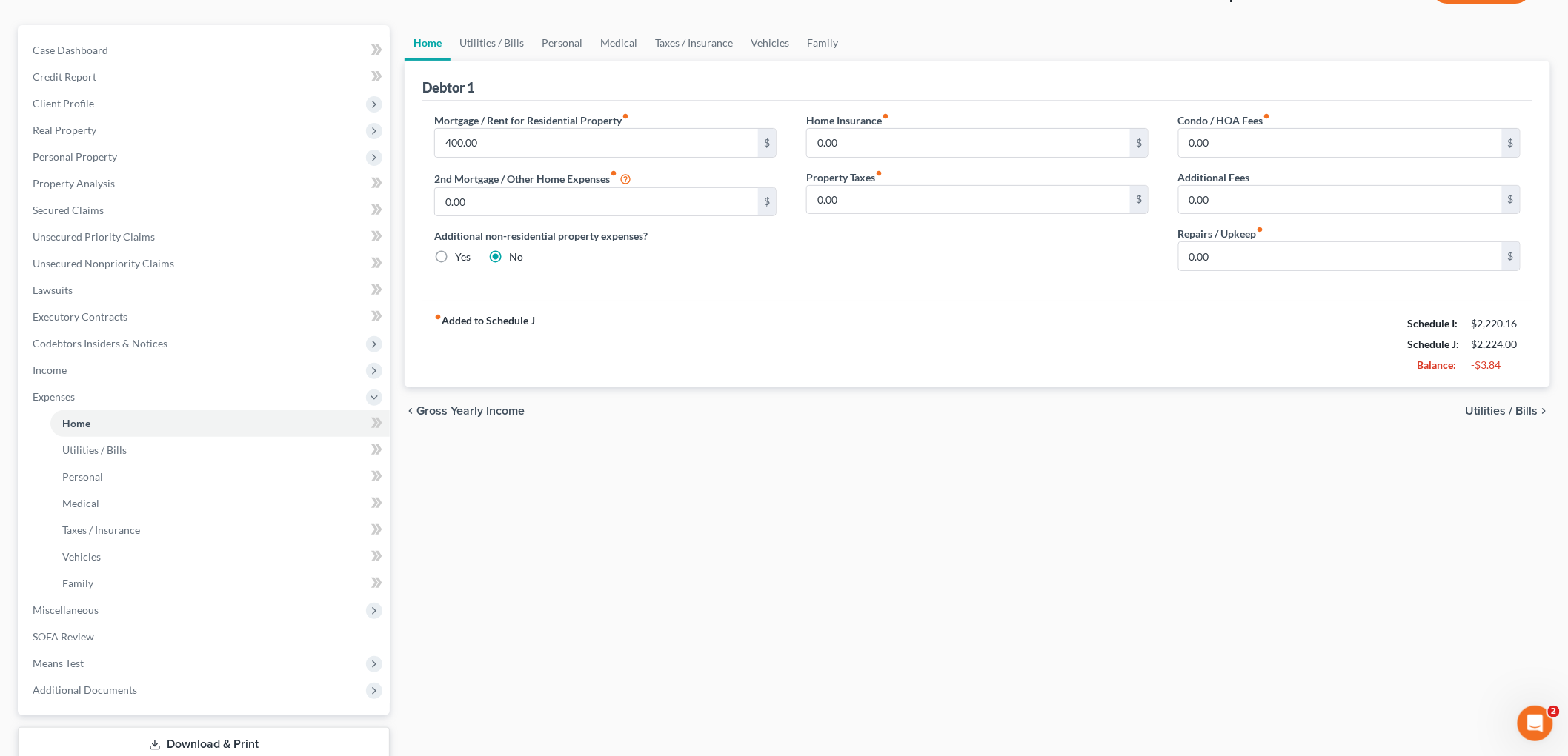
scroll to position [216, 0]
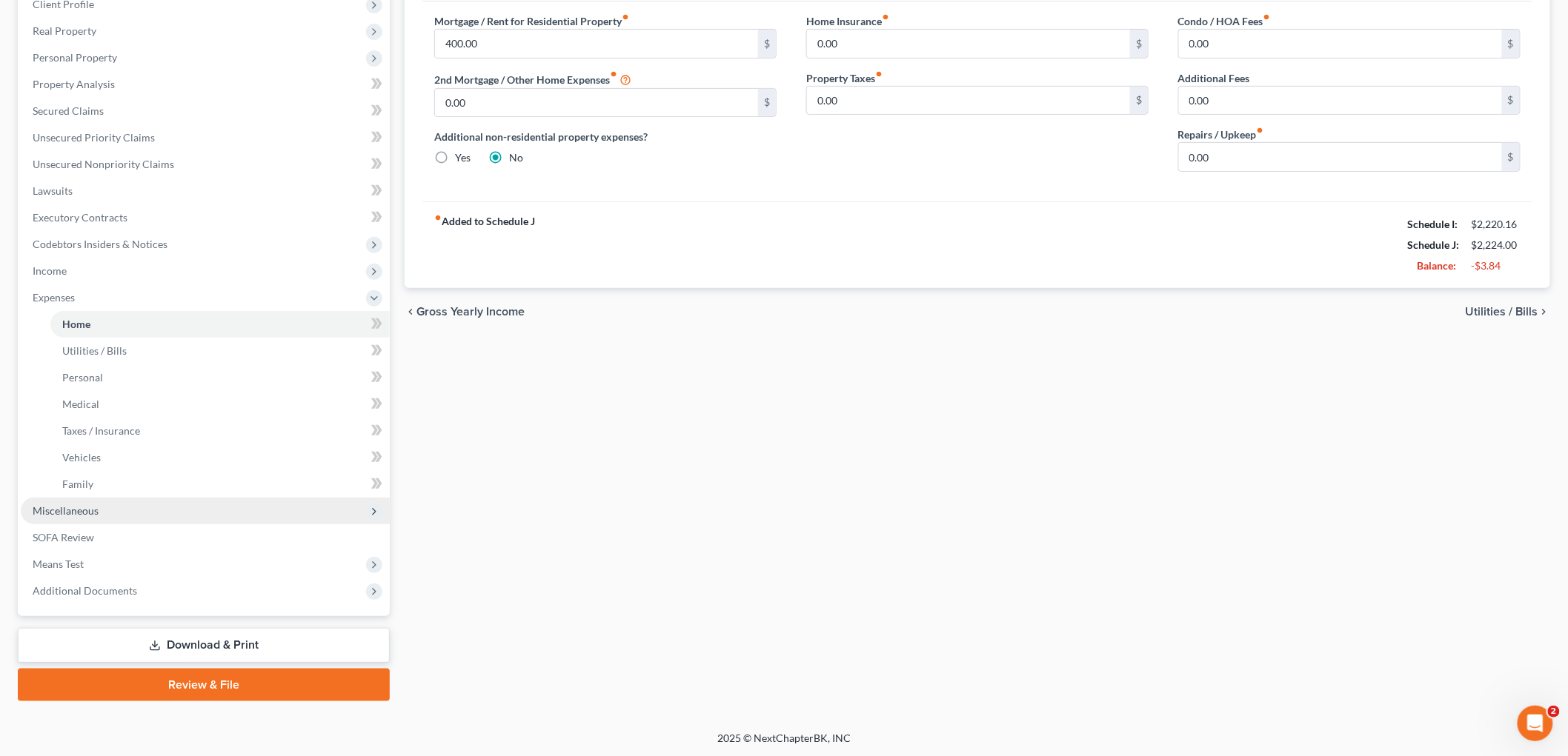
click at [89, 511] on span "Miscellaneous" at bounding box center [66, 511] width 66 height 13
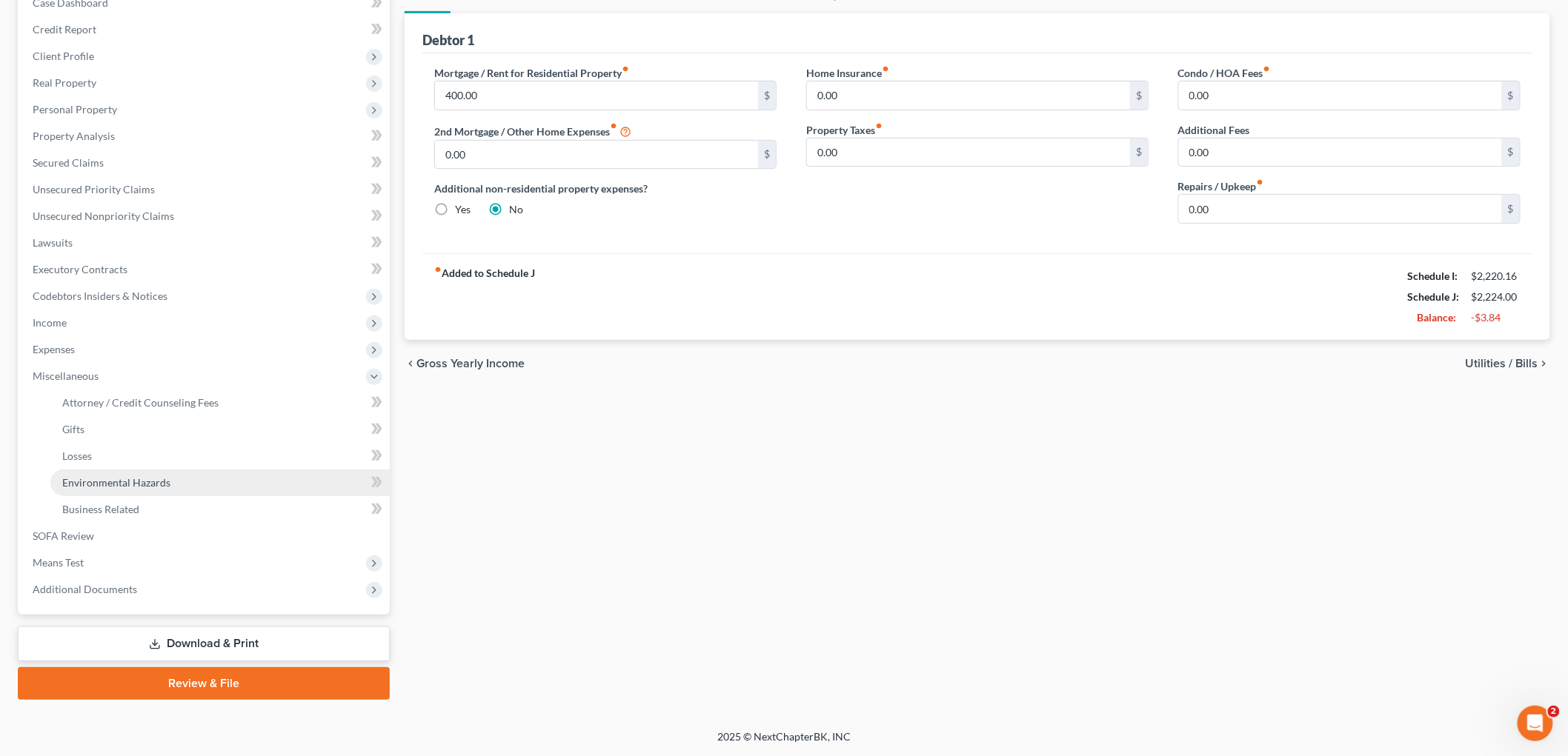
scroll to position [163, 0]
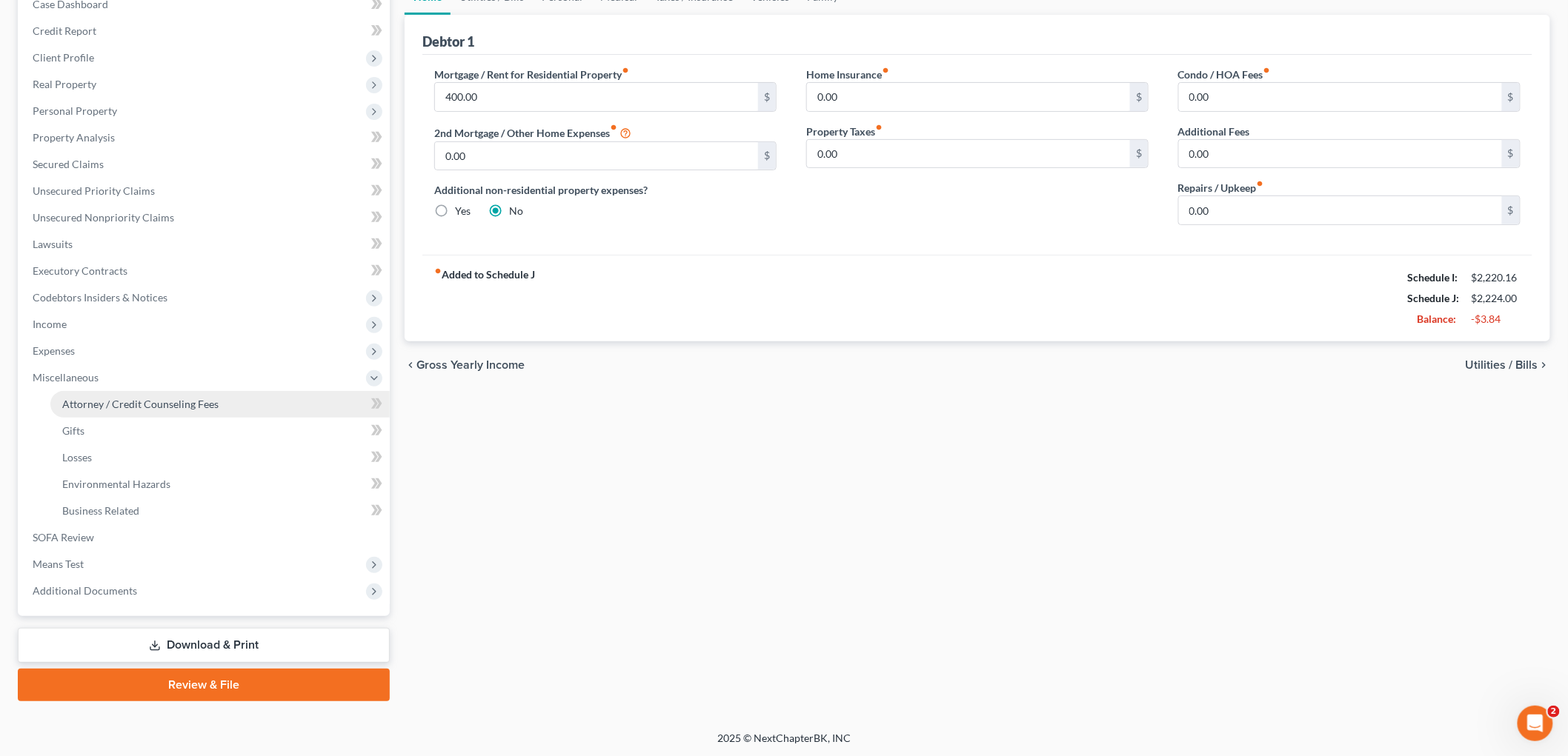
click at [125, 396] on link "Attorney / Credit Counseling Fees" at bounding box center [219, 404] width 339 height 27
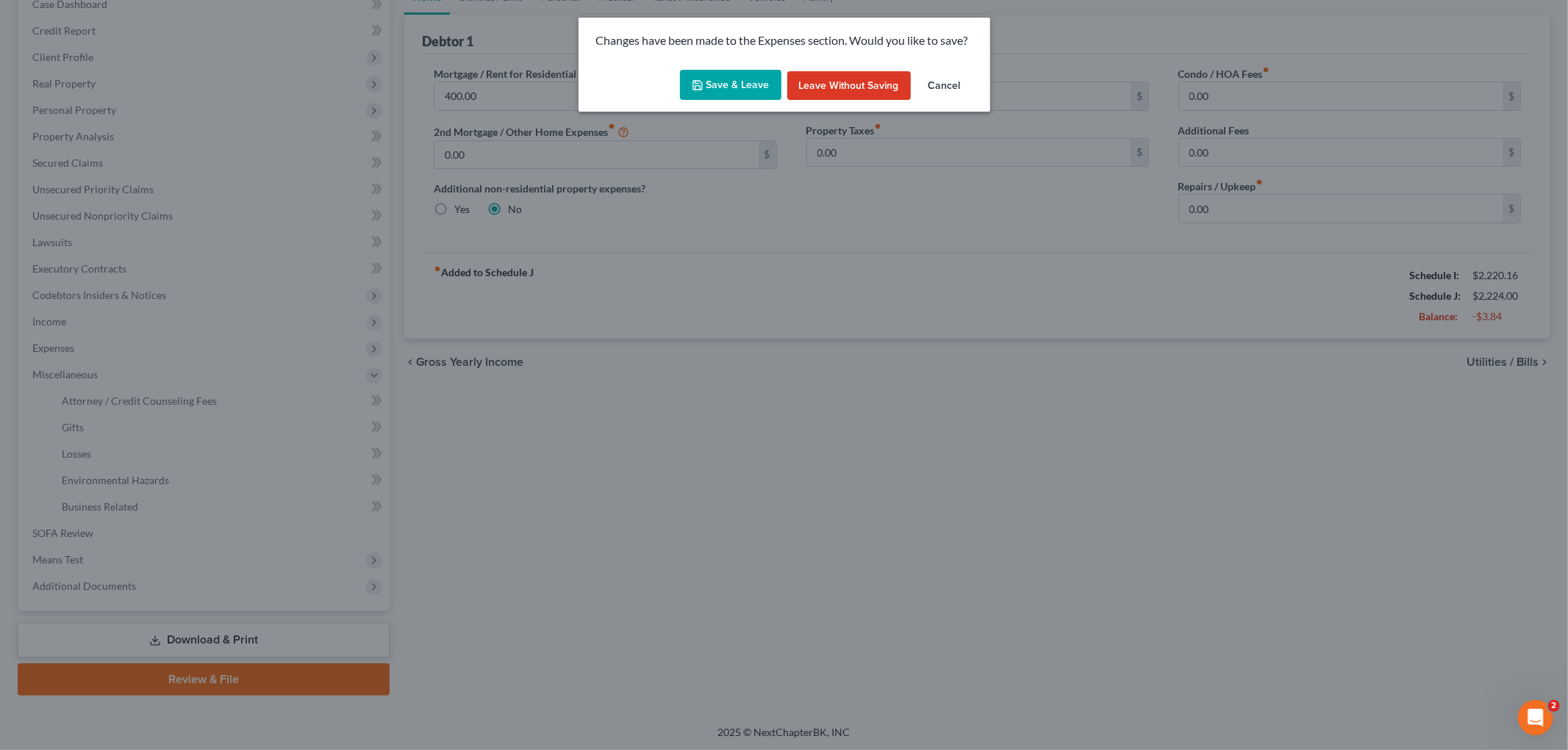
click at [734, 71] on button "Save & Leave" at bounding box center [731, 85] width 101 height 31
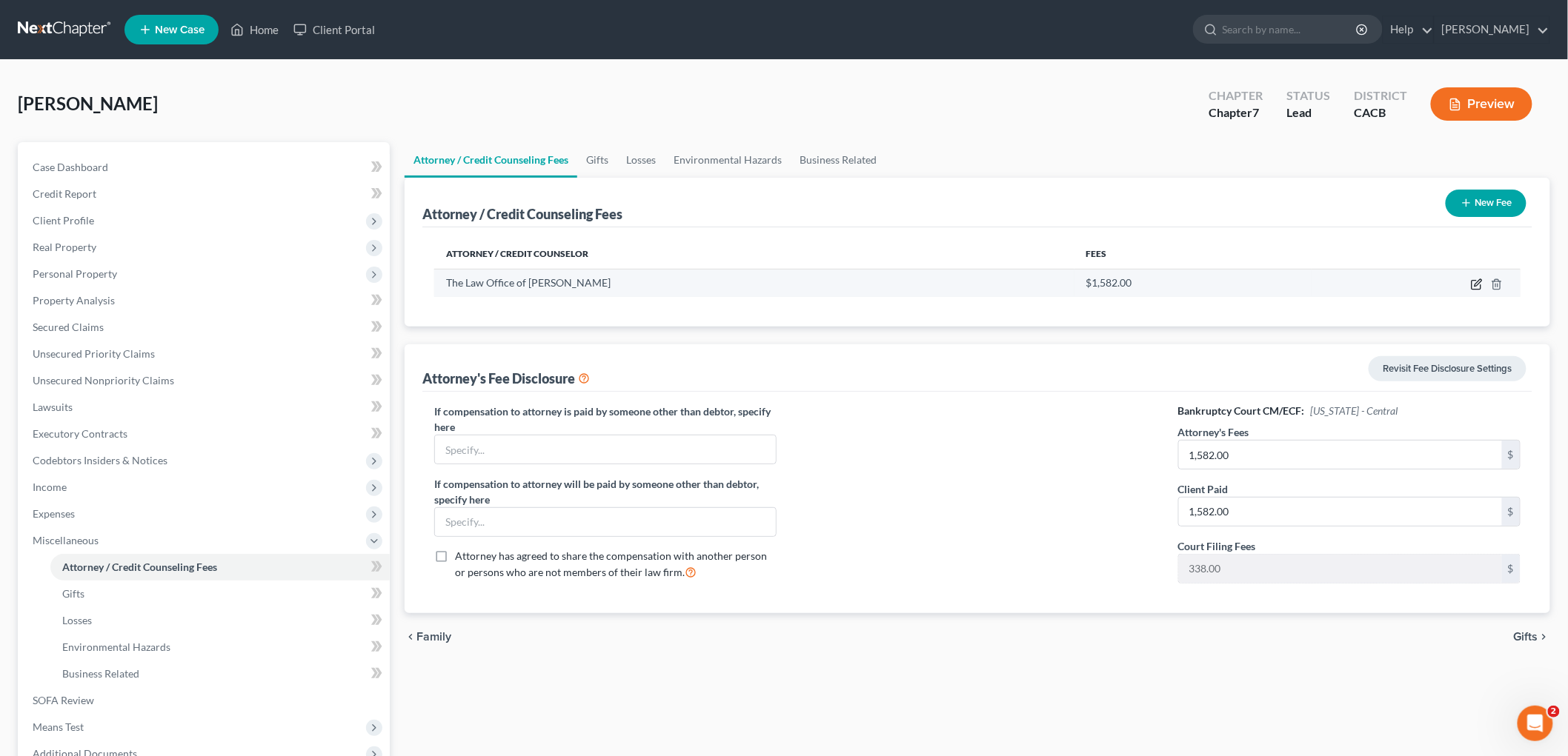
click at [1106, 282] on icon "button" at bounding box center [1478, 282] width 7 height 7
select select "4"
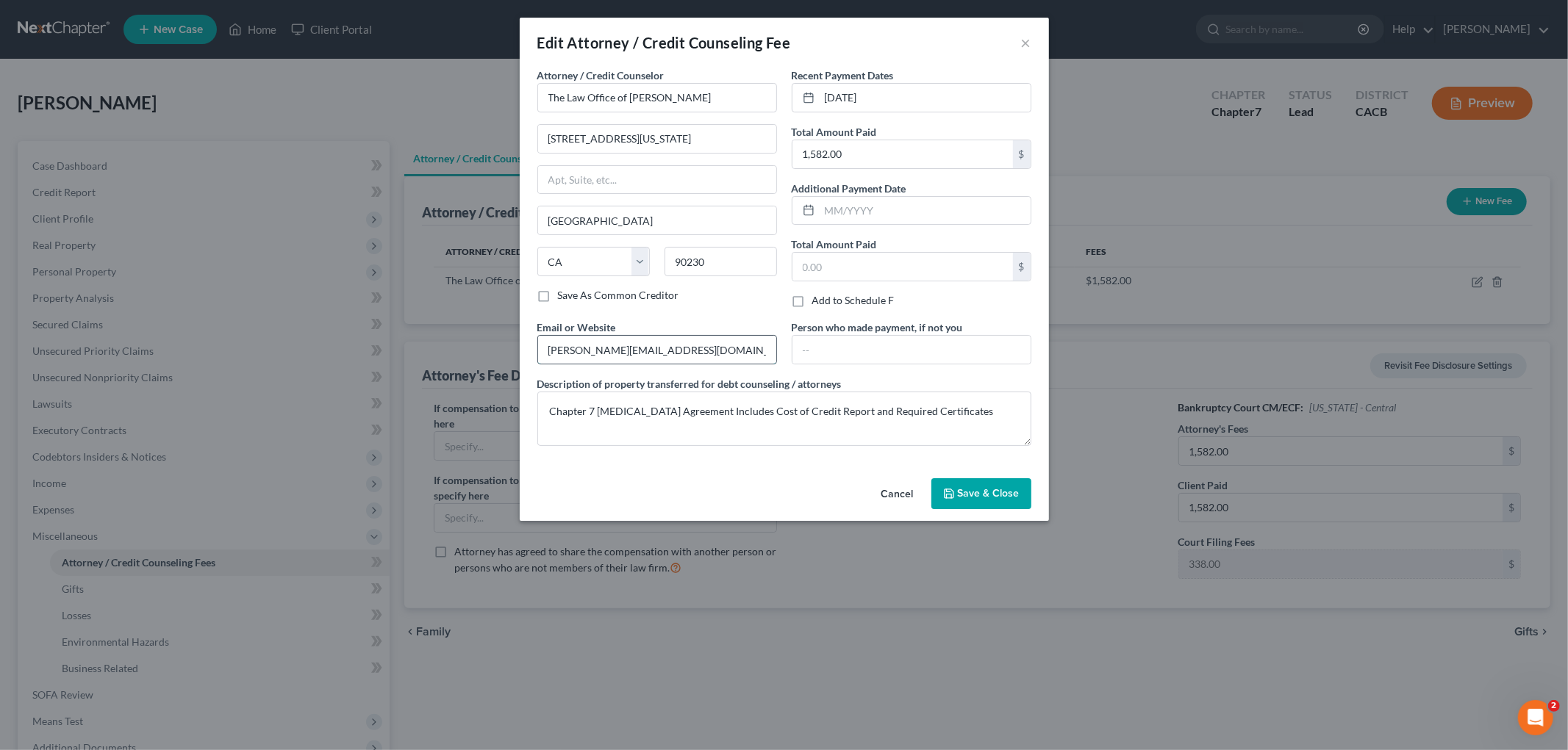
click at [686, 353] on input "[PERSON_NAME][EMAIL_ADDRESS][DOMAIN_NAME]" at bounding box center [657, 350] width 238 height 28
drag, startPoint x: 547, startPoint y: 350, endPoint x: 557, endPoint y: 340, distance: 14.1
click at [547, 350] on input "[PERSON_NAME][EMAIL_ADDRESS][DOMAIN_NAME]" at bounding box center [657, 350] width 238 height 28
drag, startPoint x: 709, startPoint y: 357, endPoint x: 432, endPoint y: 319, distance: 279.6
click at [422, 318] on div "Edit Attorney / Credit Counseling Fee × Attorney / Credit Counselor * The Law O…" at bounding box center [784, 375] width 1568 height 750
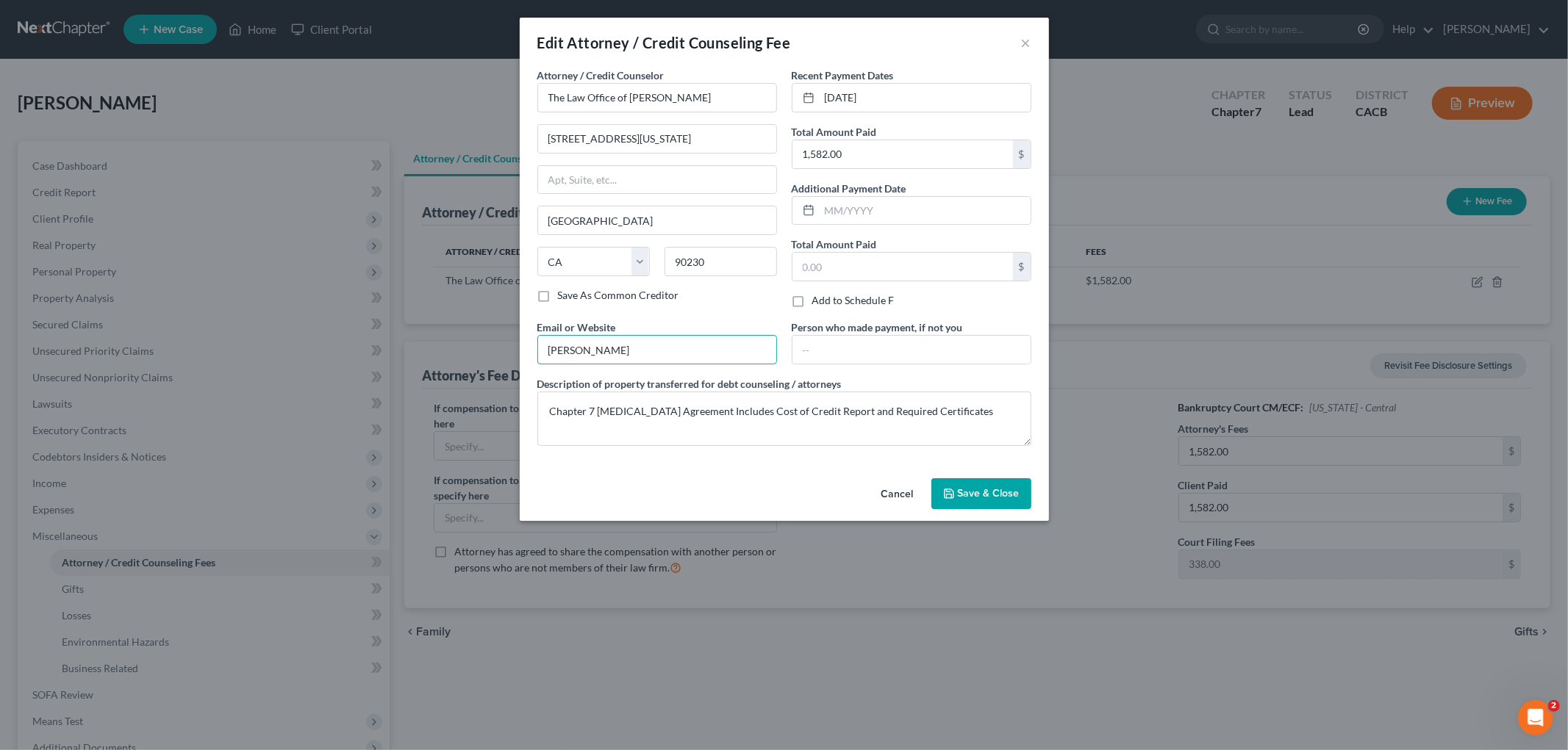
type input "[PERSON_NAME][EMAIL_ADDRESS][DOMAIN_NAME]"
click at [983, 490] on span "Save & Close" at bounding box center [988, 494] width 61 height 12
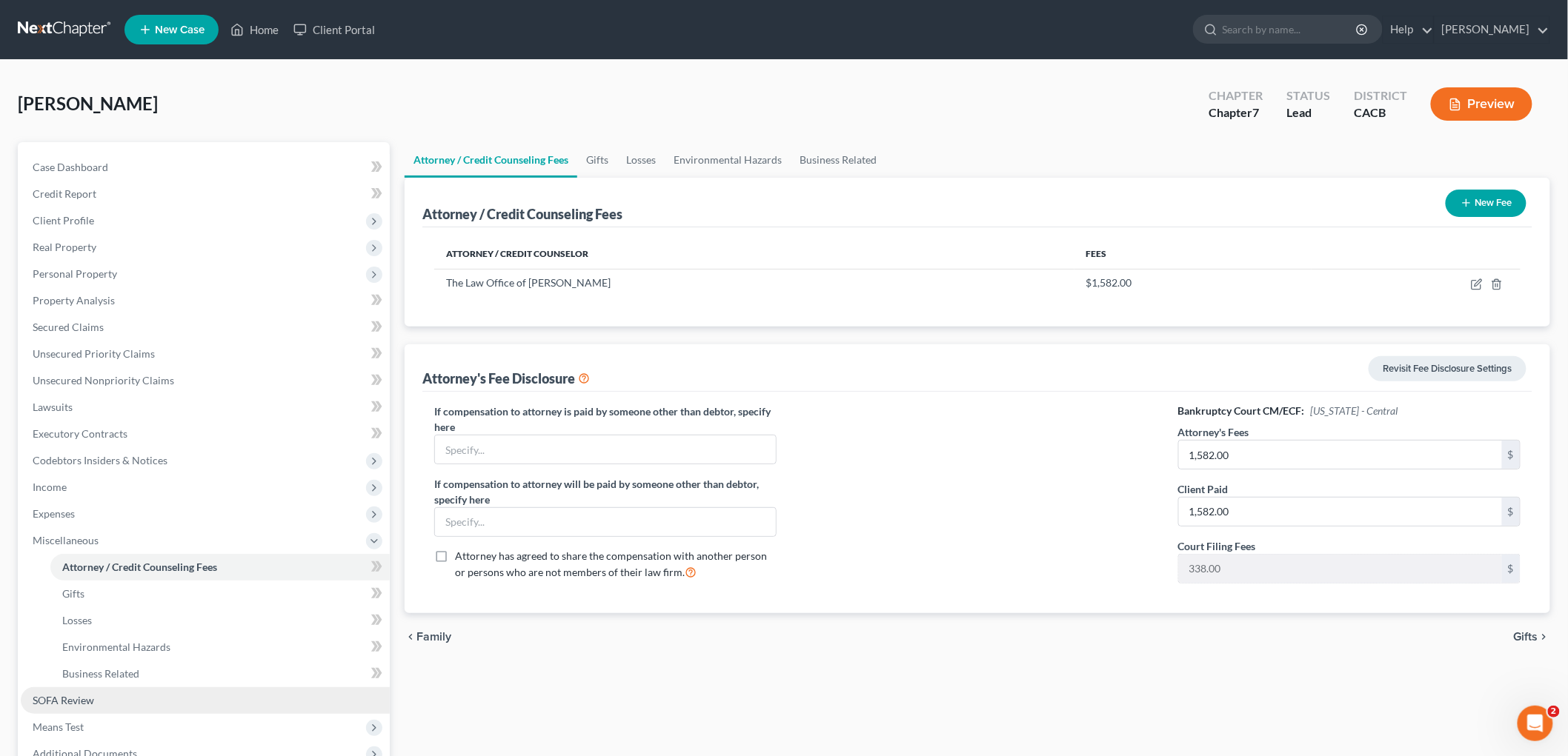
click at [84, 675] on span "SOFA Review" at bounding box center [63, 700] width 61 height 13
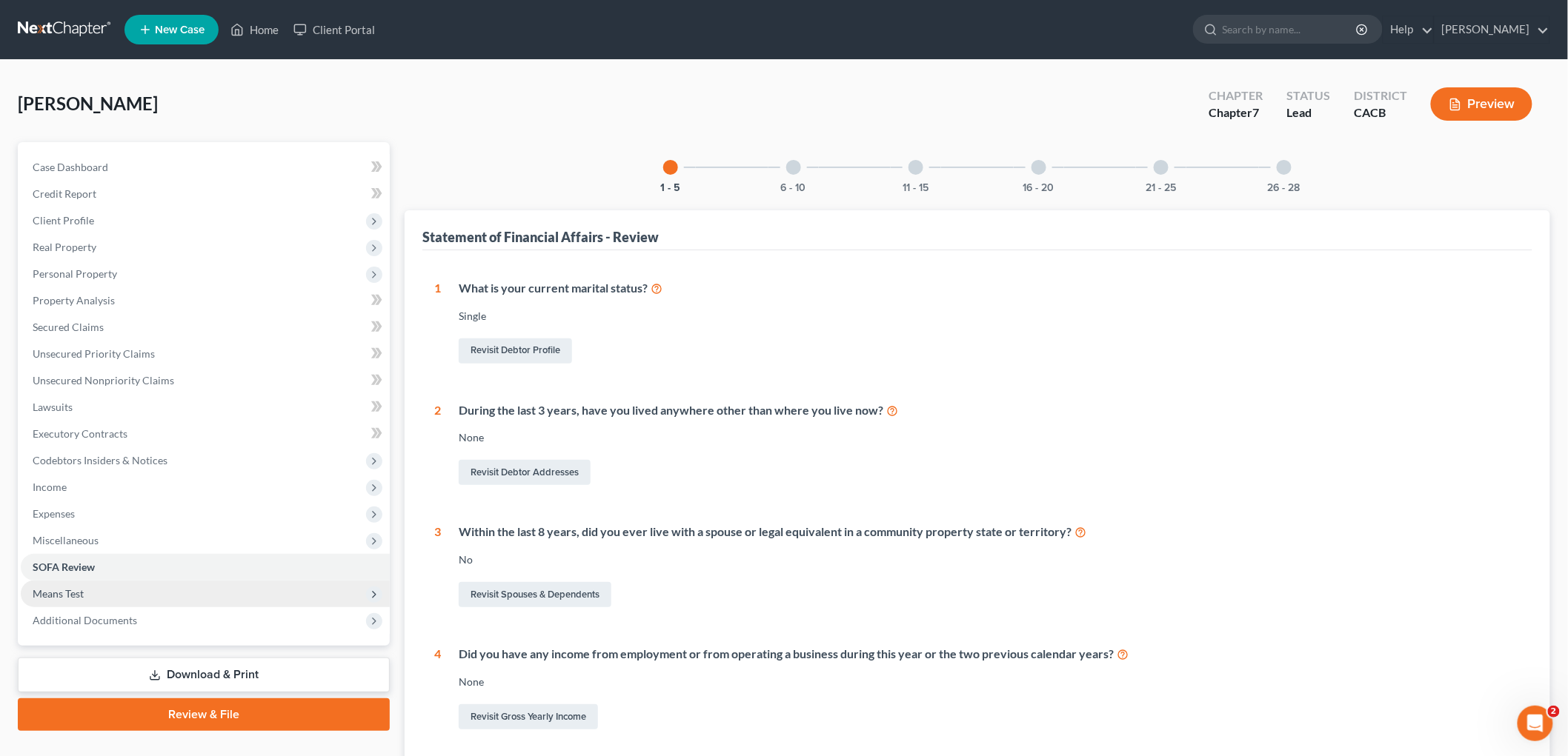
click at [80, 583] on span "Means Test" at bounding box center [205, 594] width 369 height 27
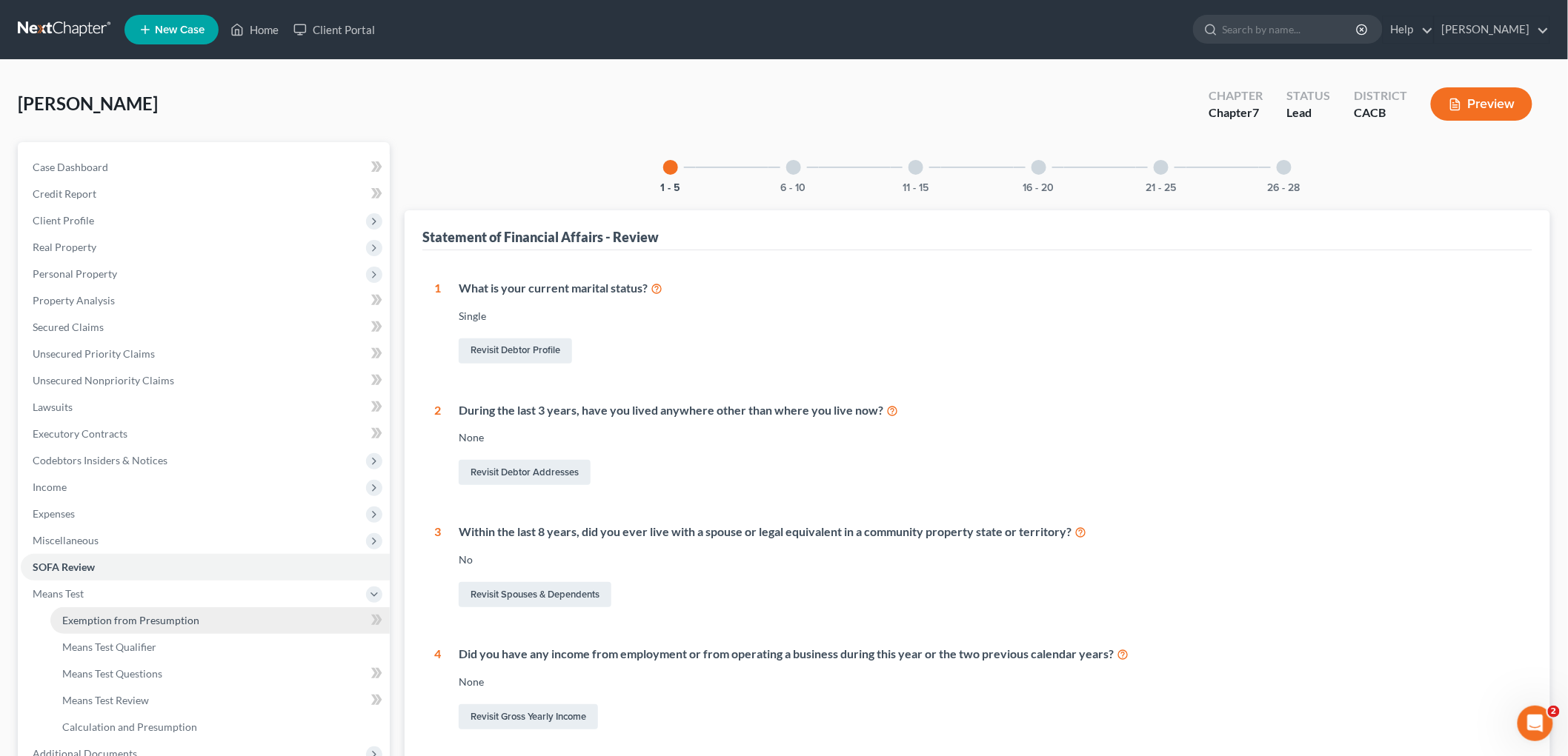
click at [104, 614] on span "Exemption from Presumption" at bounding box center [130, 620] width 137 height 13
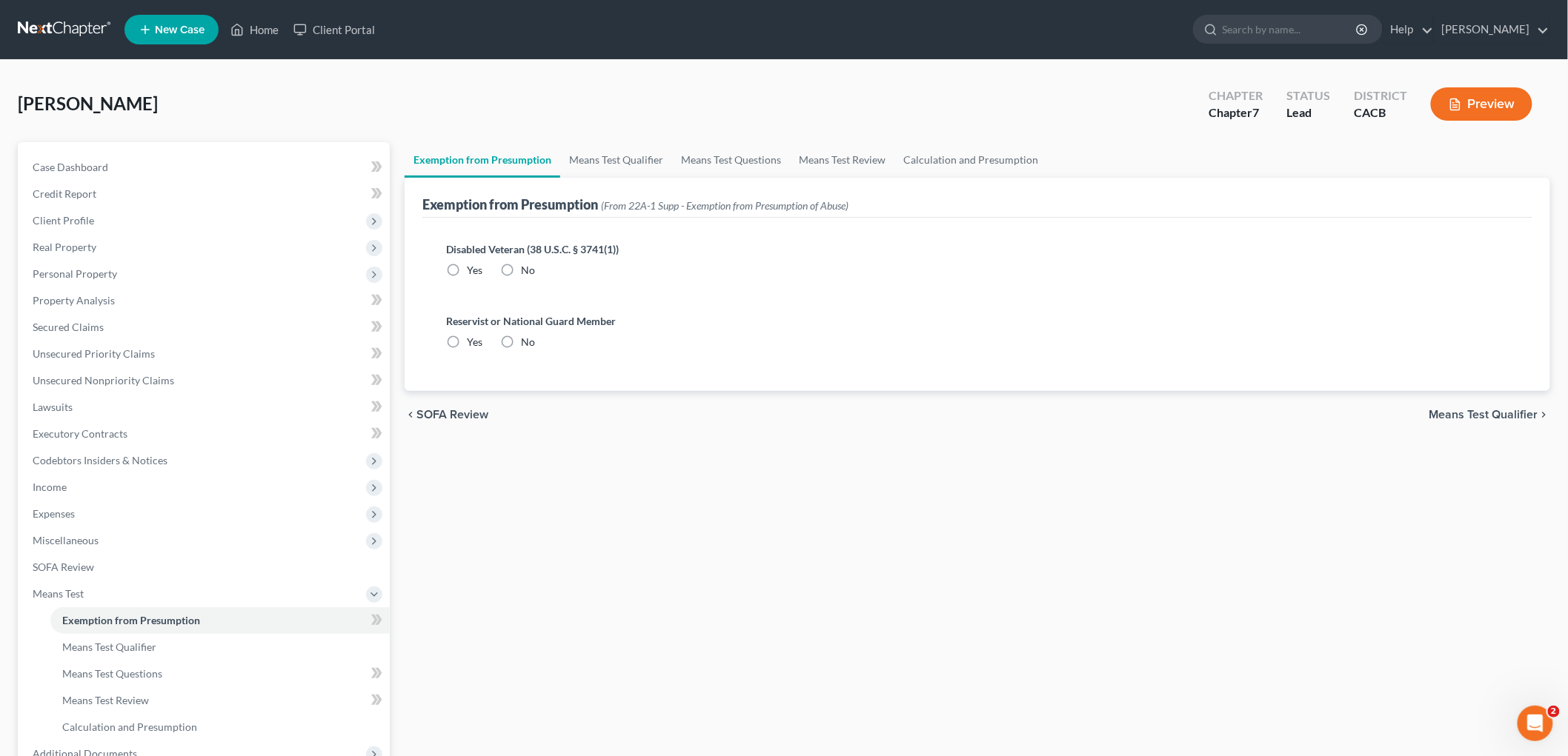
click at [521, 275] on label "No" at bounding box center [528, 270] width 14 height 15
click at [527, 273] on input "No" at bounding box center [531, 268] width 9 height 9
radio input "true"
click at [523, 352] on div "Reservist or National Guard Member Yes No" at bounding box center [977, 338] width 1086 height 72
click at [521, 353] on div "Reservist or National Guard Member Yes No" at bounding box center [977, 338] width 1086 height 72
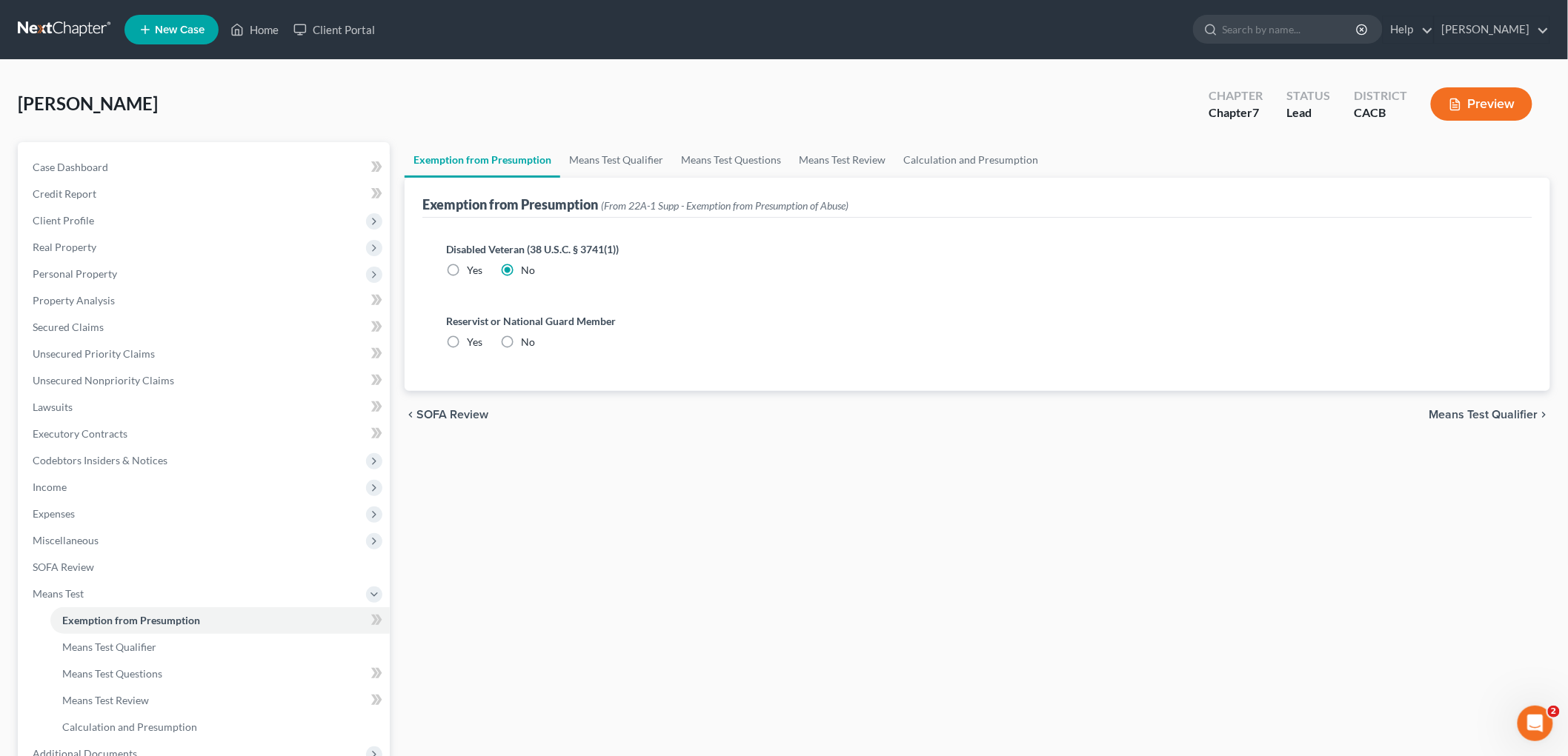
click at [521, 341] on label "No" at bounding box center [528, 342] width 14 height 15
click at [527, 341] on input "No" at bounding box center [531, 339] width 9 height 9
radio input "true"
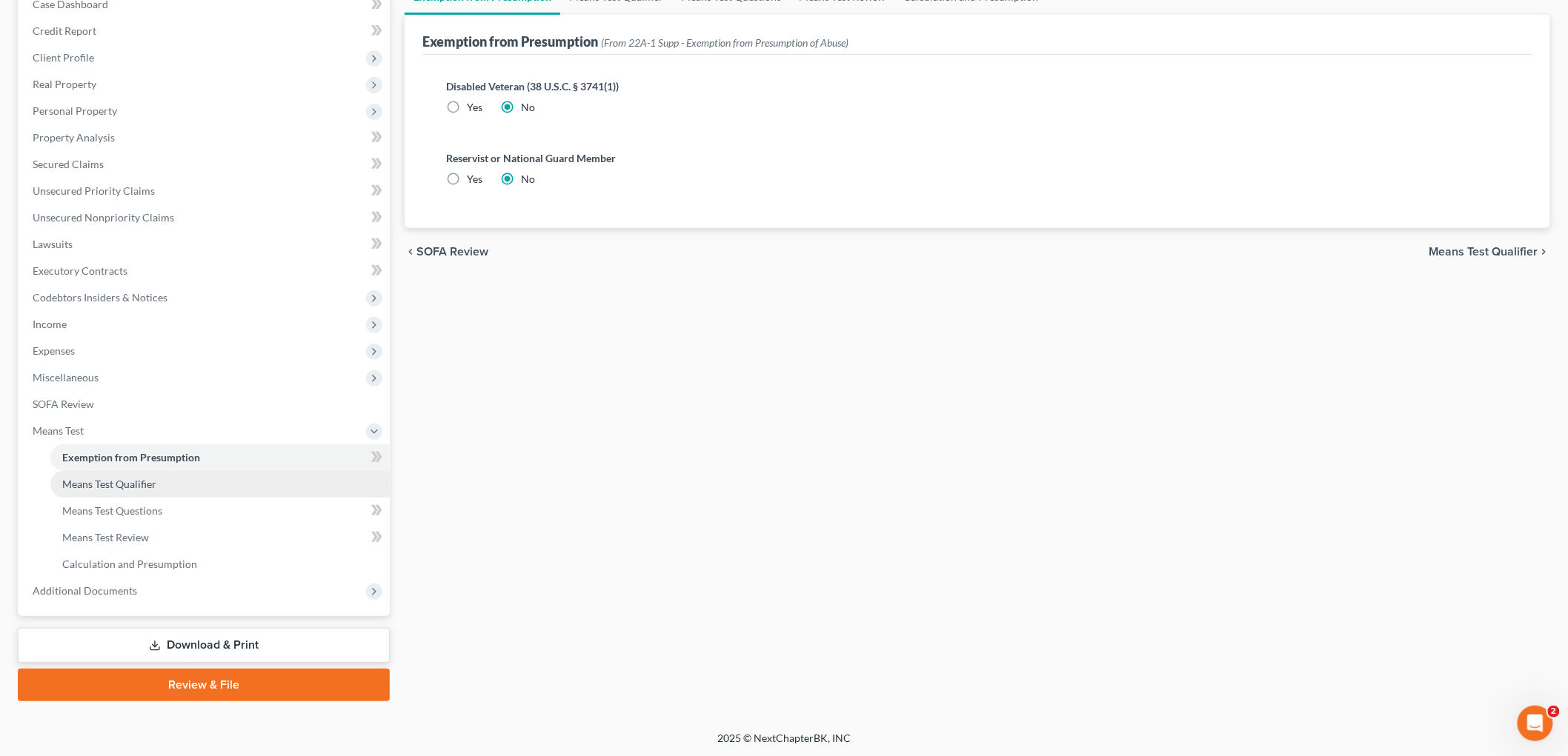
click at [113, 490] on link "Means Test Qualifier" at bounding box center [219, 484] width 339 height 27
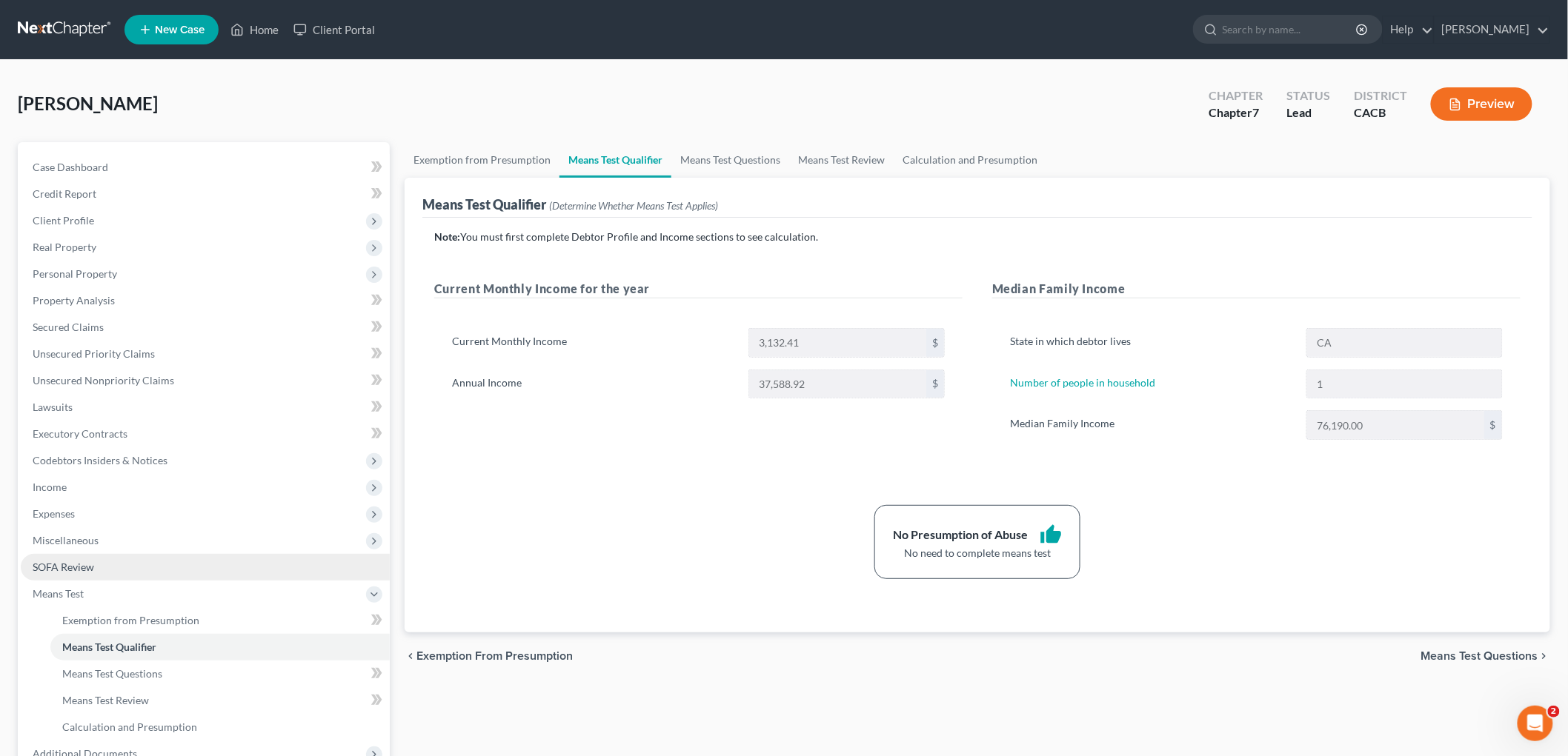
click at [67, 571] on span "SOFA Review" at bounding box center [63, 567] width 61 height 13
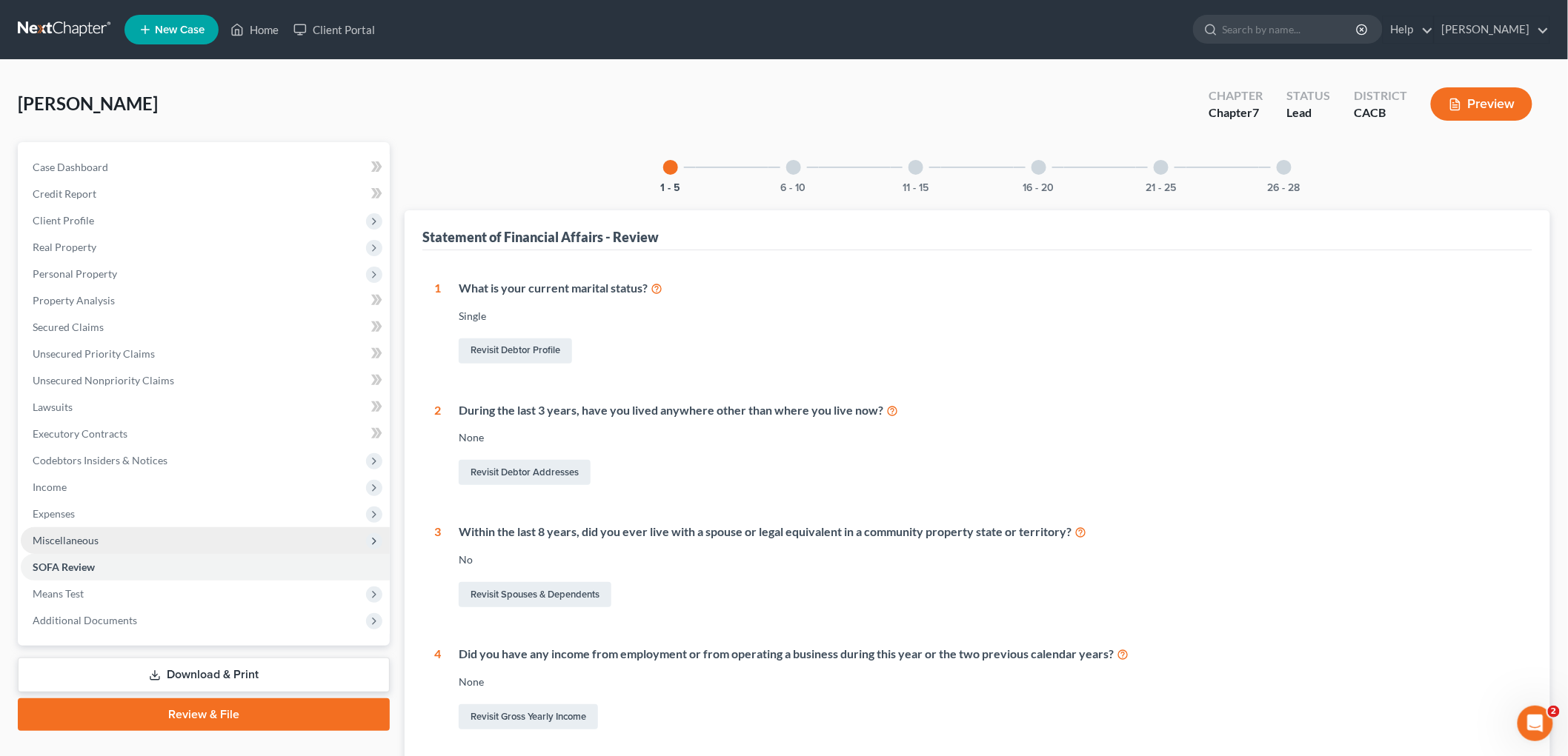
click at [69, 543] on span "Miscellaneous" at bounding box center [66, 541] width 66 height 13
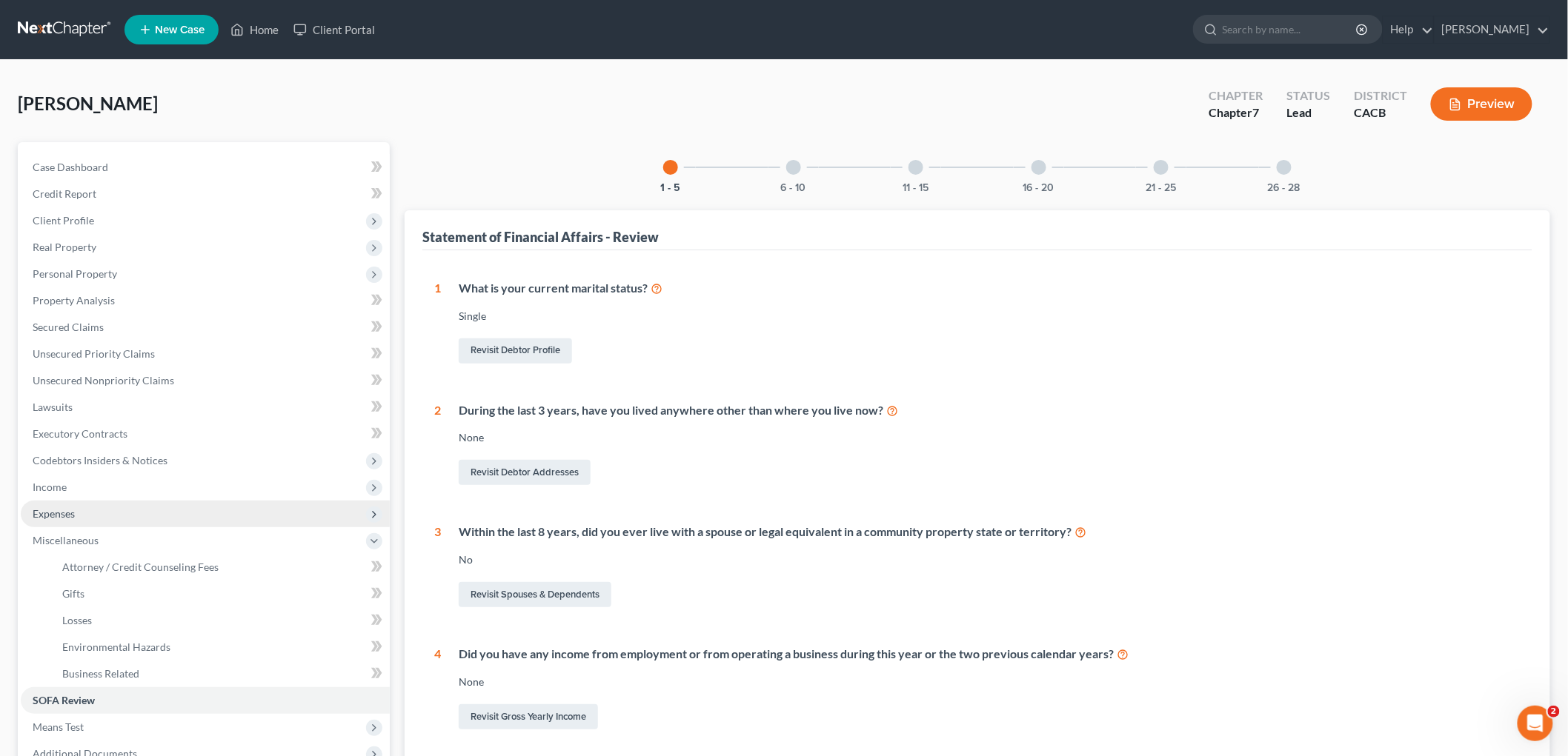
click at [56, 509] on span "Expenses" at bounding box center [54, 514] width 42 height 13
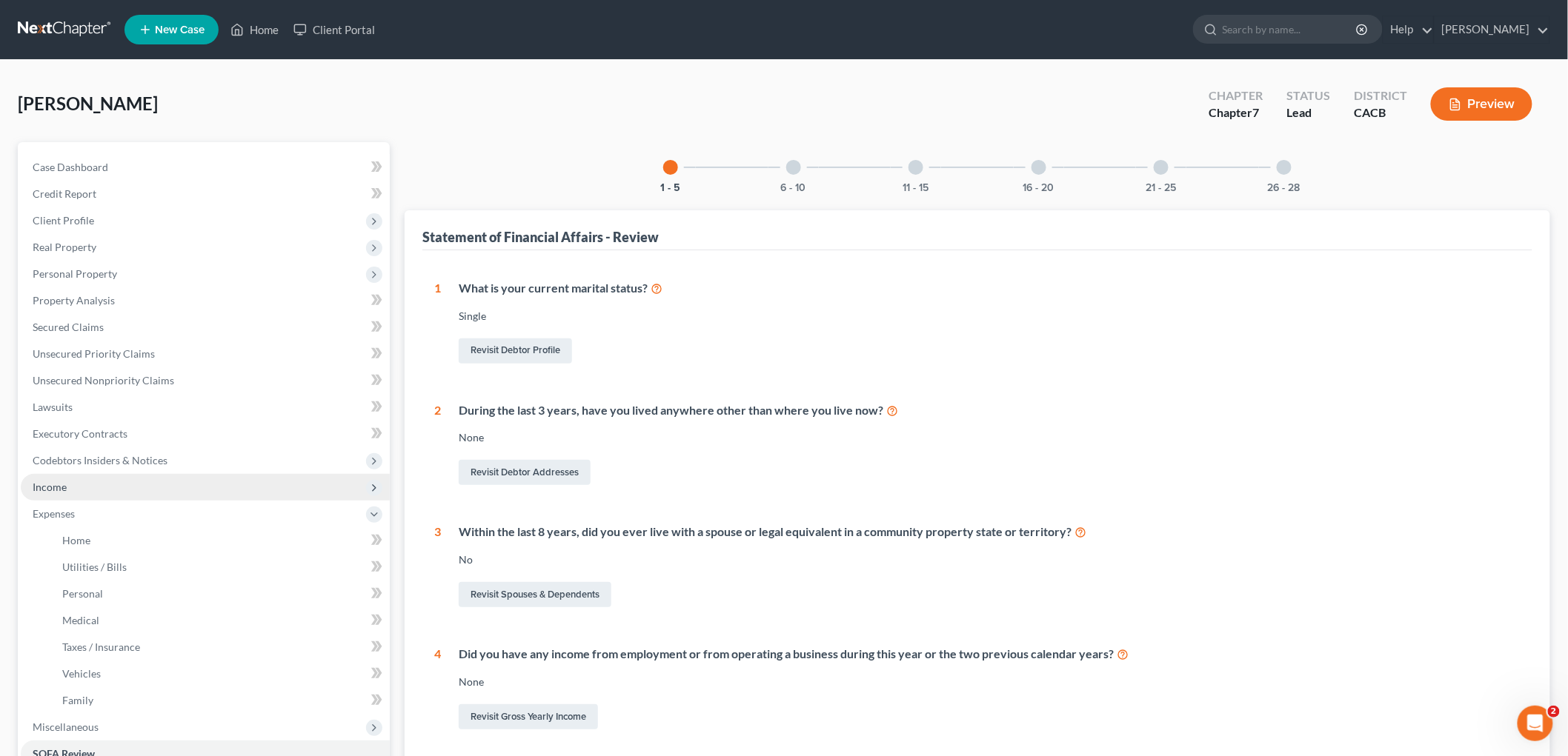
click at [56, 485] on span "Income" at bounding box center [49, 487] width 34 height 13
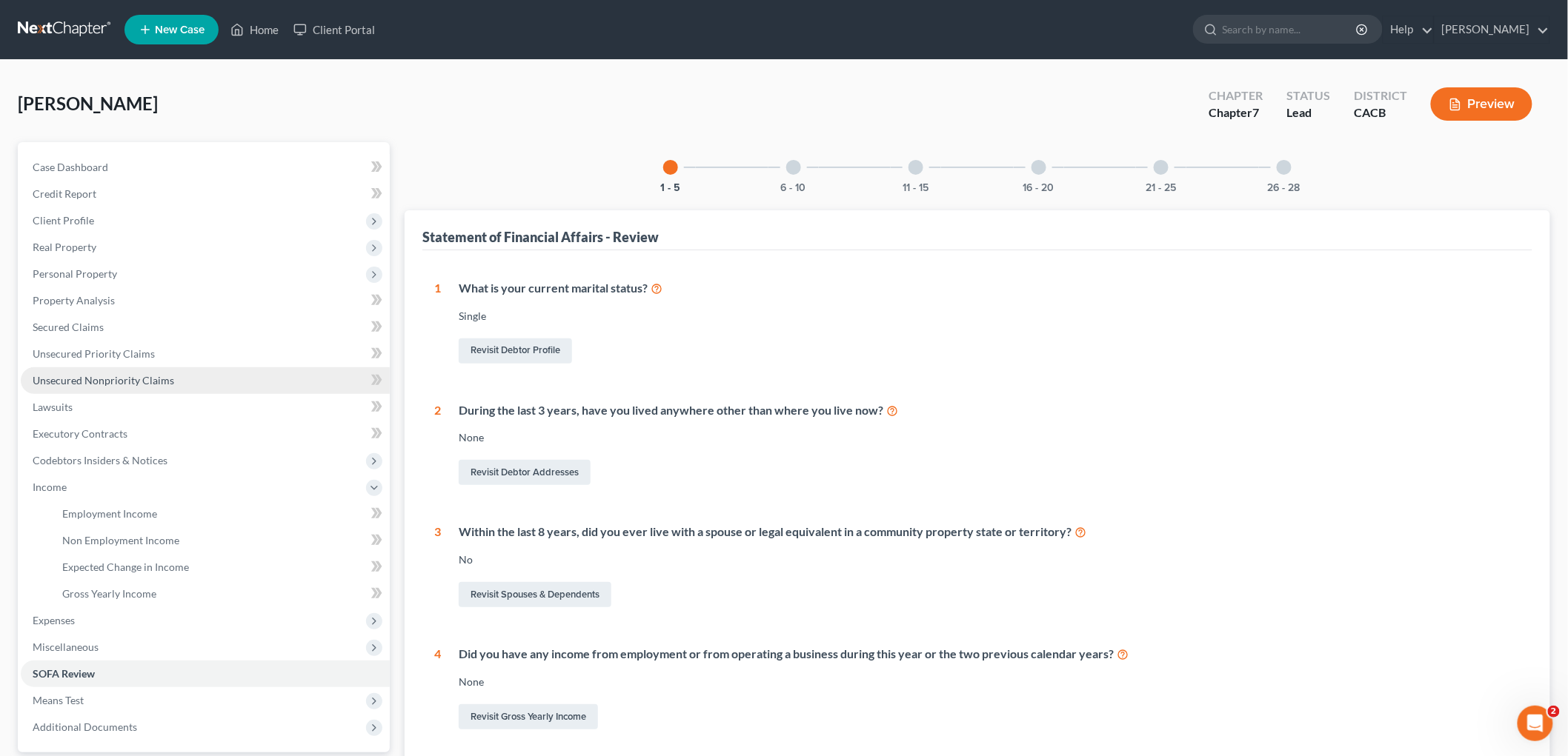
click at [101, 384] on span "Unsecured Nonpriority Claims" at bounding box center [103, 381] width 142 height 13
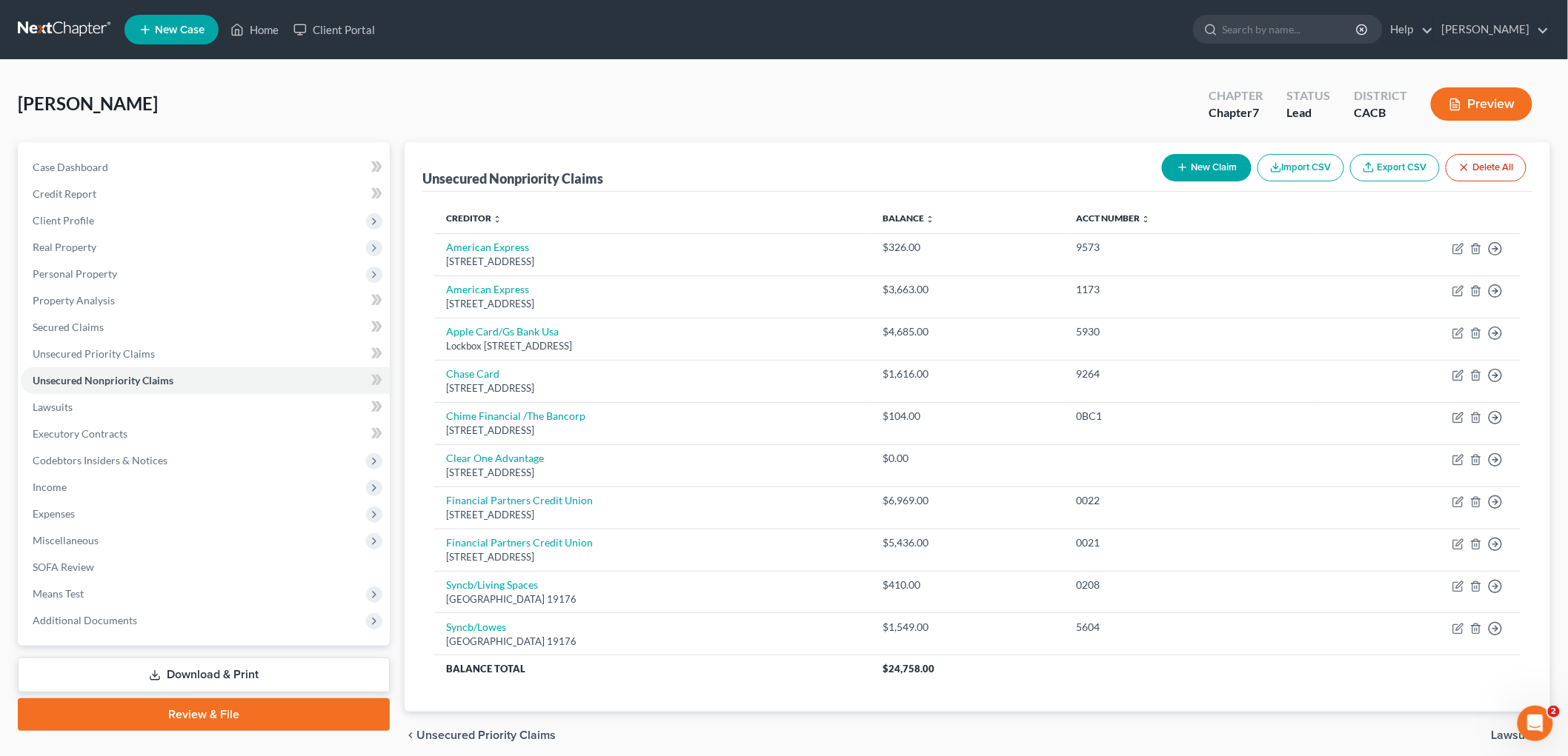
click at [1106, 116] on button "Preview" at bounding box center [1482, 104] width 102 height 34
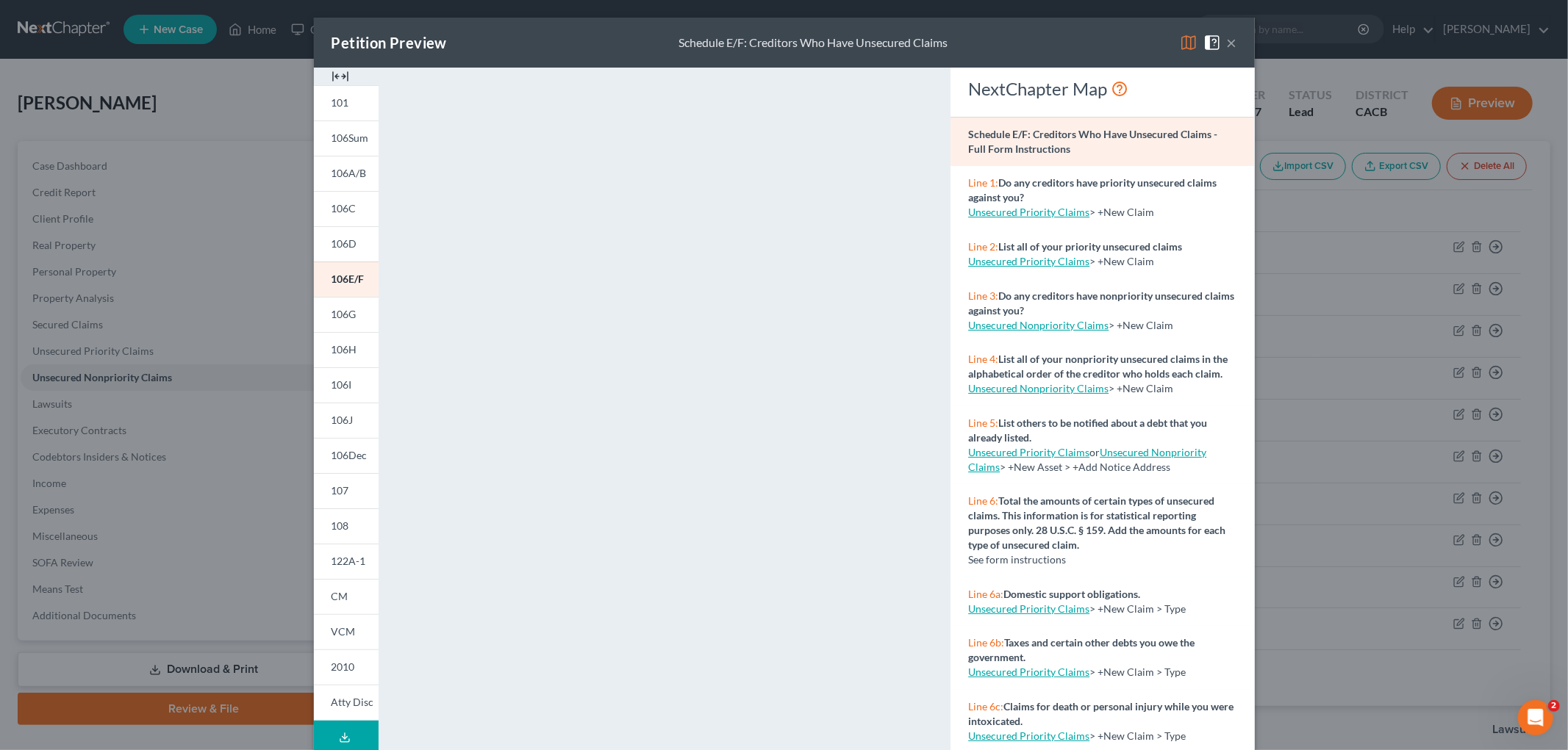
drag, startPoint x: 1424, startPoint y: 287, endPoint x: 1061, endPoint y: 153, distance: 386.9
click at [1098, 287] on div "Petition Preview Schedule E/F: Creditors Who Have Unsecured Claims × 101 106Sum…" at bounding box center [784, 375] width 1568 height 750
